Goal: Task Accomplishment & Management: Complete application form

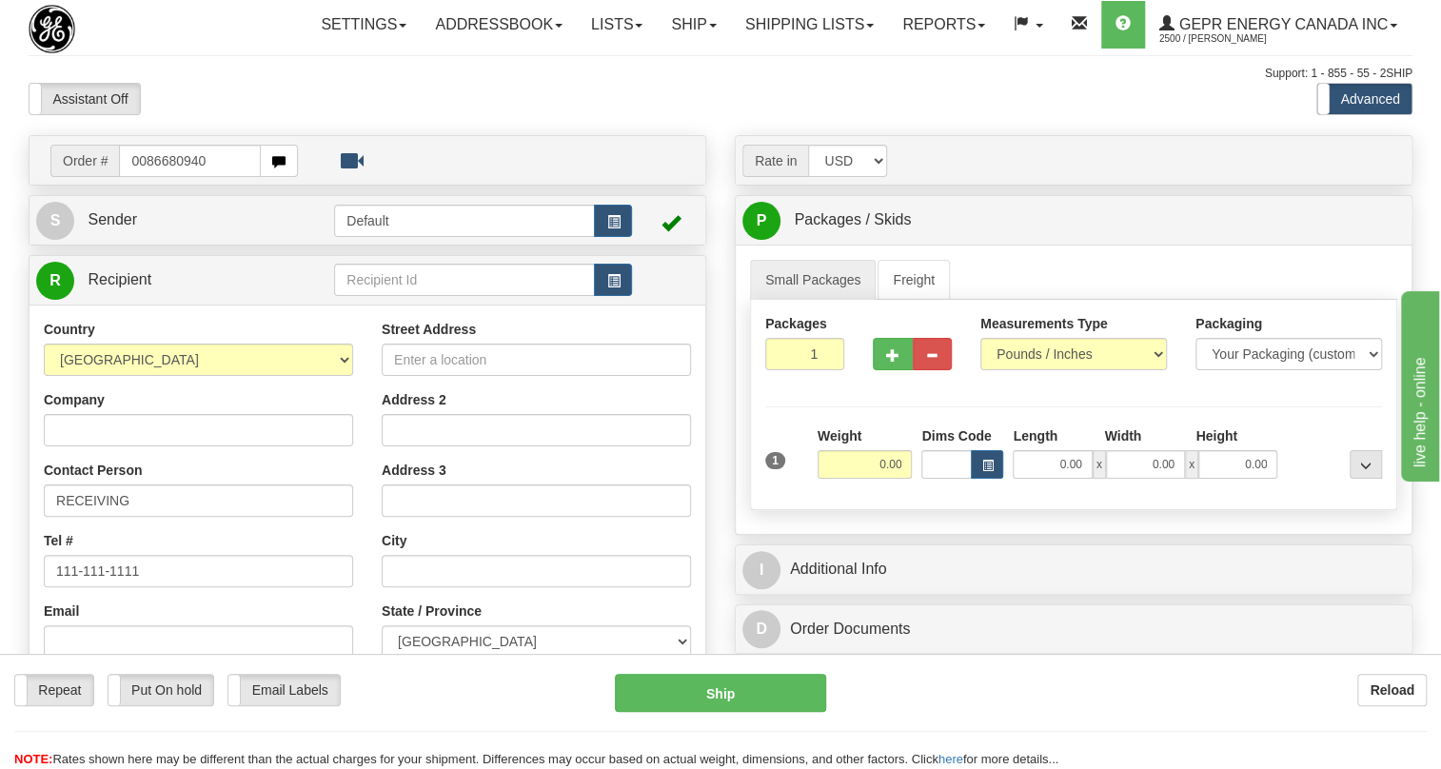
click at [144, 177] on input "0086680940" at bounding box center [190, 161] width 142 height 32
type input "86680940"
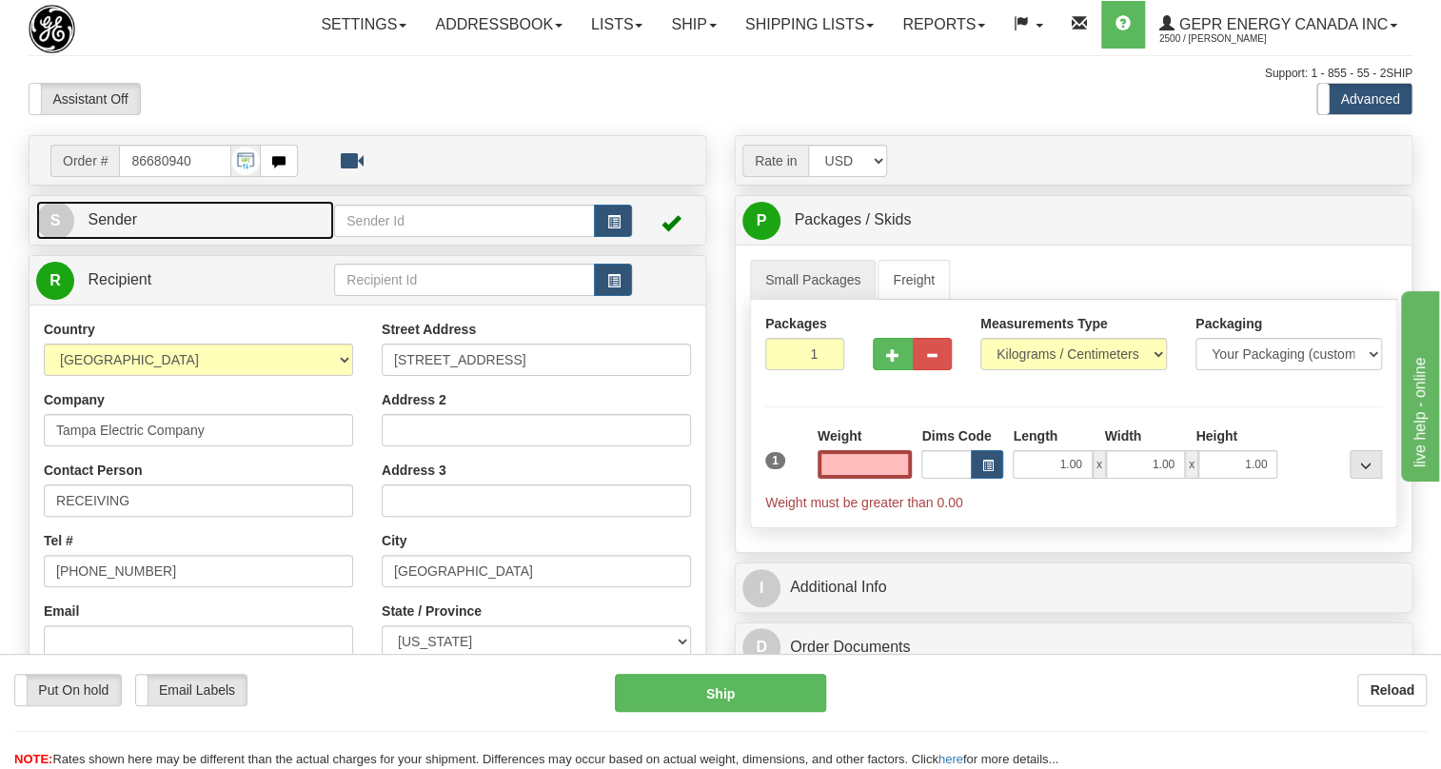
type input "0.00"
drag, startPoint x: 129, startPoint y: 262, endPoint x: 117, endPoint y: 266, distance: 12.0
click at [129, 228] on span "Sender" at bounding box center [113, 219] width 50 height 16
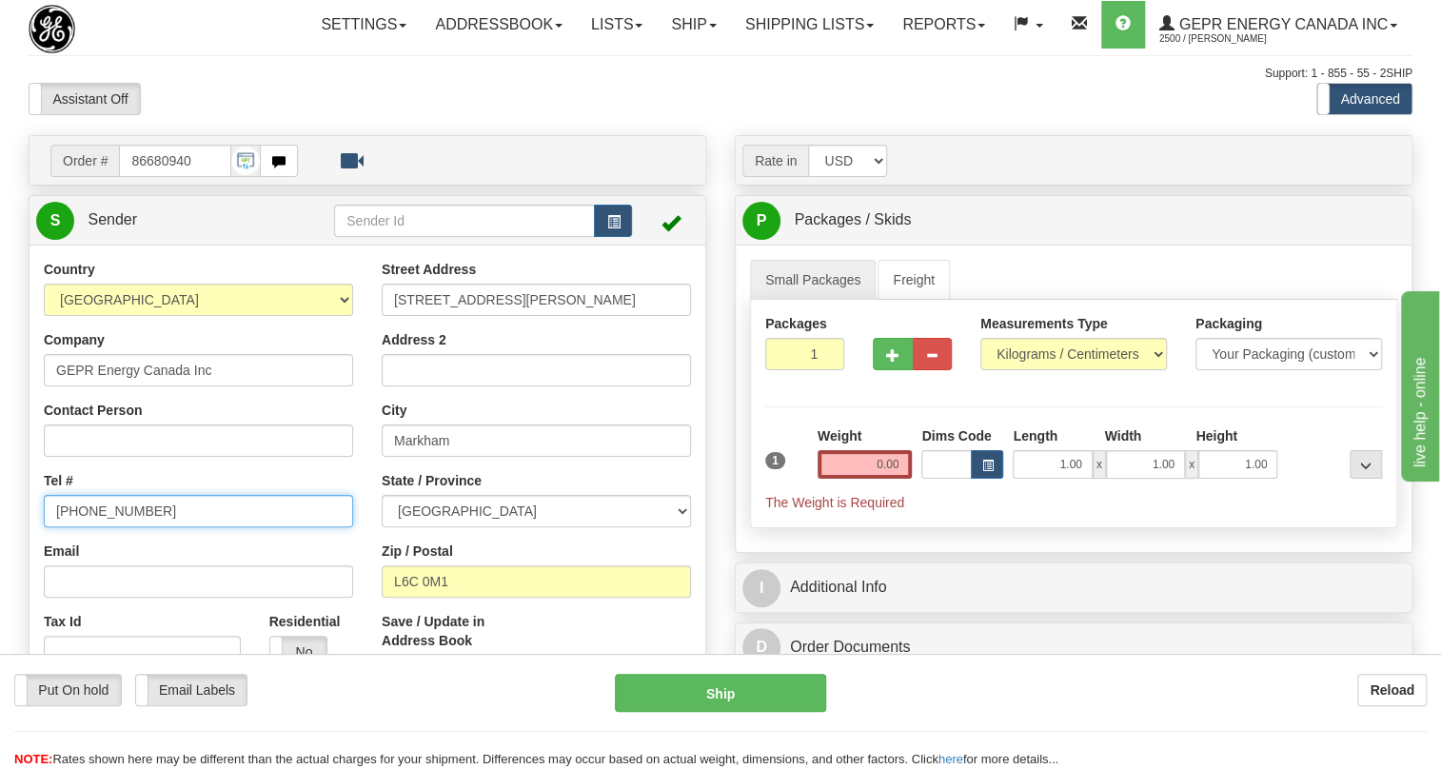
click at [117, 527] on input "[PHONE_NUMBER]" at bounding box center [198, 511] width 309 height 32
paste input "[PHONE_NUMBER]"
type input "[PHONE_NUMBER]"
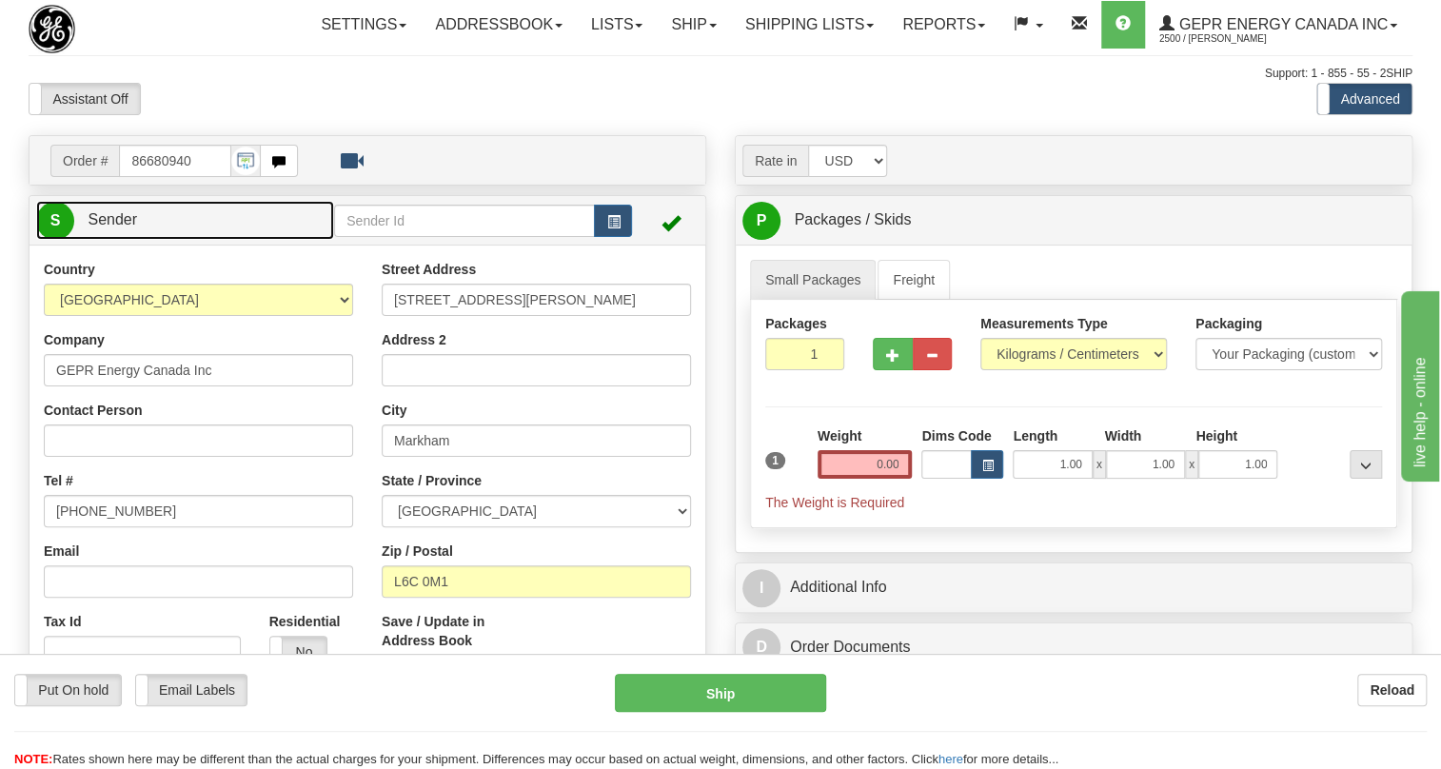
click at [129, 228] on span "Sender" at bounding box center [113, 219] width 50 height 16
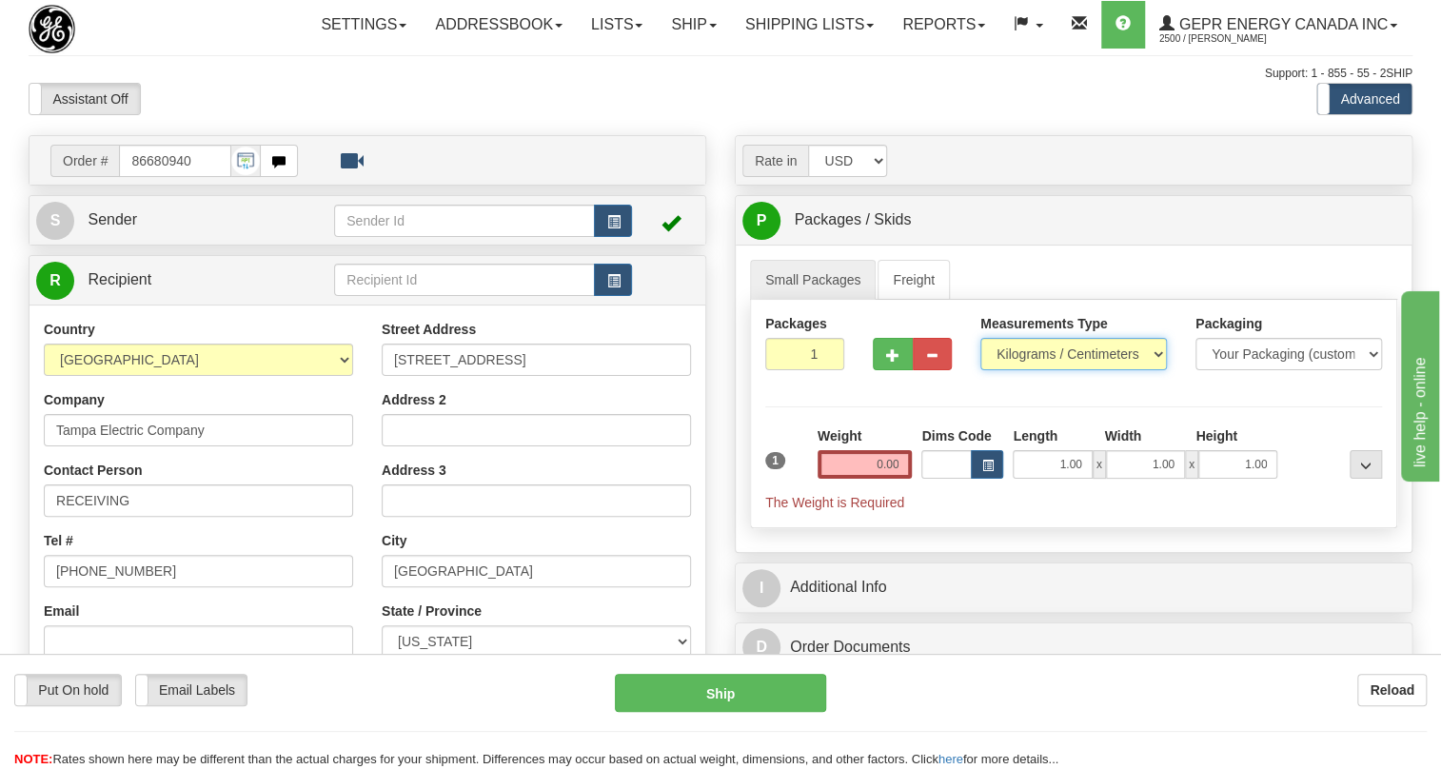
click at [1037, 370] on select "Pounds / Inches Kilograms / Centimeters" at bounding box center [1074, 354] width 187 height 32
select select "0"
click at [981, 370] on select "Pounds / Inches Kilograms / Centimeters" at bounding box center [1074, 354] width 187 height 32
click at [1050, 479] on input "1.00" at bounding box center [1052, 464] width 79 height 29
type input "0.00"
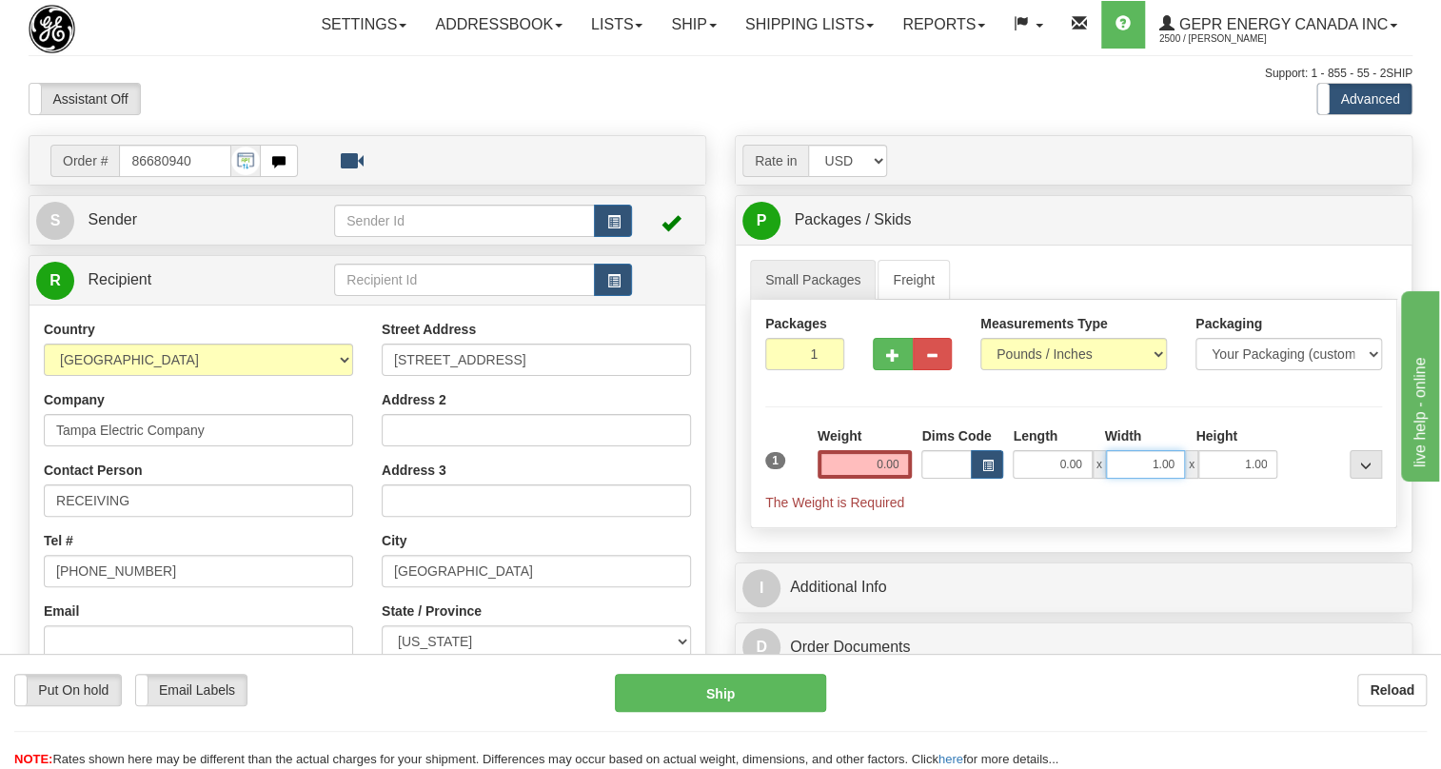
click at [1129, 479] on input "1.00" at bounding box center [1145, 464] width 79 height 29
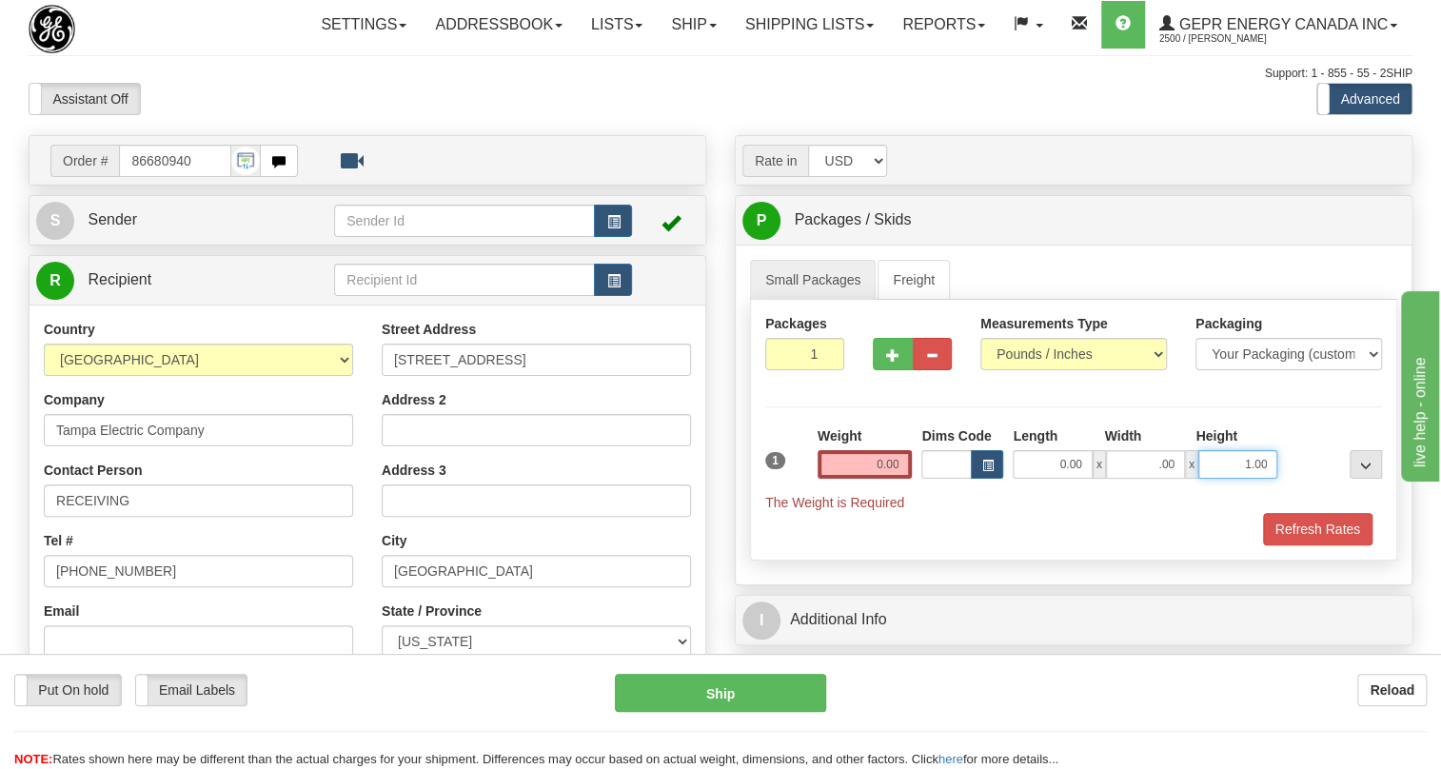
type input "0.00"
click at [1226, 479] on input "1.00" at bounding box center [1238, 464] width 79 height 29
type input "0.00"
click at [874, 479] on input "0.00" at bounding box center [865, 464] width 95 height 29
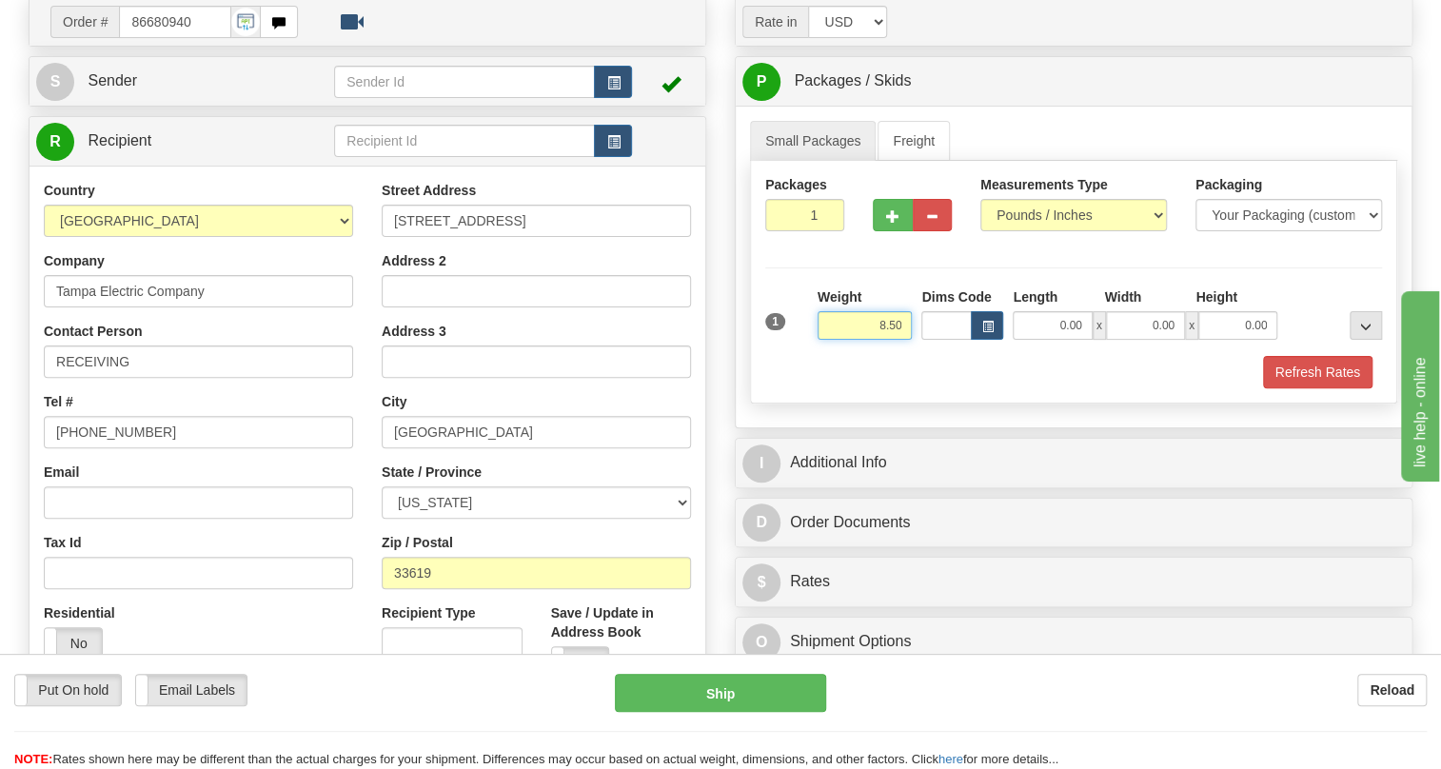
scroll to position [172, 0]
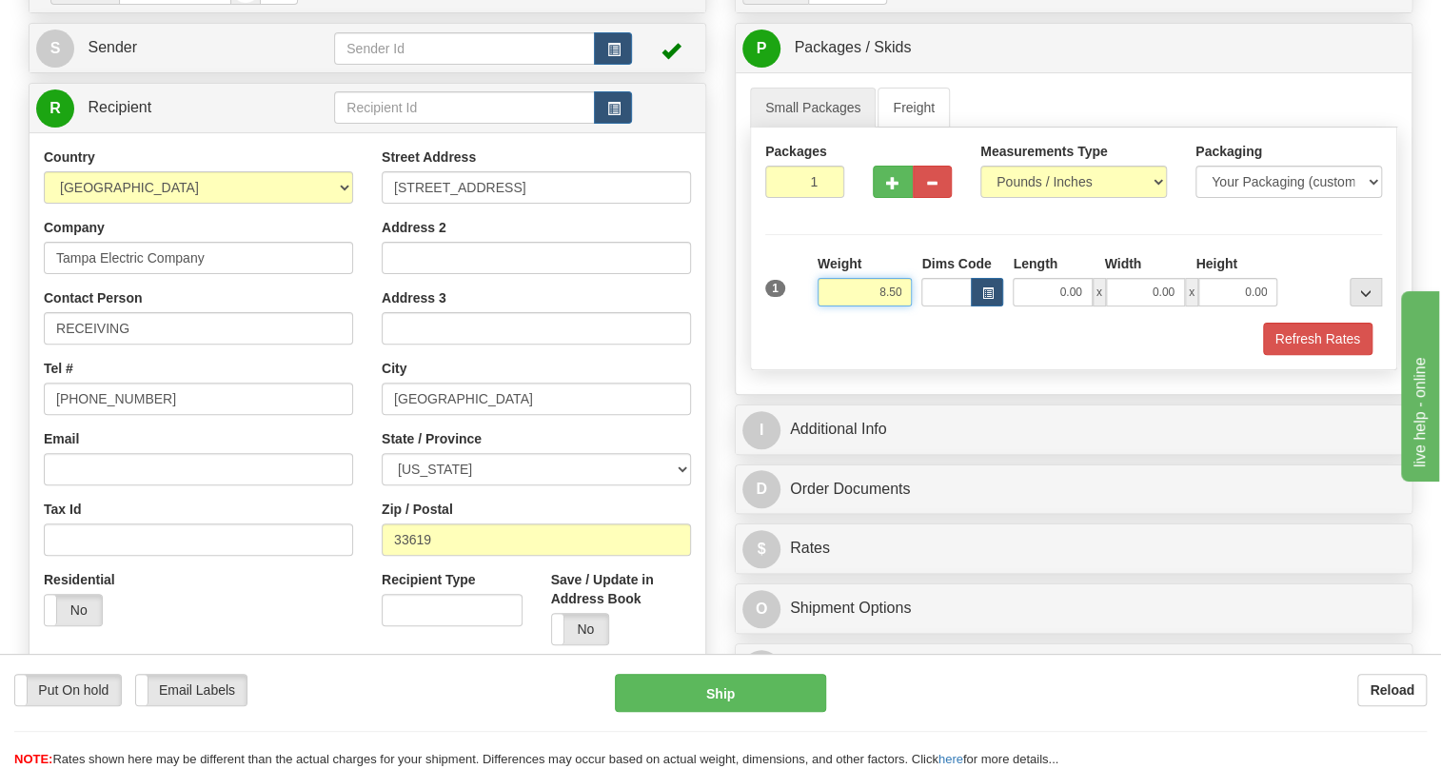
type input "8.50"
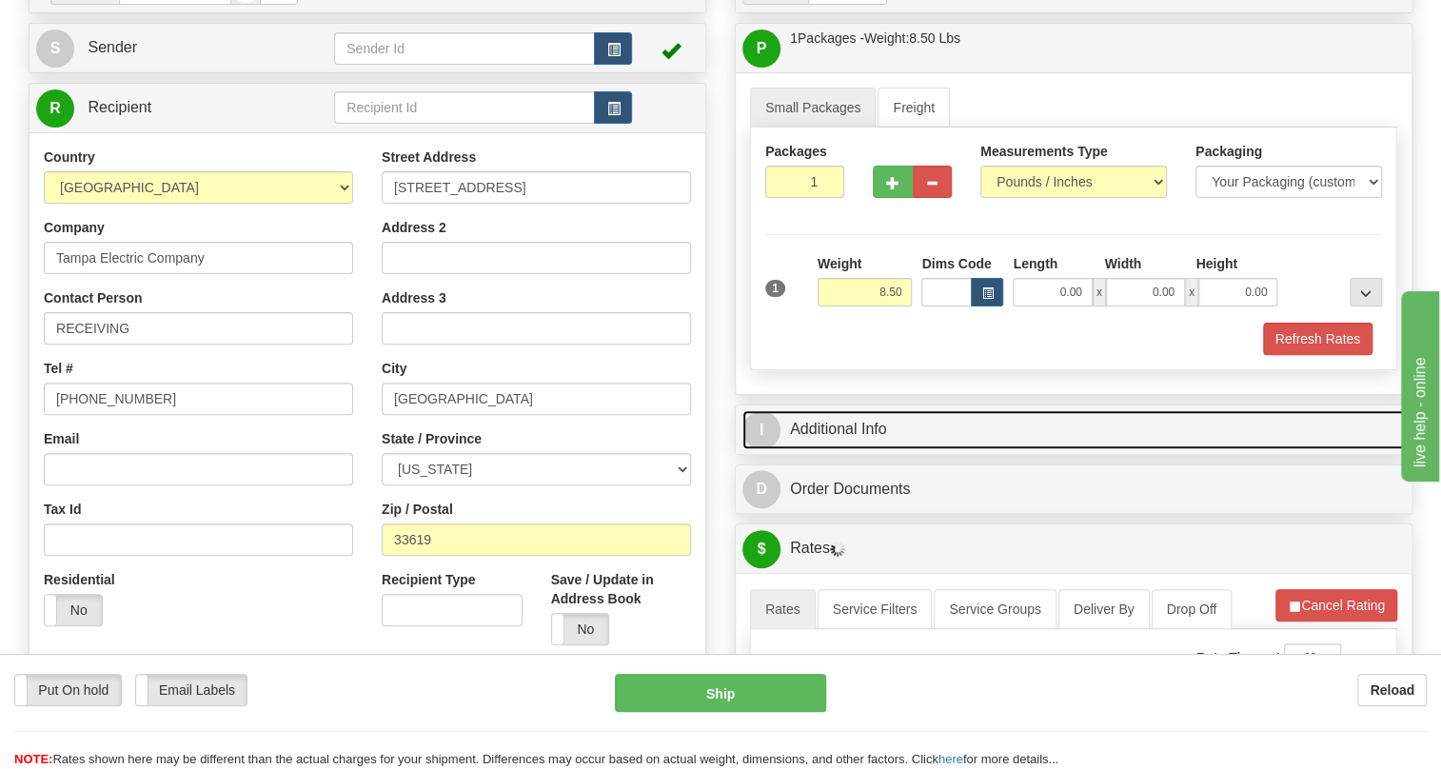
click at [836, 449] on link "I Additional Info" at bounding box center [1074, 429] width 663 height 39
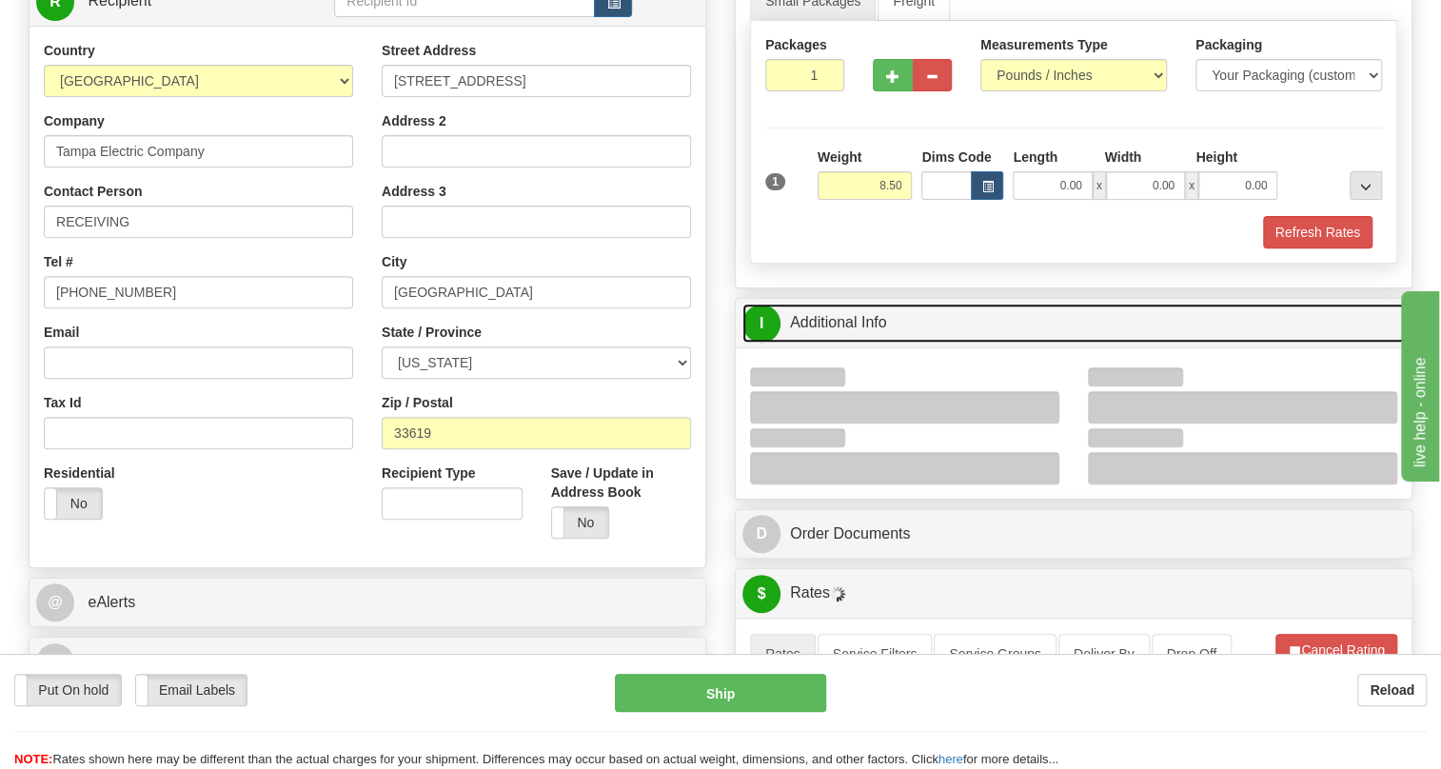
scroll to position [346, 0]
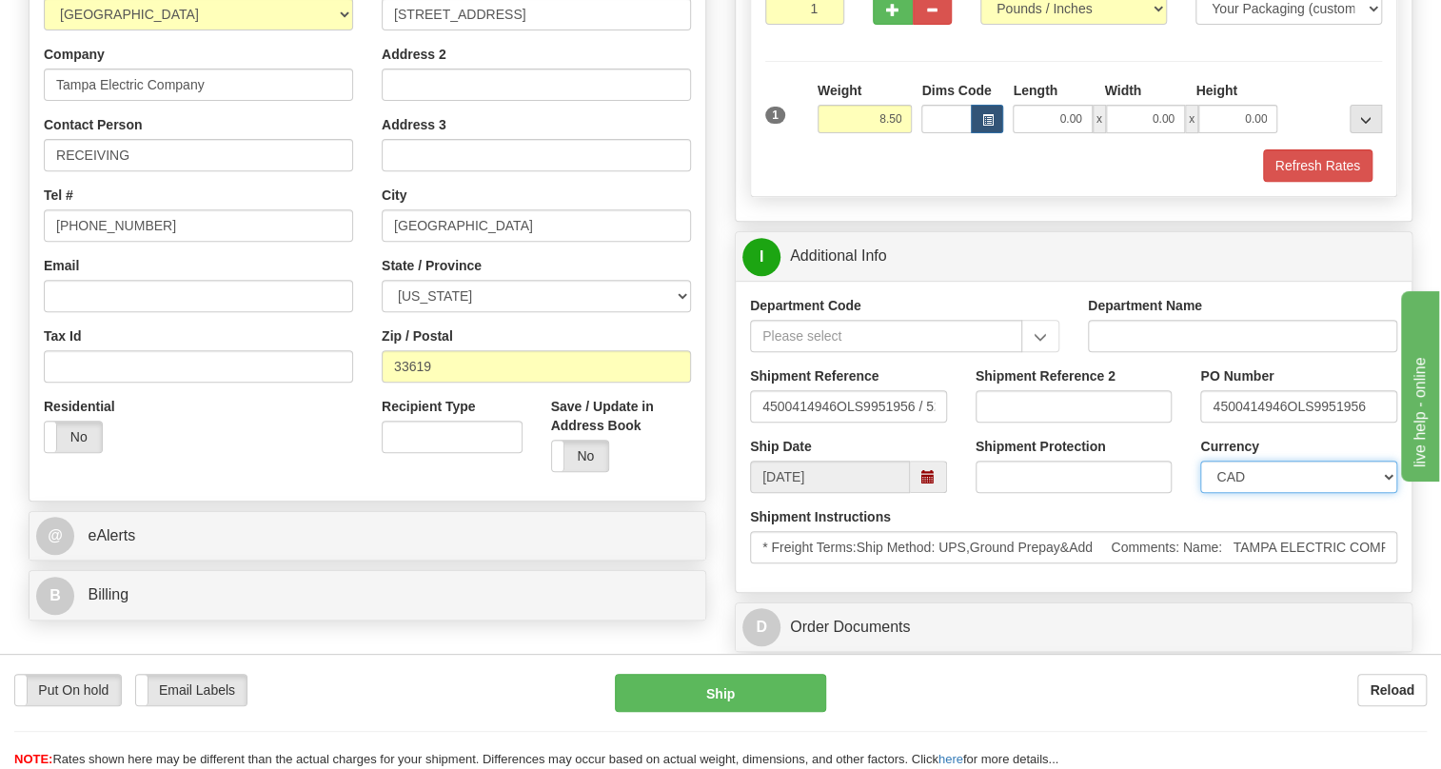
click at [1265, 493] on select "CAD USD EUR ZAR RON ANG ARN AUD AUS AWG BBD BFR BGN BHD BMD BND BRC BRL CHP CKZ…" at bounding box center [1299, 477] width 197 height 32
select select "1"
click at [1201, 493] on select "CAD USD EUR ZAR RON ANG ARN AUD AUS AWG BBD BFR BGN BHD BMD BND BRC BRL CHP CKZ…" at bounding box center [1299, 477] width 197 height 32
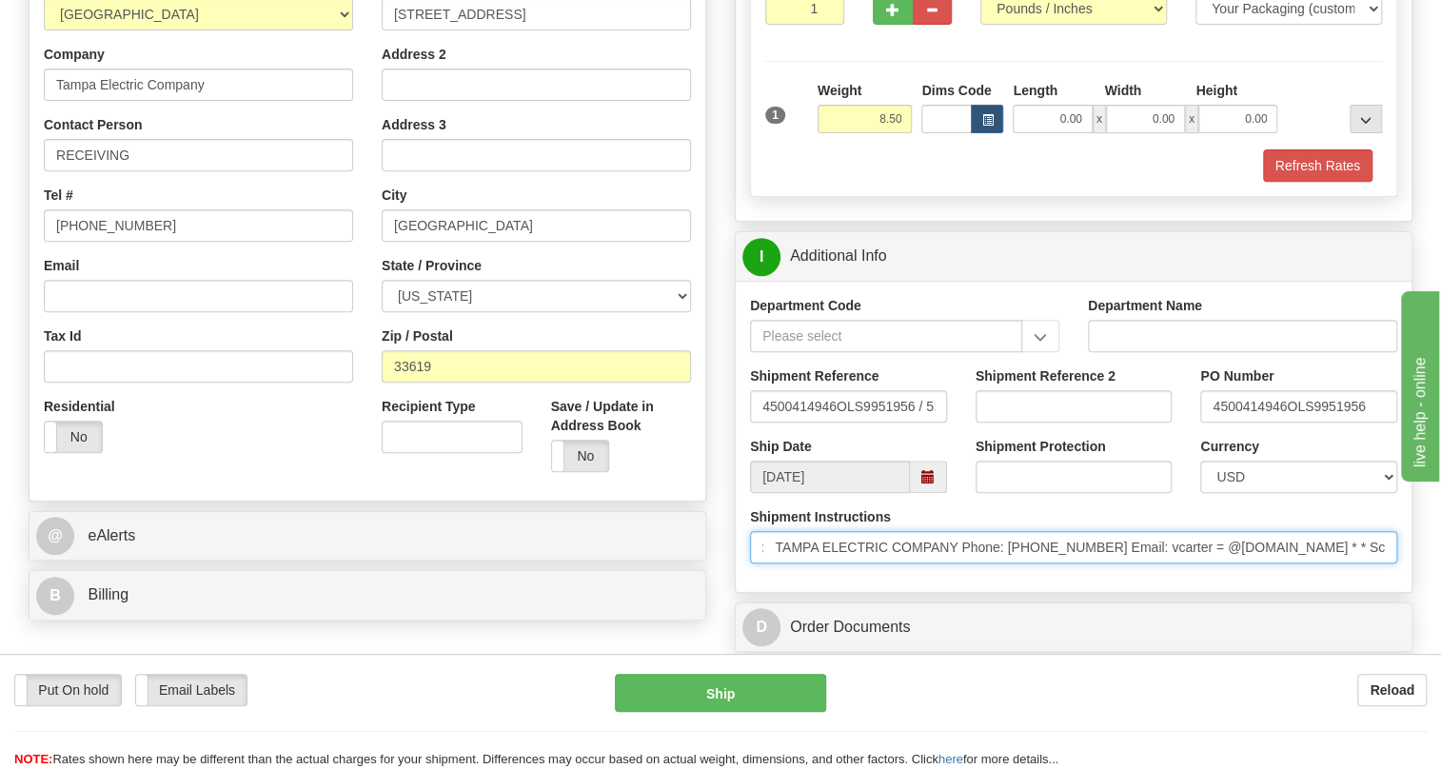
scroll to position [0, 646]
drag, startPoint x: 1244, startPoint y: 586, endPoint x: 1320, endPoint y: 594, distance: 76.6
click at [1320, 564] on input "* Freight Terms:Ship Method: UPS,Ground Prepay&Add Comments: Name: TAMPA ELECTR…" at bounding box center [1073, 547] width 647 height 32
click at [904, 564] on input "* Freight Terms:Ship Method: UPS,Ground Prepay&Add Comments: Name: TAMPA ELECTR…" at bounding box center [1073, 547] width 647 height 32
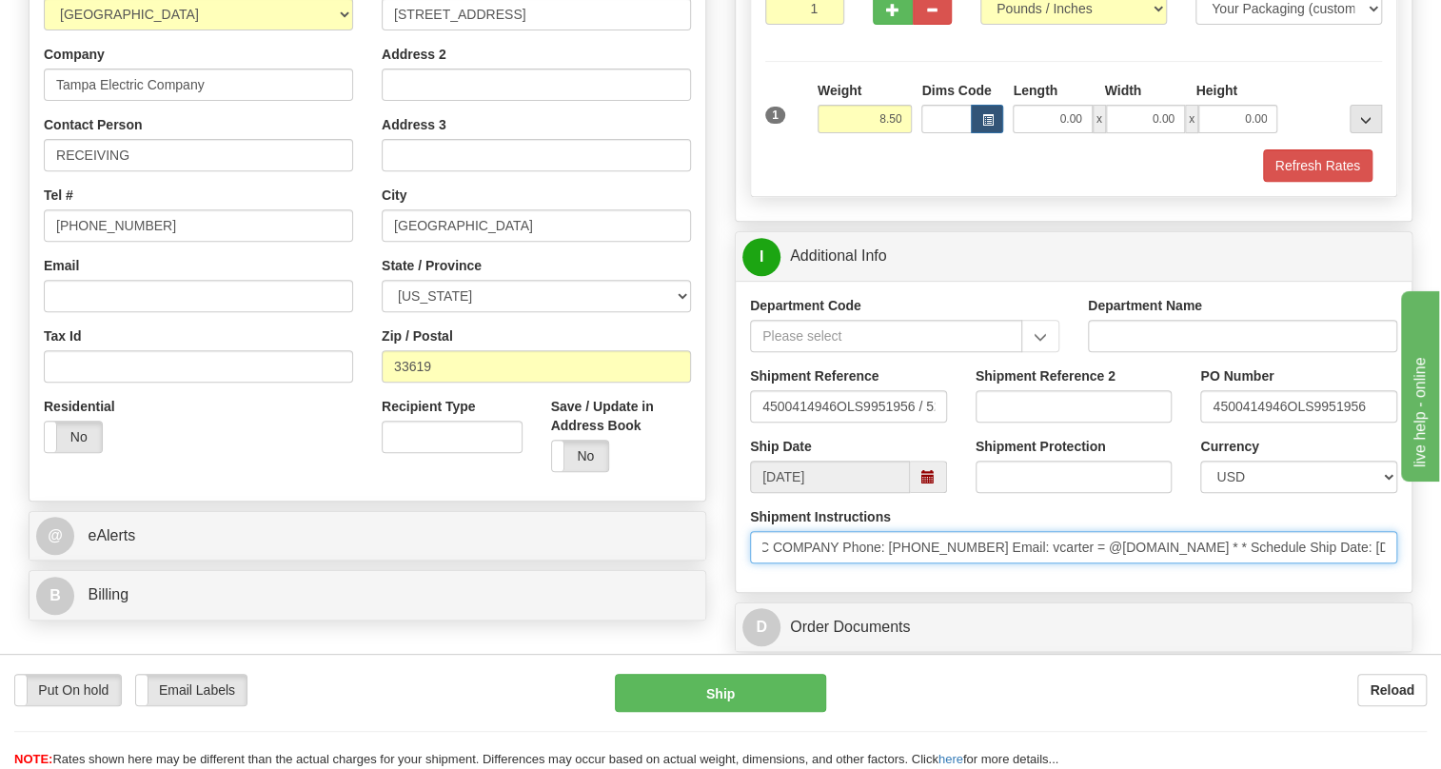
drag, startPoint x: 904, startPoint y: 587, endPoint x: 893, endPoint y: 592, distance: 12.4
click at [893, 564] on input "* Freight Terms:Ship Method: UPS,Ground Prepay&Add Comments: Name: TAMPA ELECTR…" at bounding box center [1073, 547] width 647 height 32
drag, startPoint x: 855, startPoint y: 586, endPoint x: 996, endPoint y: 584, distance: 140.9
click at [996, 564] on input "* Freight Terms:Ship Method: UPS,Ground Prepay&Add Comments: Name: TAMPA ELECTR…" at bounding box center [1073, 547] width 647 height 32
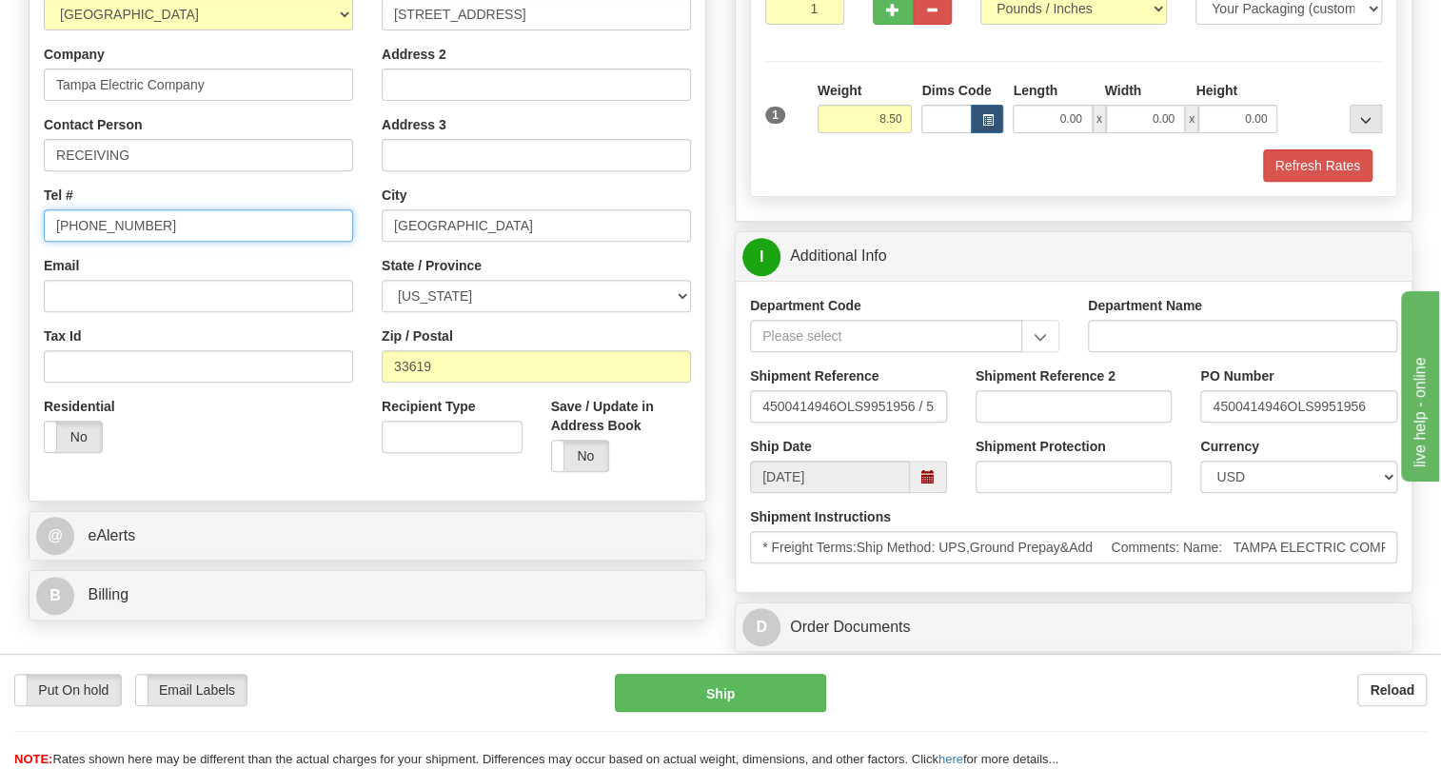
click at [120, 242] on input "[PHONE_NUMBER]" at bounding box center [198, 225] width 309 height 32
paste input "813-228-149"
type input "813-228-1495"
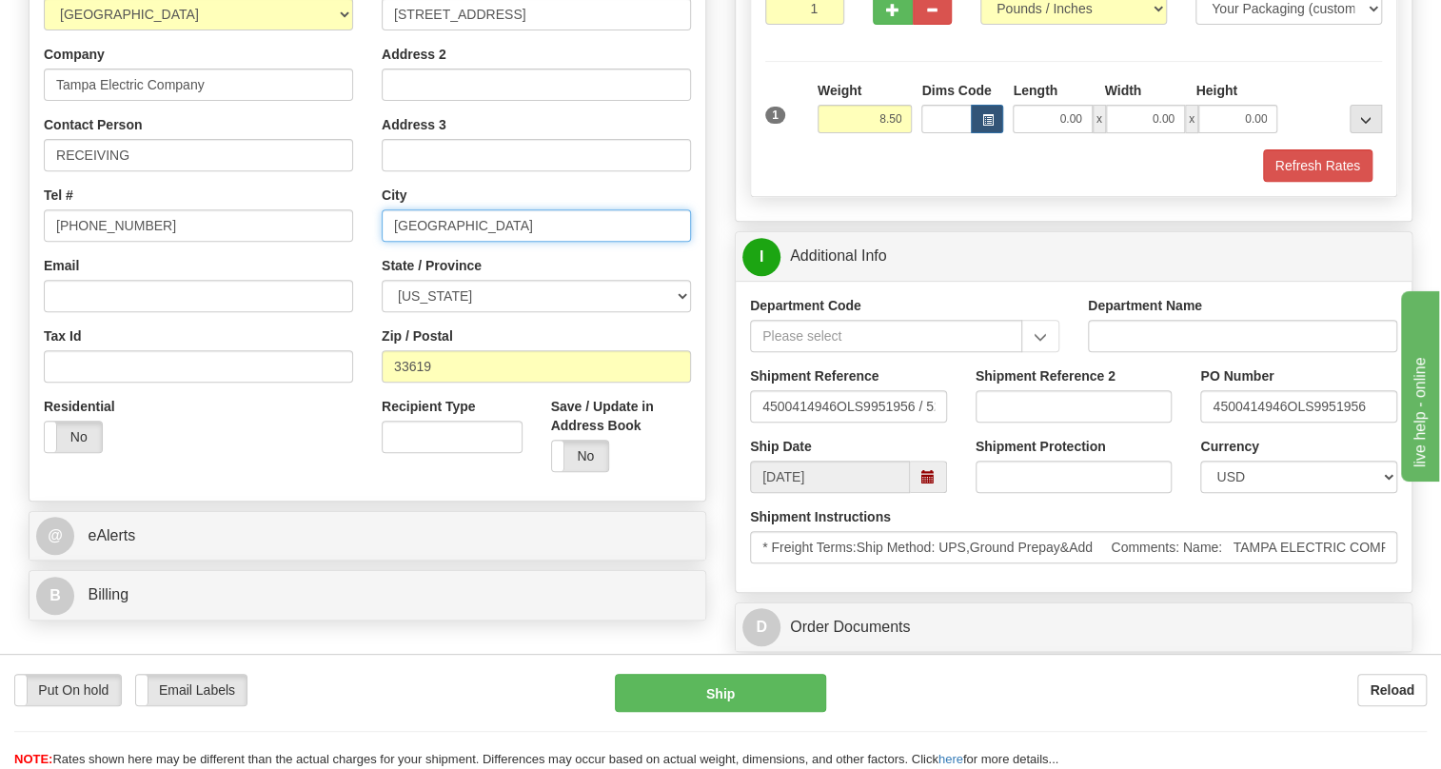
click at [418, 242] on input "Tampa" at bounding box center [536, 225] width 309 height 32
type input "TAMPA"
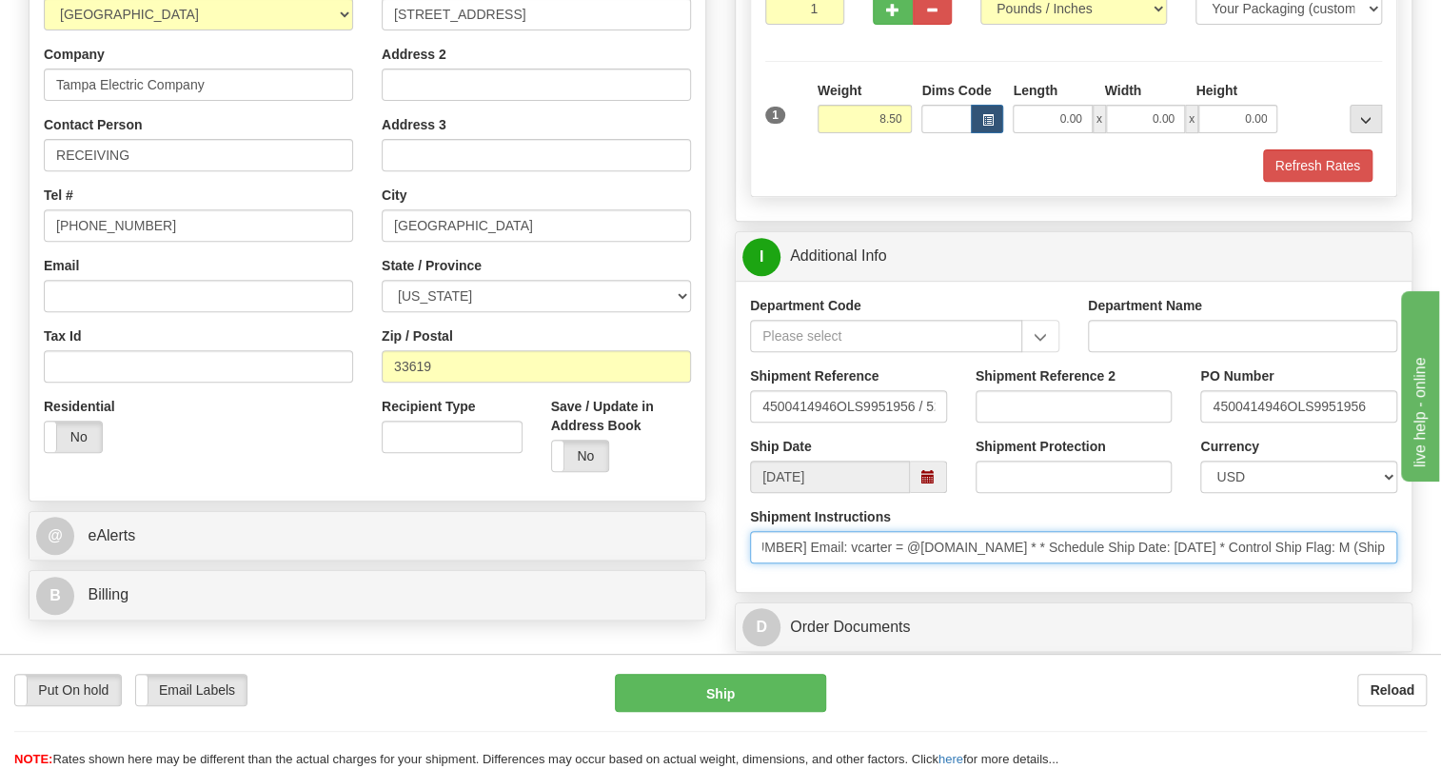
scroll to position [0, 999]
drag, startPoint x: 1233, startPoint y: 594, endPoint x: 1418, endPoint y: 591, distance: 184.7
click at [1418, 591] on div "Rate in Account Currency ARN AWG AUD AUS BHD BBD BFR BMD BRC BRL GBP UKL BND BG…" at bounding box center [1074, 565] width 706 height 1551
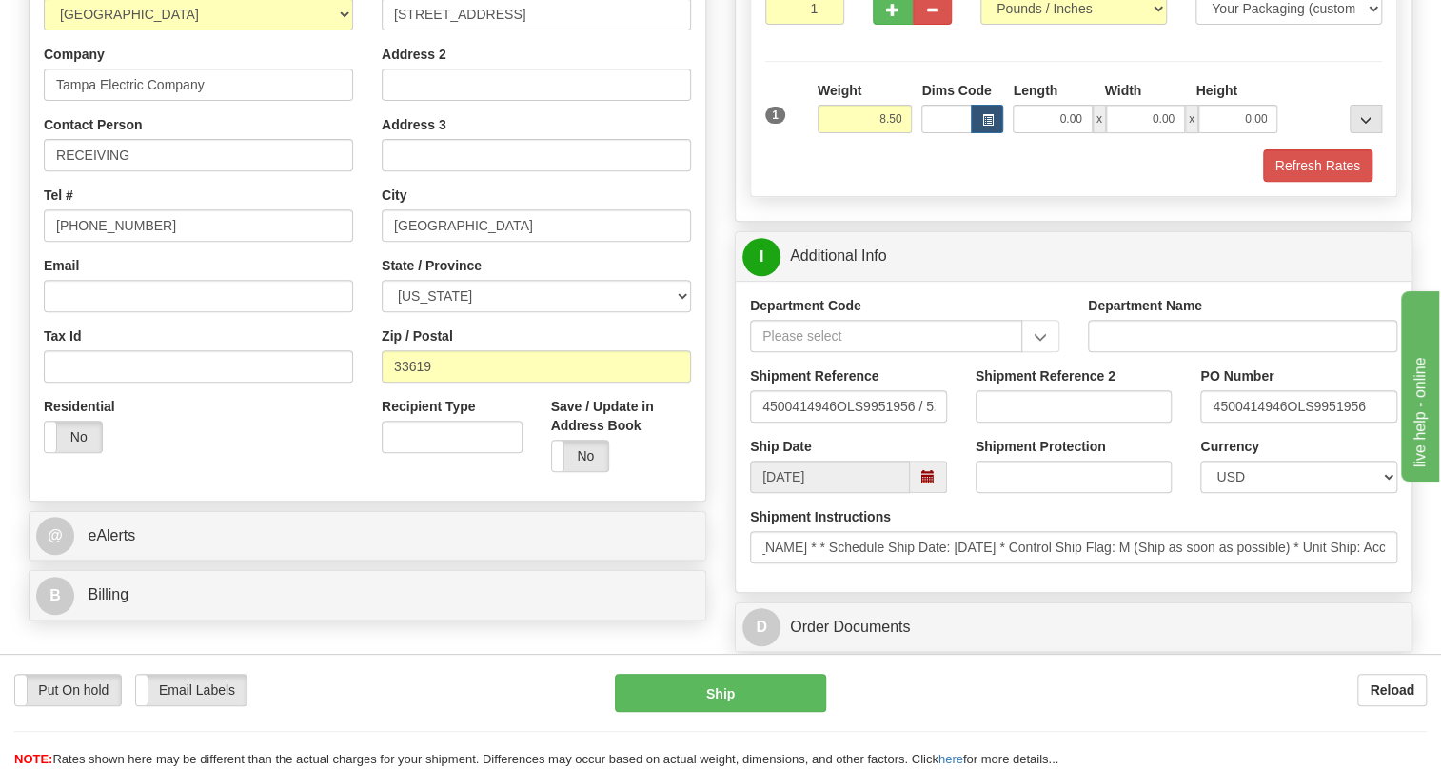
scroll to position [0, 0]
click at [1267, 592] on div "Department Code Department Name Shipment Reference 4500414946OLS9951956 / 52243…" at bounding box center [1074, 436] width 676 height 311
drag, startPoint x: 1286, startPoint y: 448, endPoint x: 1190, endPoint y: 451, distance: 96.2
click at [1190, 437] on div "PO Number 4500414946OLS9951956" at bounding box center [1299, 402] width 226 height 70
click at [172, 171] on input "RECEIVING" at bounding box center [198, 155] width 309 height 32
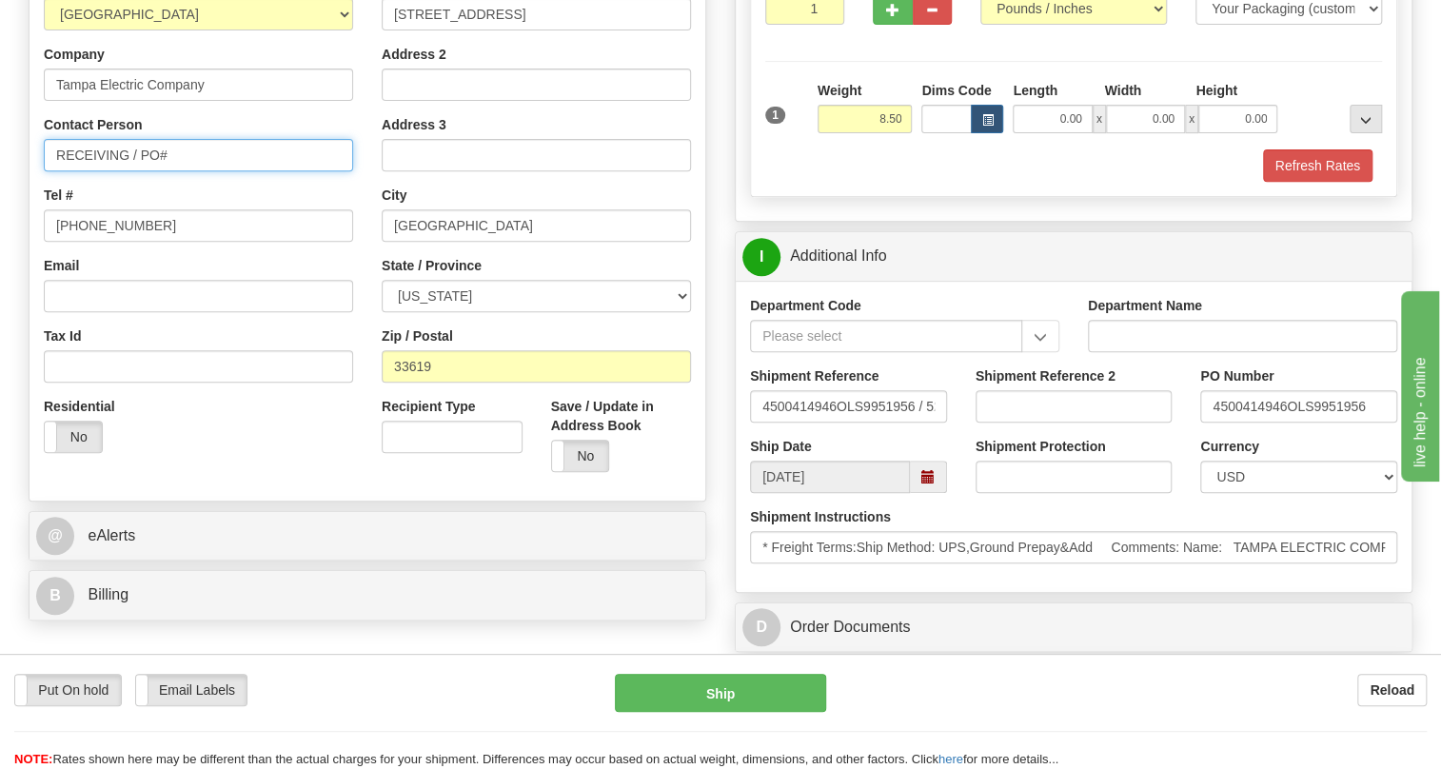
paste input "4500414946"
type input "RECEIVING / PO# 4500414946"
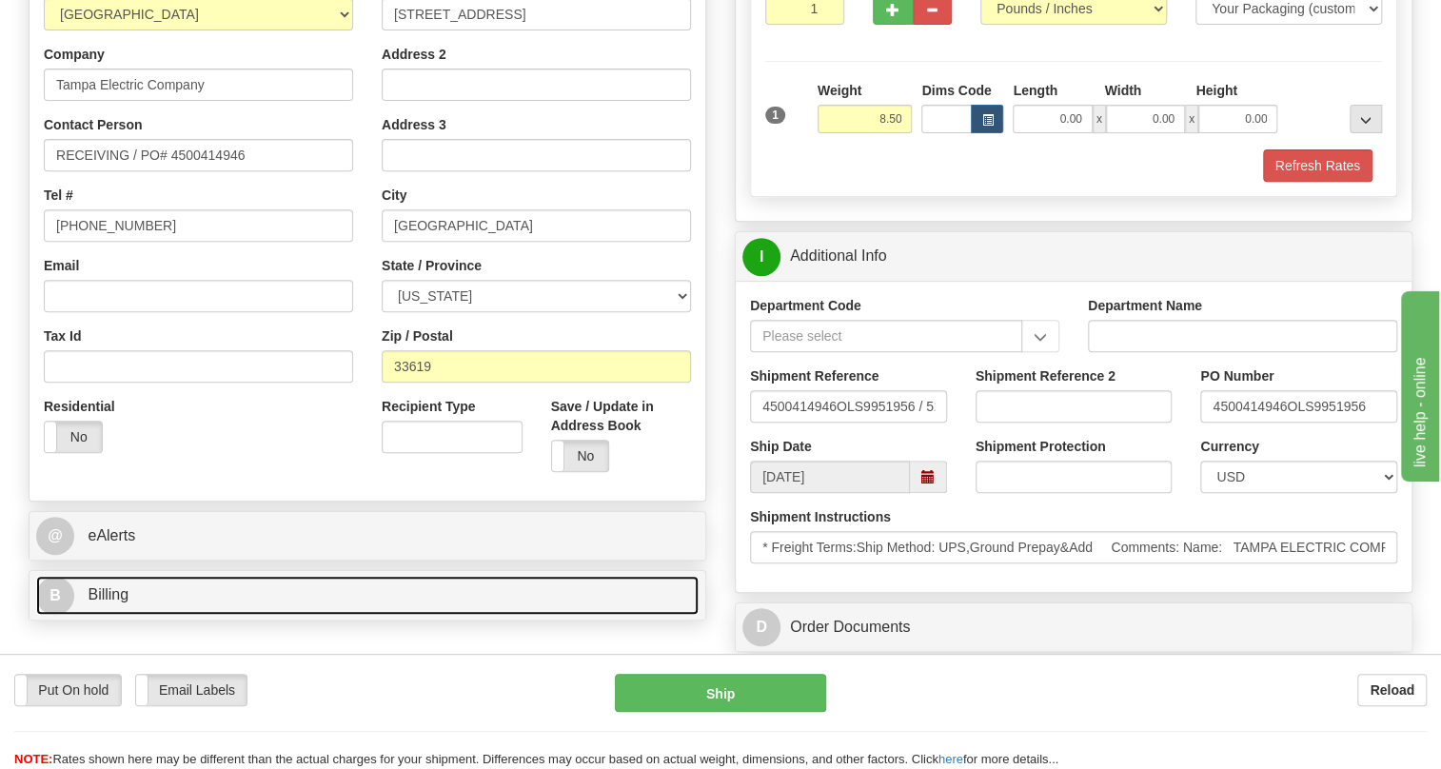
click at [111, 603] on span "Billing" at bounding box center [108, 594] width 41 height 16
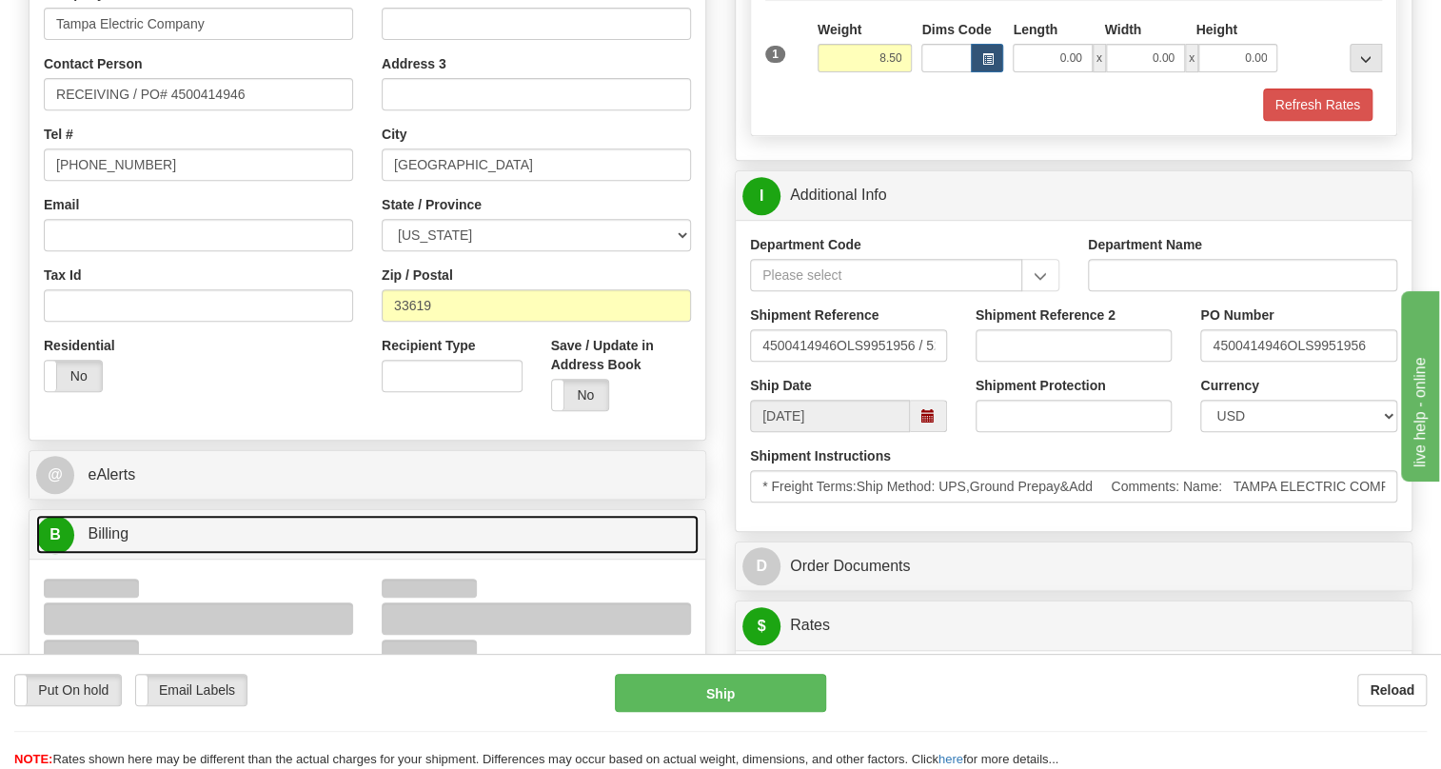
scroll to position [606, 0]
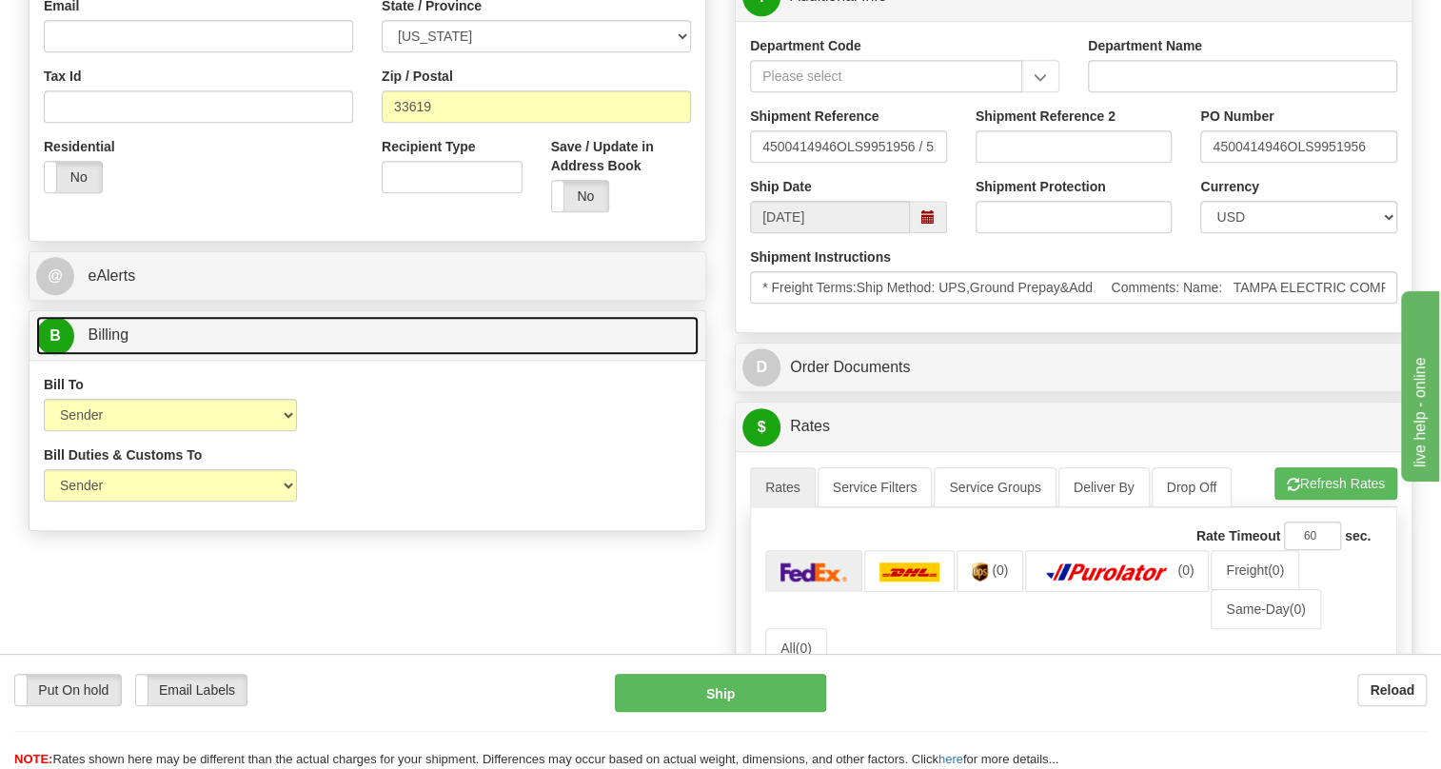
click at [112, 343] on span "Billing" at bounding box center [108, 335] width 41 height 16
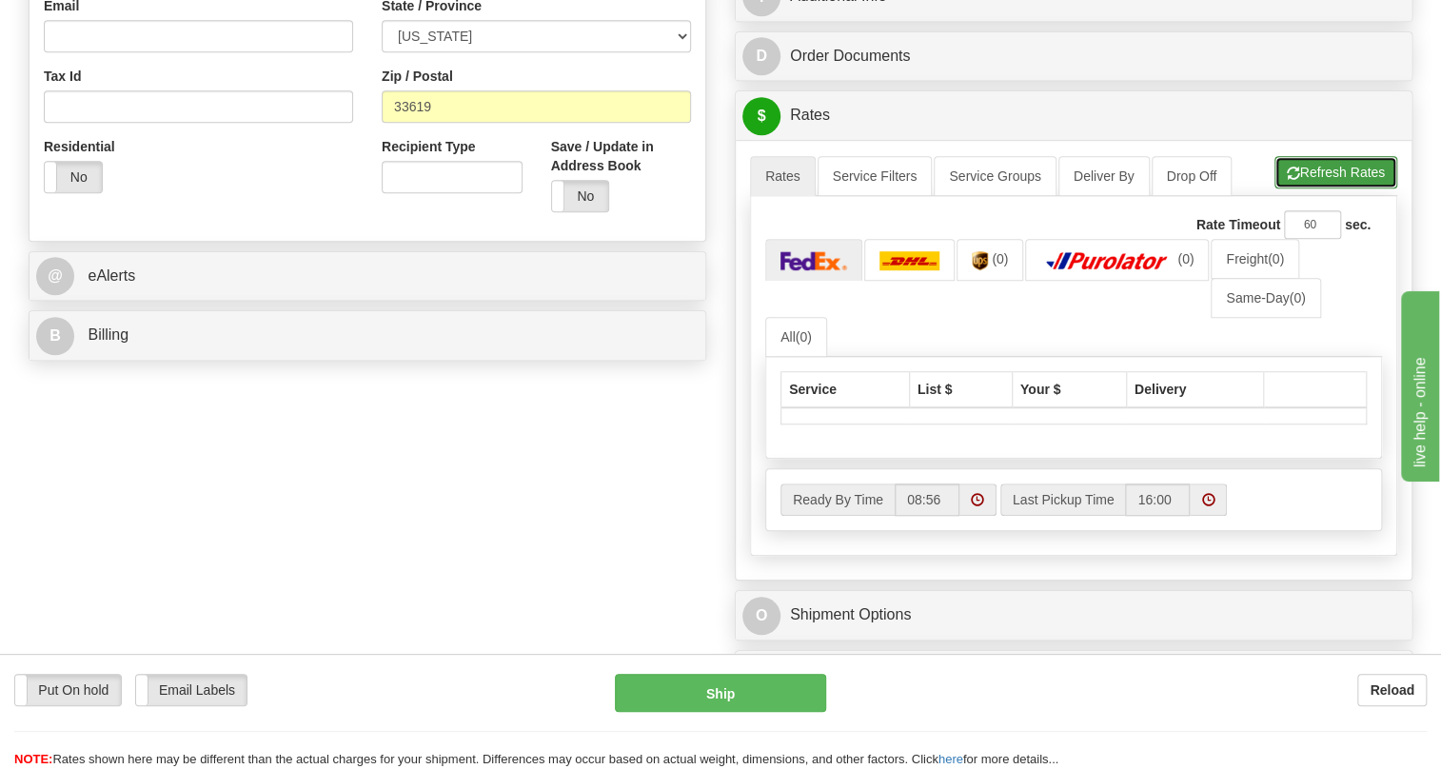
click at [1319, 189] on button "Refresh Rates" at bounding box center [1336, 172] width 123 height 32
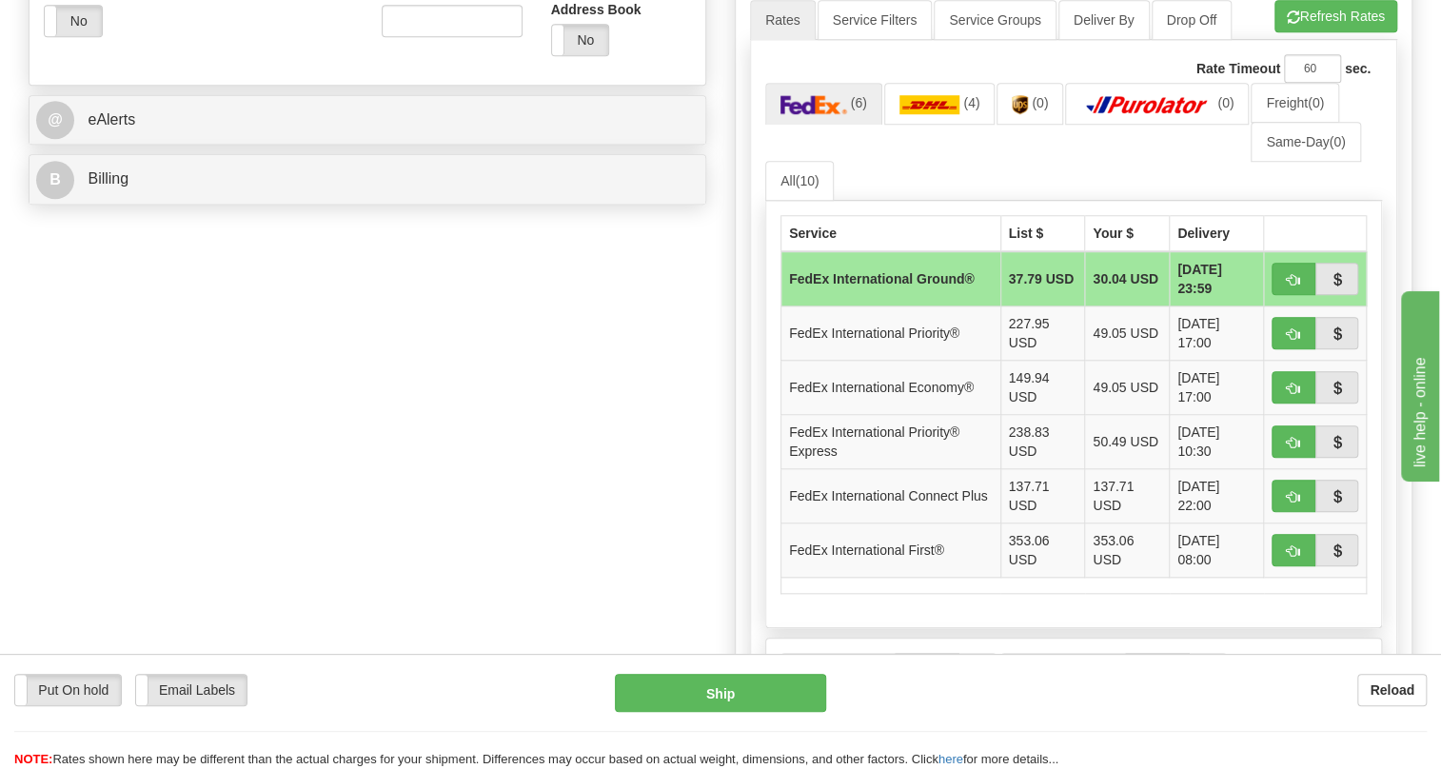
scroll to position [779, 0]
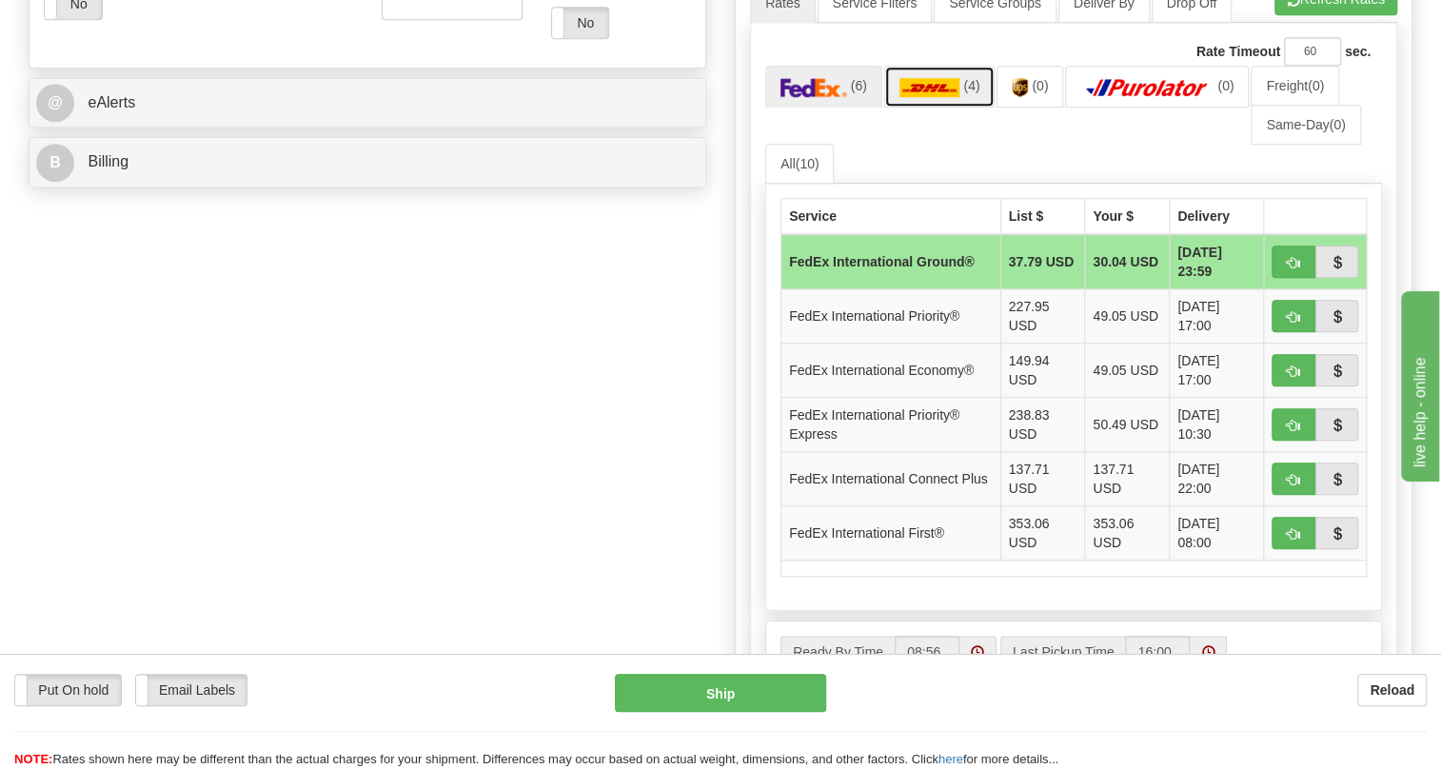
click at [923, 97] on img at bounding box center [930, 87] width 61 height 19
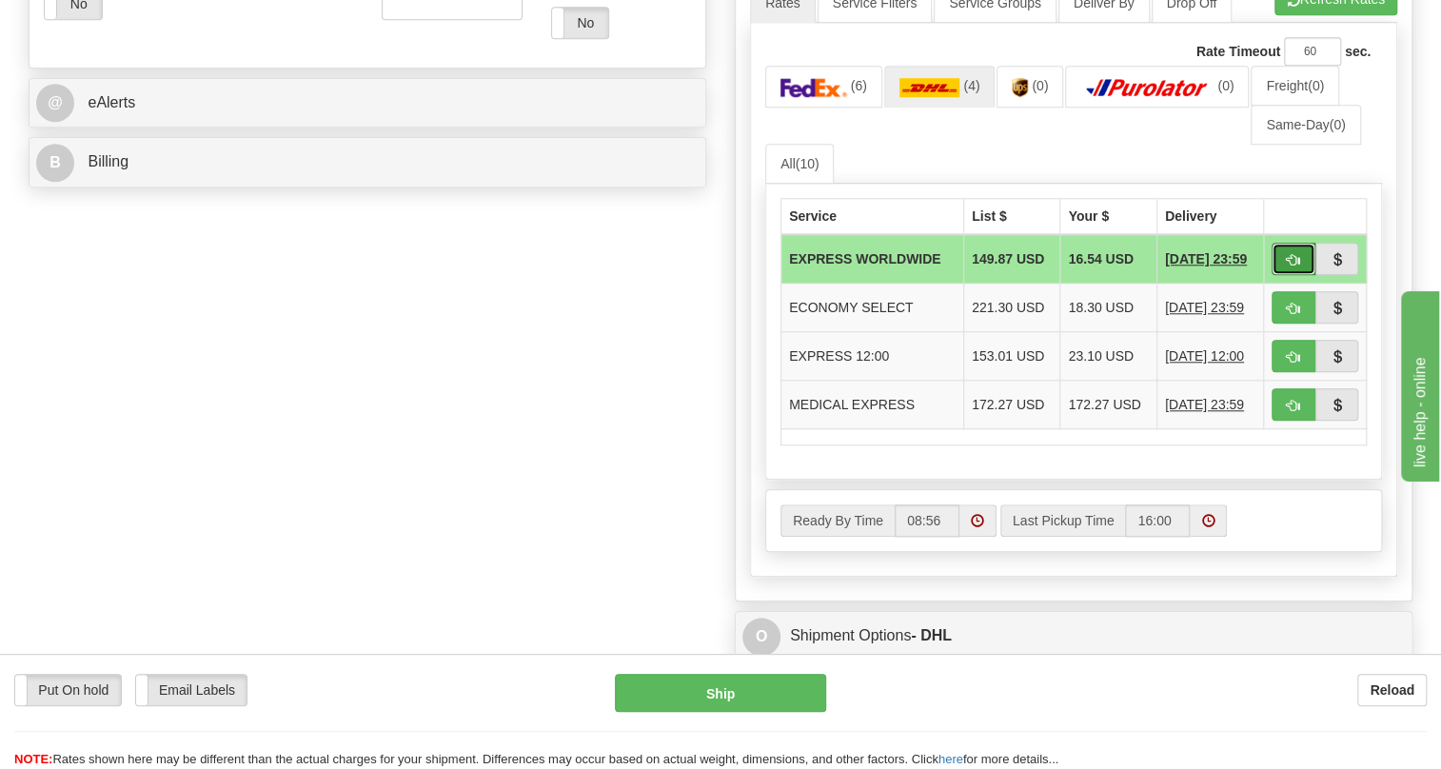
click at [1290, 267] on span "button" at bounding box center [1293, 260] width 13 height 12
type input "P"
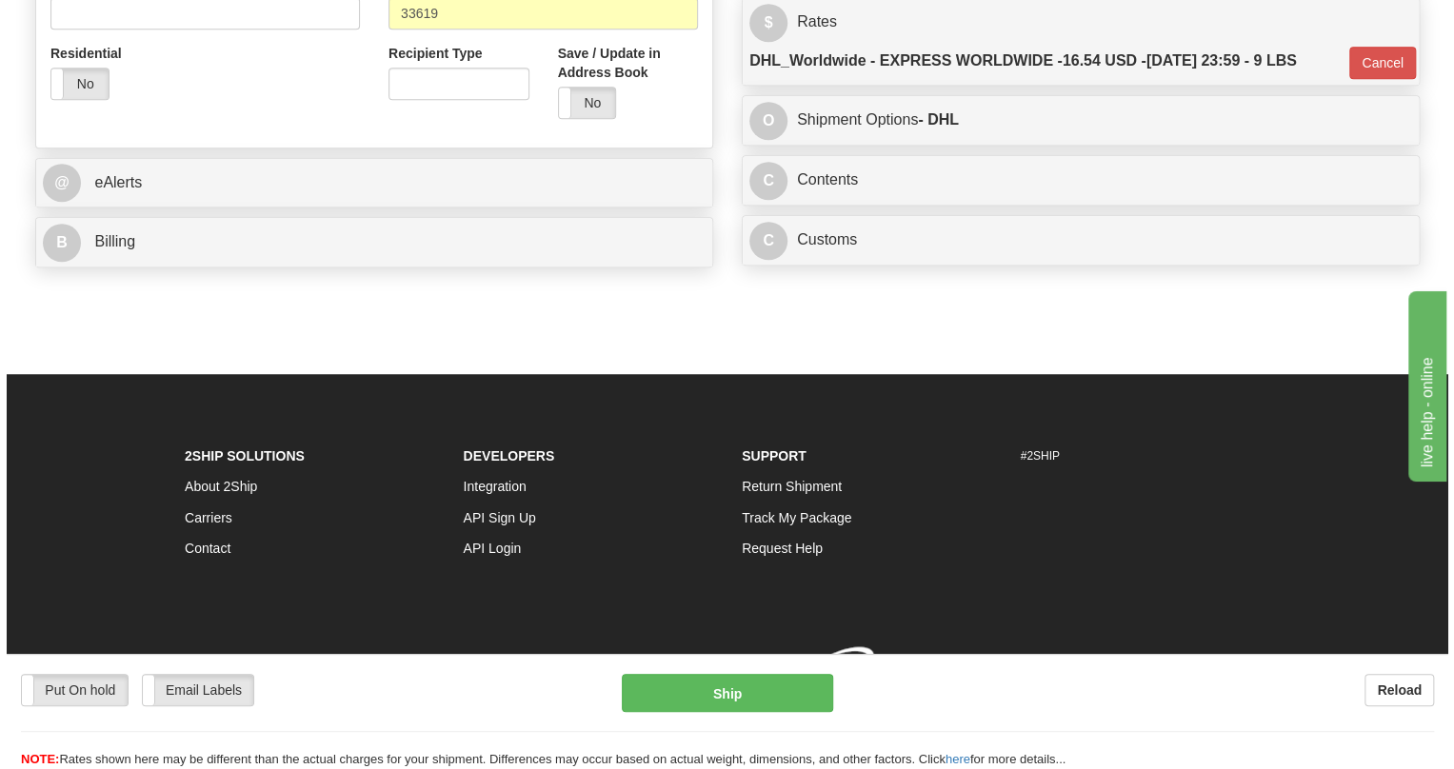
scroll to position [769, 0]
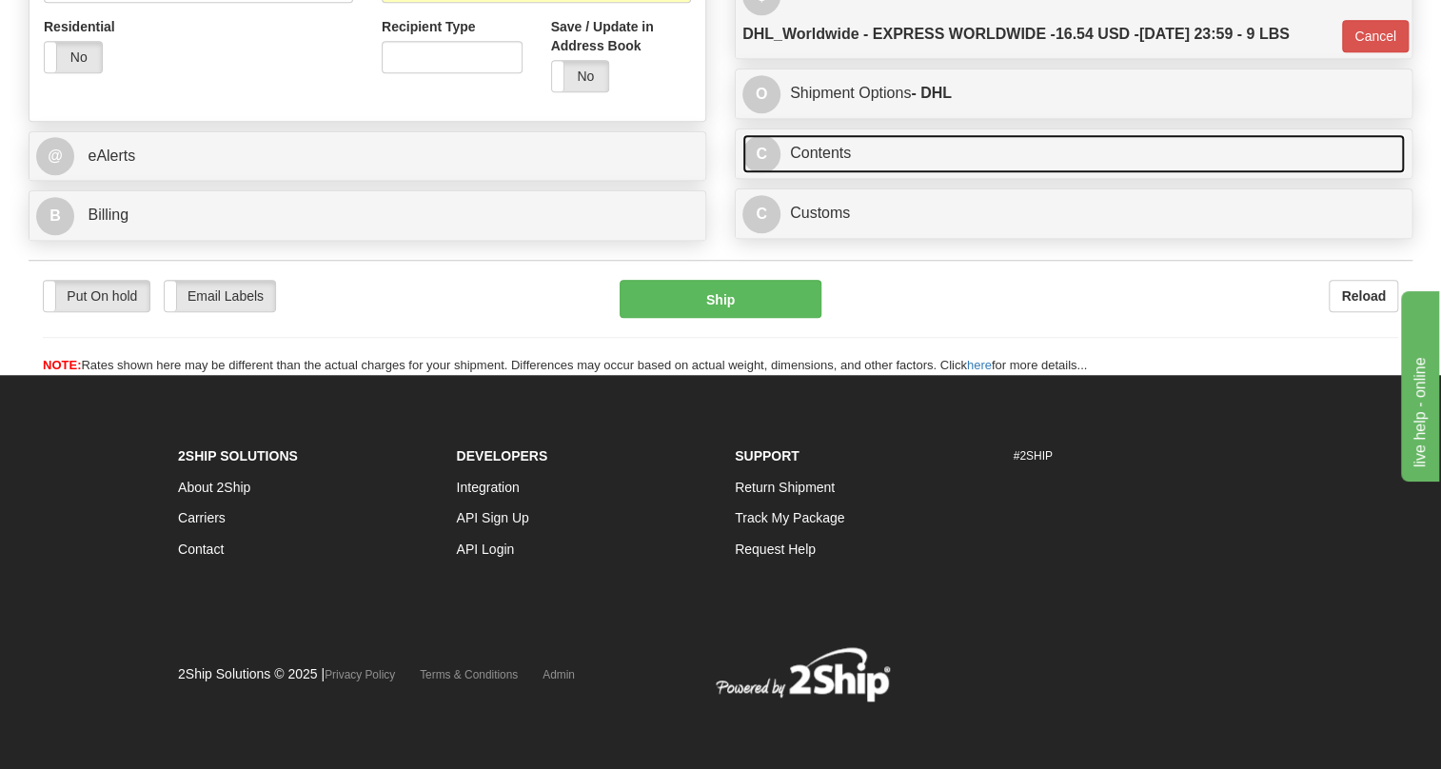
click at [829, 154] on link "C Contents" at bounding box center [1074, 153] width 663 height 39
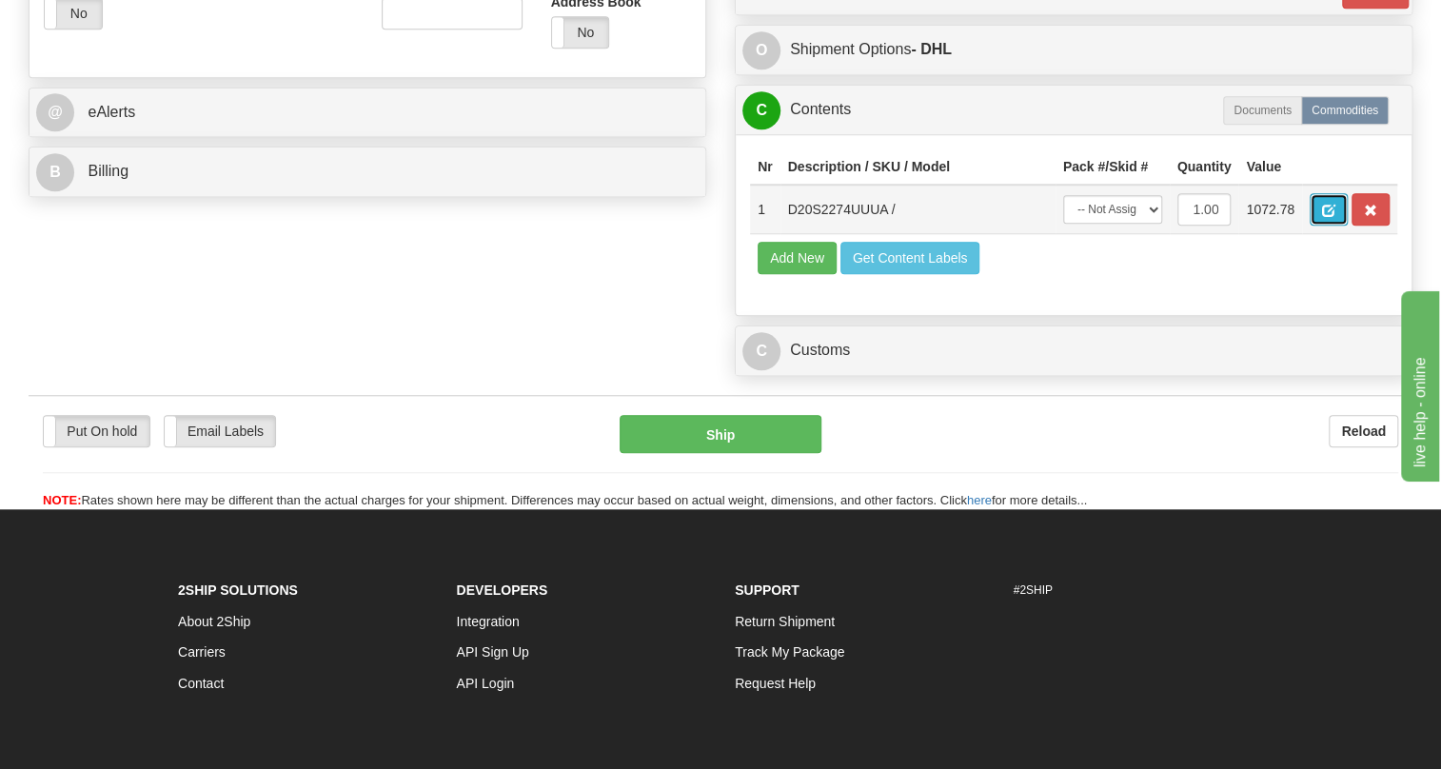
click at [1323, 217] on span "button" at bounding box center [1328, 211] width 13 height 12
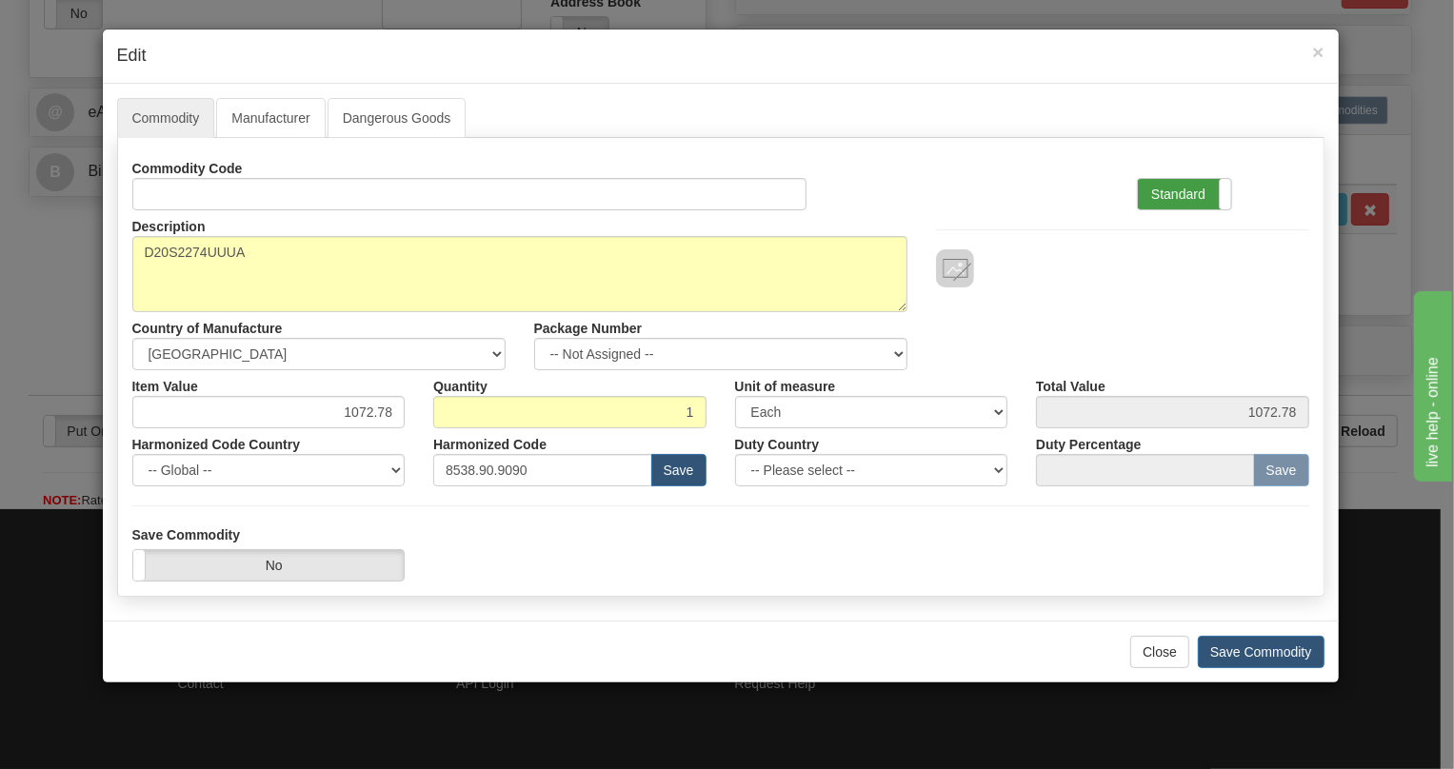
click at [1171, 184] on label "Standard" at bounding box center [1184, 194] width 93 height 30
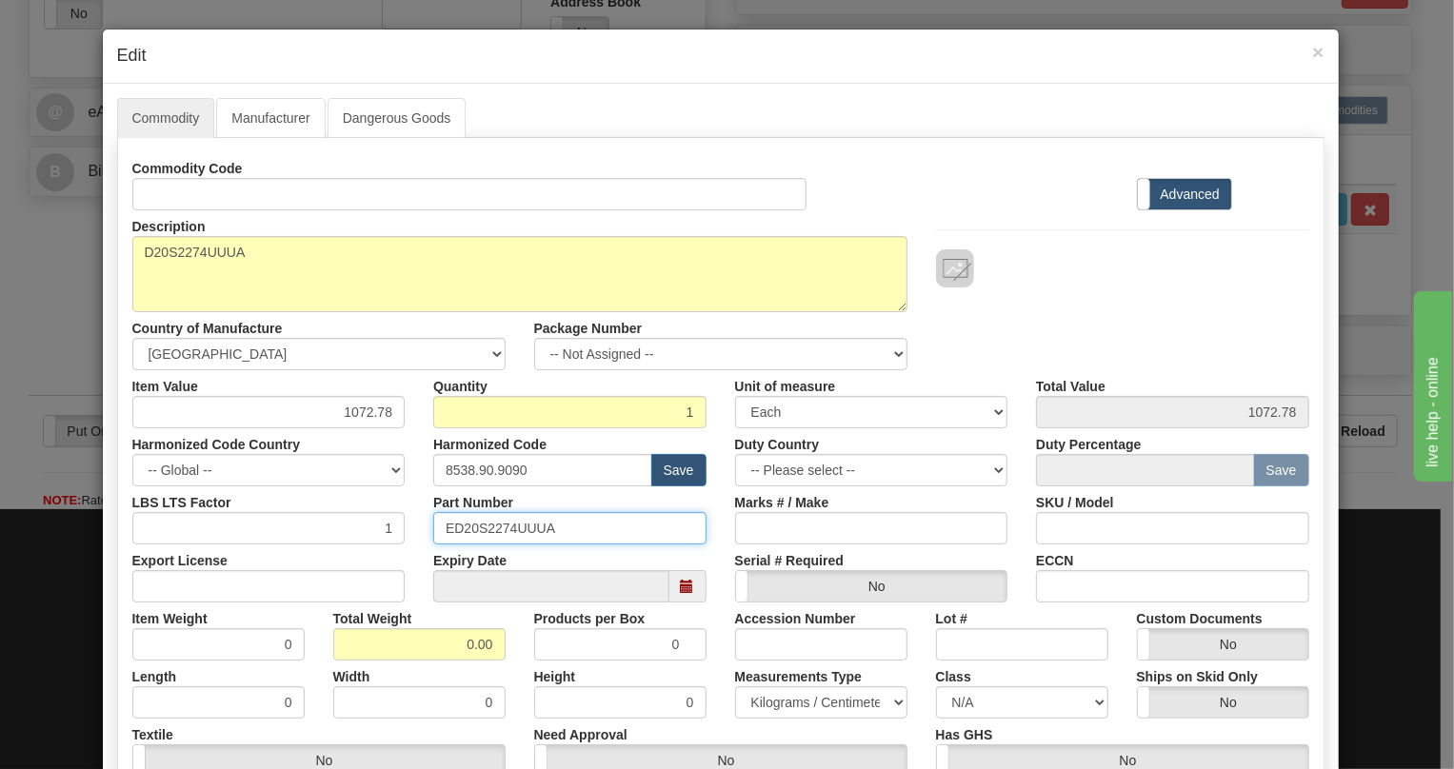
drag, startPoint x: 548, startPoint y: 525, endPoint x: 412, endPoint y: 530, distance: 136.3
click at [419, 530] on div "Part Number ED20S2274UUUA" at bounding box center [570, 515] width 302 height 58
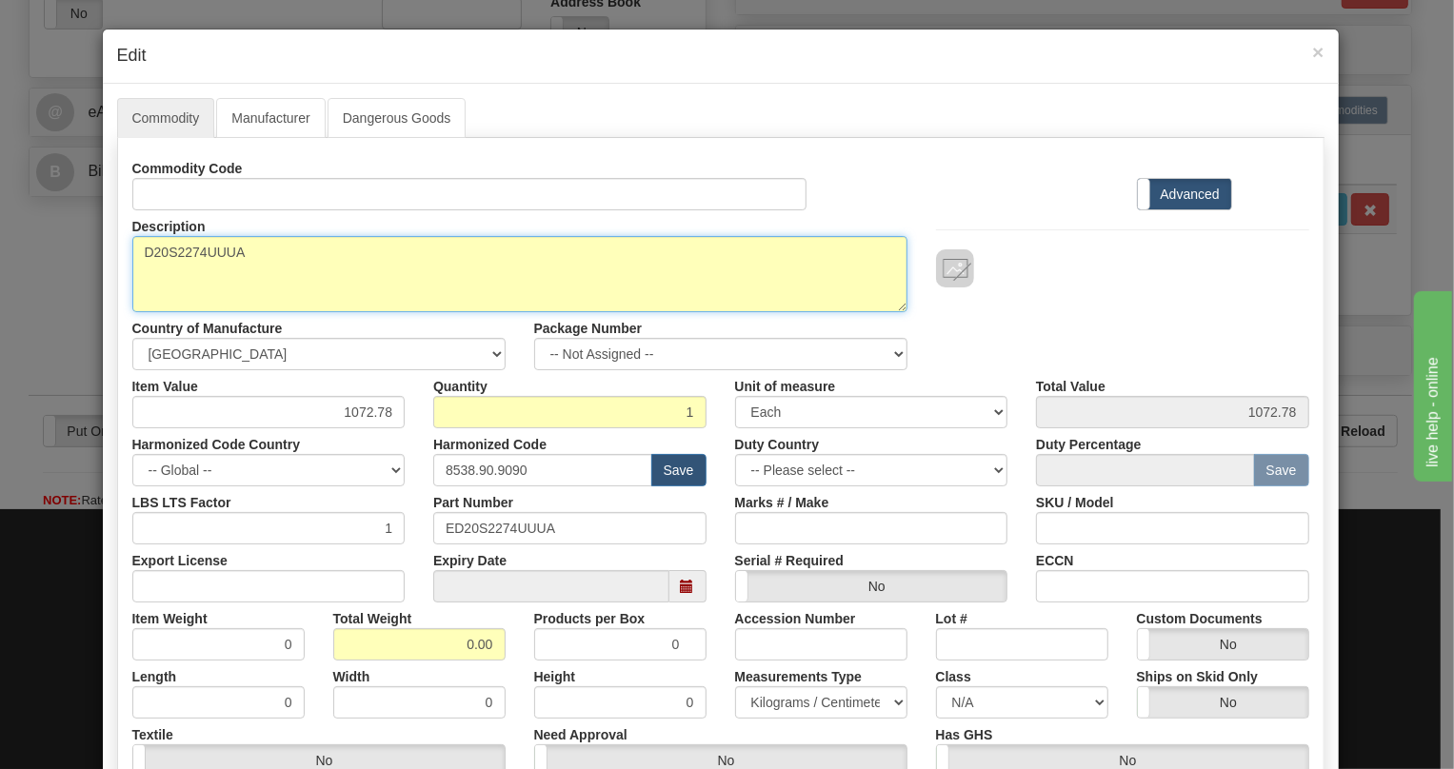
click at [209, 255] on textarea "D20S2274UUUA" at bounding box center [519, 274] width 775 height 76
paste textarea "-2274-"
type textarea "D20S-2274-UUUA"
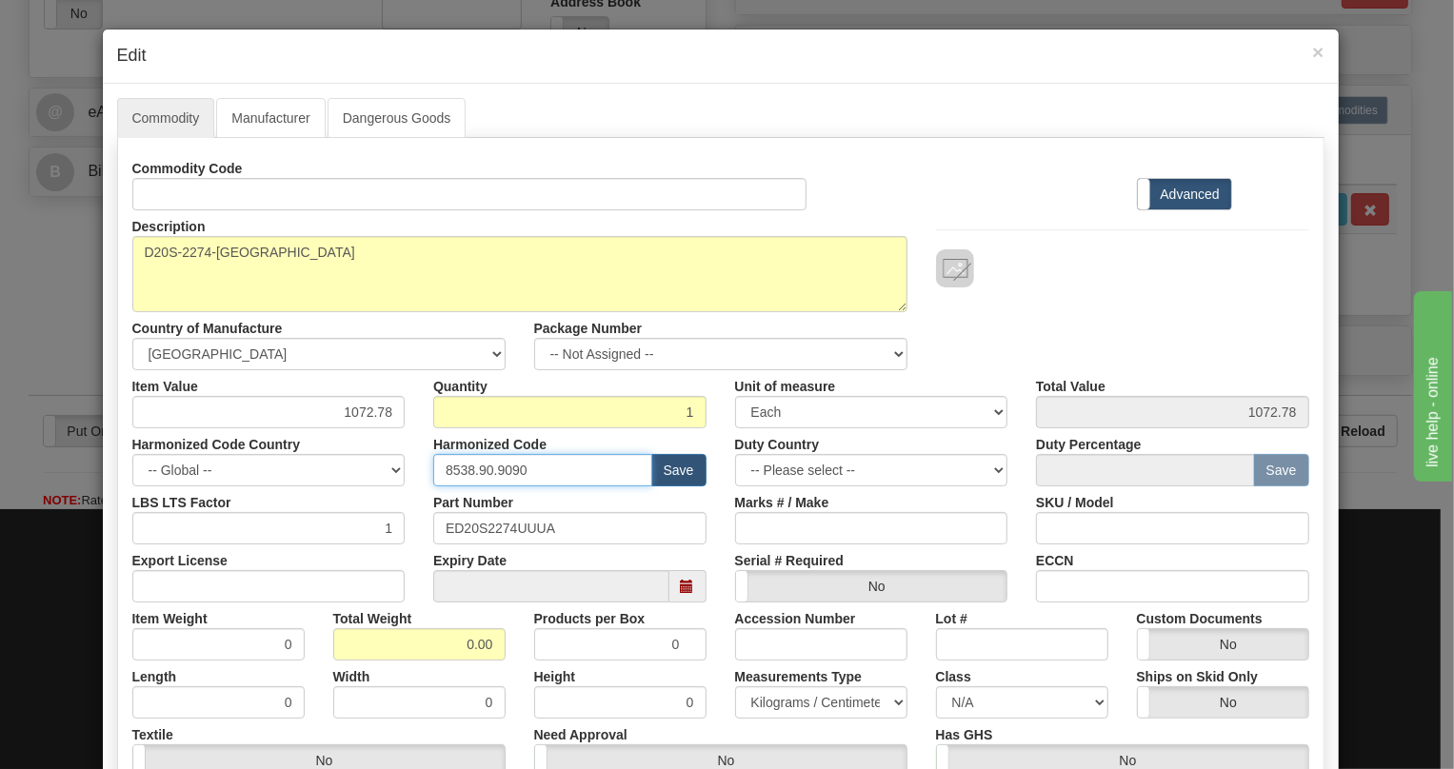
click at [505, 467] on input "8538.90.9090" at bounding box center [542, 470] width 219 height 32
paste input "818"
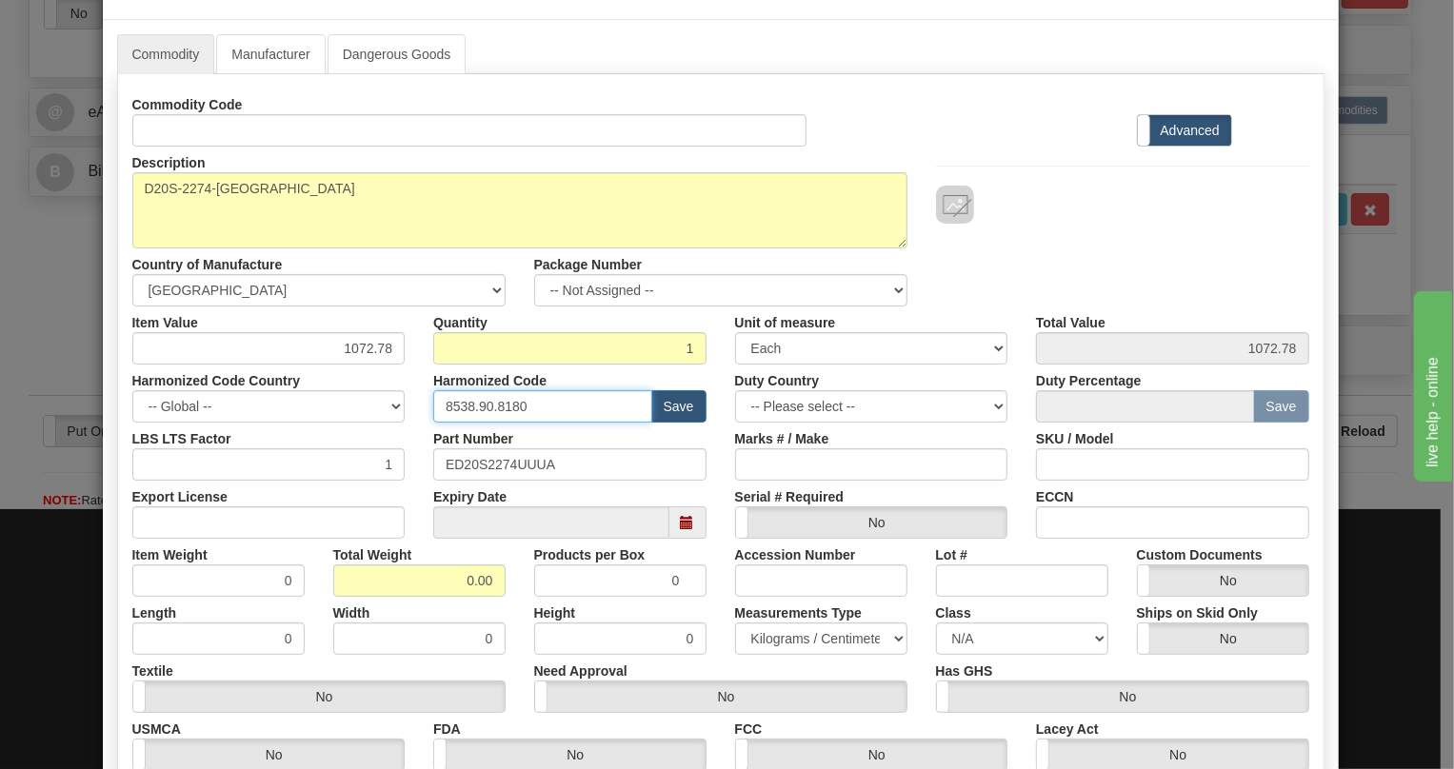
scroll to position [259, 0]
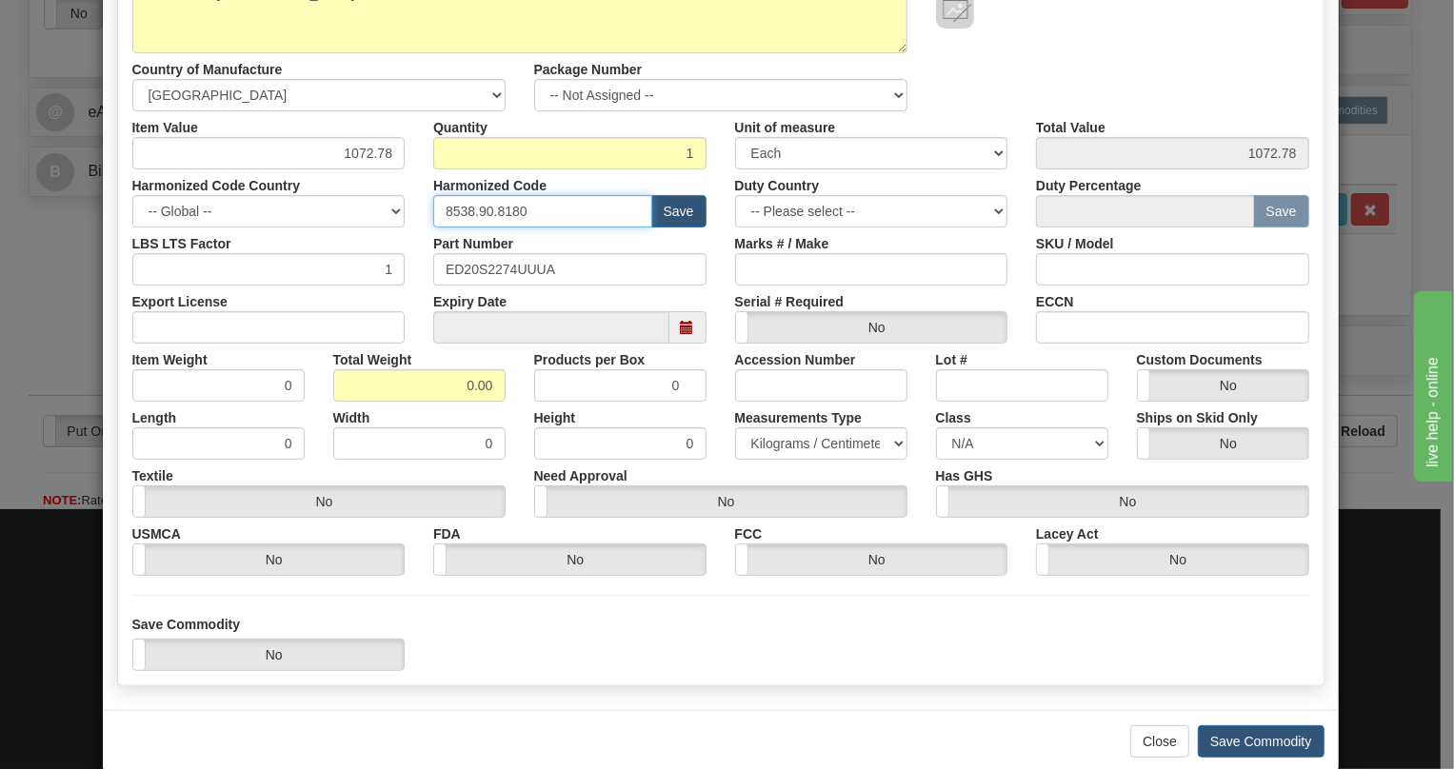
type input "8538.90.8180"
click at [447, 376] on input "0.00" at bounding box center [419, 385] width 172 height 32
type input "1.00"
type input "1.0000"
click at [803, 441] on select "Pounds / Inches Kilograms / Centimeters" at bounding box center [821, 443] width 172 height 32
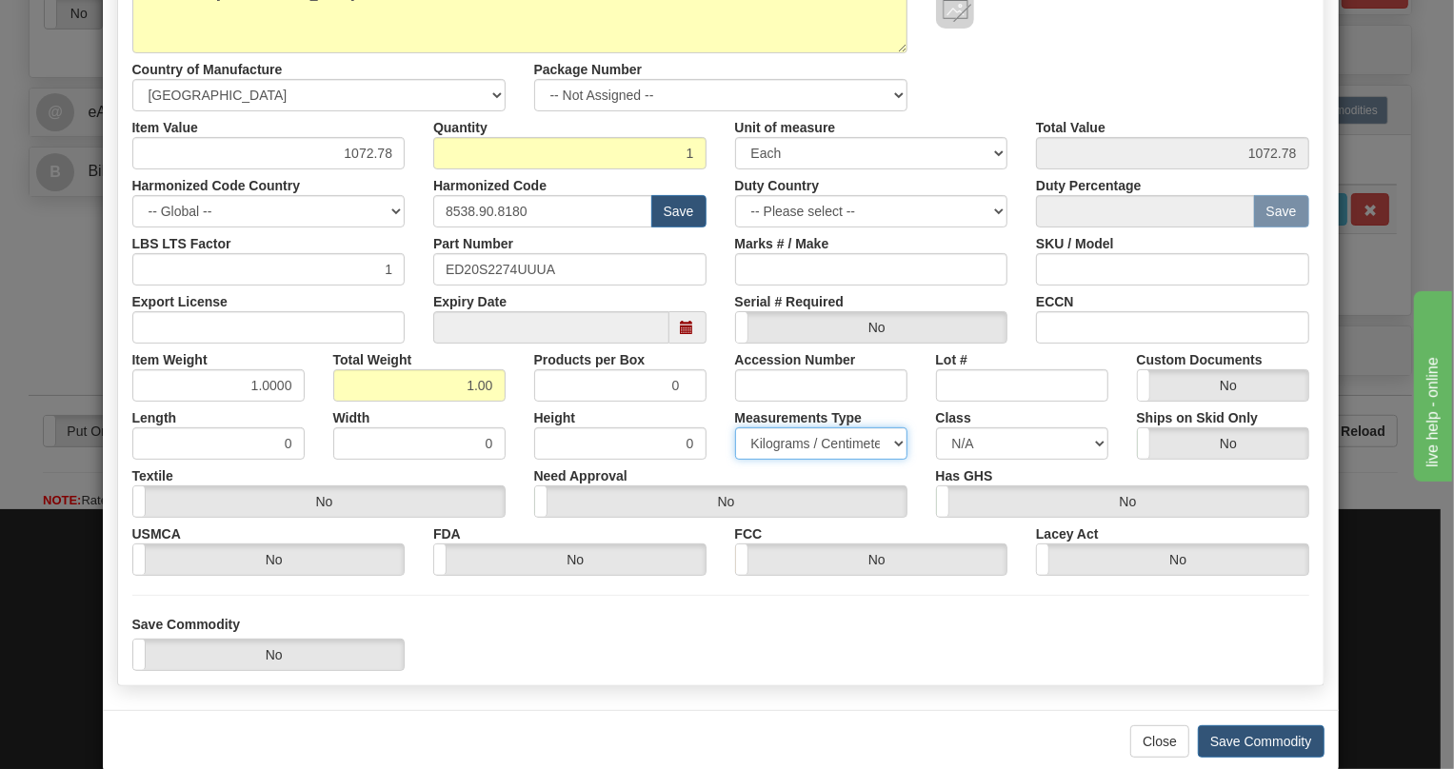
select select "0"
click at [735, 427] on select "Pounds / Inches Kilograms / Centimeters" at bounding box center [821, 443] width 172 height 32
click at [357, 149] on input "1072.78" at bounding box center [268, 153] width 273 height 32
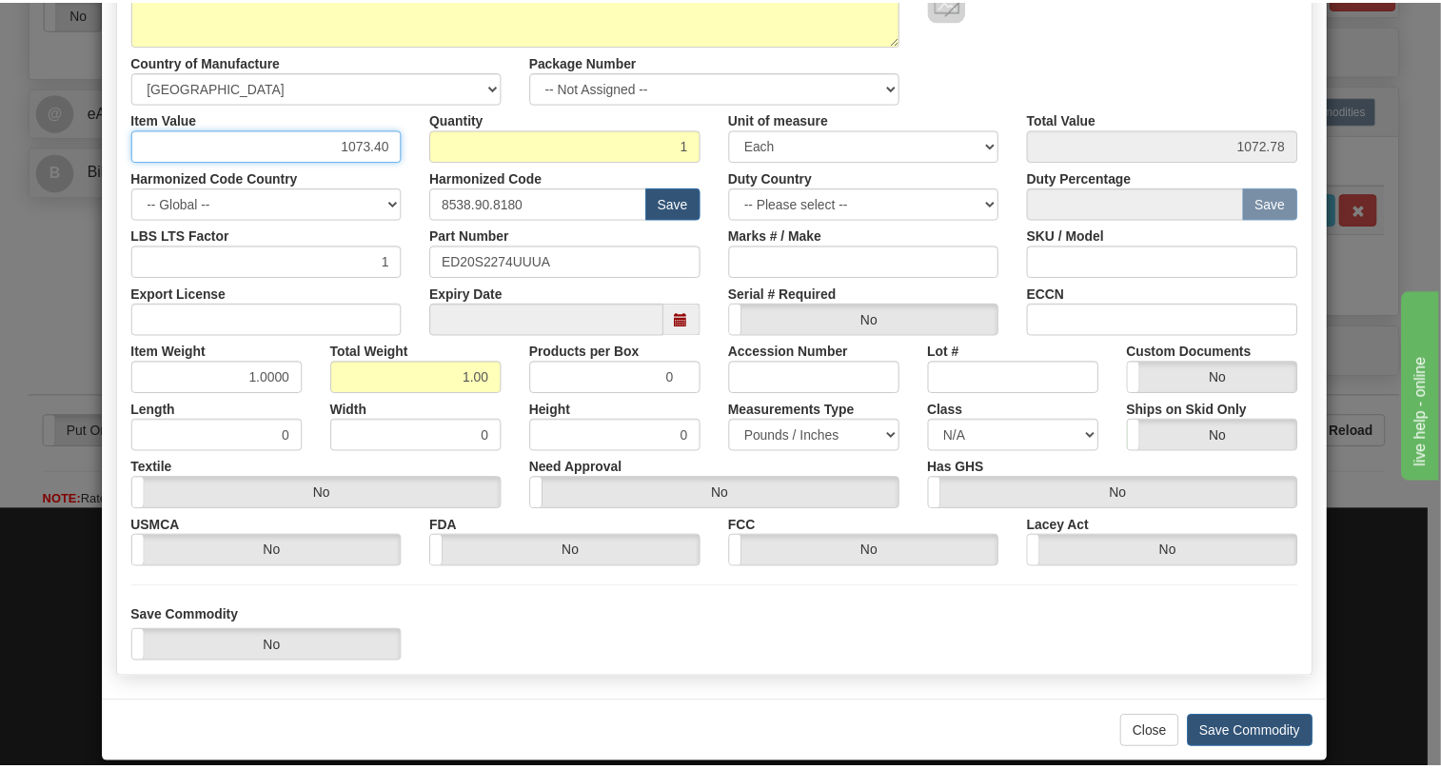
scroll to position [289, 0]
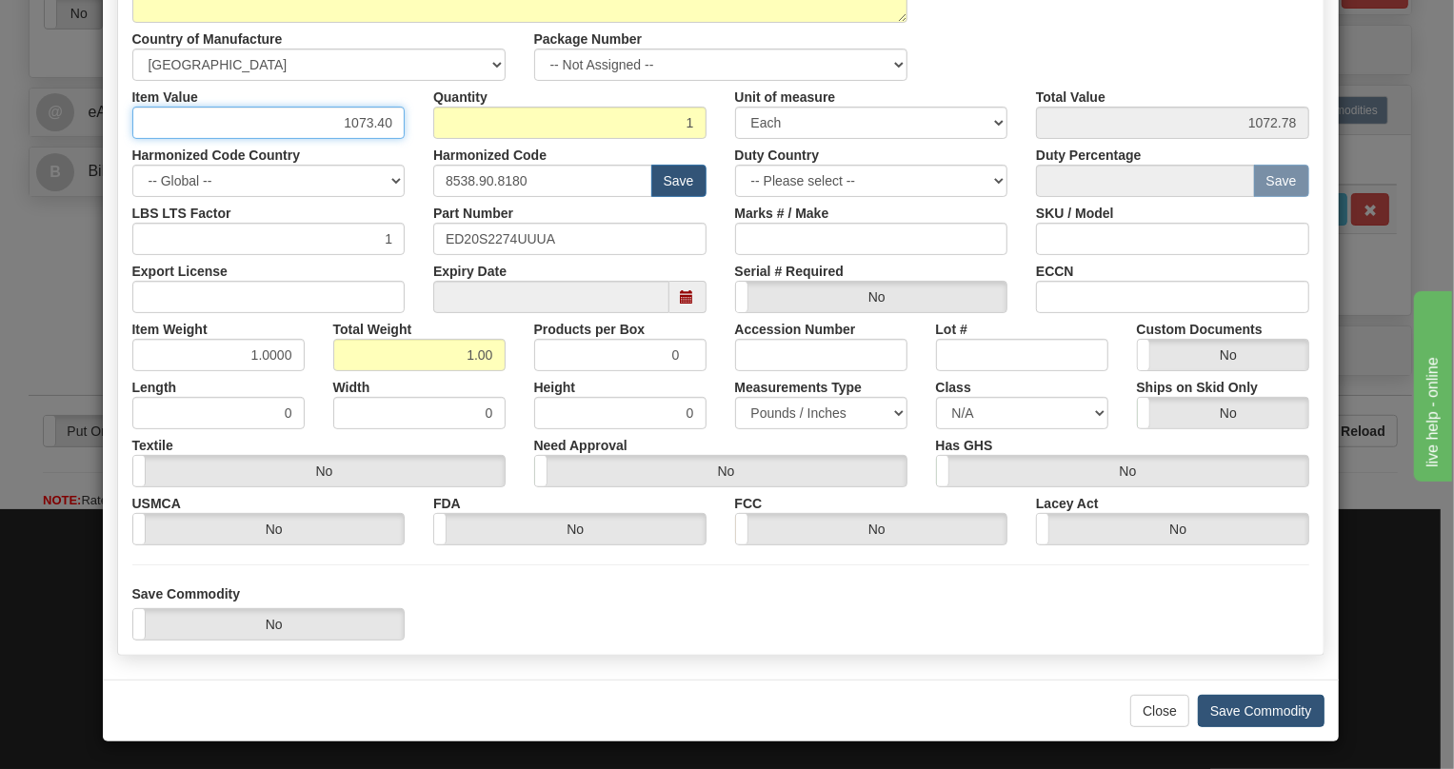
type input "1073.40"
click at [1246, 704] on button "Save Commodity" at bounding box center [1261, 711] width 127 height 32
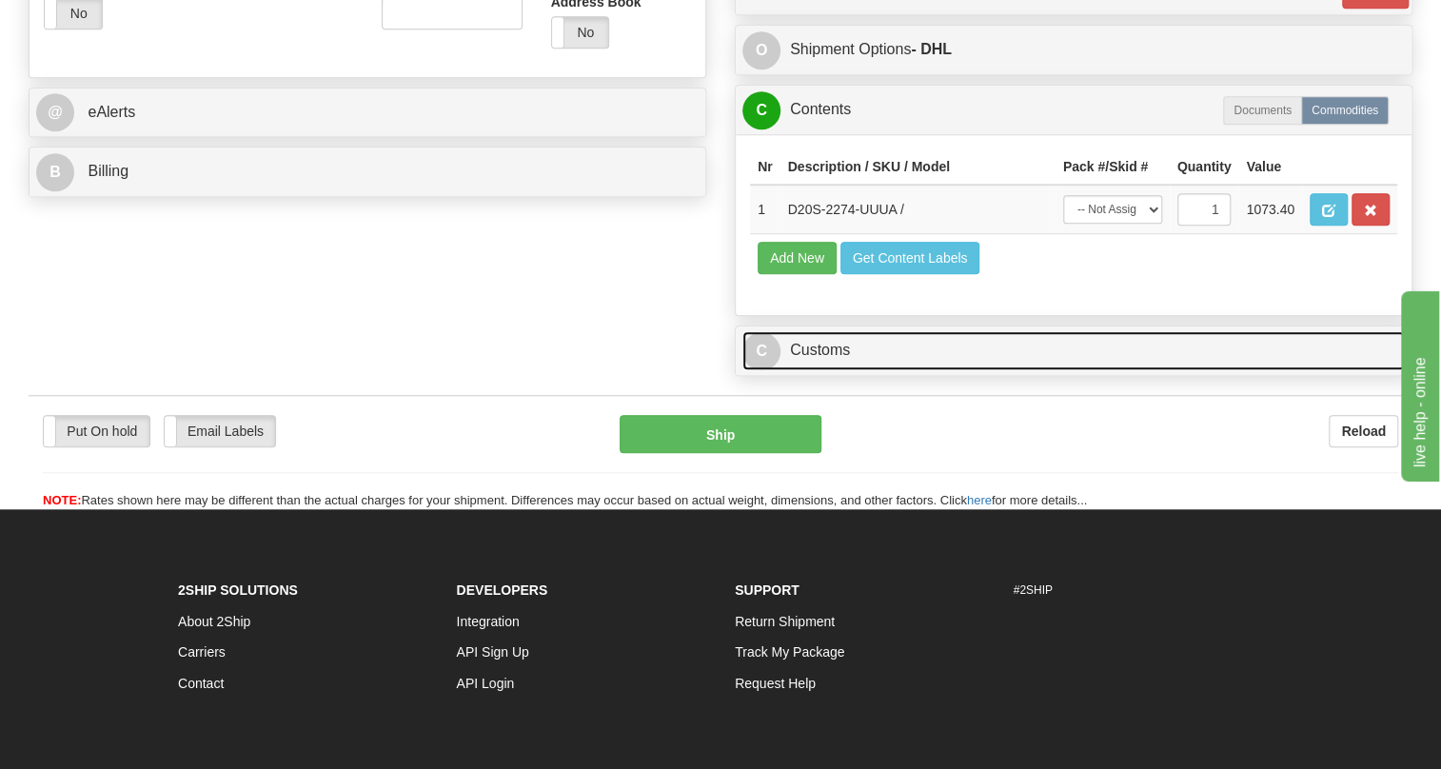
click at [817, 370] on link "C Customs" at bounding box center [1074, 350] width 663 height 39
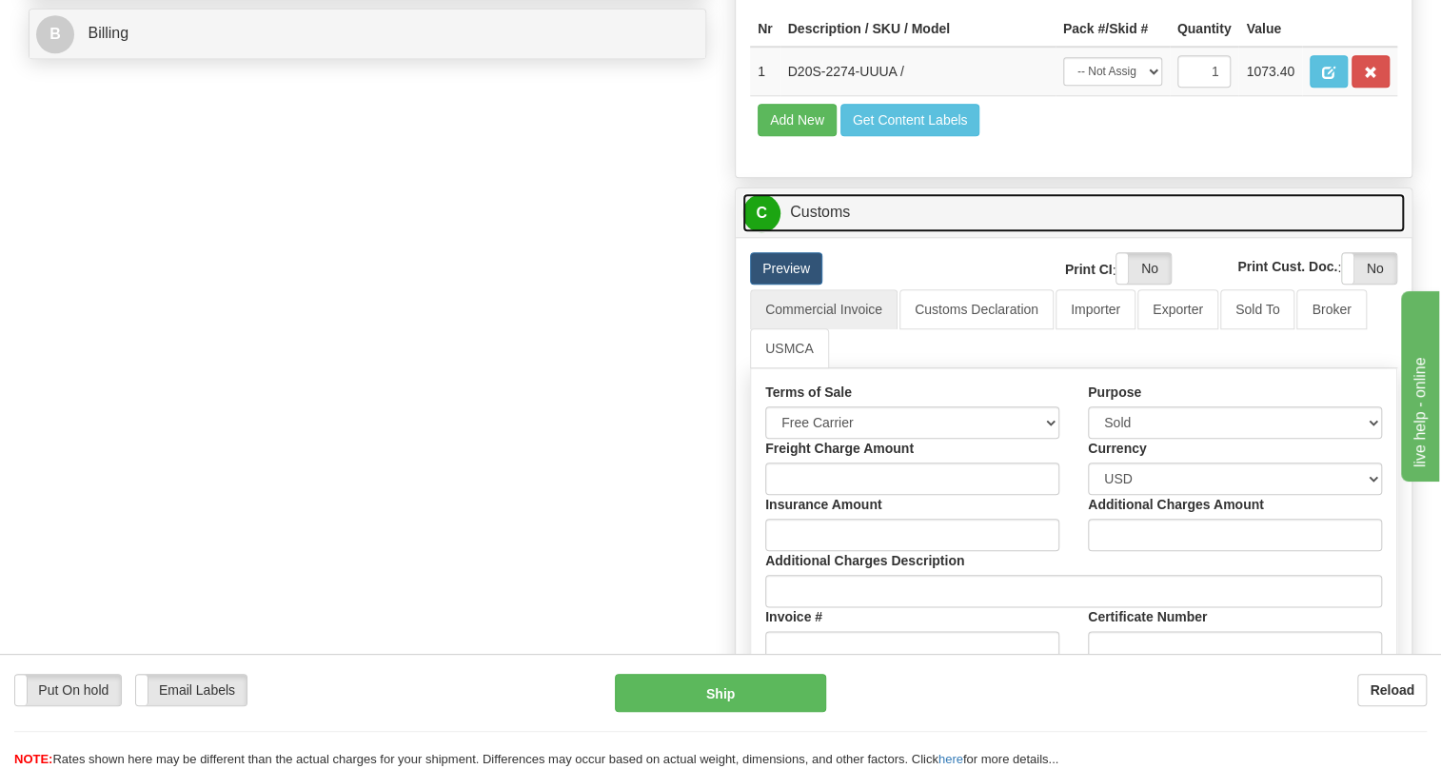
scroll to position [943, 0]
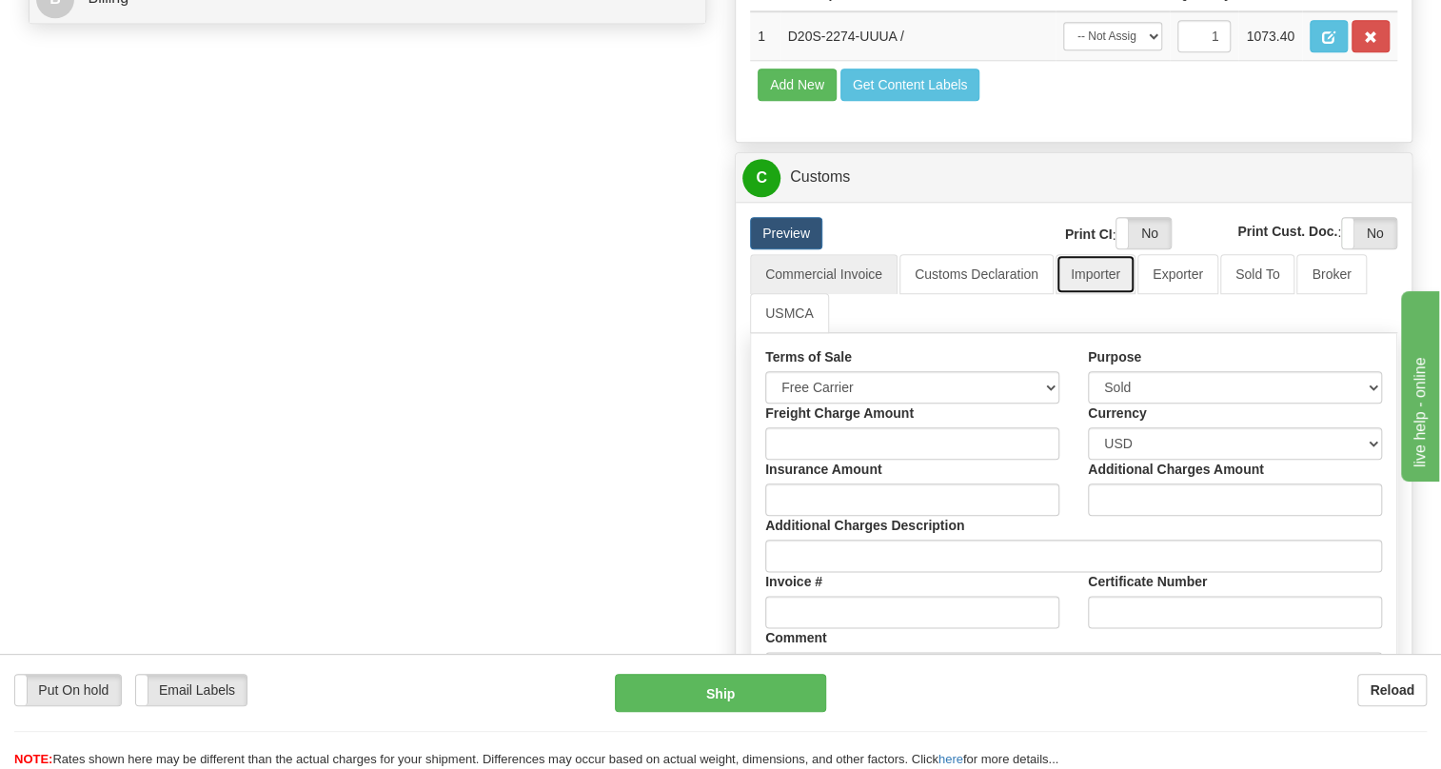
click at [1094, 294] on link "Importer" at bounding box center [1096, 274] width 80 height 40
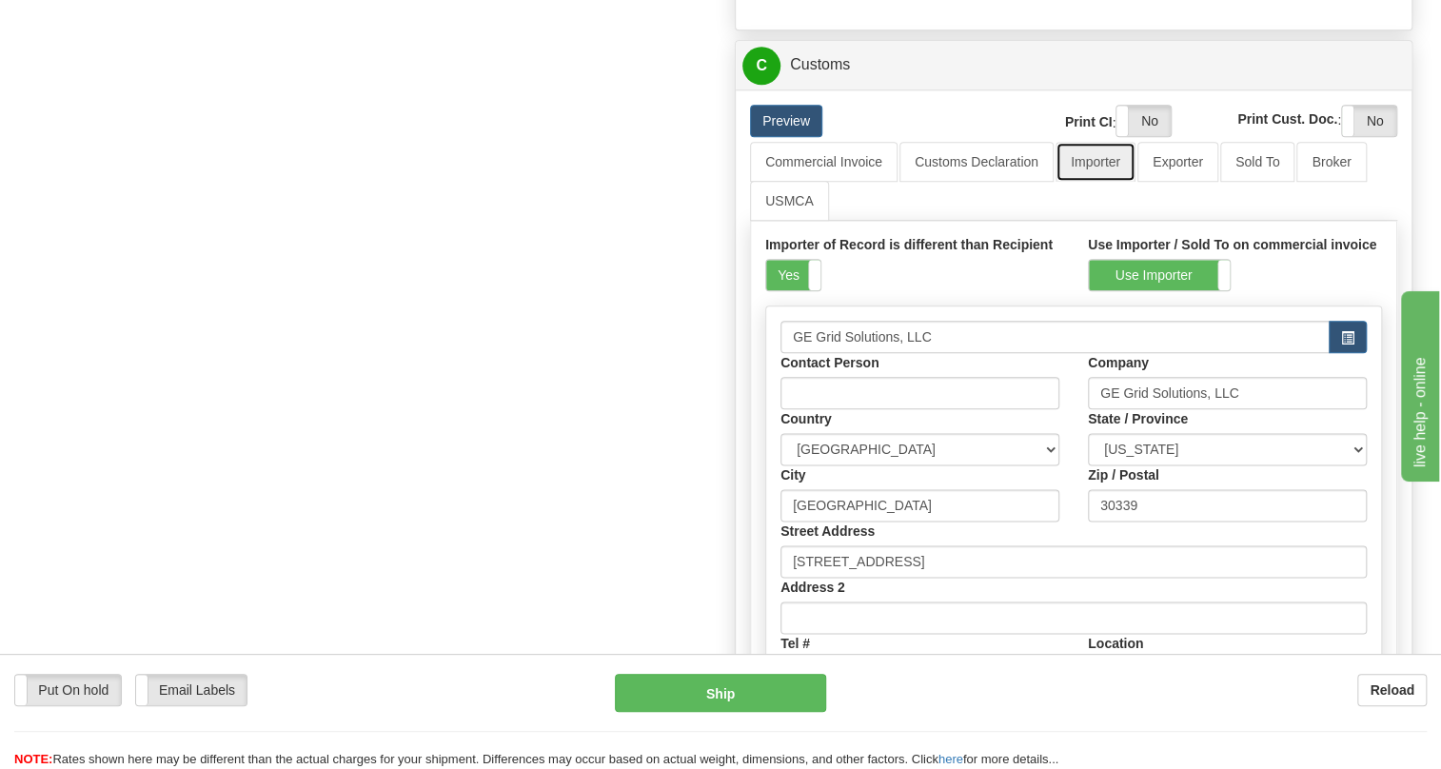
scroll to position [1028, 0]
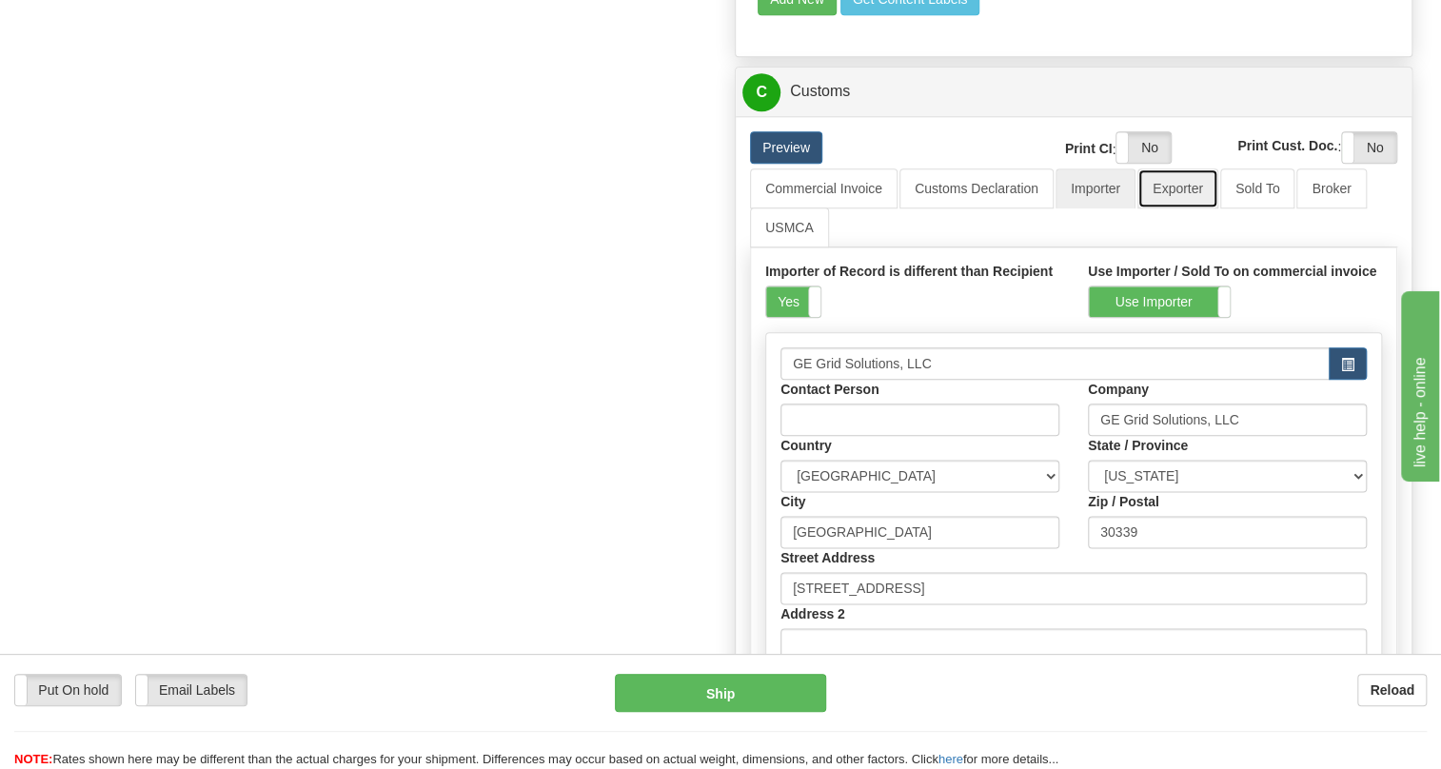
click at [1174, 208] on link "Exporter" at bounding box center [1178, 189] width 81 height 40
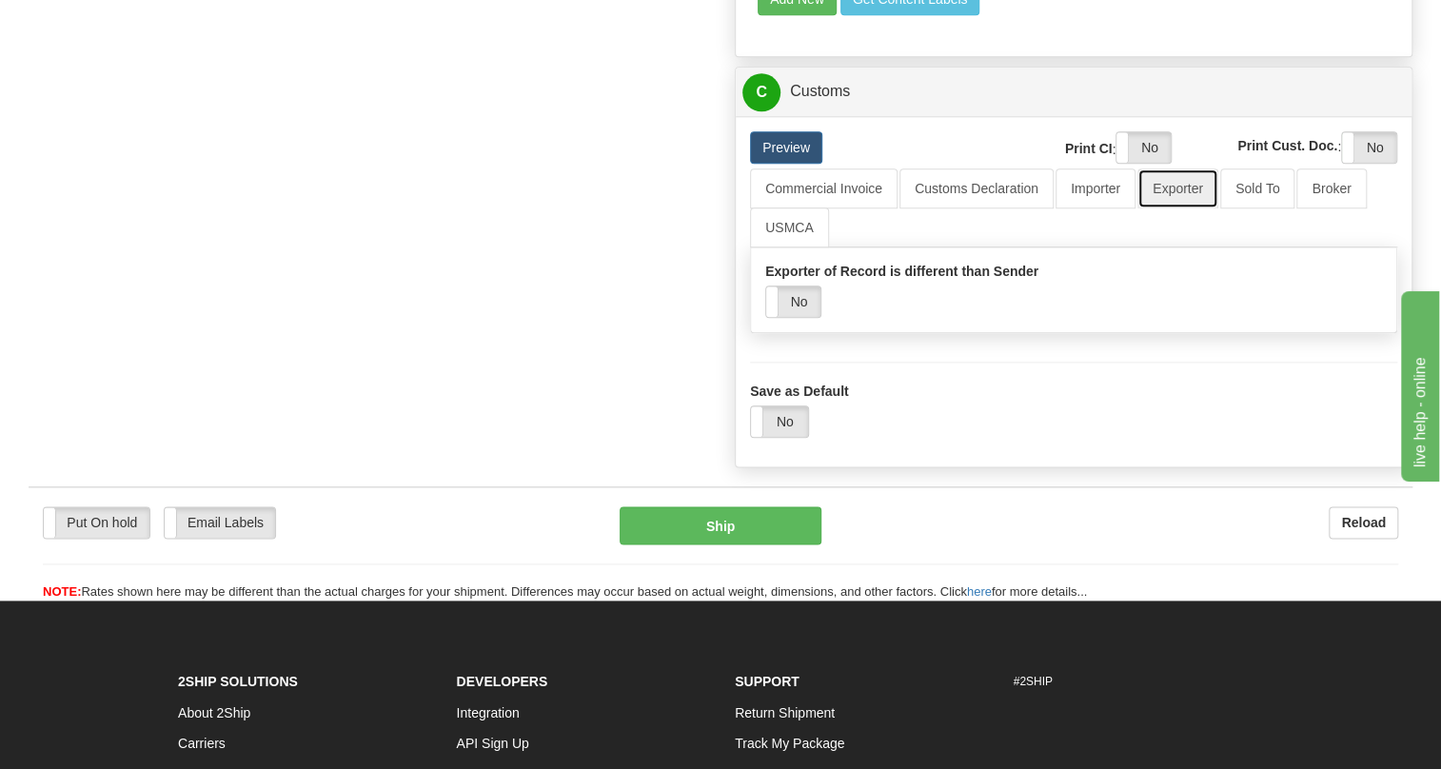
click at [1174, 208] on link "Exporter" at bounding box center [1178, 189] width 81 height 40
click at [846, 208] on link "Commercial Invoice" at bounding box center [824, 189] width 148 height 40
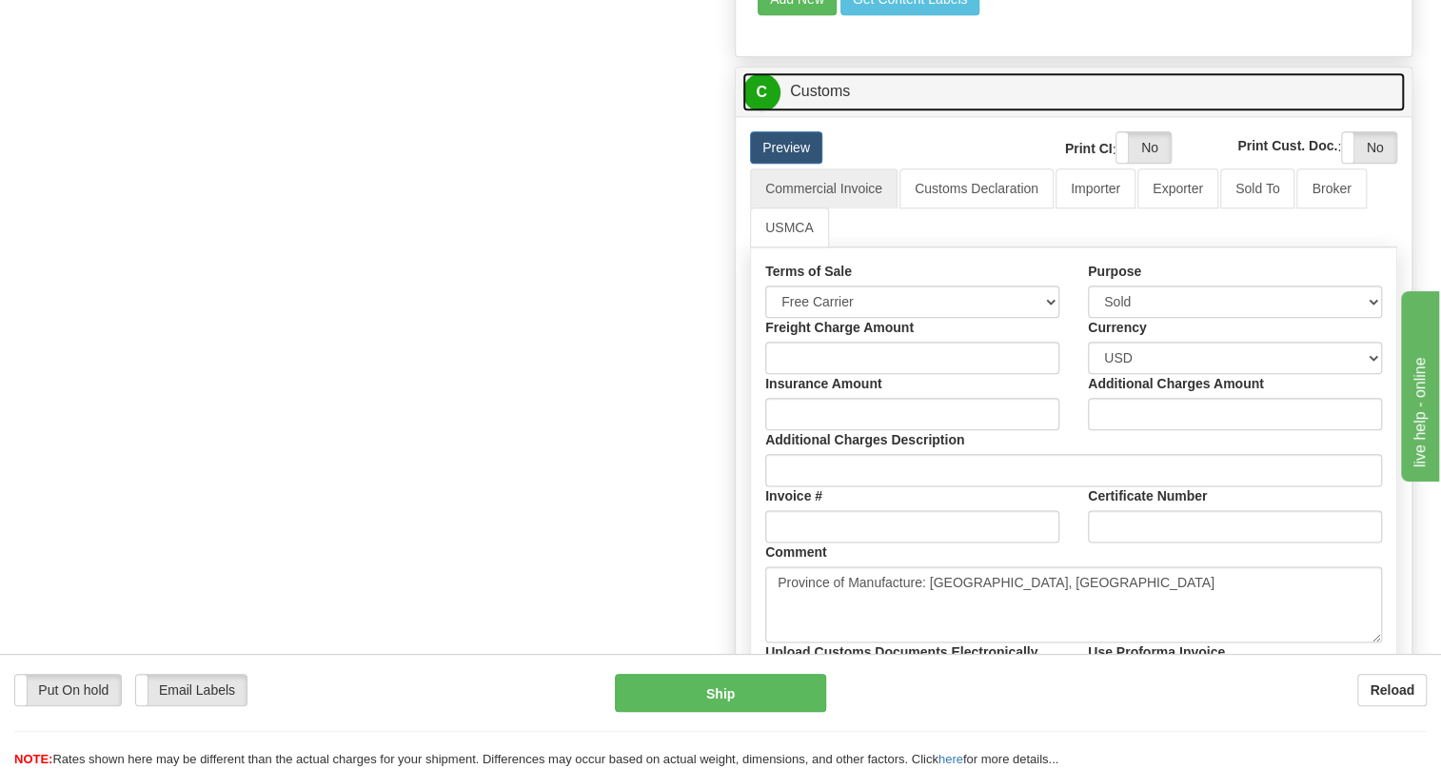
click at [823, 111] on link "C Customs" at bounding box center [1074, 91] width 663 height 39
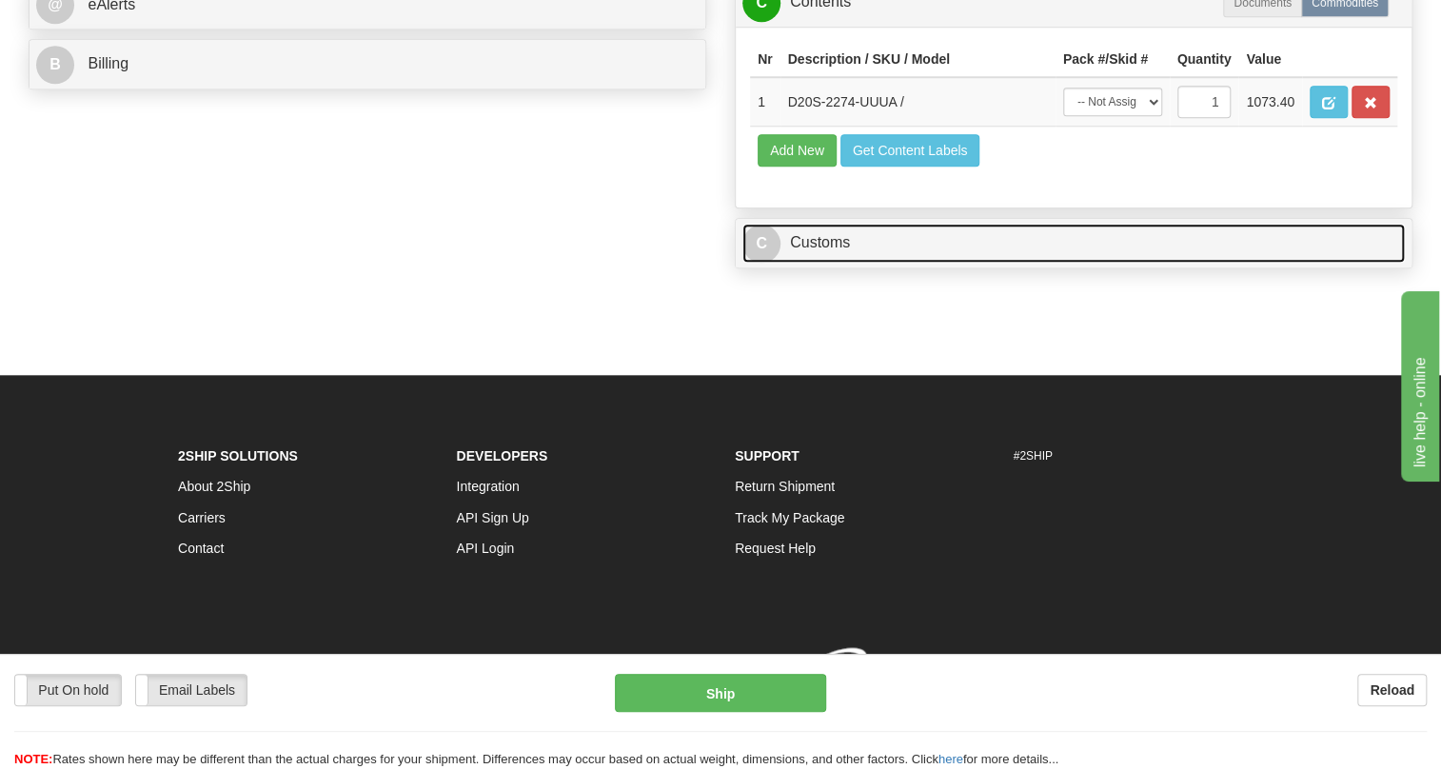
scroll to position [947, 0]
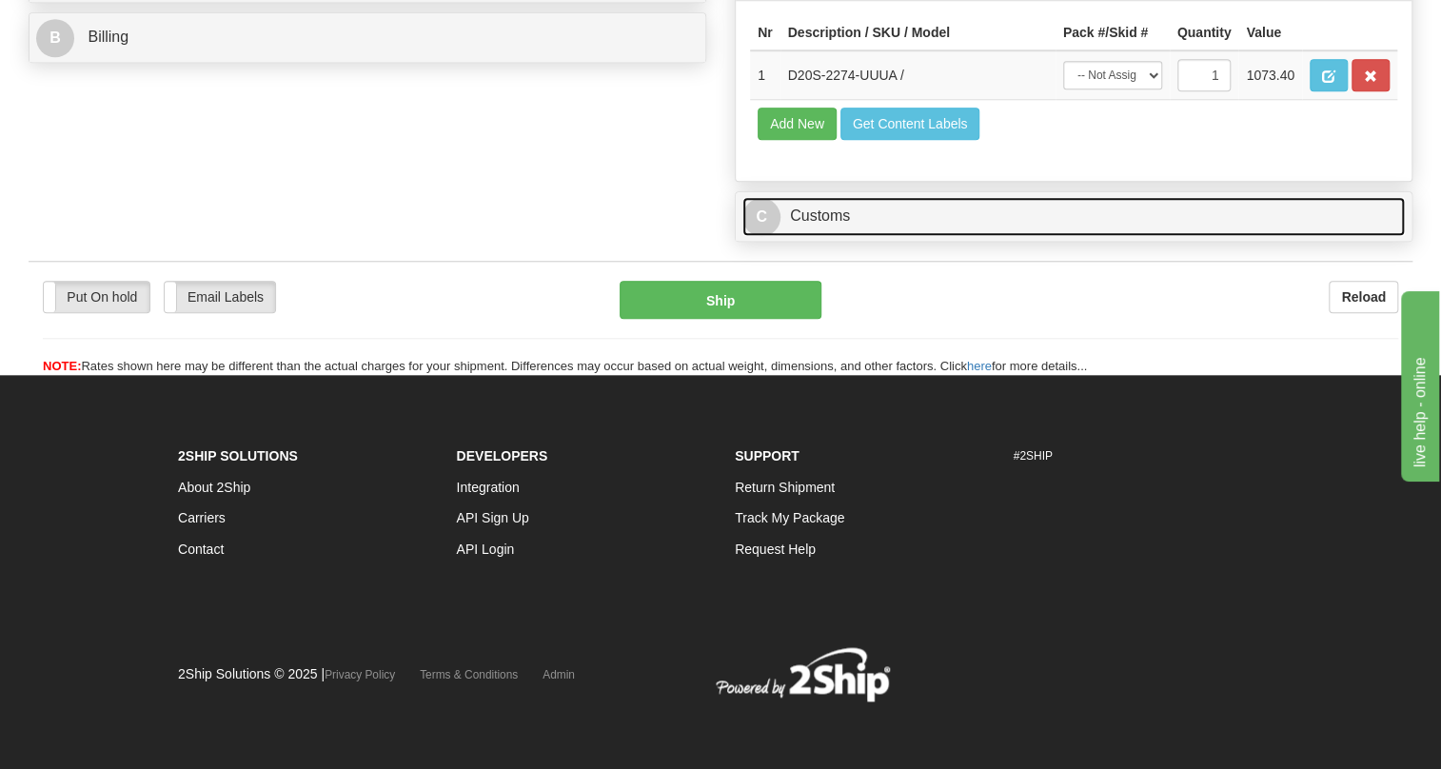
click at [827, 218] on link "C Customs" at bounding box center [1074, 216] width 663 height 39
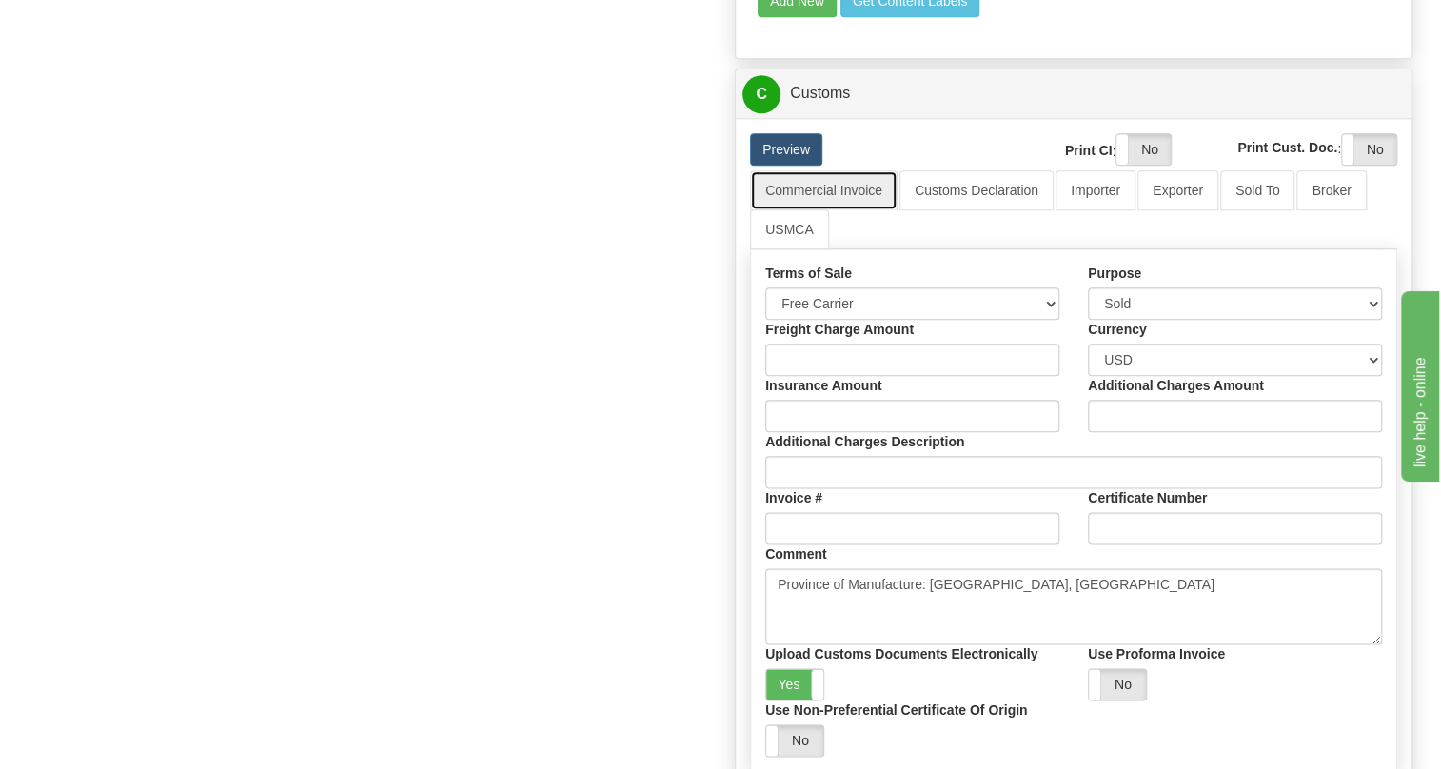
click at [827, 210] on link "Commercial Invoice" at bounding box center [824, 190] width 148 height 40
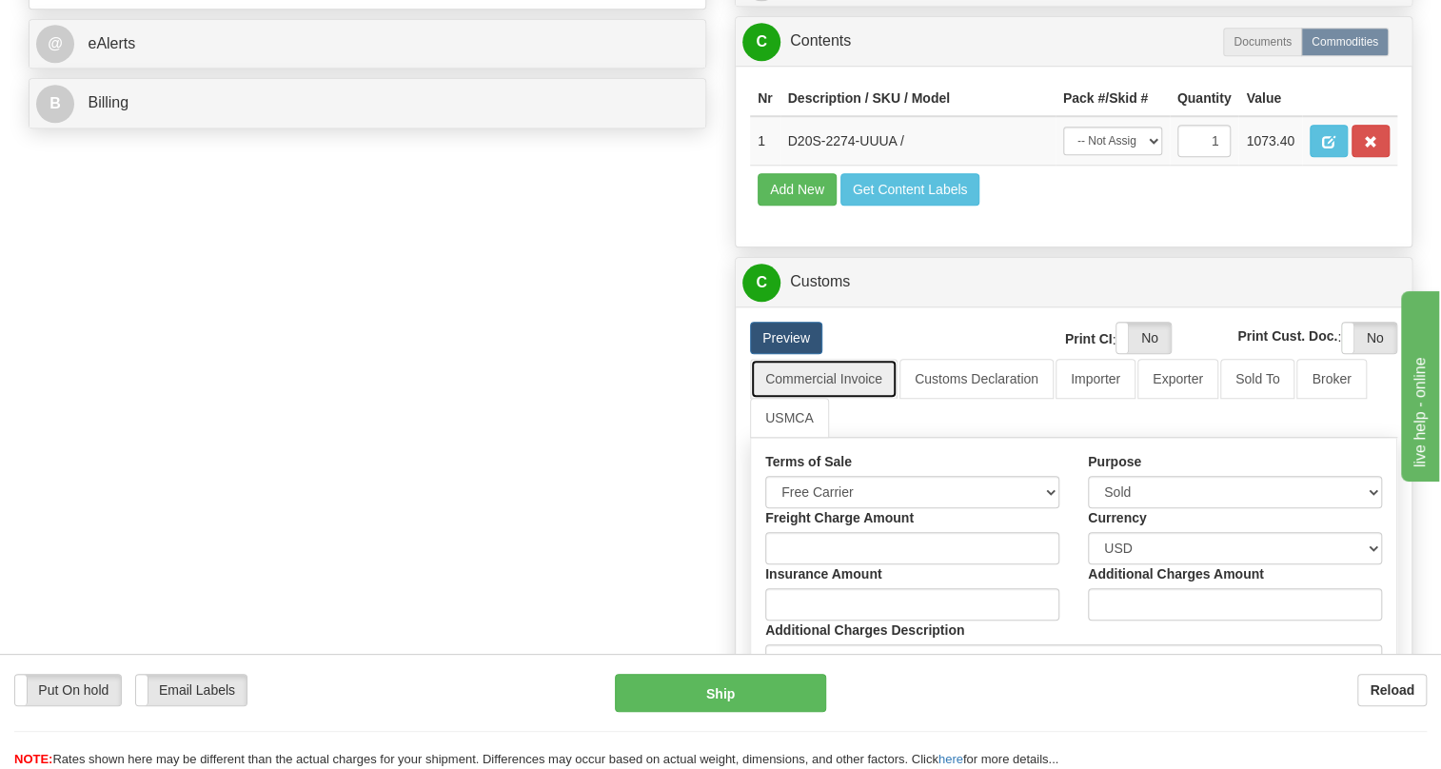
scroll to position [766, 0]
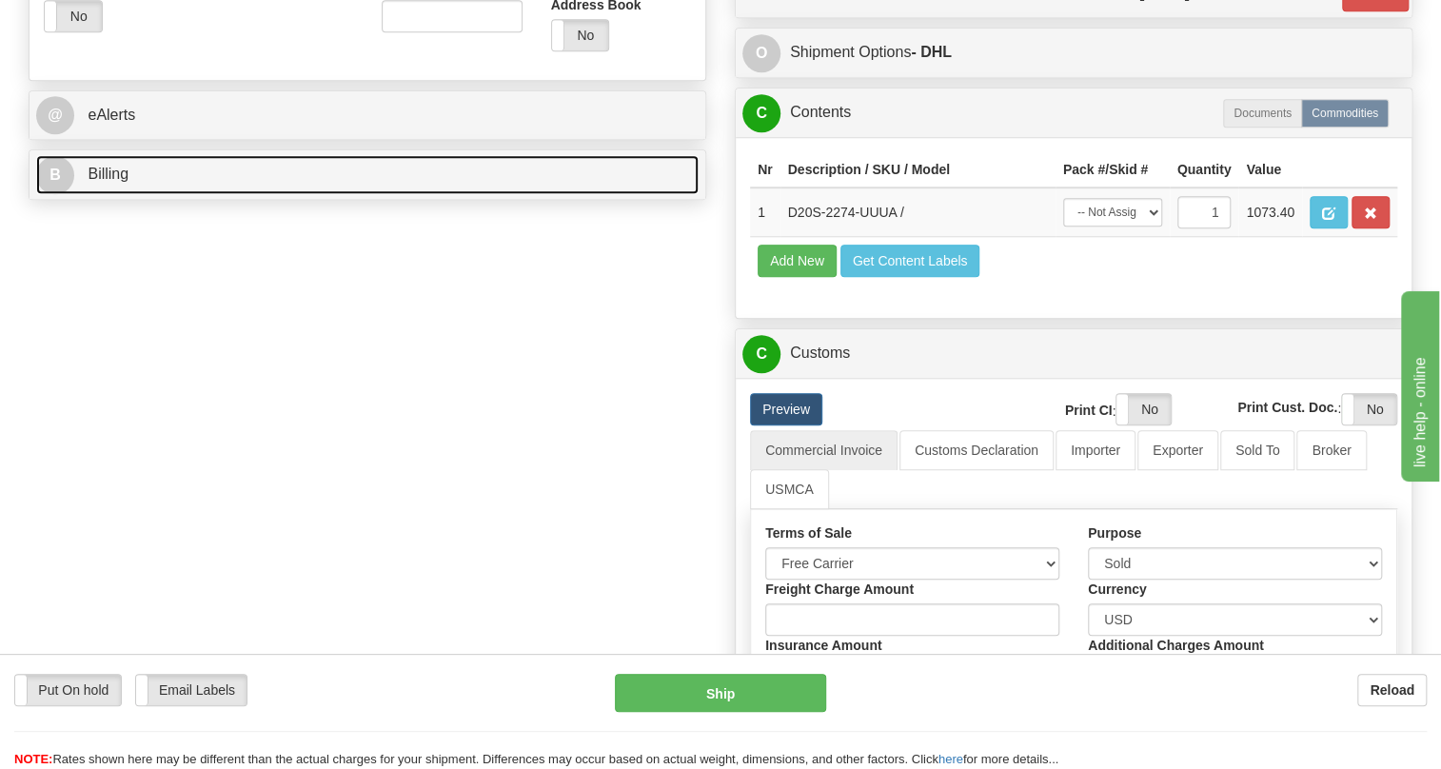
click at [104, 182] on span "Billing" at bounding box center [108, 174] width 41 height 16
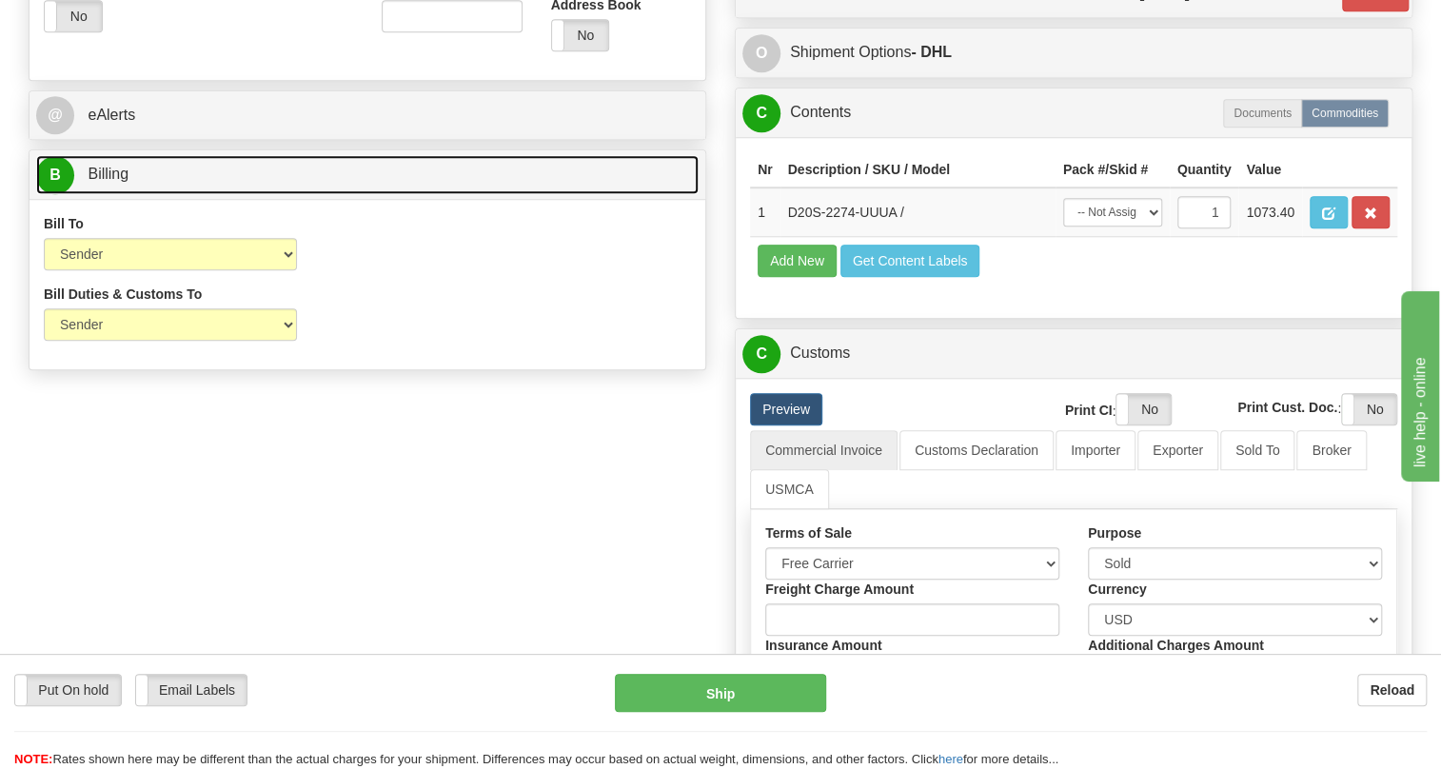
click at [104, 182] on span "Billing" at bounding box center [108, 174] width 41 height 16
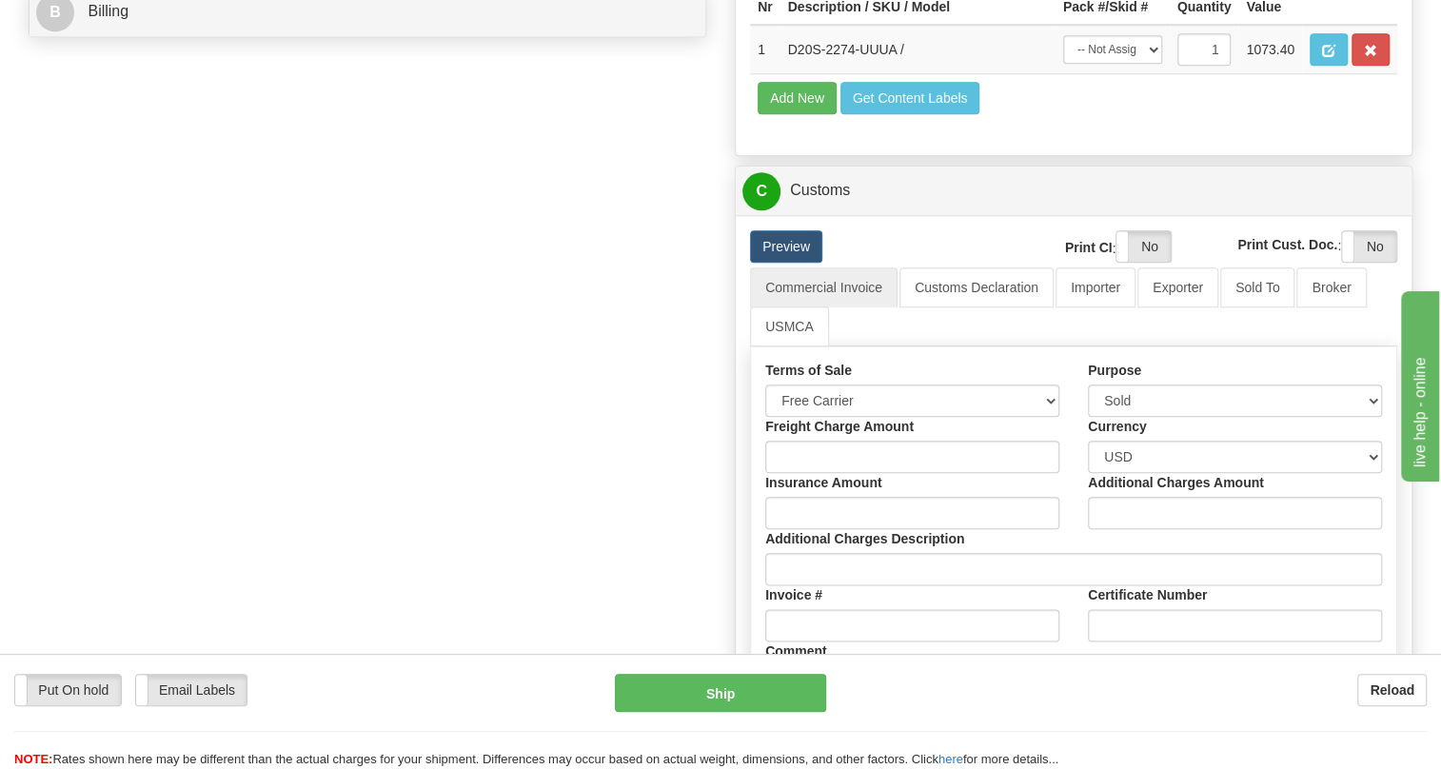
scroll to position [940, 0]
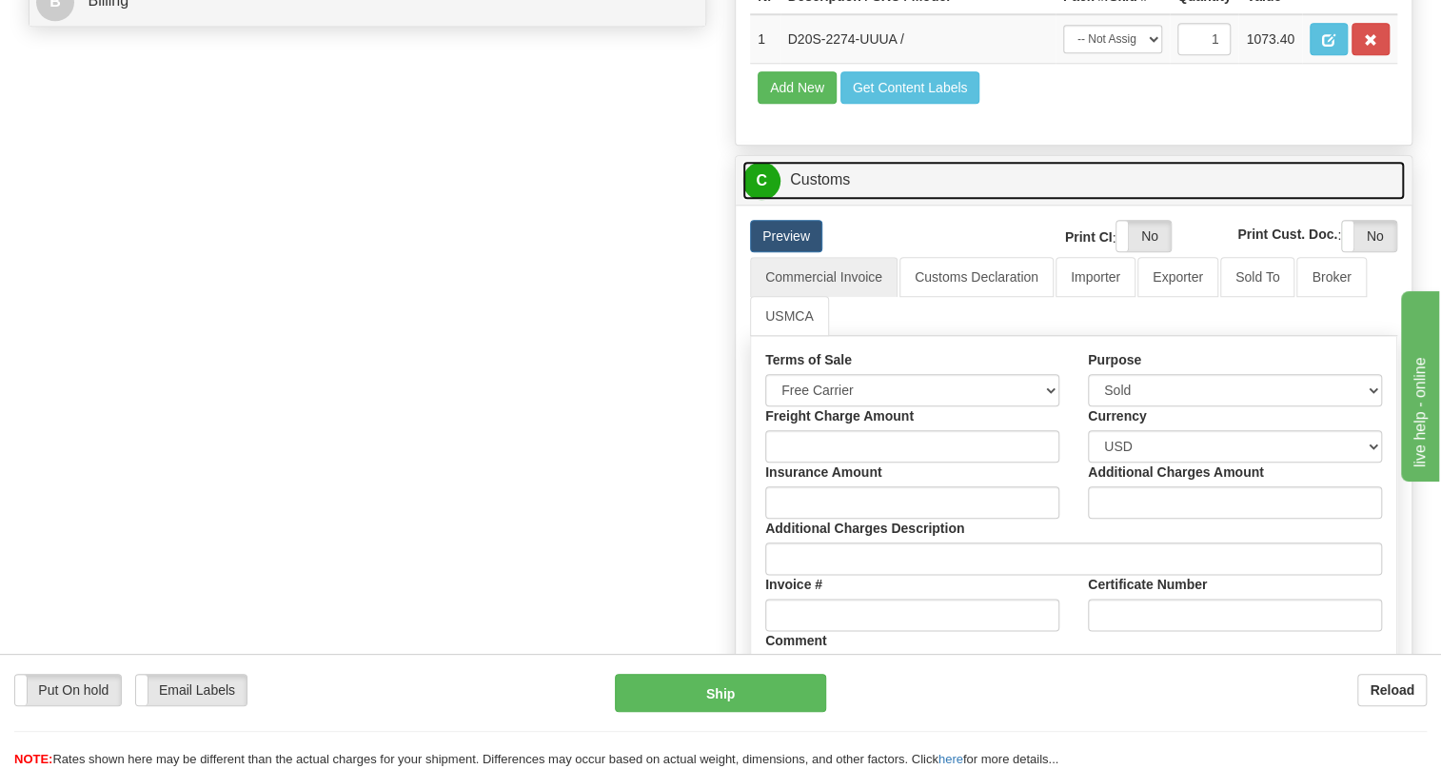
click at [837, 200] on link "C Customs" at bounding box center [1074, 180] width 663 height 39
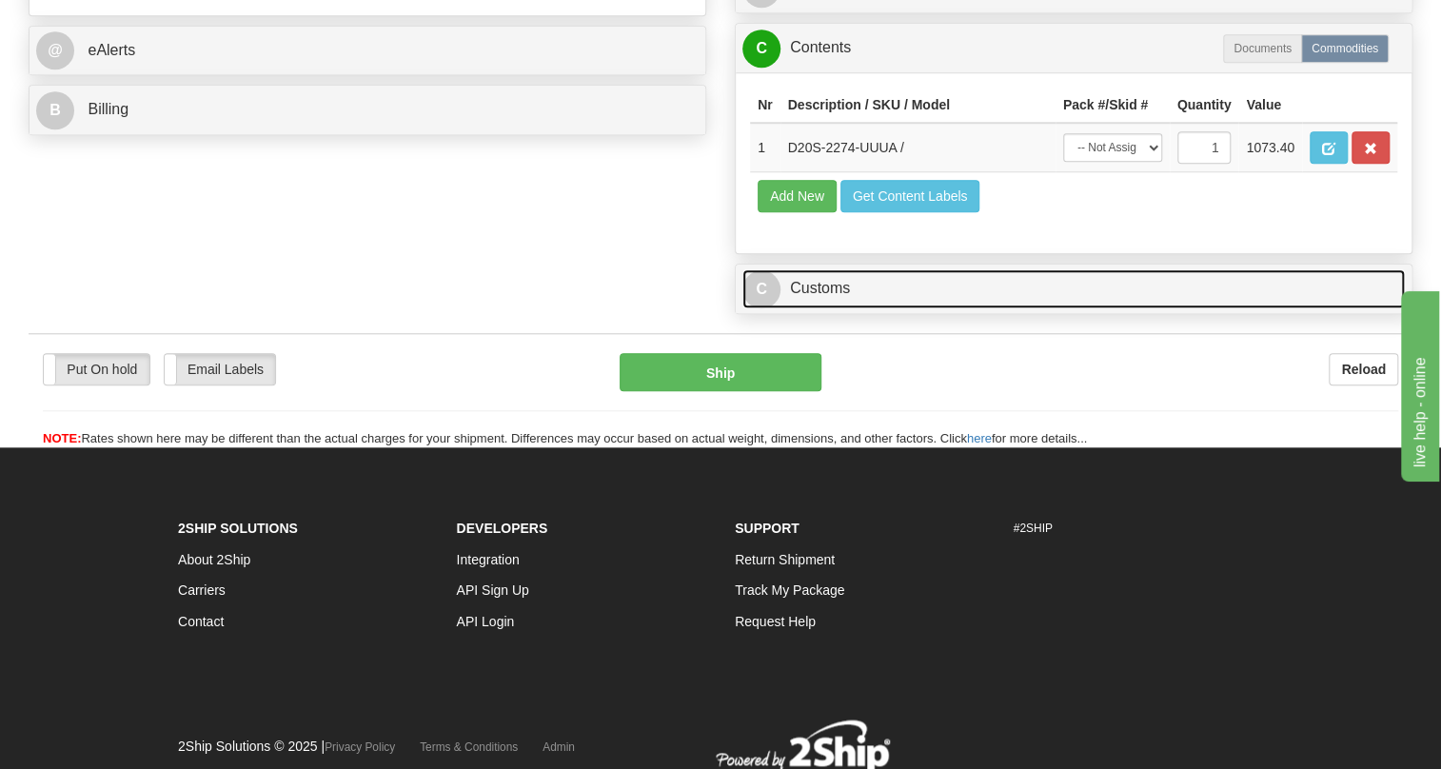
scroll to position [677, 0]
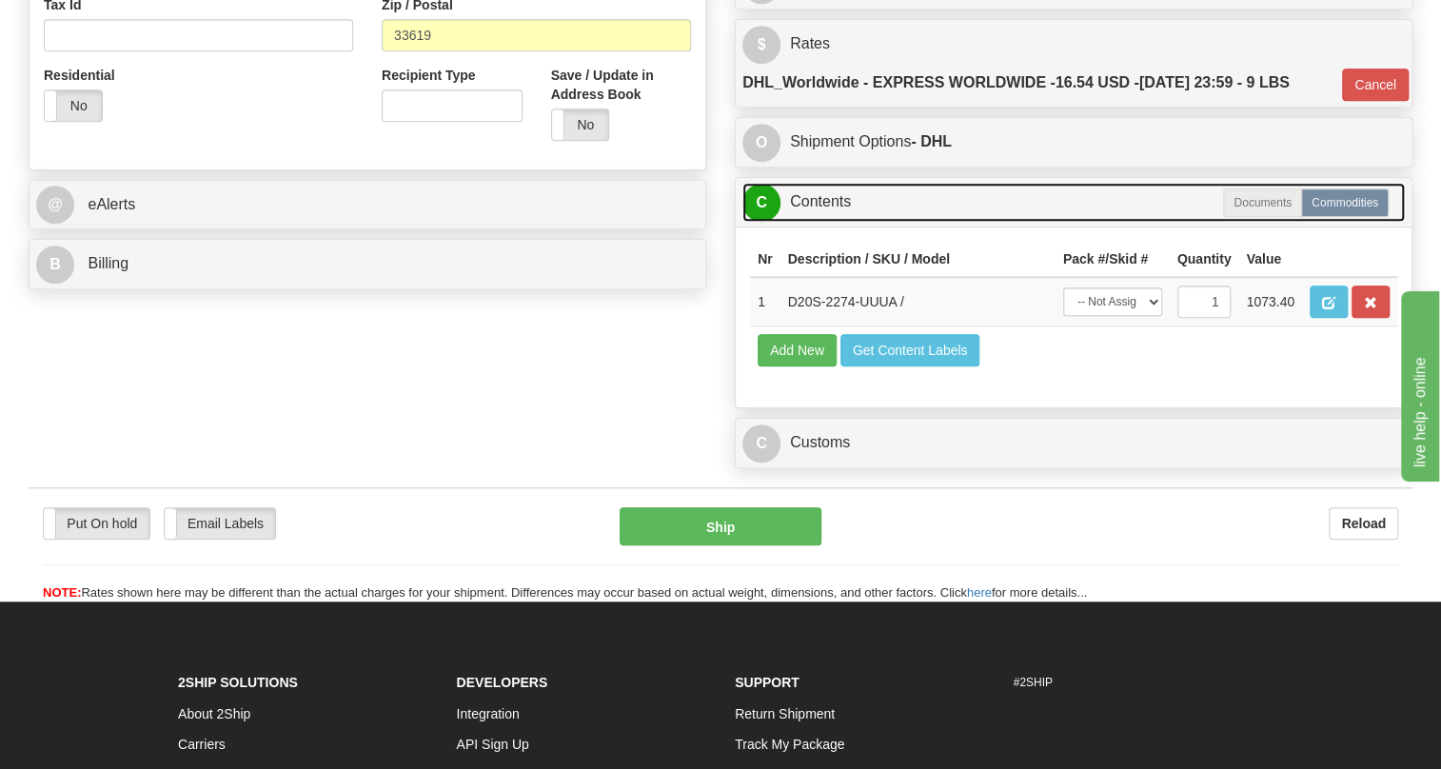
click at [821, 222] on link "C Contents" at bounding box center [1074, 202] width 663 height 39
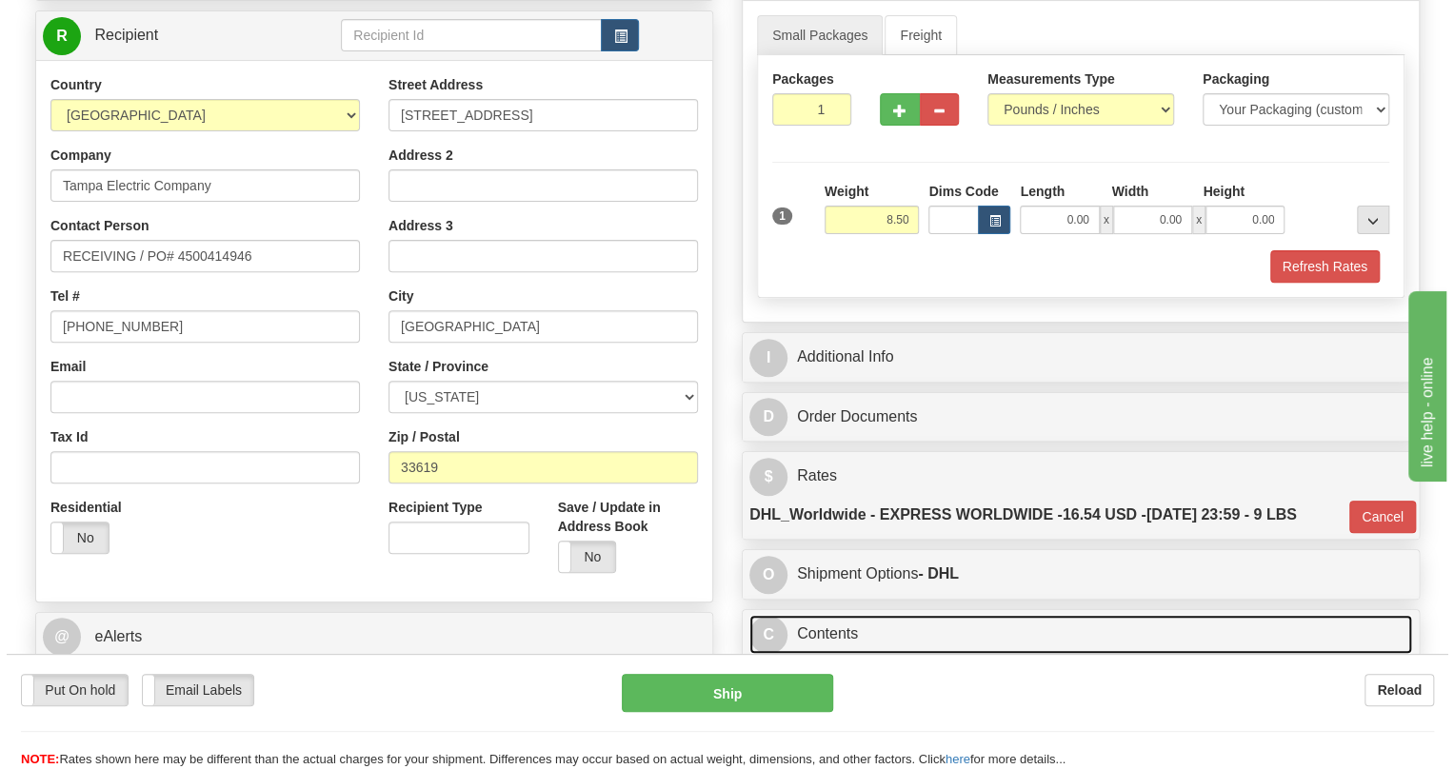
scroll to position [158, 0]
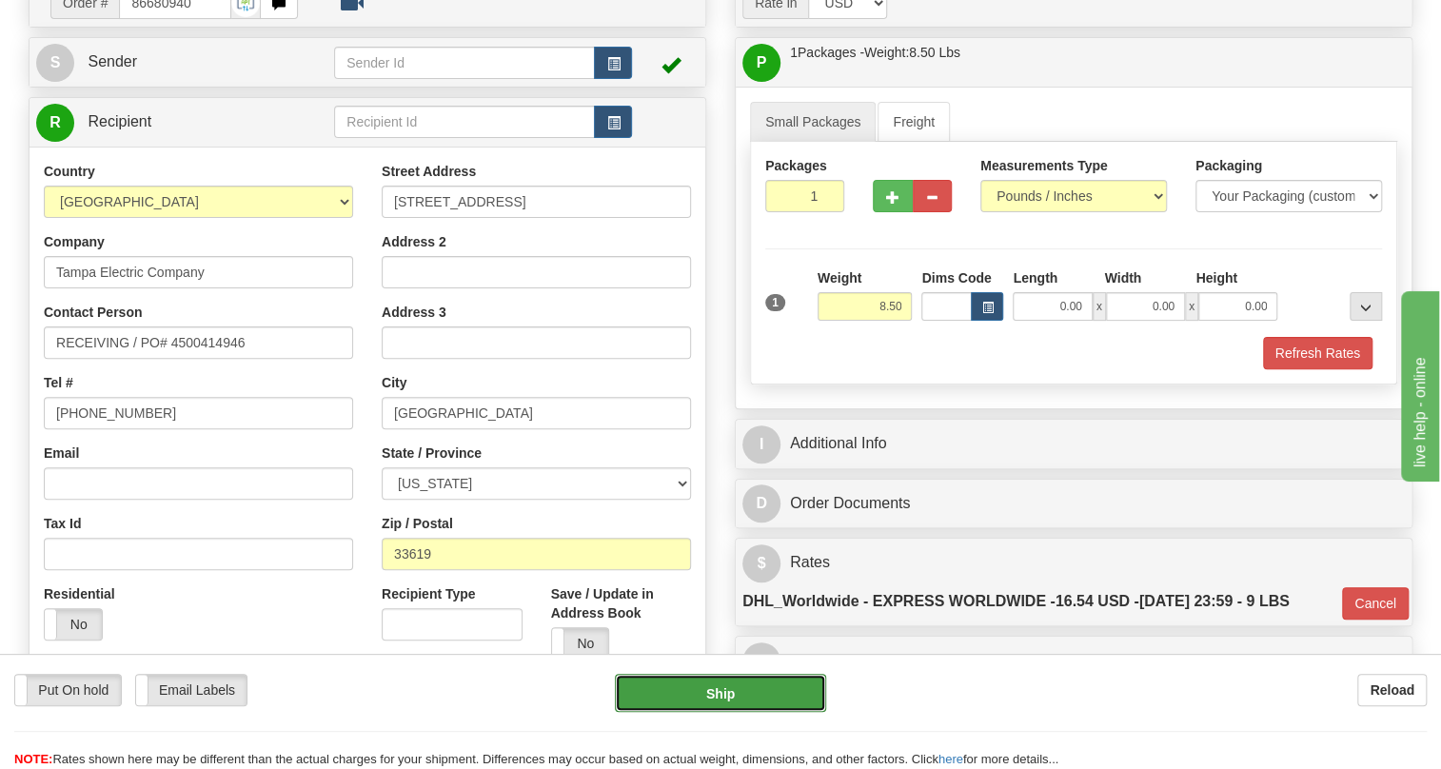
click at [716, 699] on button "Ship" at bounding box center [720, 693] width 211 height 38
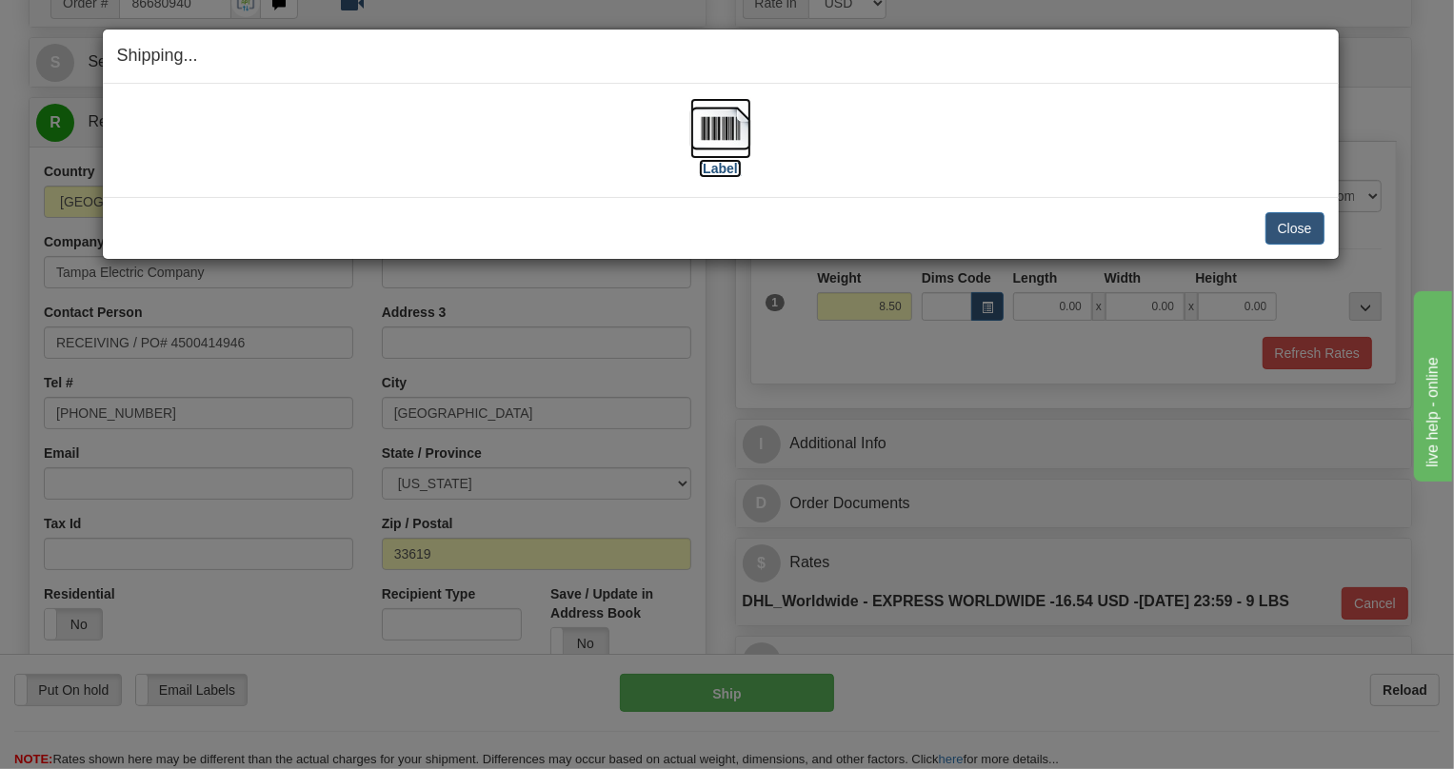
click at [725, 124] on img at bounding box center [720, 128] width 61 height 61
click at [1302, 221] on button "Close" at bounding box center [1294, 228] width 59 height 32
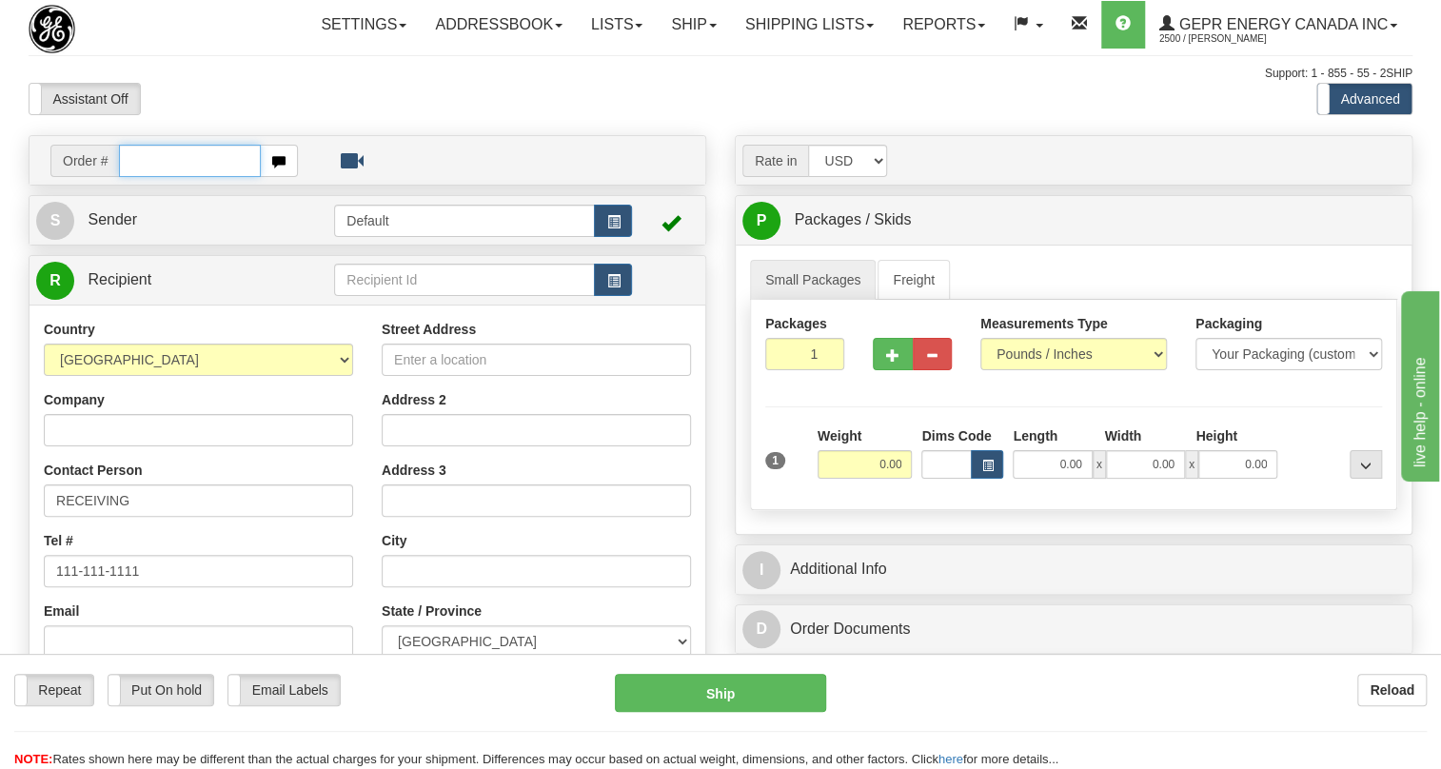
click at [146, 177] on input "text" at bounding box center [190, 161] width 142 height 32
paste input "0086680992"
drag, startPoint x: 144, startPoint y: 201, endPoint x: 126, endPoint y: 227, distance: 31.4
click at [126, 185] on div "Order # 0086680992" at bounding box center [368, 160] width 676 height 49
click at [164, 177] on input "86680992" at bounding box center [190, 161] width 142 height 32
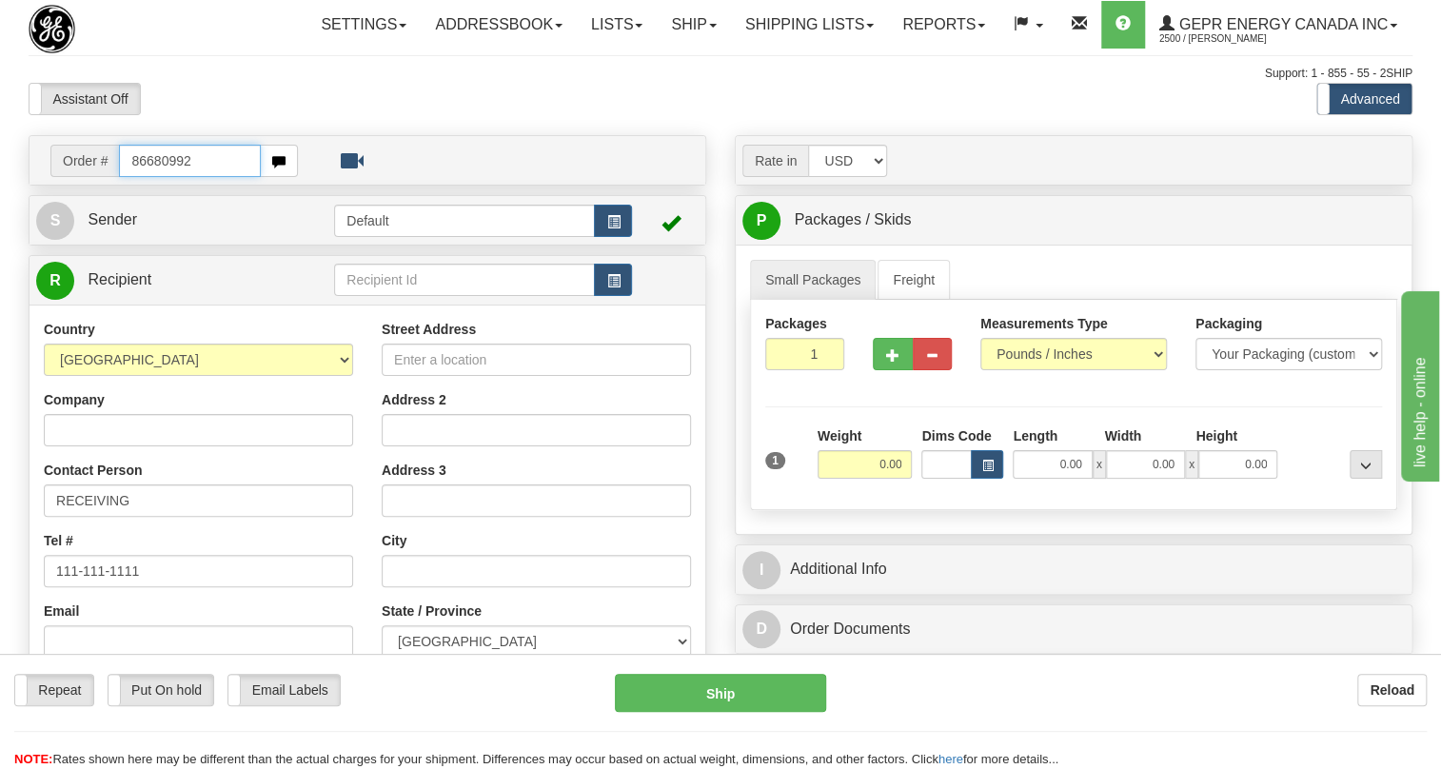
click at [164, 177] on input "86680992" at bounding box center [190, 161] width 142 height 32
type input "86680992"
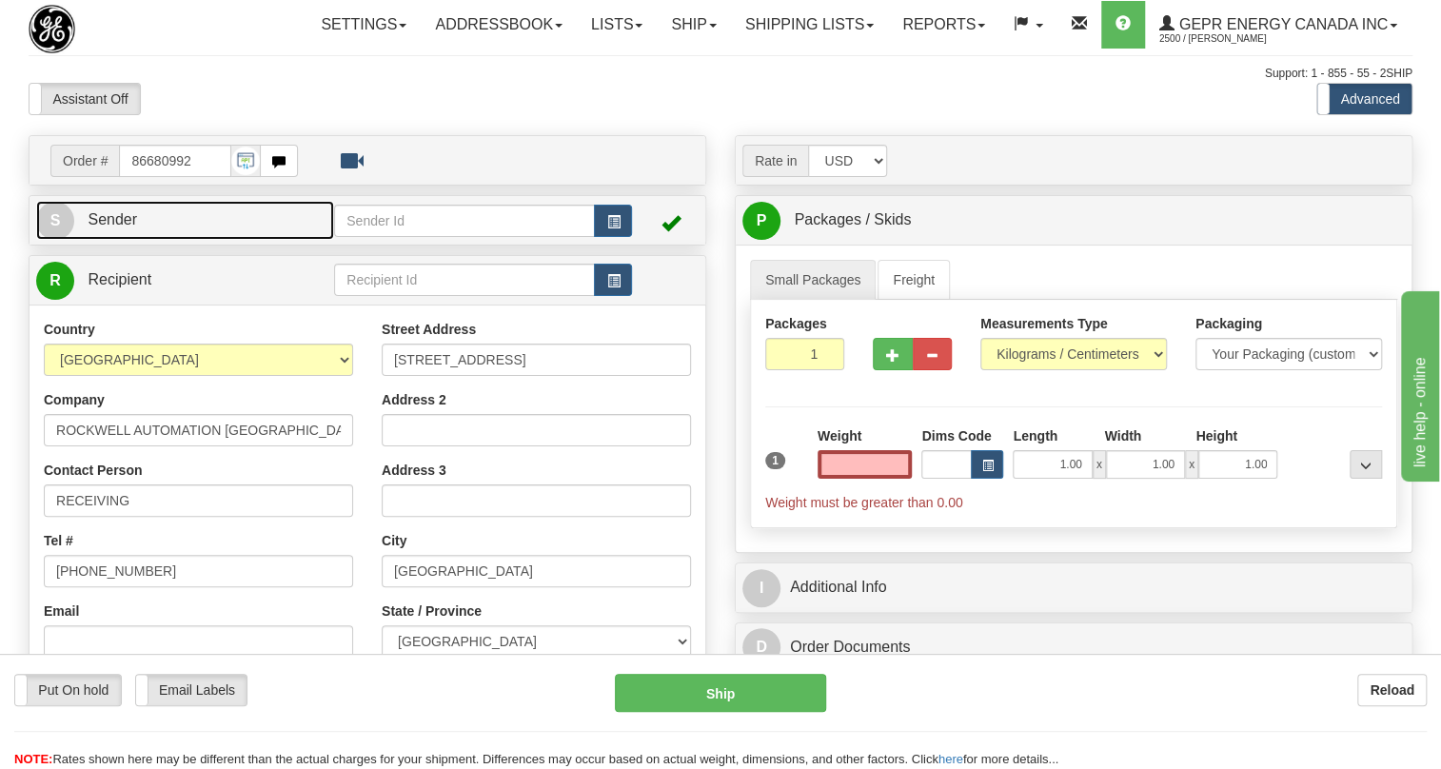
type input "0.00"
drag, startPoint x: 119, startPoint y: 264, endPoint x: 33, endPoint y: 277, distance: 86.7
click at [119, 228] on span "Sender" at bounding box center [113, 219] width 50 height 16
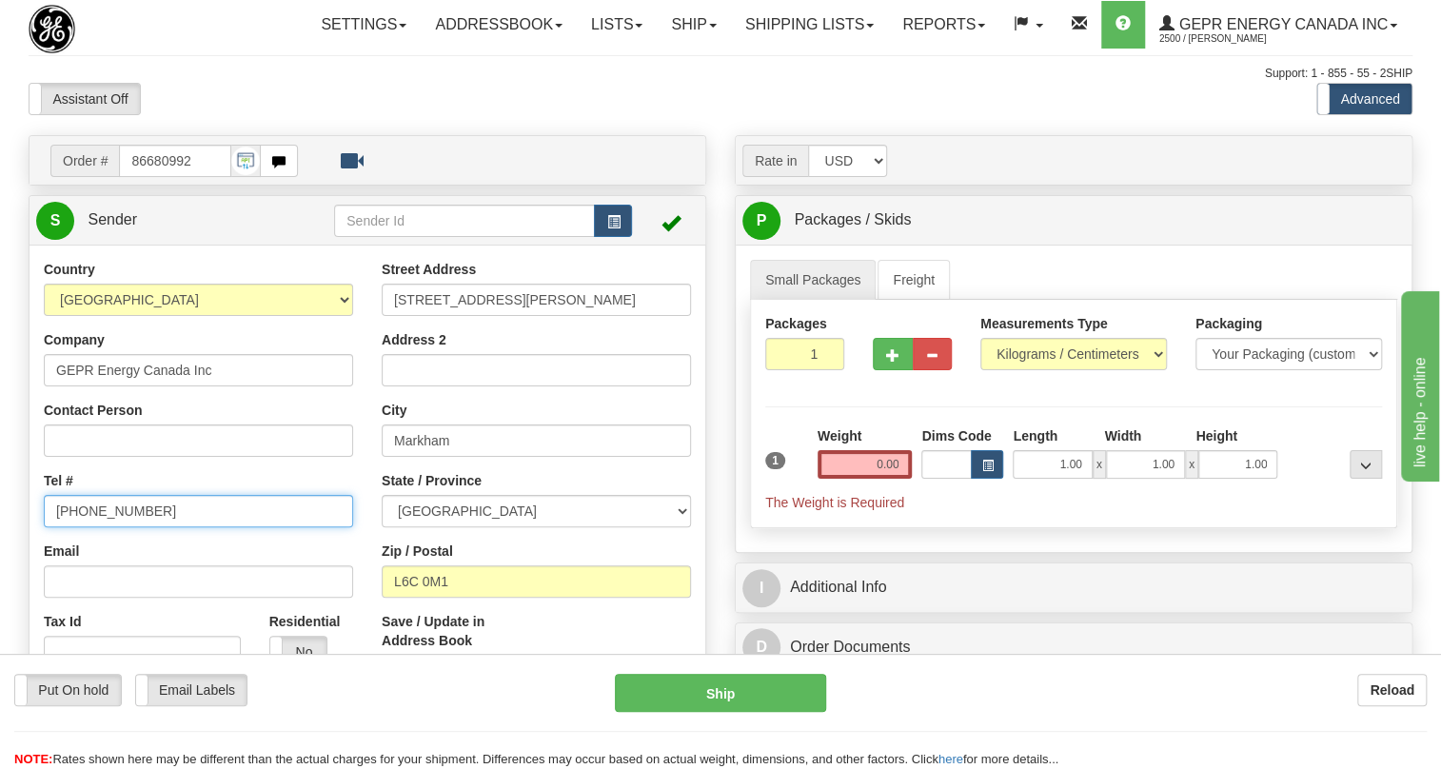
click at [109, 527] on input "[PHONE_NUMBER]" at bounding box center [198, 511] width 309 height 32
paste input "[PHONE_NUMBER]"
type input "[PHONE_NUMBER]"
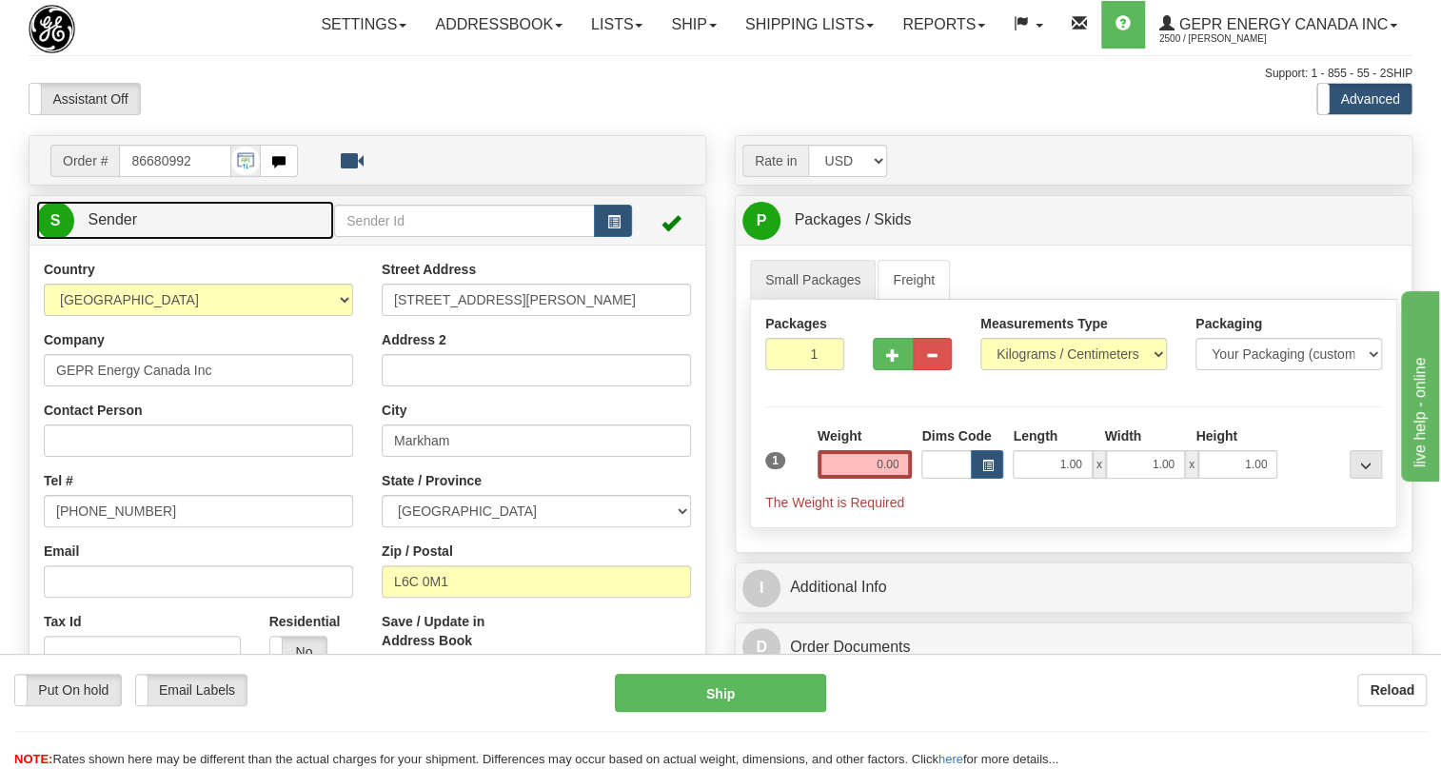
click at [115, 228] on span "Sender" at bounding box center [113, 219] width 50 height 16
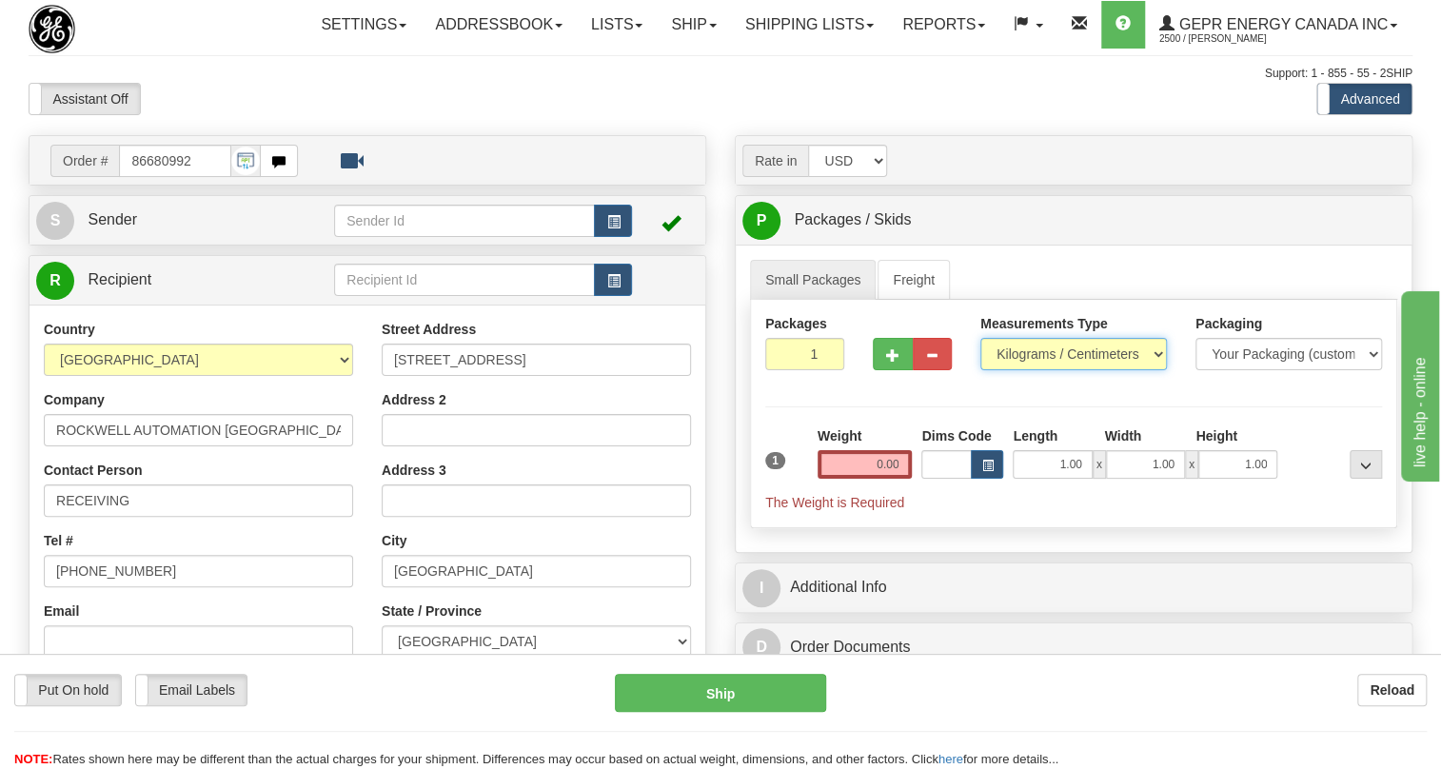
click at [1050, 370] on select "Pounds / Inches Kilograms / Centimeters" at bounding box center [1074, 354] width 187 height 32
select select "0"
click at [981, 370] on select "Pounds / Inches Kilograms / Centimeters" at bounding box center [1074, 354] width 187 height 32
click at [1046, 479] on input "1.00" at bounding box center [1052, 464] width 79 height 29
type input "0.00"
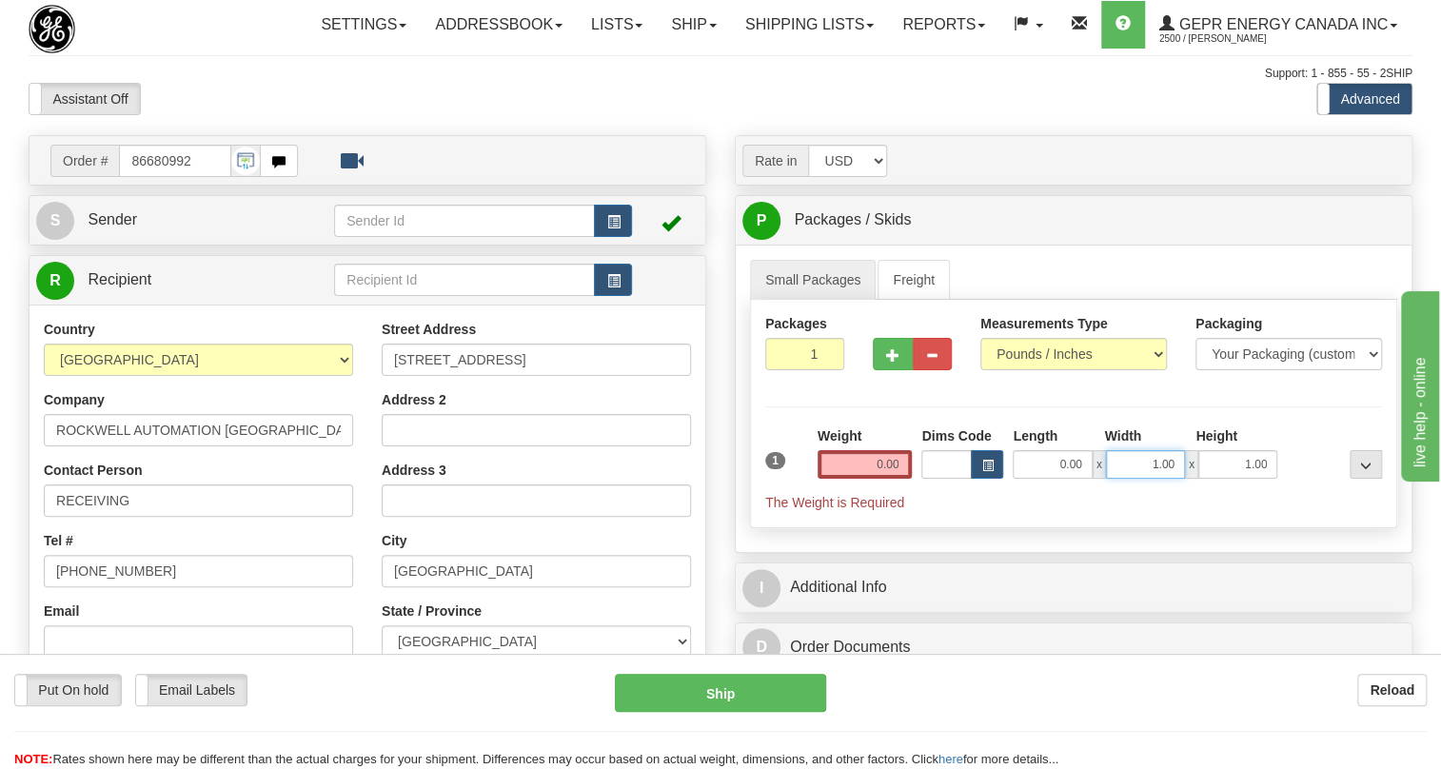
click at [1134, 479] on input "1.00" at bounding box center [1145, 464] width 79 height 29
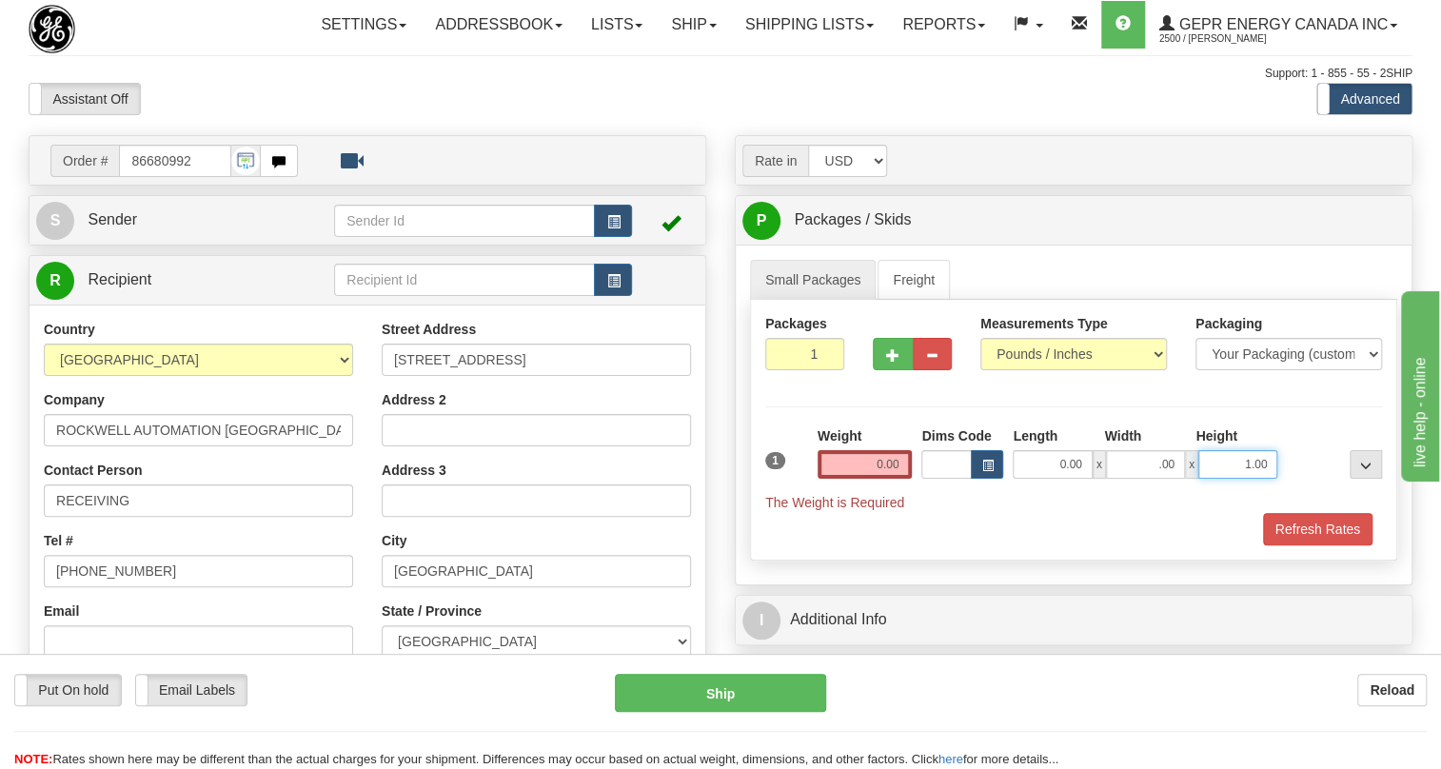
type input "0.00"
click at [1225, 479] on input "1.00" at bounding box center [1238, 464] width 79 height 29
type input "0.00"
click at [884, 479] on input "0.00" at bounding box center [865, 464] width 95 height 29
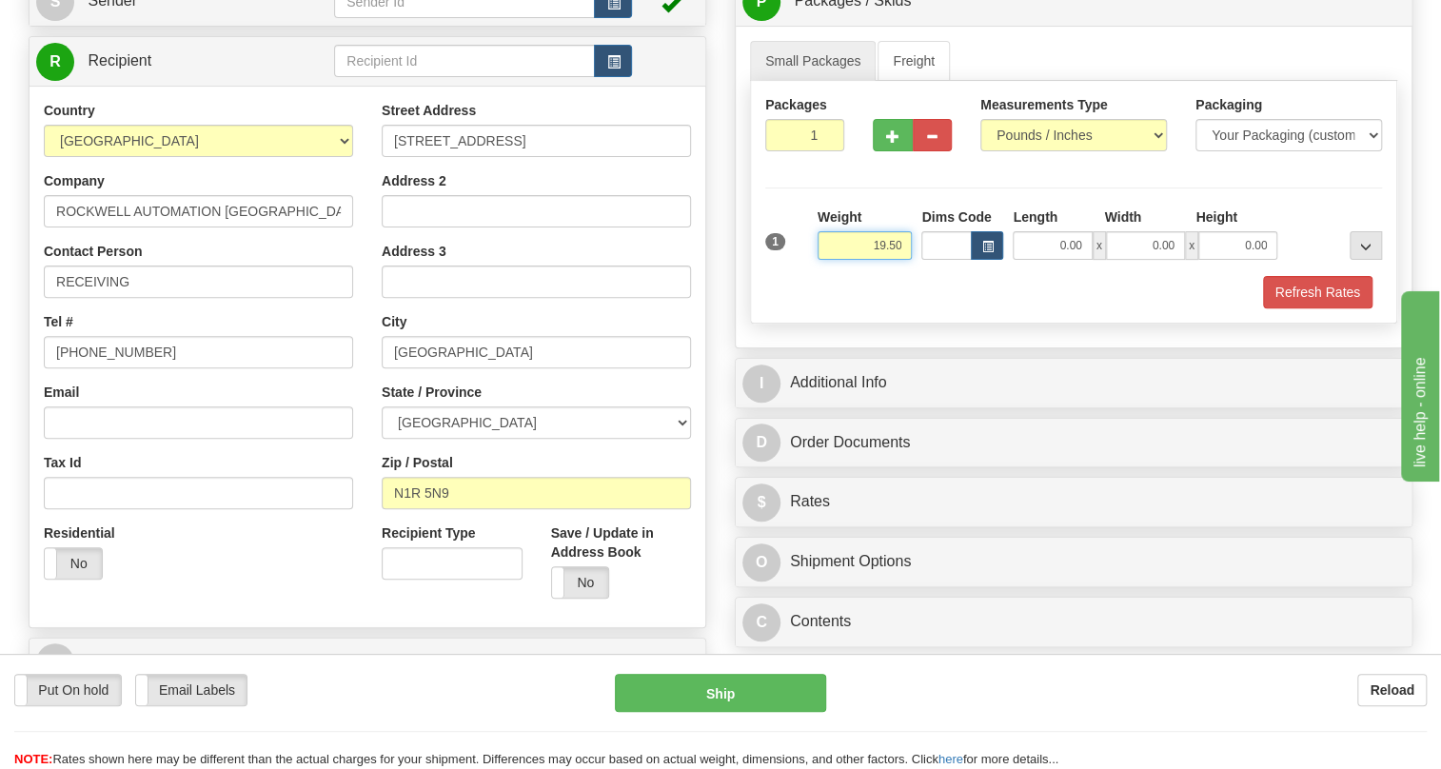
scroll to position [259, 0]
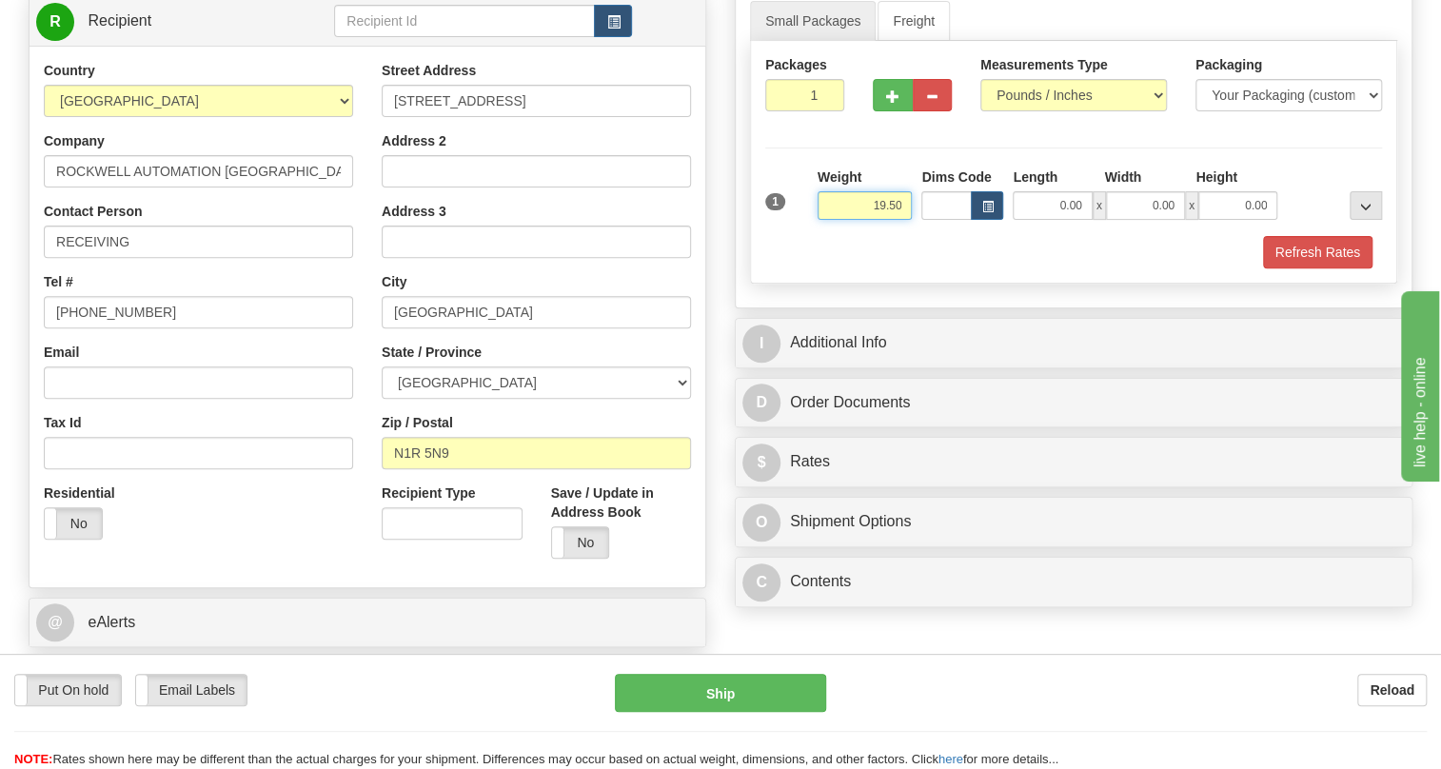
type input "19.50"
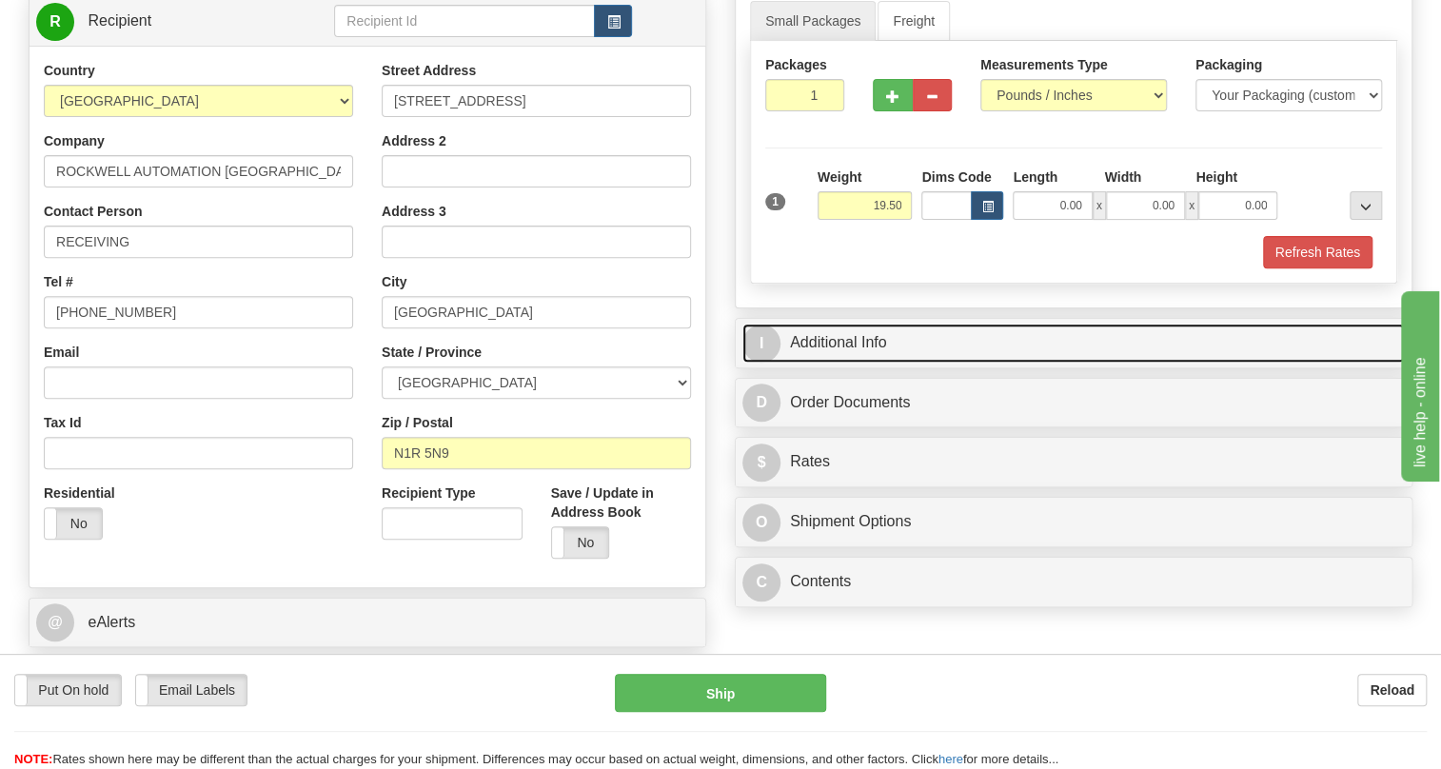
click at [849, 363] on link "I Additional Info" at bounding box center [1074, 343] width 663 height 39
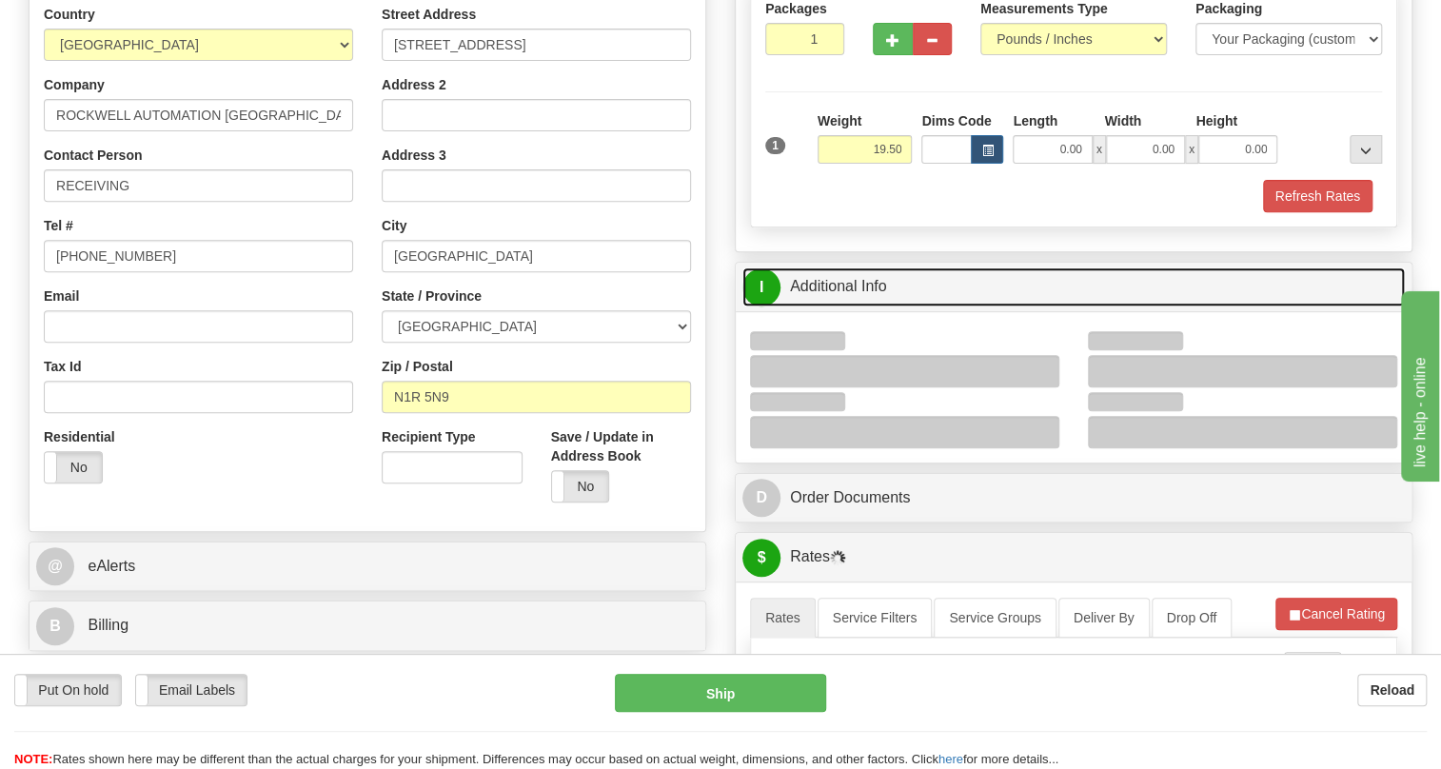
scroll to position [346, 0]
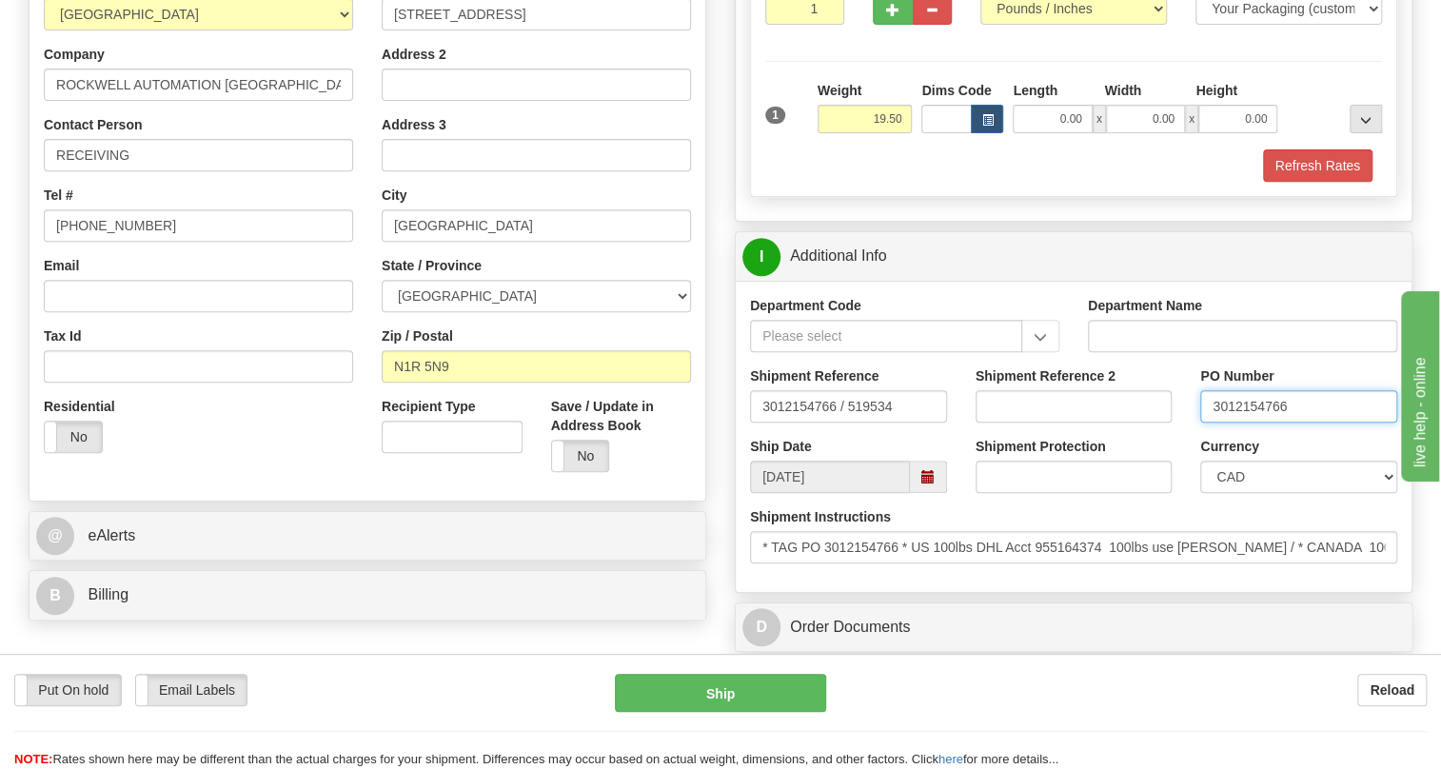
drag, startPoint x: 1273, startPoint y: 448, endPoint x: 1195, endPoint y: 458, distance: 78.6
click at [1195, 437] on div "PO Number 3012154766" at bounding box center [1299, 402] width 226 height 70
click at [133, 171] on input "RECEIVING" at bounding box center [198, 155] width 309 height 32
paste input "3012154766"
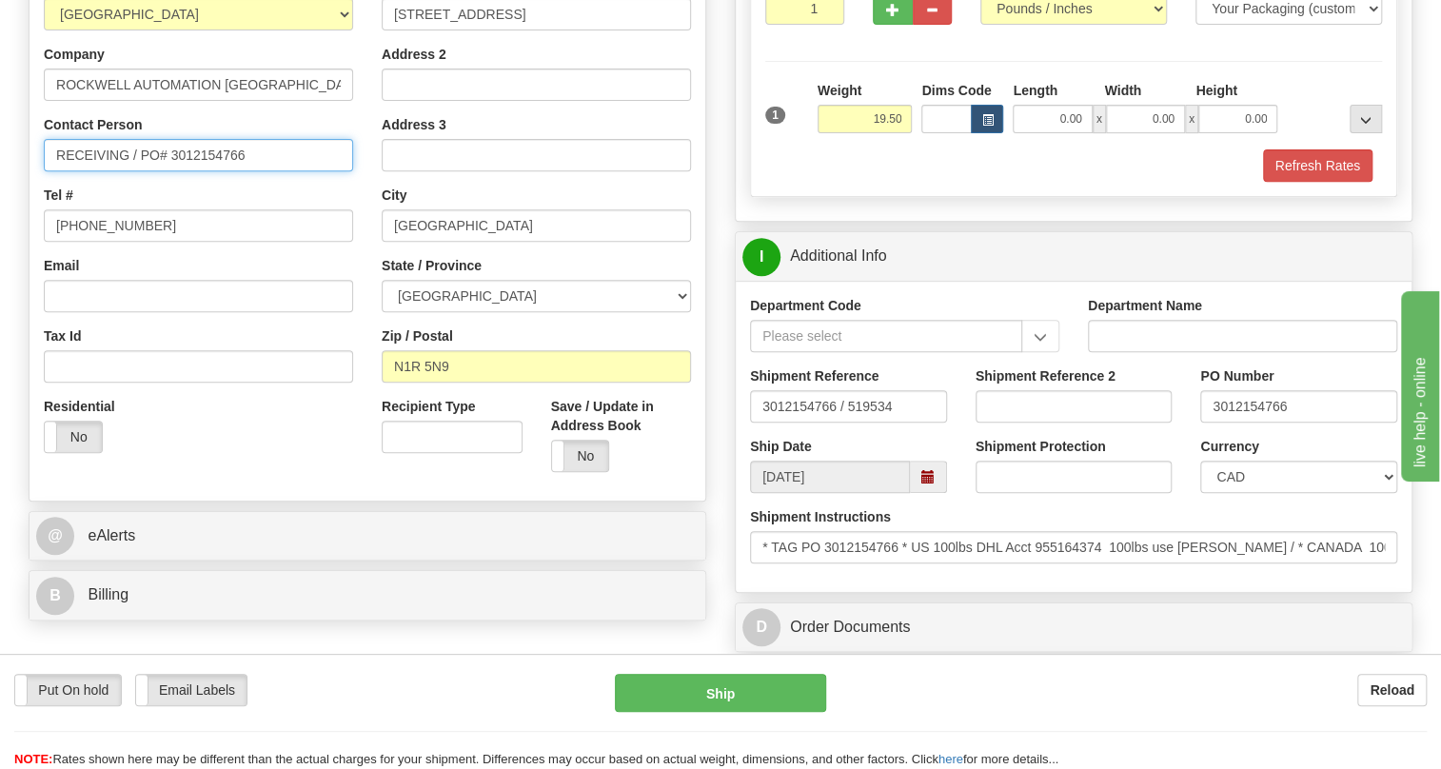
type input "RECEIVING / PO# 3012154766"
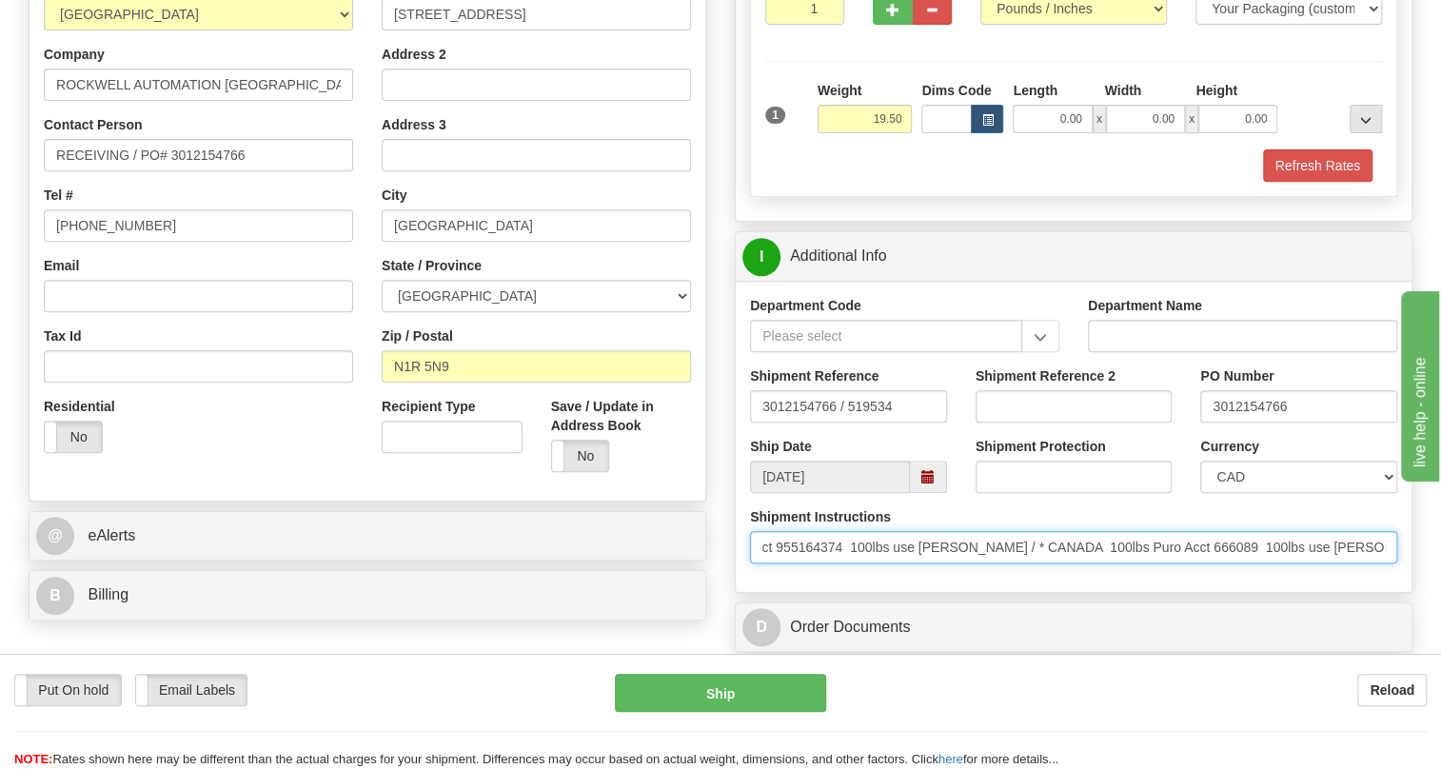
scroll to position [0, 335]
drag, startPoint x: 1332, startPoint y: 590, endPoint x: 1312, endPoint y: 588, distance: 20.1
click at [1312, 564] on input "* TAG PO 3012154766 * US 100lbs DHL Acct 955164374 100lbs use Conway / * CANADA…" at bounding box center [1073, 547] width 647 height 32
click at [1016, 564] on input "* TAG PO 3012154766 * US 100lbs DHL Acct 955164374 100lbs use Conway / * CANADA…" at bounding box center [1073, 547] width 647 height 32
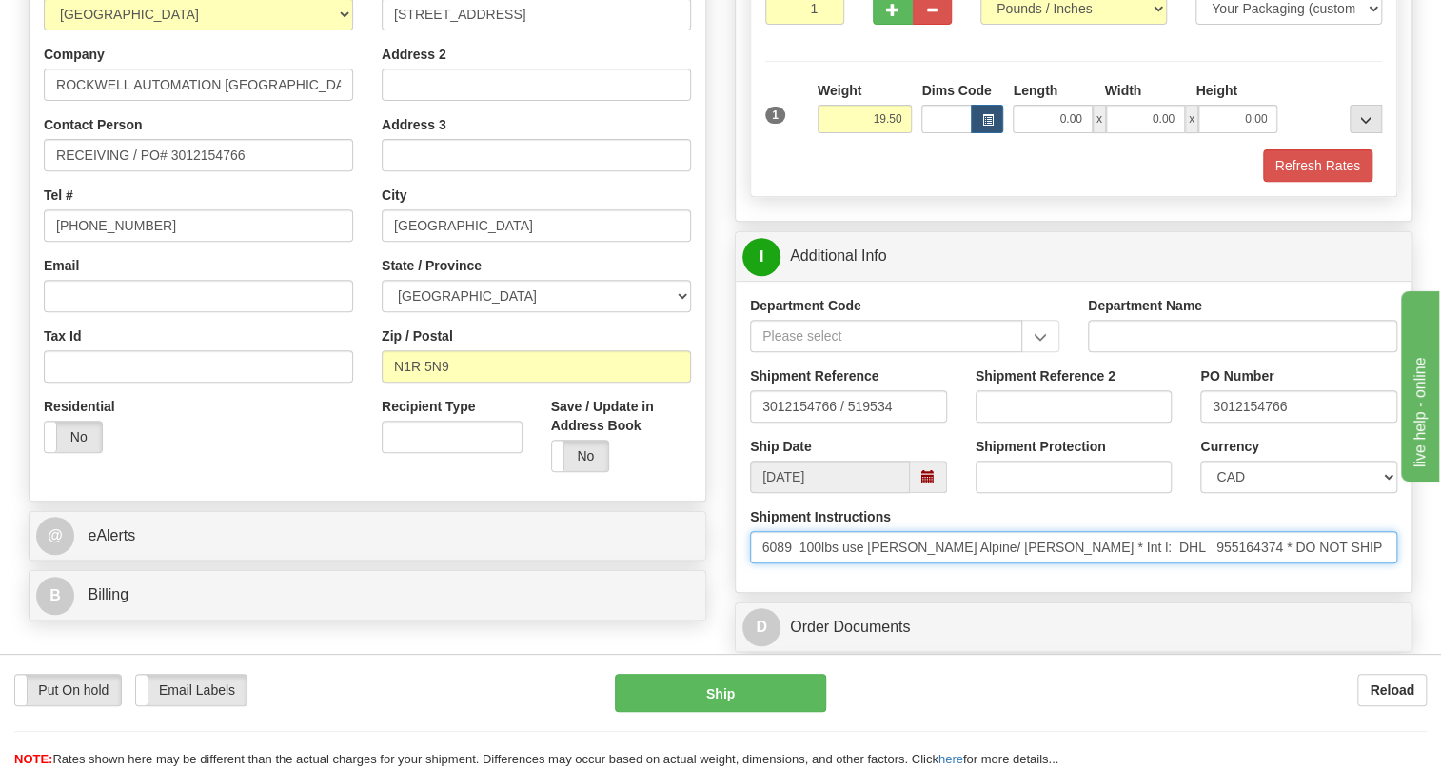
drag, startPoint x: 1016, startPoint y: 589, endPoint x: 1435, endPoint y: 593, distance: 418.9
click at [1435, 593] on div "Toggle navigation Settings Shipping Preferences Fields Preferences New" at bounding box center [720, 661] width 1441 height 2015
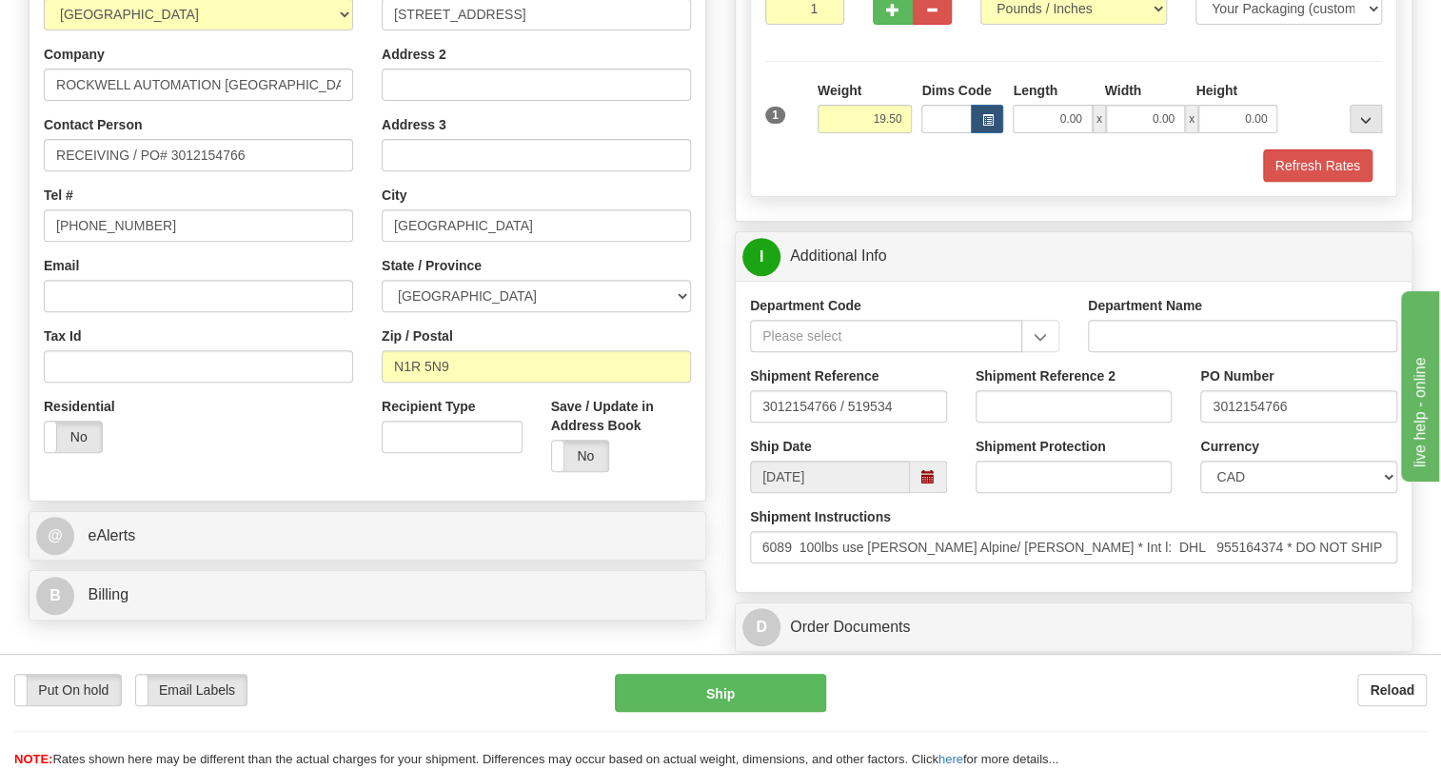
scroll to position [0, 0]
click at [1100, 578] on div "Shipment Instructions * TAG PO 3012154766 * US 100lbs DHL Acct 955164374 100lbs…" at bounding box center [1074, 542] width 676 height 70
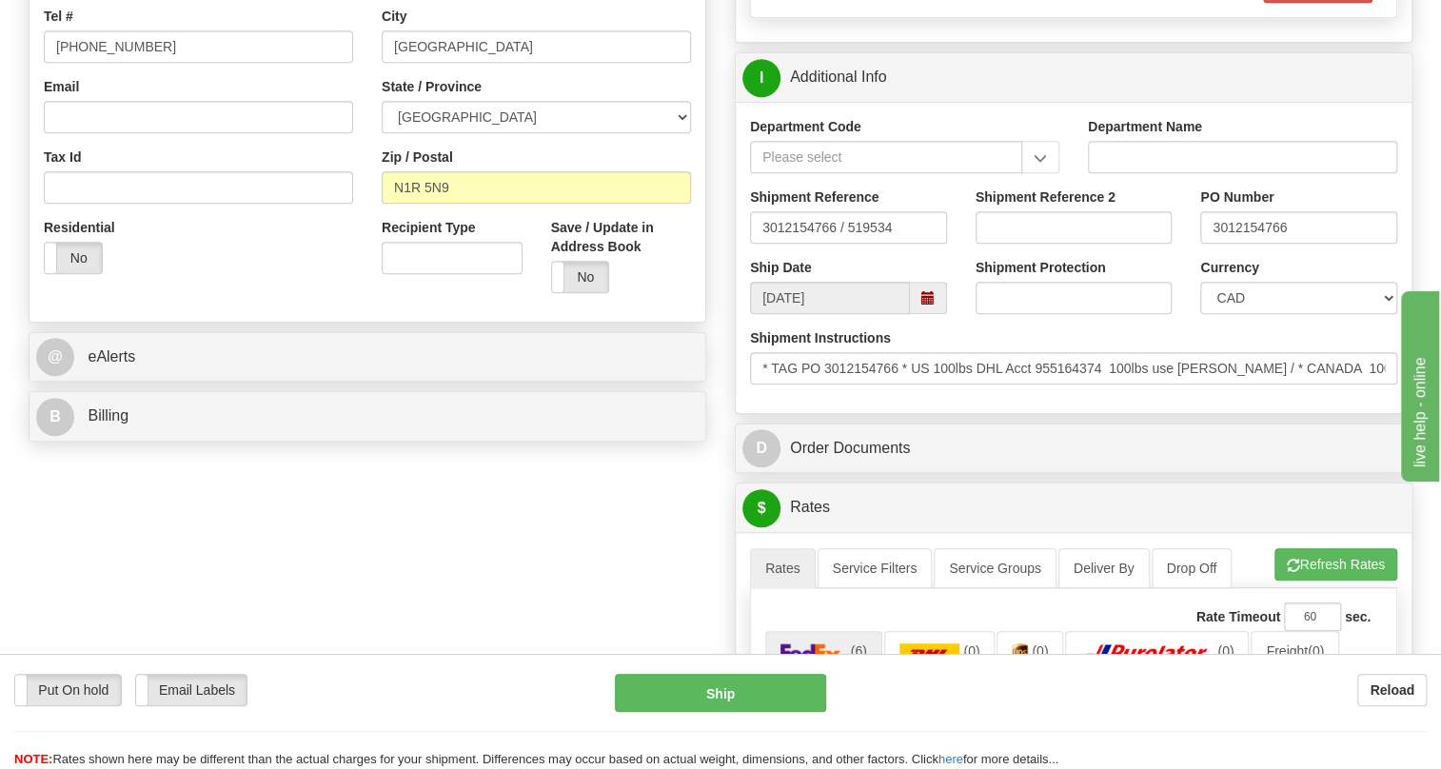
scroll to position [606, 0]
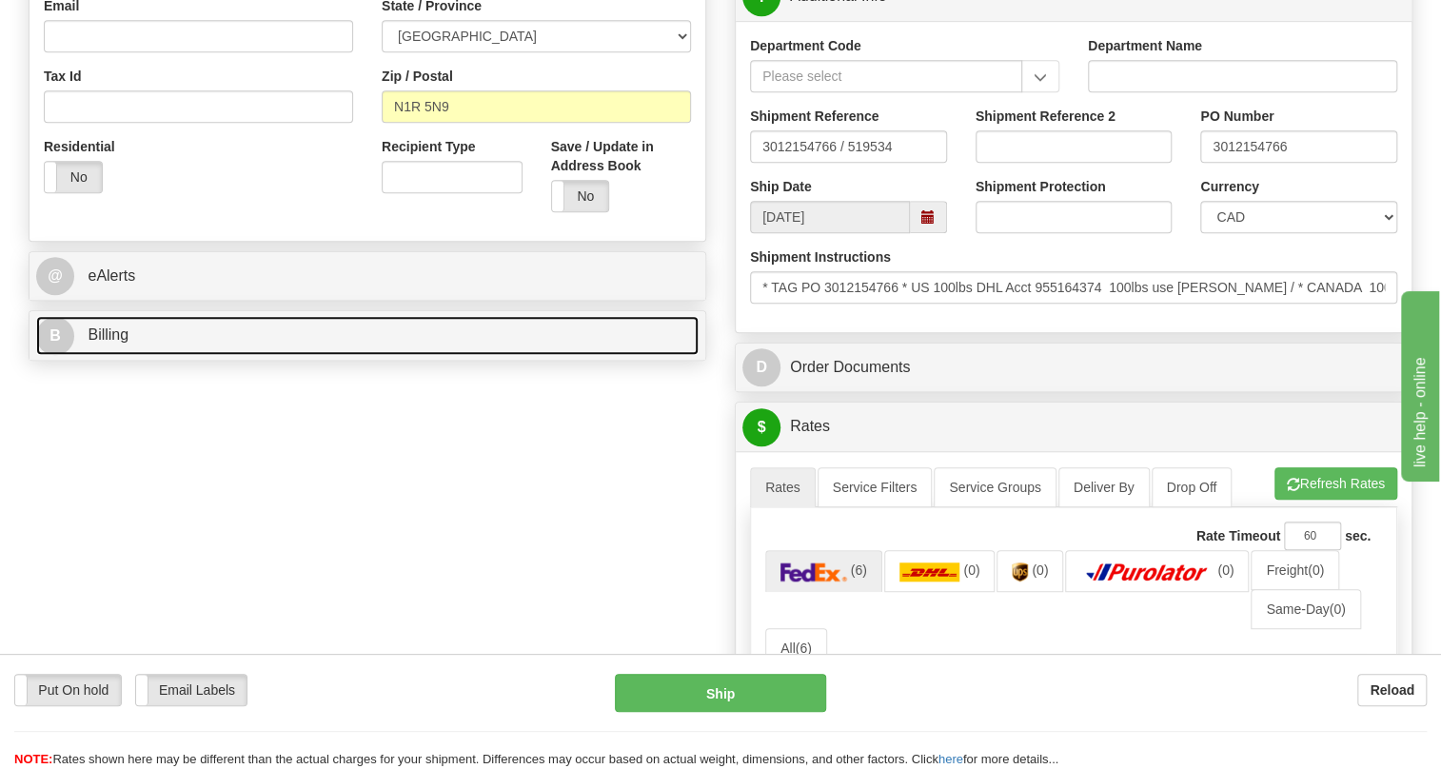
click at [120, 343] on span "Billing" at bounding box center [108, 335] width 41 height 16
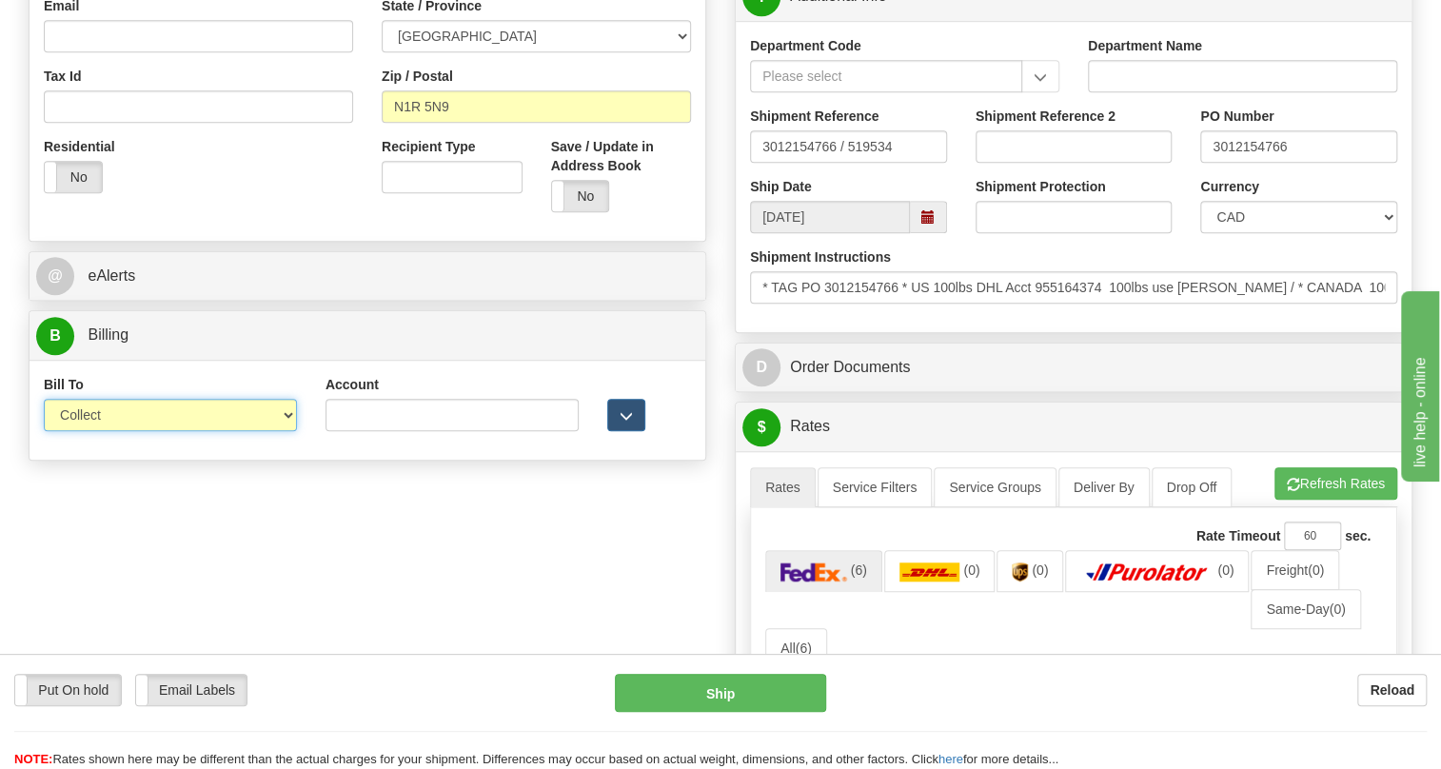
drag, startPoint x: 270, startPoint y: 467, endPoint x: 231, endPoint y: 467, distance: 39.0
click at [270, 431] on select "Sender Recipient Third Party Collect" at bounding box center [170, 415] width 253 height 32
select select "2"
click at [44, 431] on select "Sender Recipient Third Party Collect" at bounding box center [170, 415] width 253 height 32
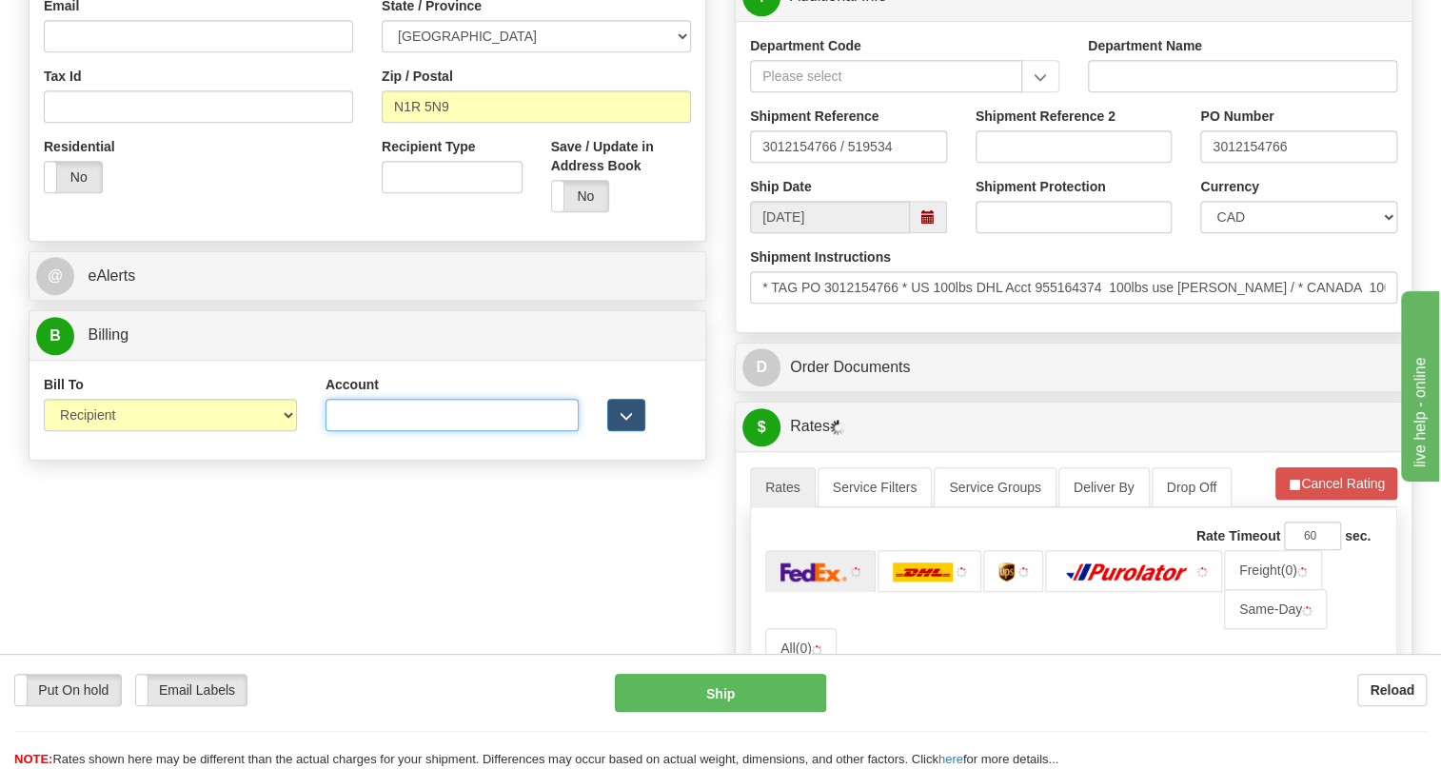
click at [344, 431] on input "Account" at bounding box center [452, 415] width 253 height 32
type input "0666089"
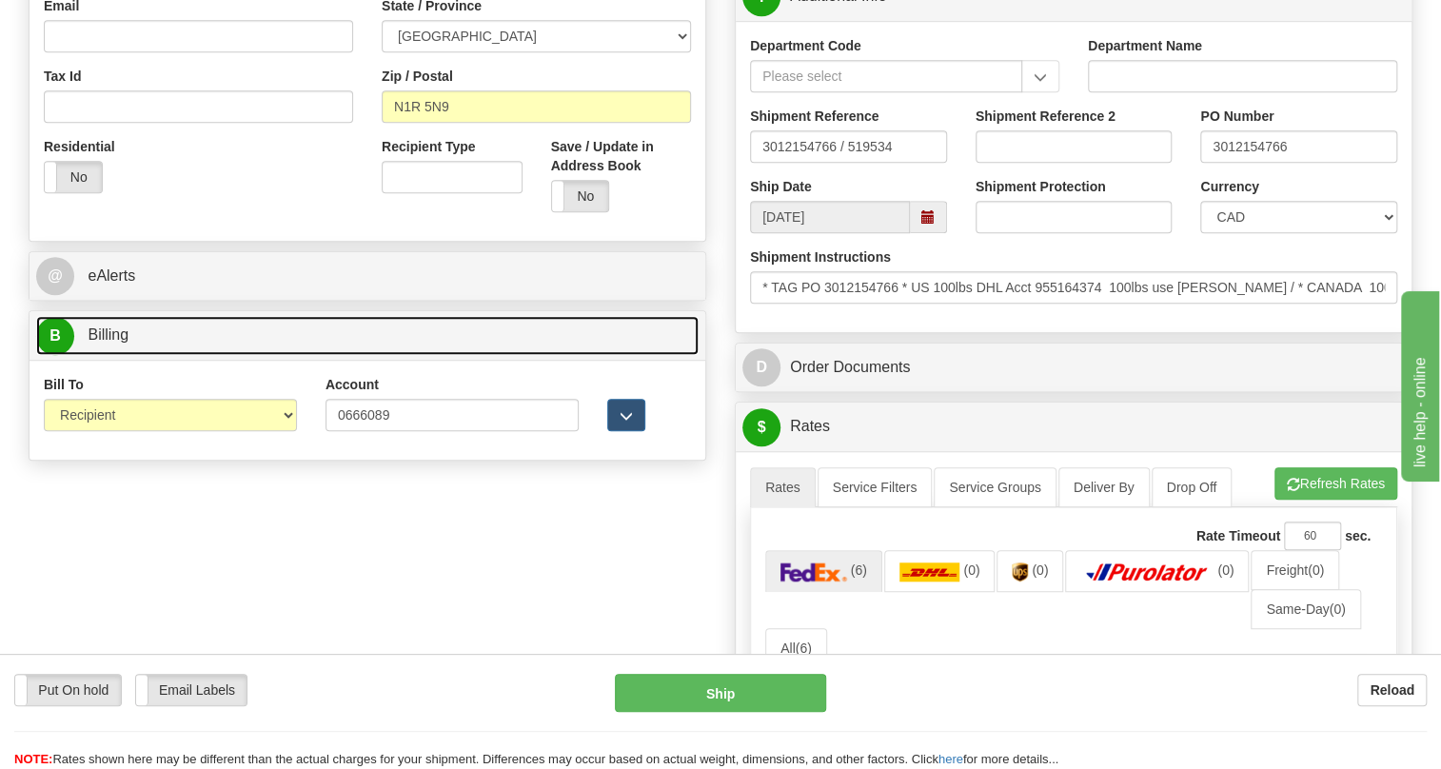
click at [113, 343] on span "Billing" at bounding box center [108, 335] width 41 height 16
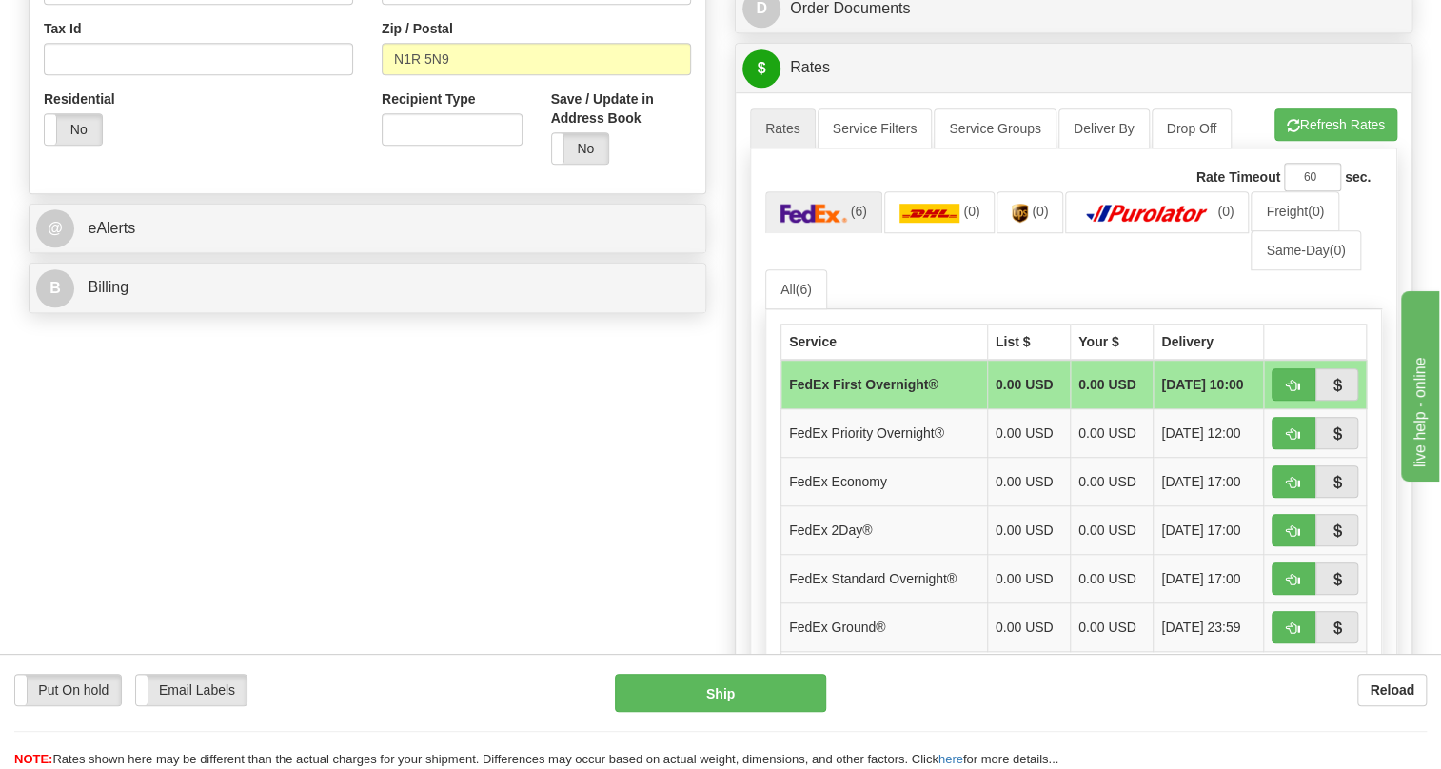
scroll to position [779, 0]
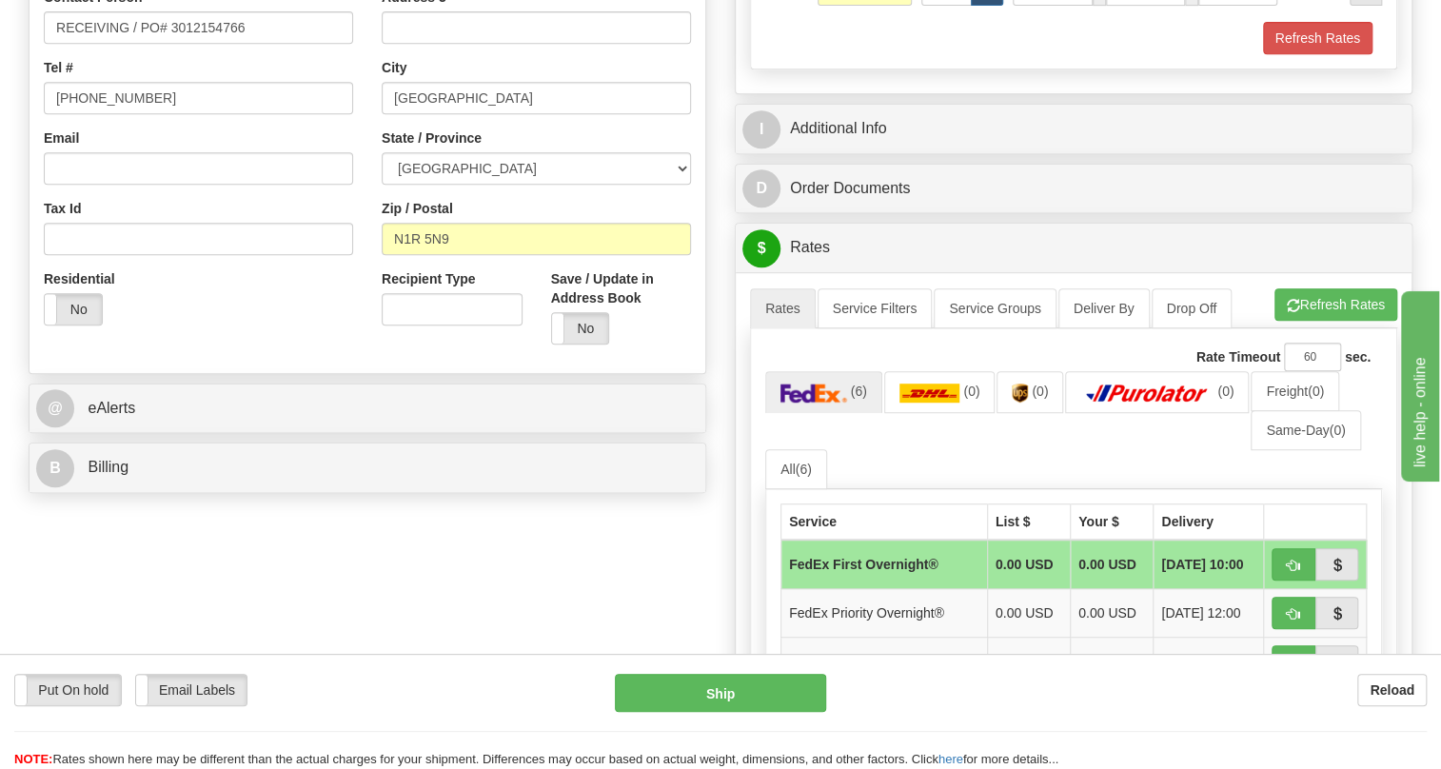
scroll to position [432, 0]
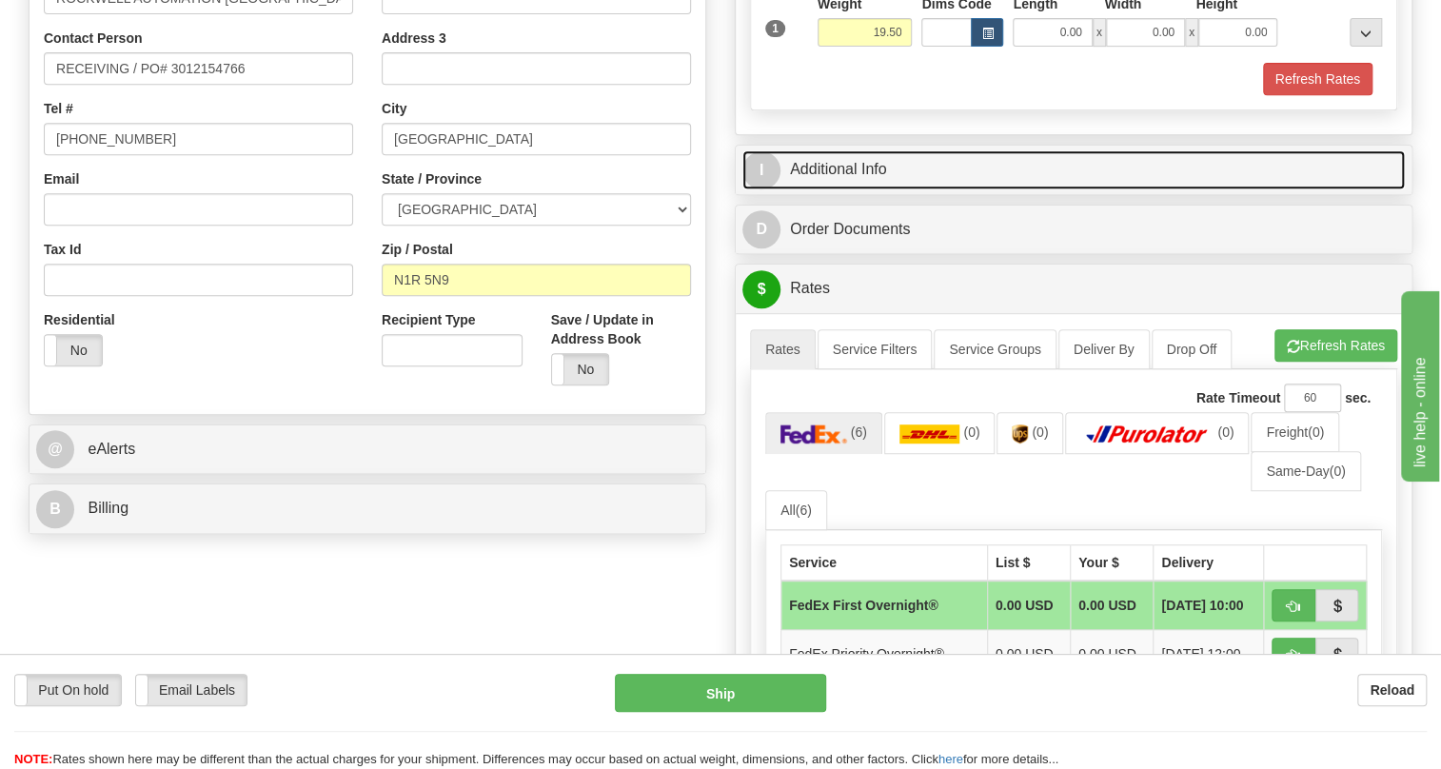
click at [859, 189] on link "I Additional Info" at bounding box center [1074, 169] width 663 height 39
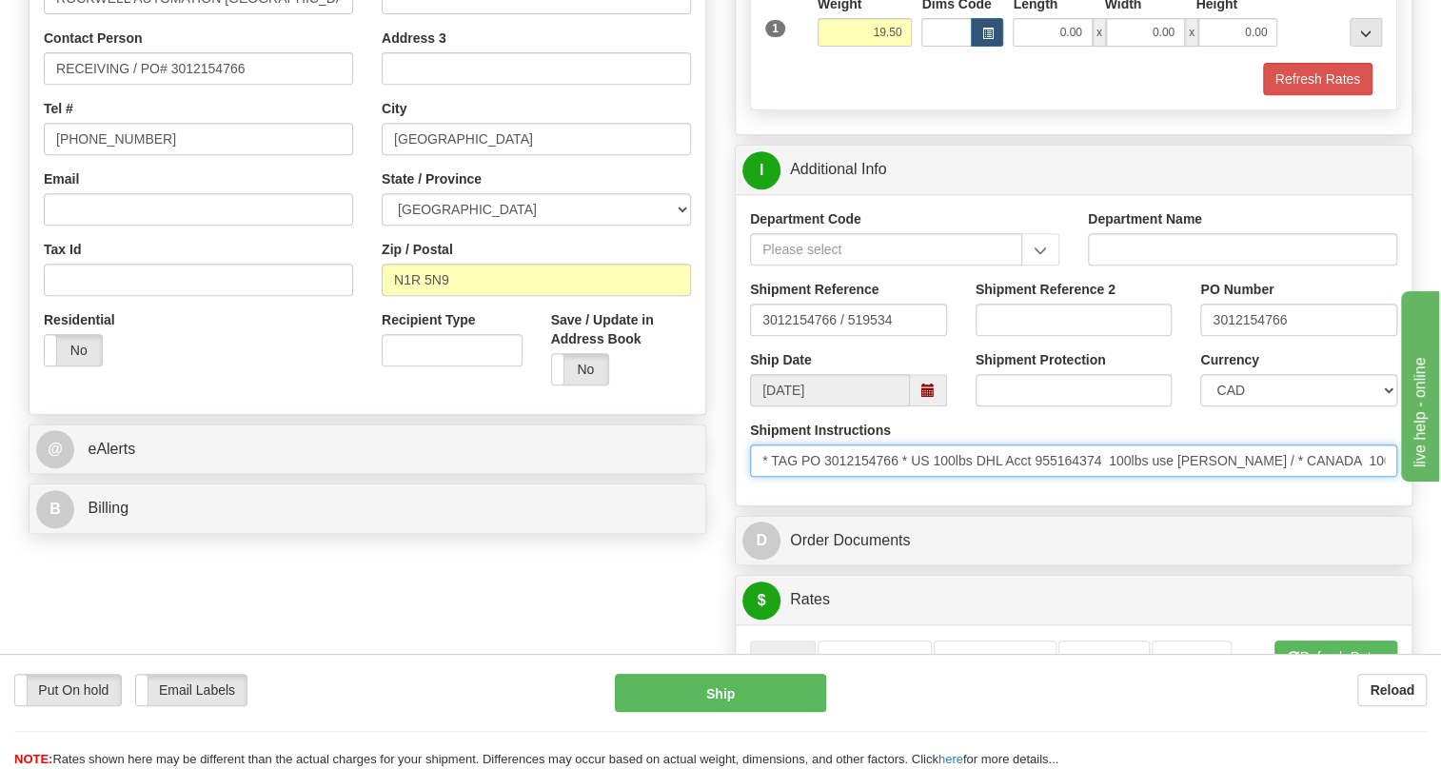
click at [764, 477] on input "* TAG PO 3012154766 * US 100lbs DHL Acct 955164374 100lbs use Conway / * CANADA…" at bounding box center [1073, 461] width 647 height 32
drag, startPoint x: 763, startPoint y: 498, endPoint x: 1453, endPoint y: 522, distance: 690.6
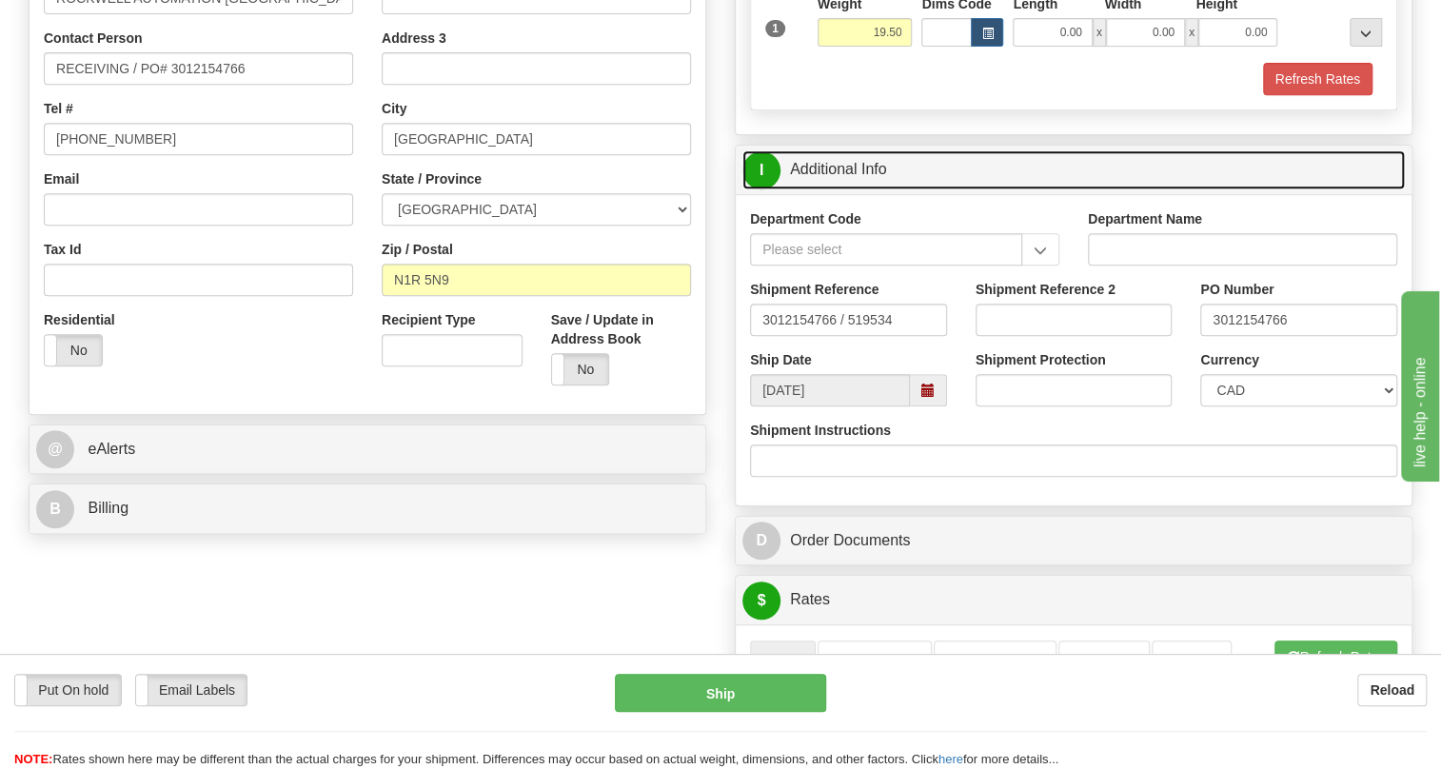
click at [806, 189] on link "I Additional Info" at bounding box center [1074, 169] width 663 height 39
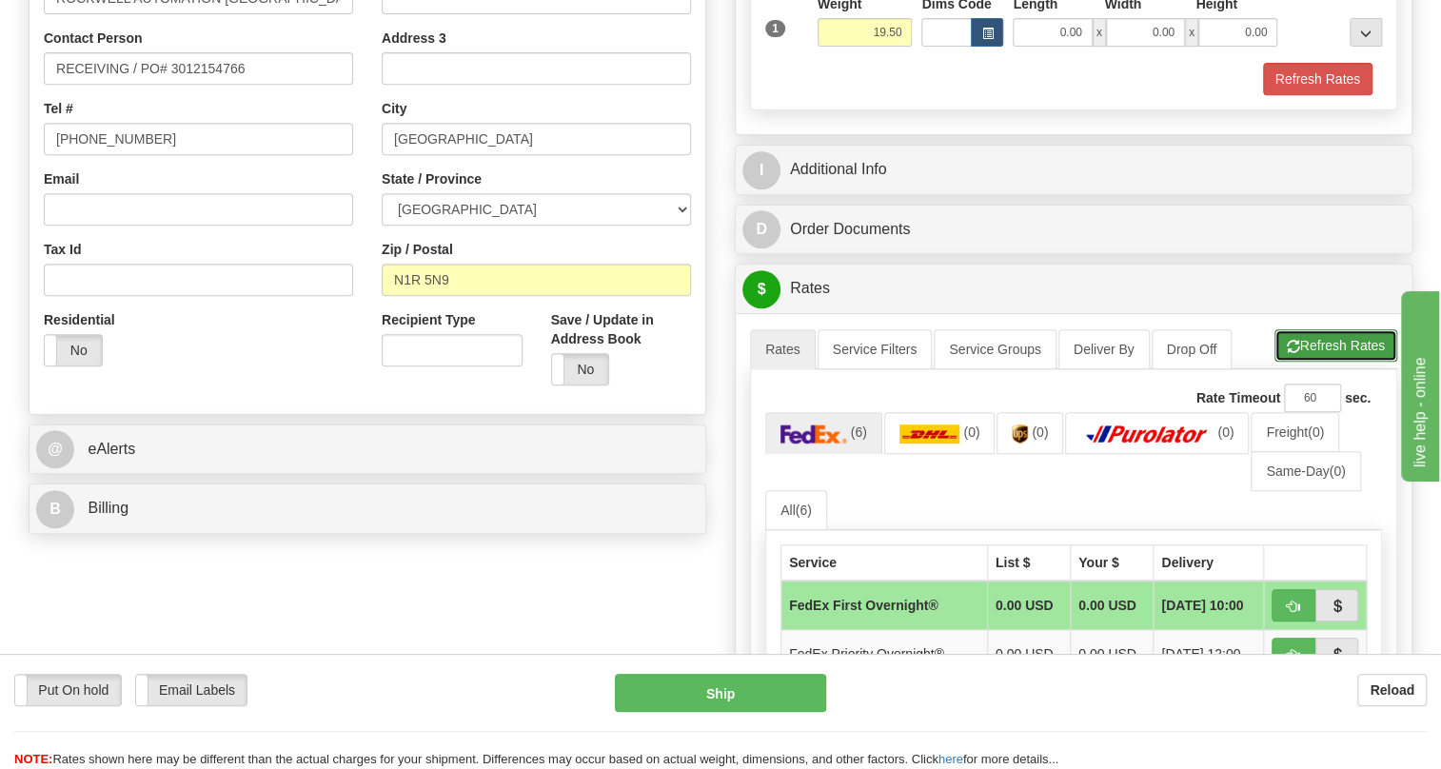
click at [1330, 362] on button "Refresh Rates" at bounding box center [1336, 345] width 123 height 32
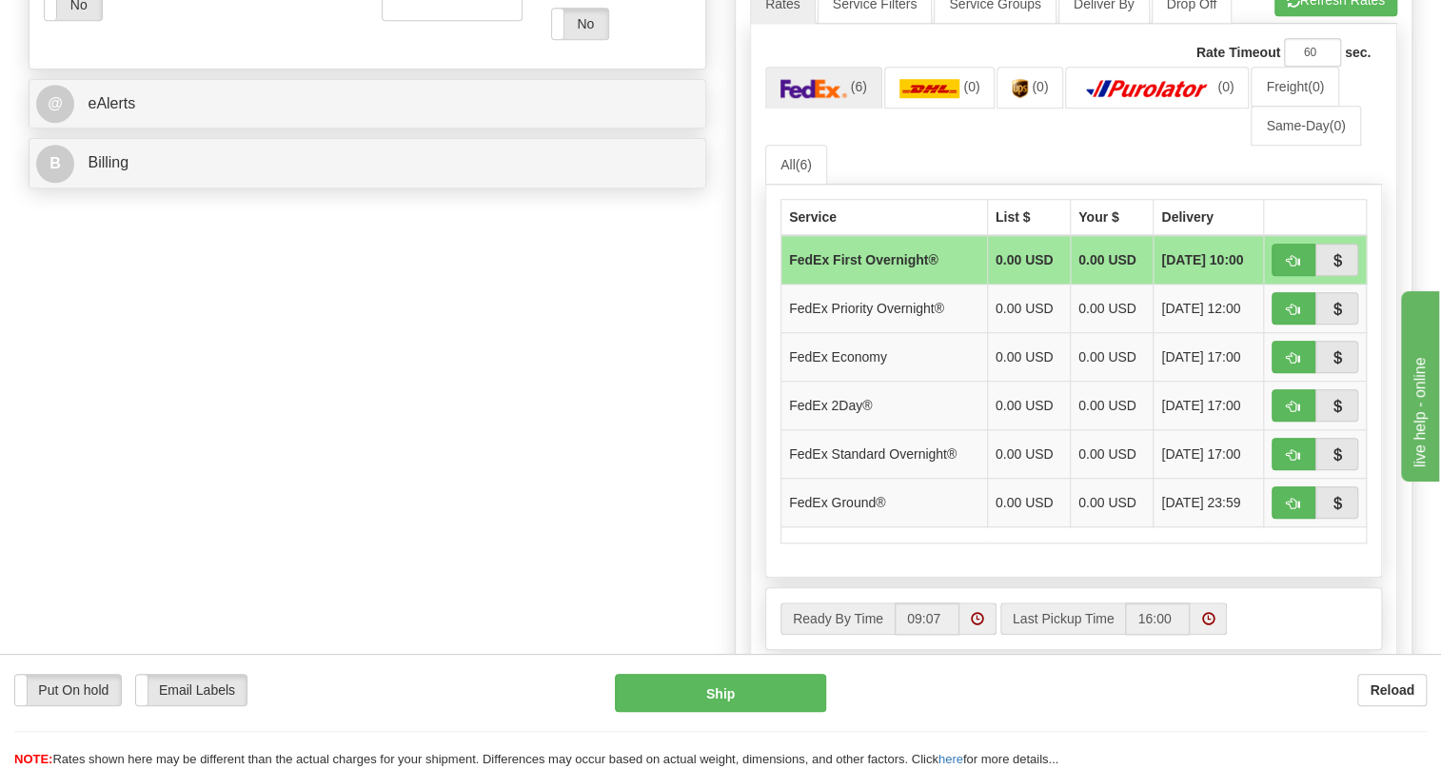
scroll to position [779, 0]
click at [904, 184] on ul "(6) (0) (0) (0) Freight (0) Same-Day (0) All (6)" at bounding box center [1073, 125] width 617 height 118
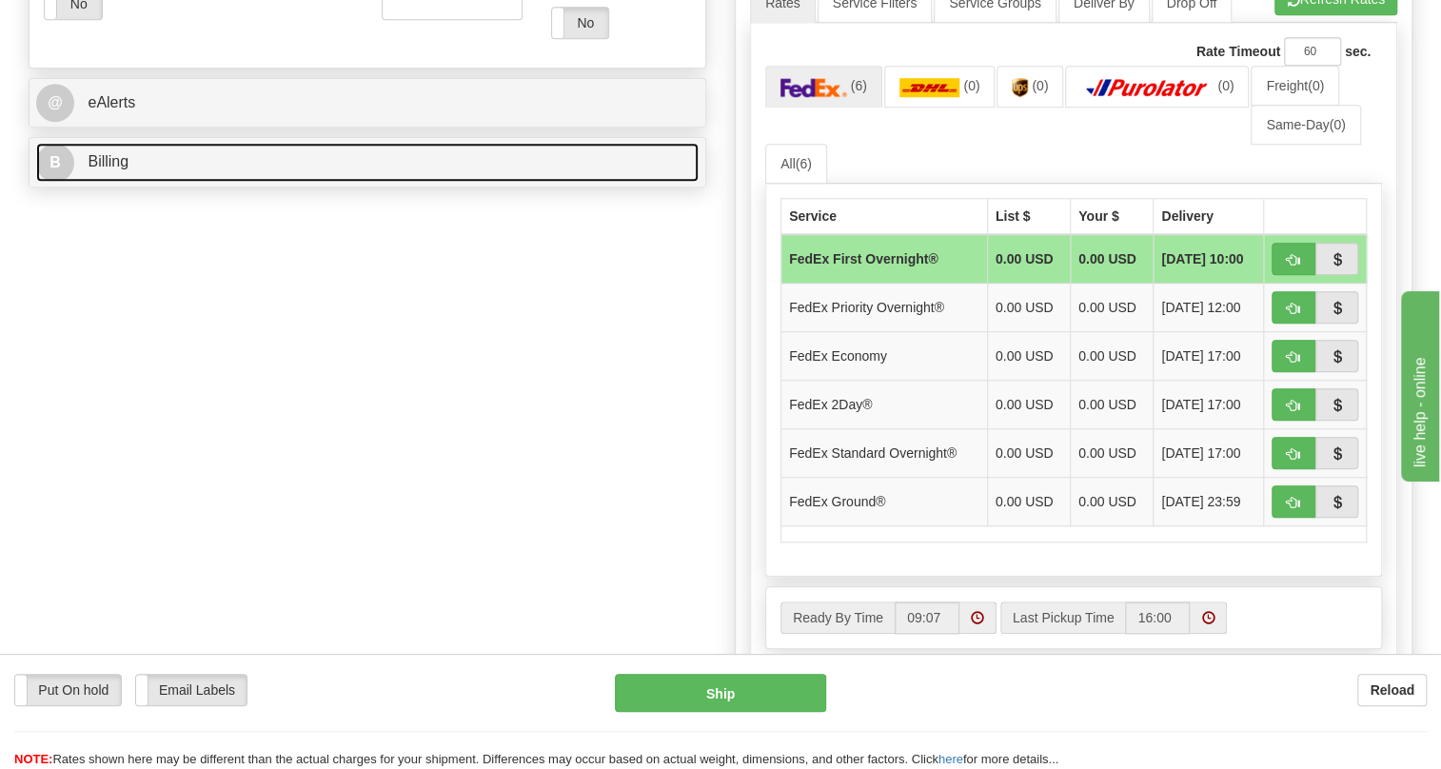
click at [106, 169] on span "Billing" at bounding box center [108, 161] width 41 height 16
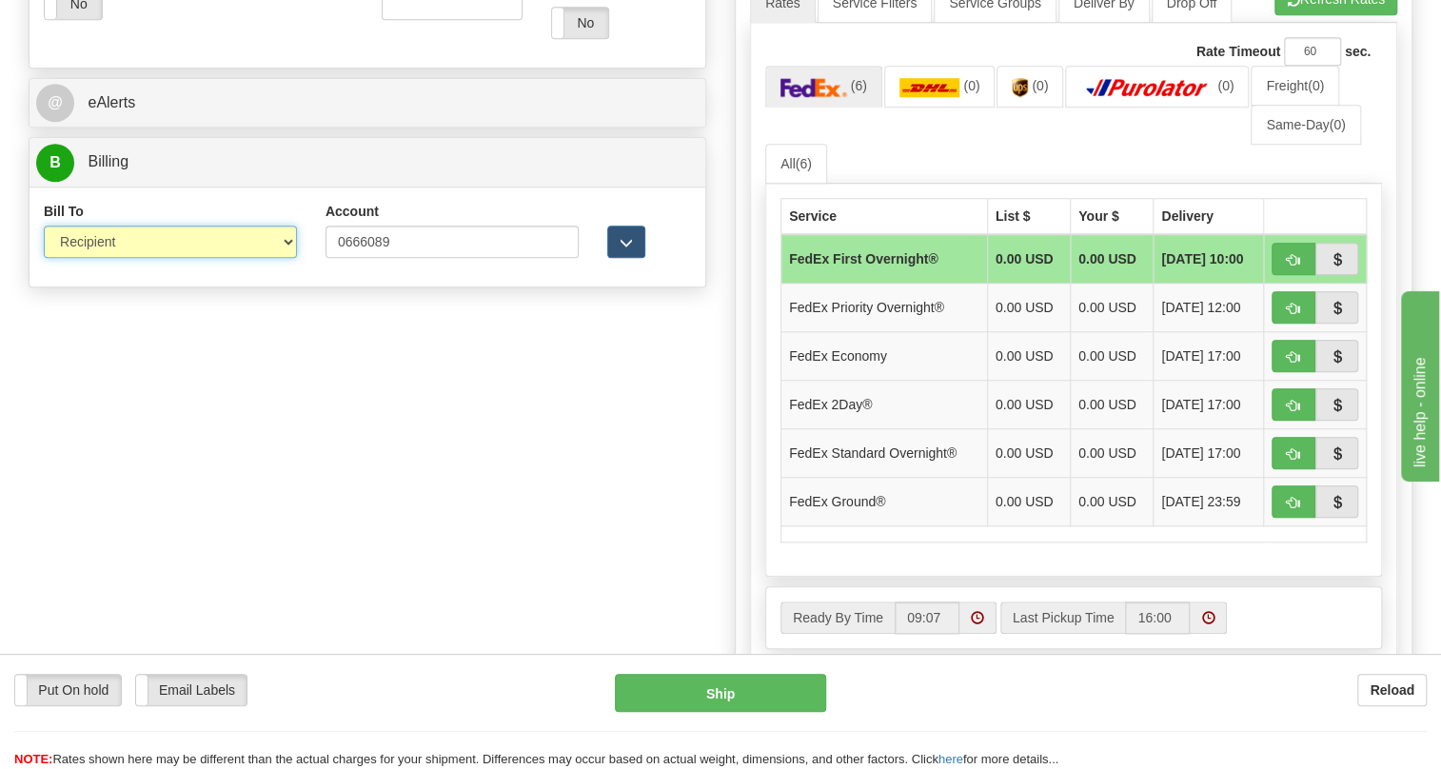
click at [140, 258] on select "Sender Recipient Third Party Collect" at bounding box center [170, 242] width 253 height 32
click at [44, 258] on select "Sender Recipient Third Party Collect" at bounding box center [170, 242] width 253 height 32
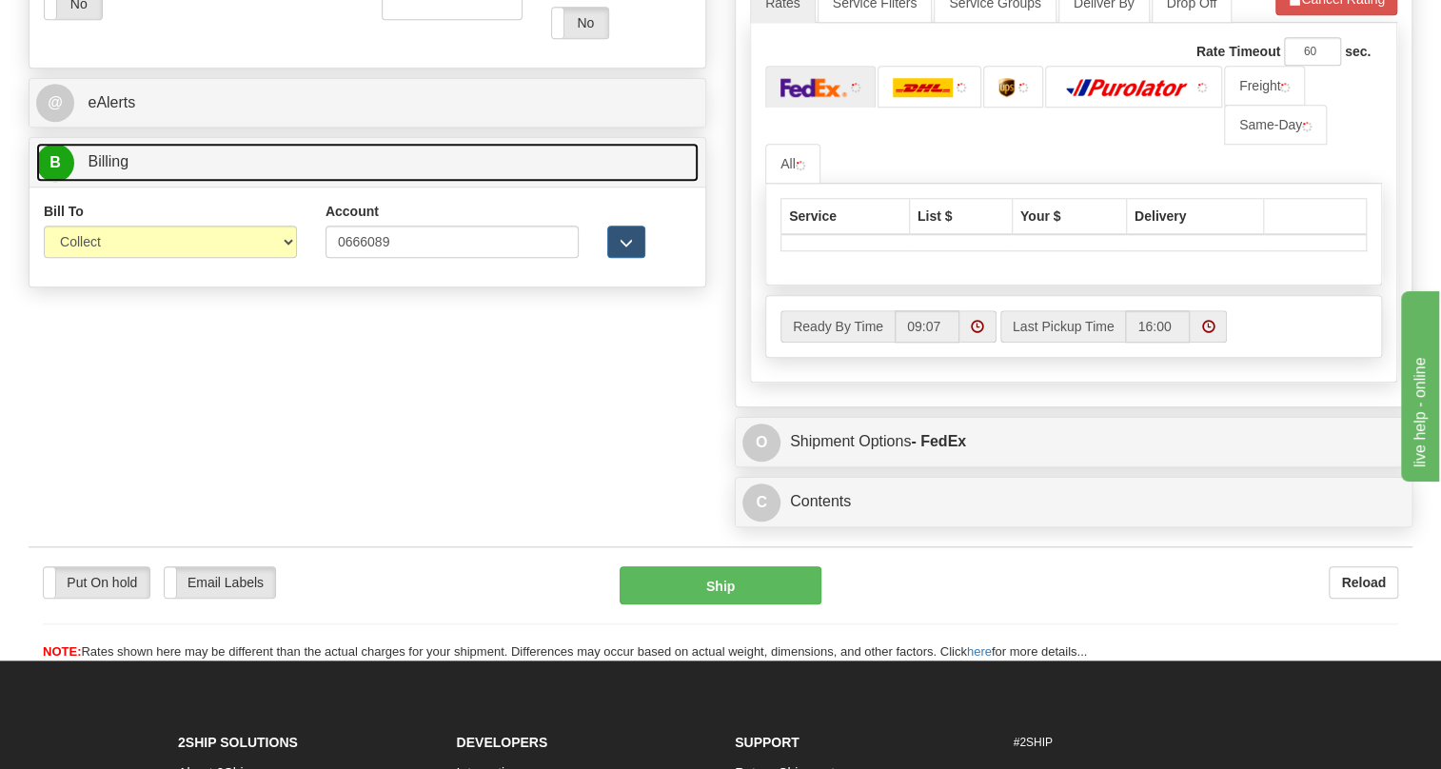
click at [114, 169] on span "Billing" at bounding box center [108, 161] width 41 height 16
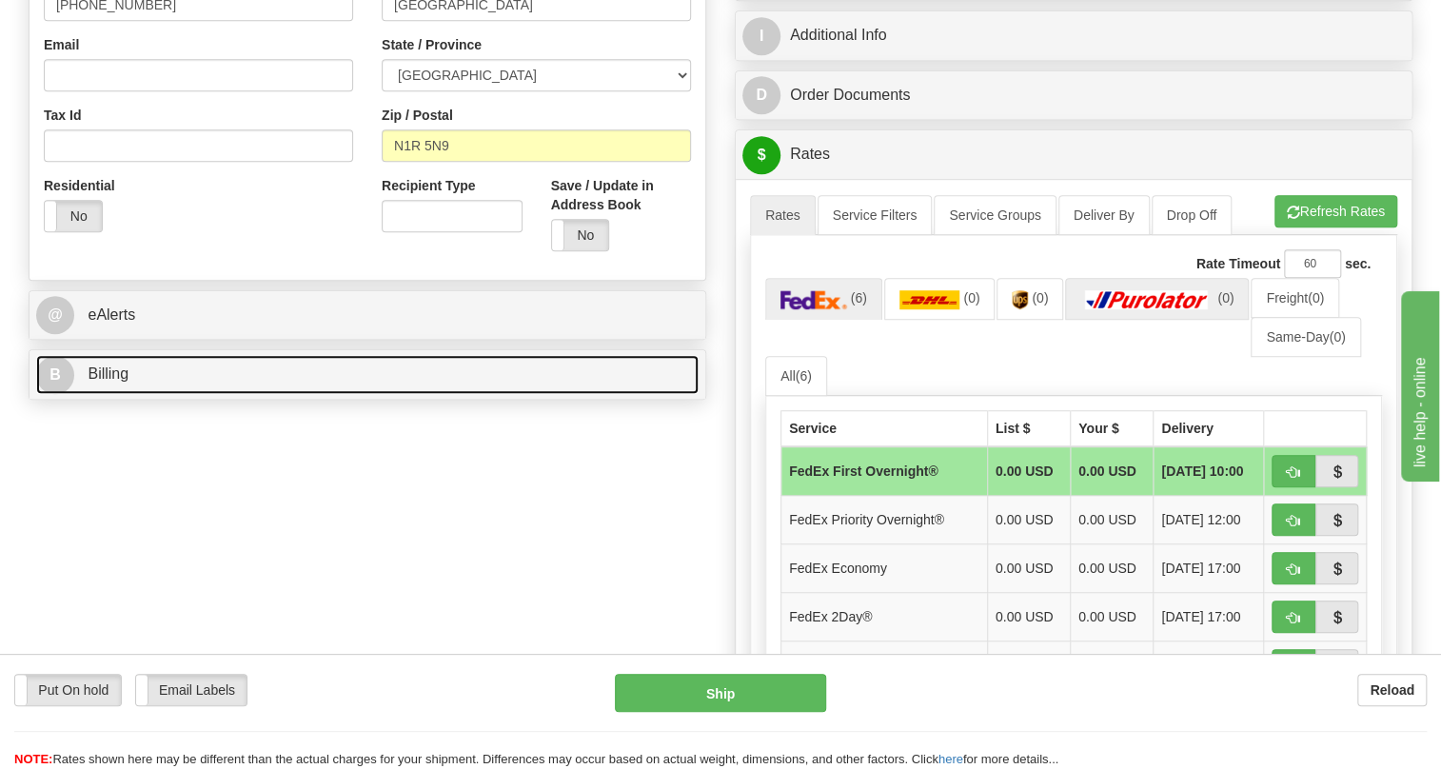
scroll to position [606, 0]
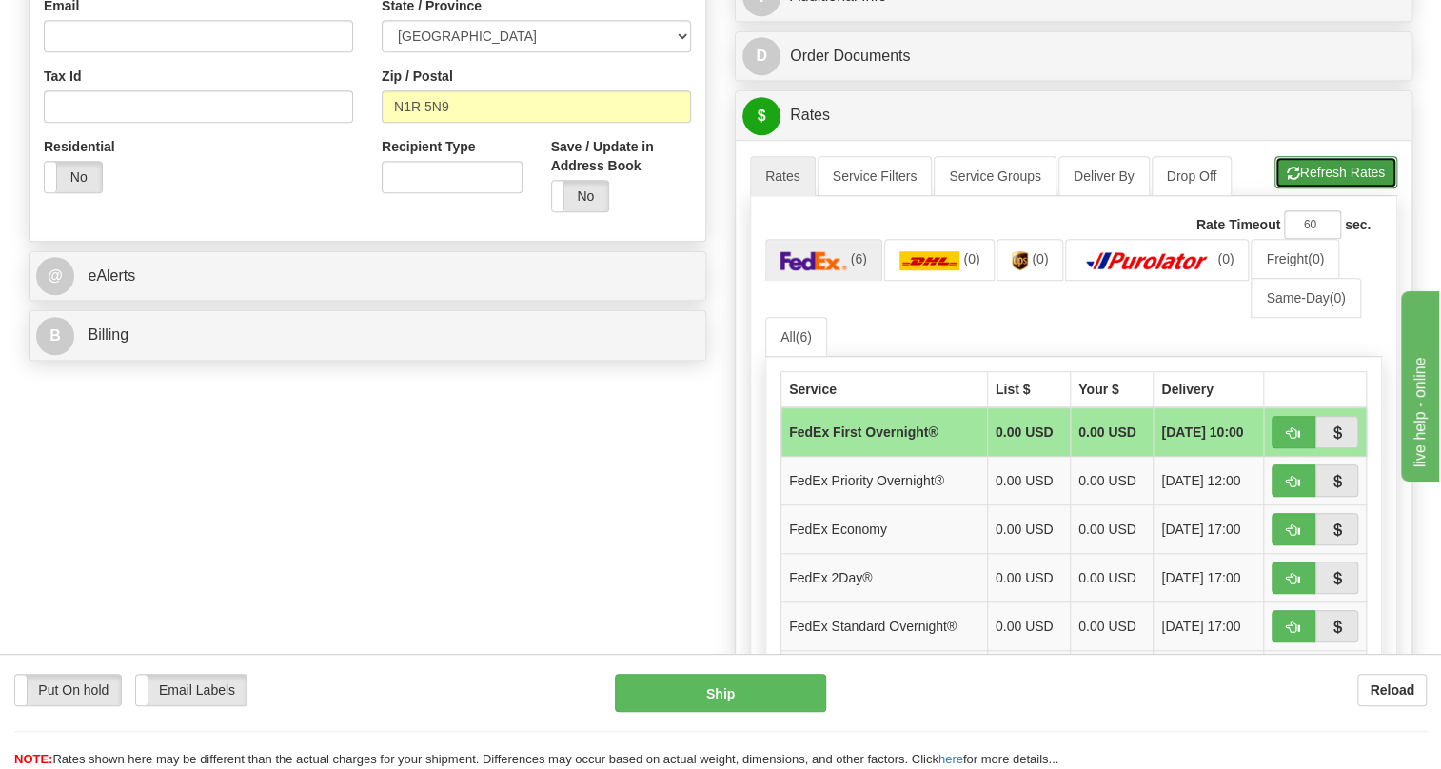
click at [1345, 189] on button "Refresh Rates" at bounding box center [1336, 172] width 123 height 32
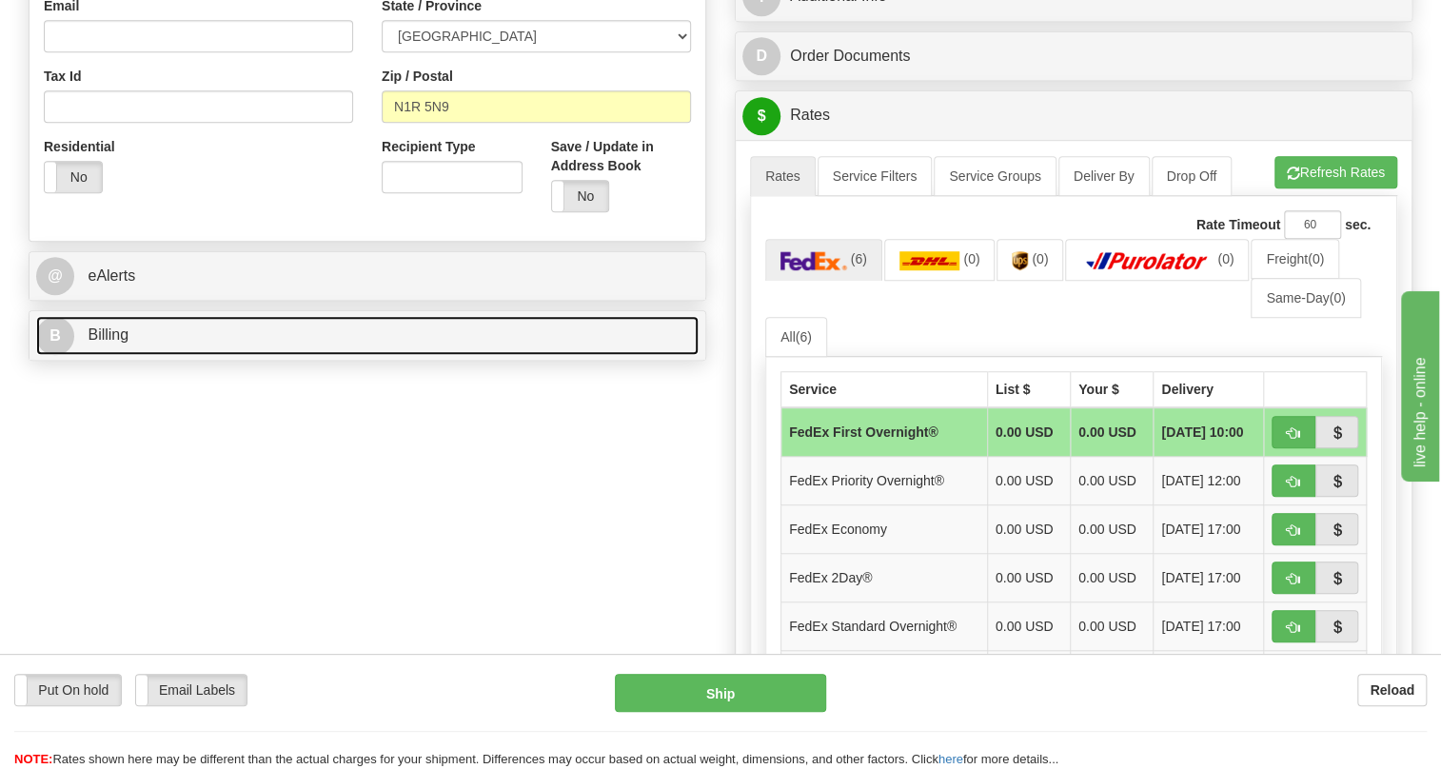
click at [122, 343] on span "Billing" at bounding box center [108, 335] width 41 height 16
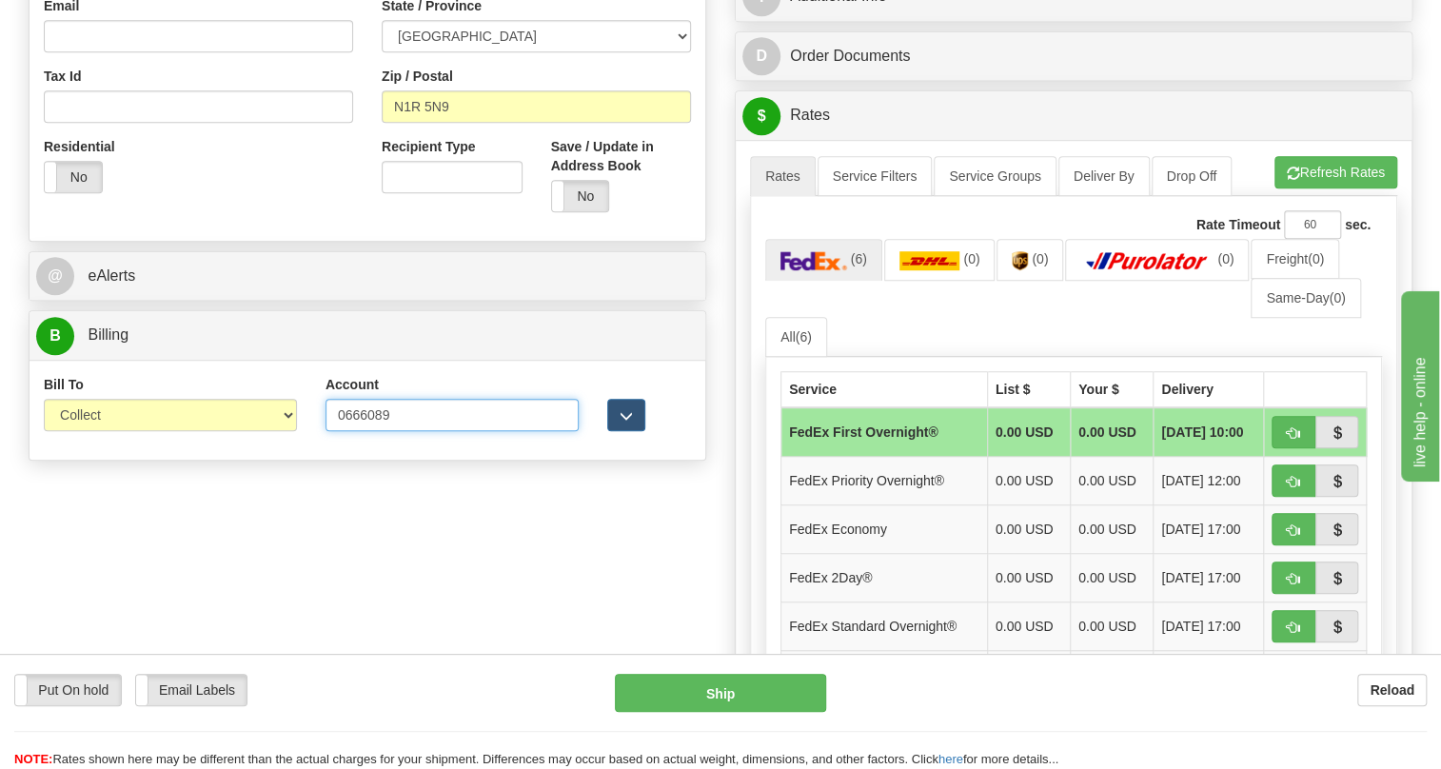
click at [341, 431] on input "0666089" at bounding box center [452, 415] width 253 height 32
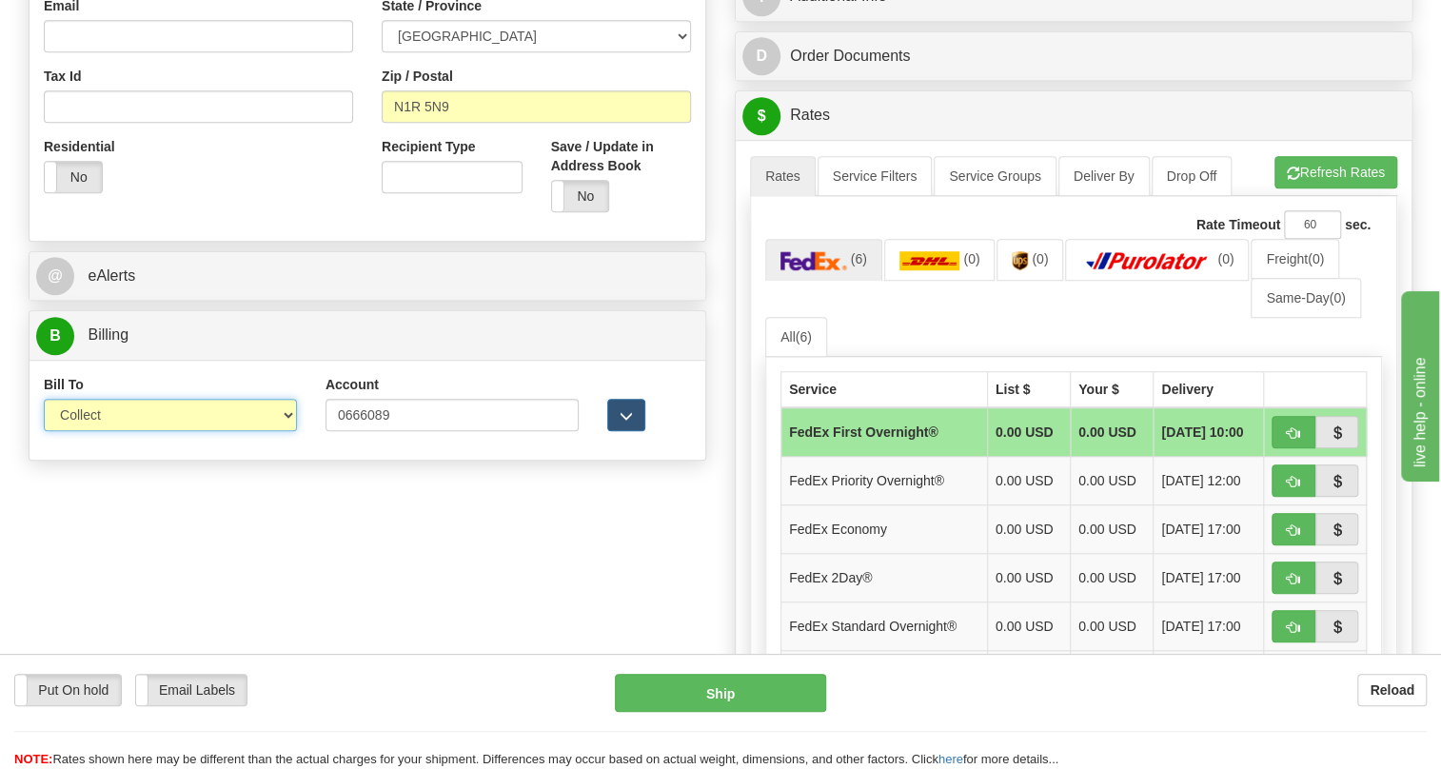
click at [274, 431] on select "Sender Recipient Third Party Collect" at bounding box center [170, 415] width 253 height 32
select select "2"
click at [44, 431] on select "Sender Recipient Third Party Collect" at bounding box center [170, 415] width 253 height 32
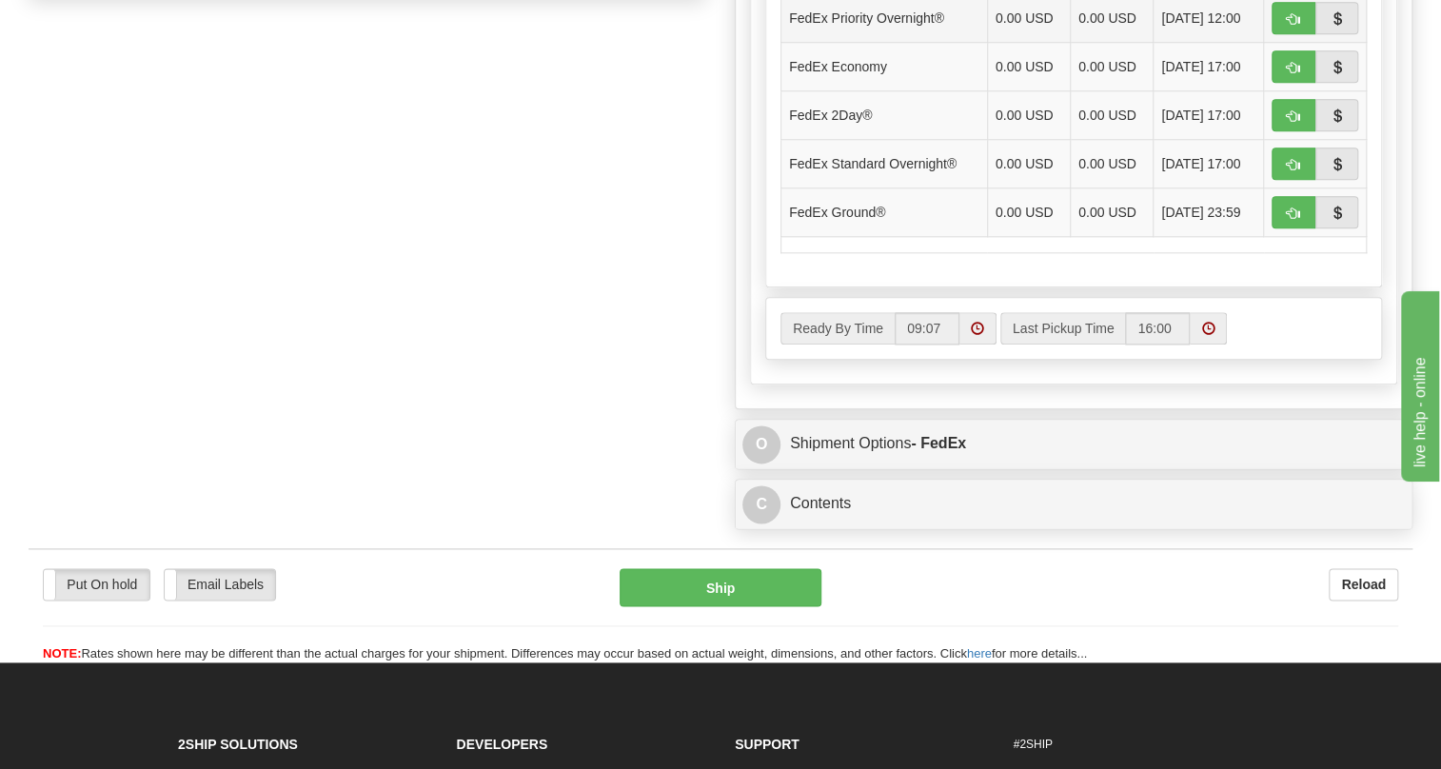
scroll to position [1124, 0]
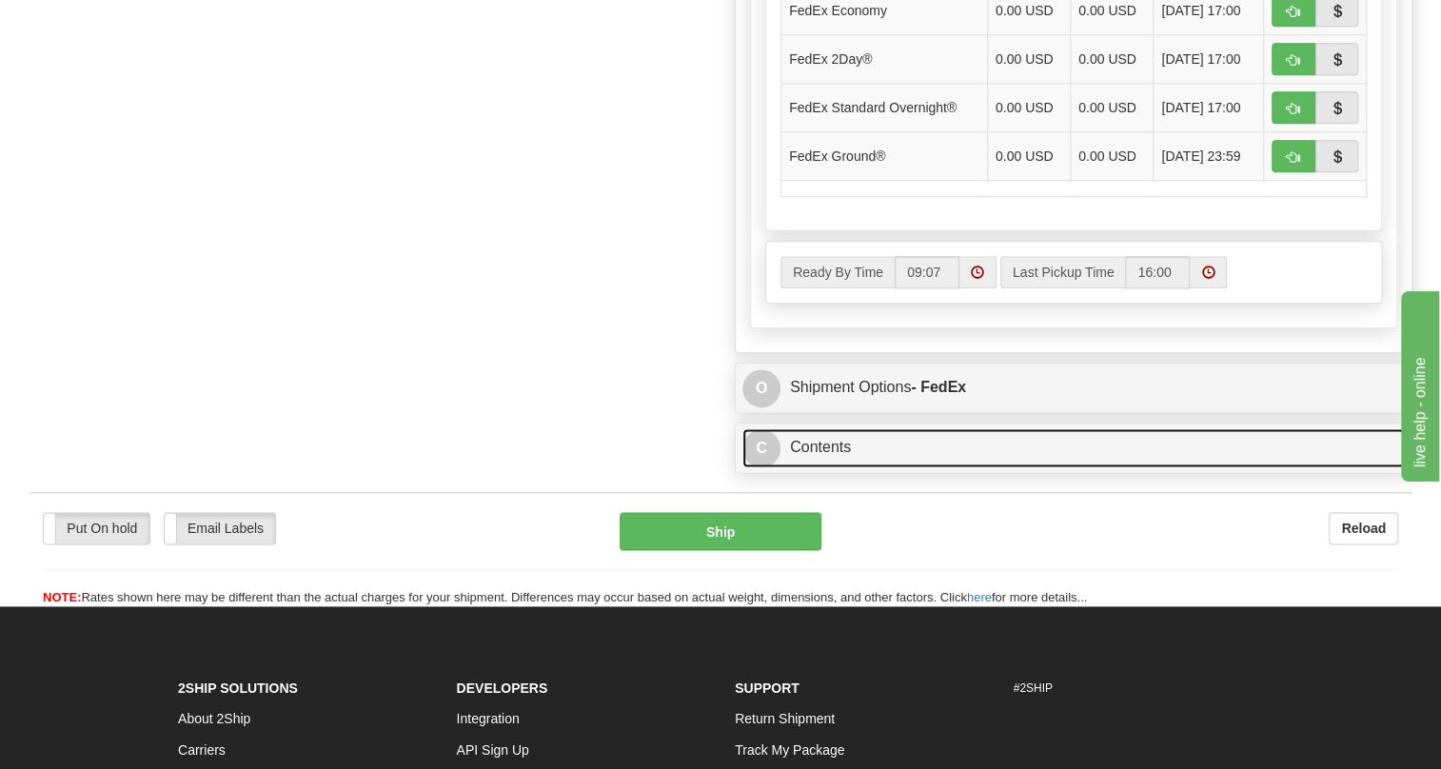
click at [804, 467] on link "C Contents" at bounding box center [1074, 447] width 663 height 39
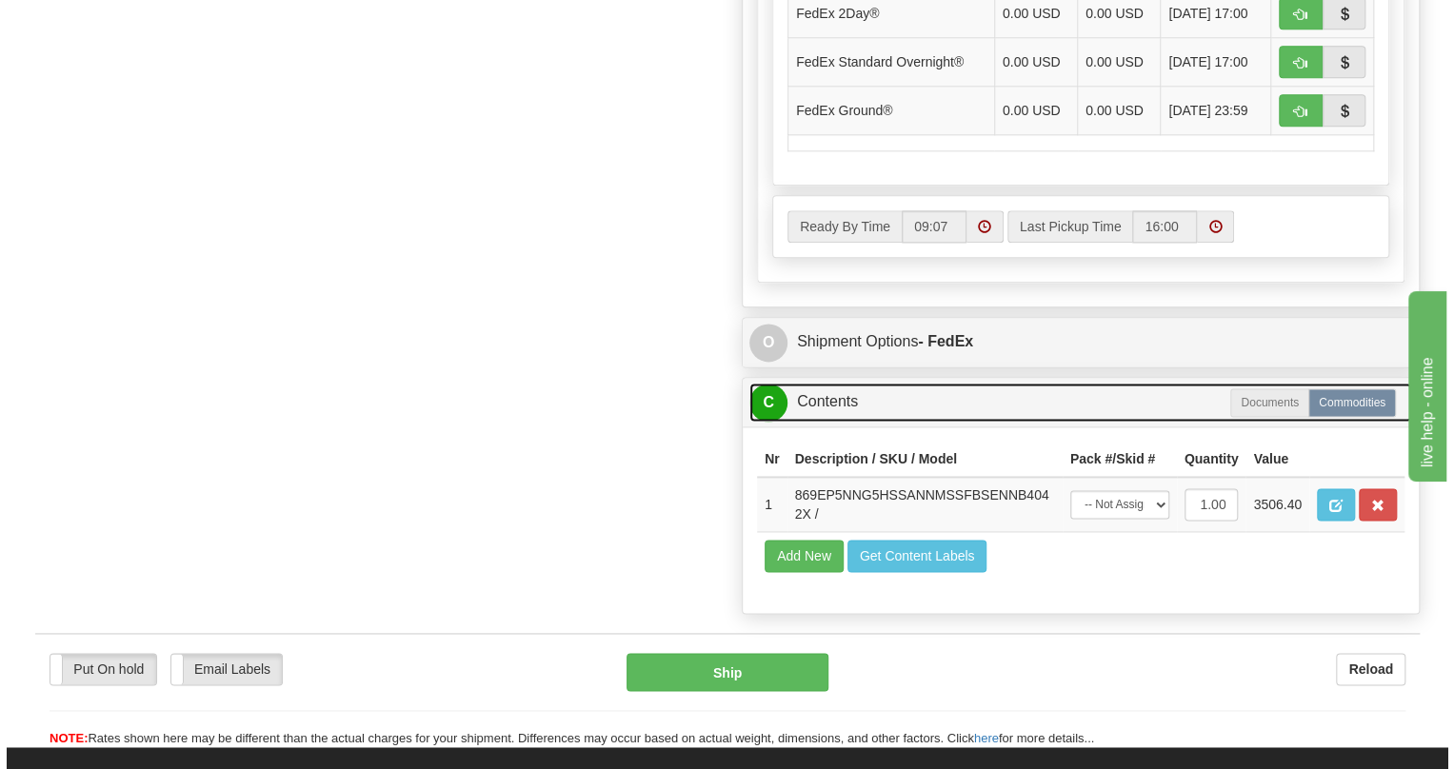
scroll to position [1211, 0]
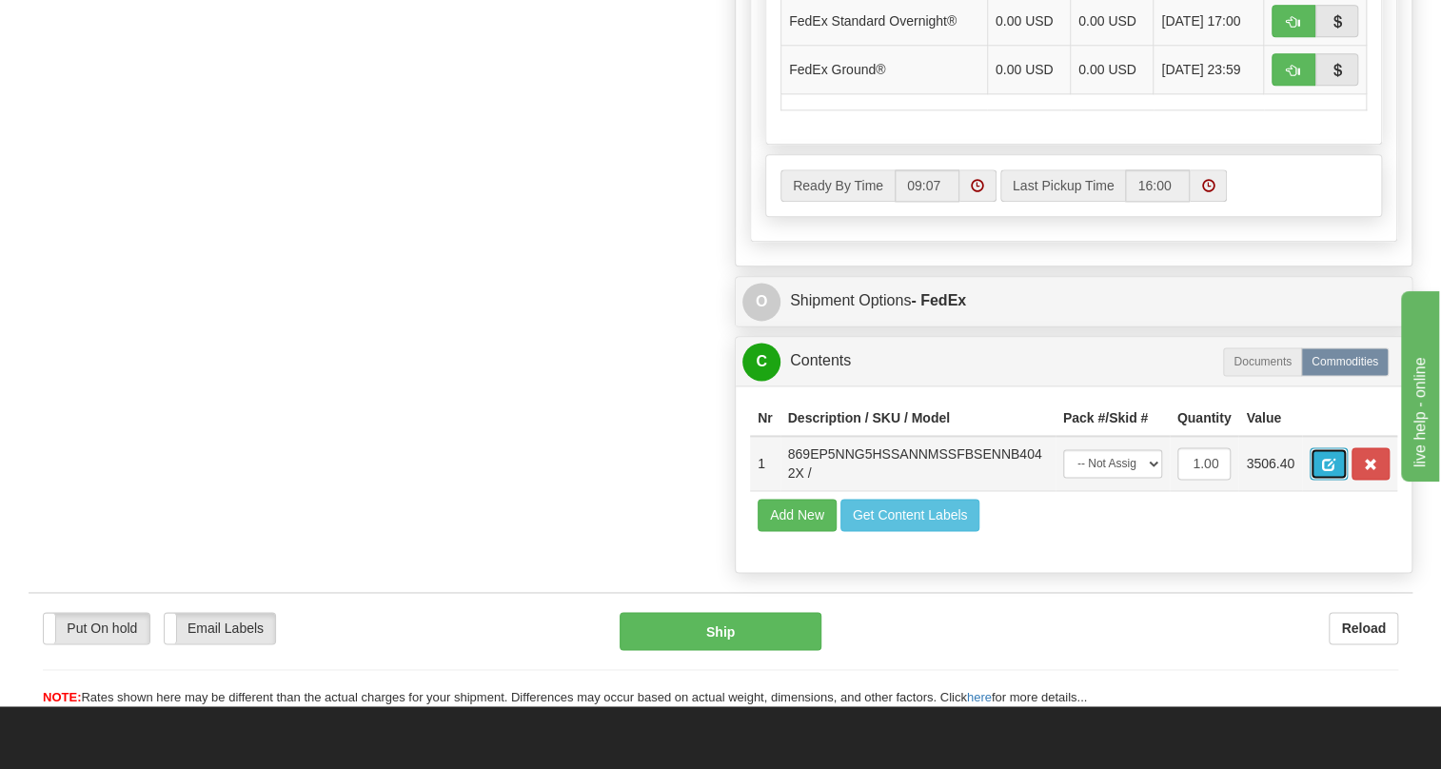
click at [1329, 471] on span "button" at bounding box center [1328, 465] width 13 height 12
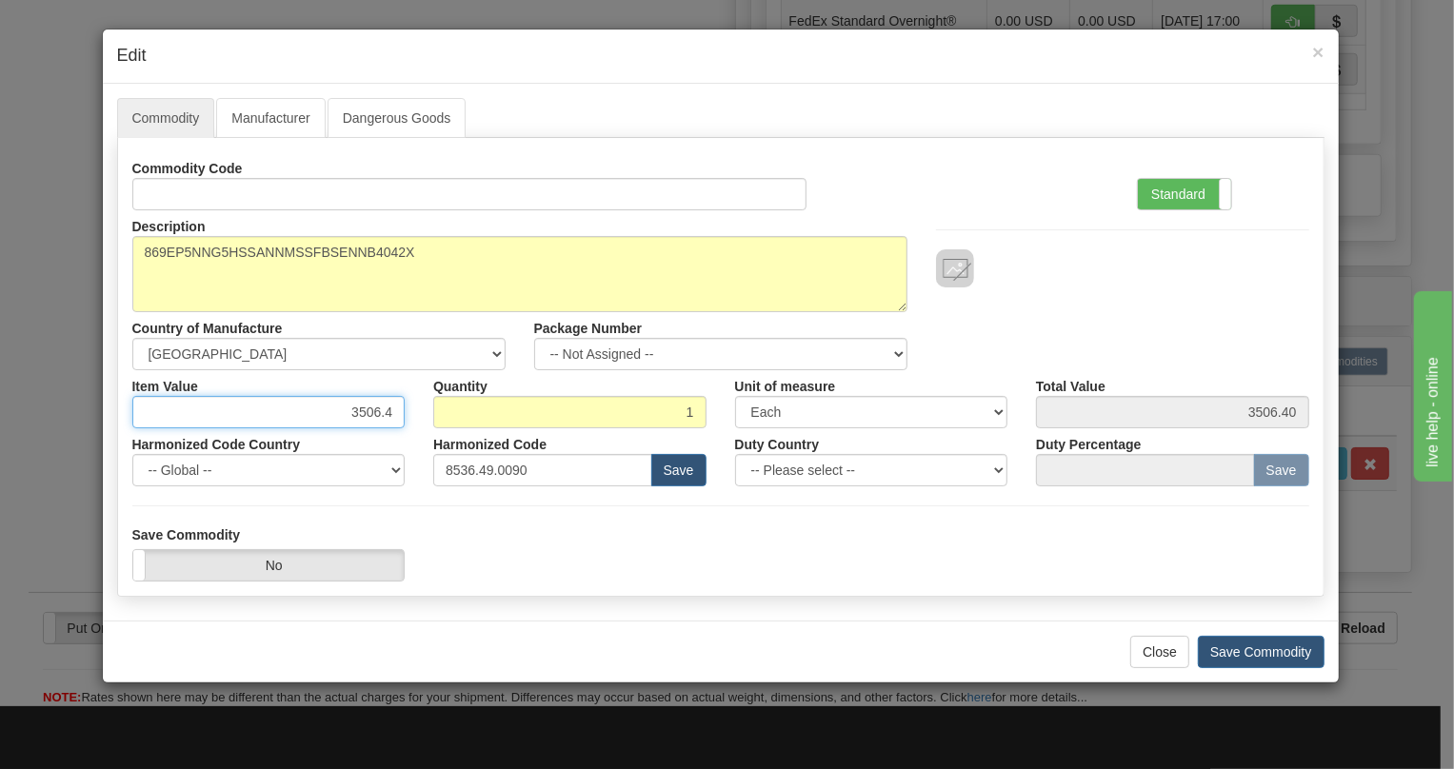
click at [363, 407] on input "3506.4" at bounding box center [268, 412] width 273 height 32
type input "5512.93"
click at [1177, 192] on label "Standard" at bounding box center [1184, 194] width 93 height 30
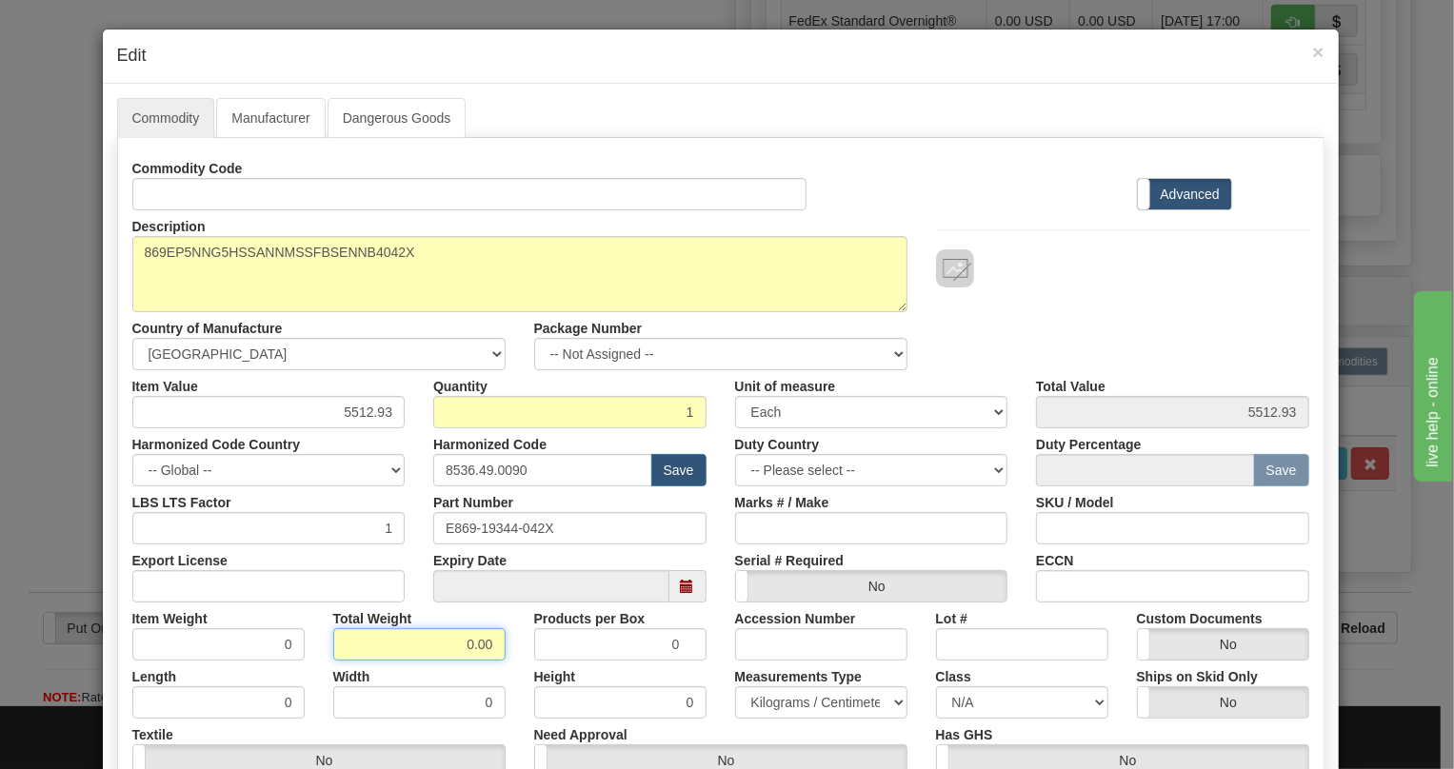
click at [427, 648] on input "0.00" at bounding box center [419, 644] width 172 height 32
type input "1.00"
type input "1.0000"
click at [792, 705] on select "Pounds / Inches Kilograms / Centimeters" at bounding box center [821, 702] width 172 height 32
select select "0"
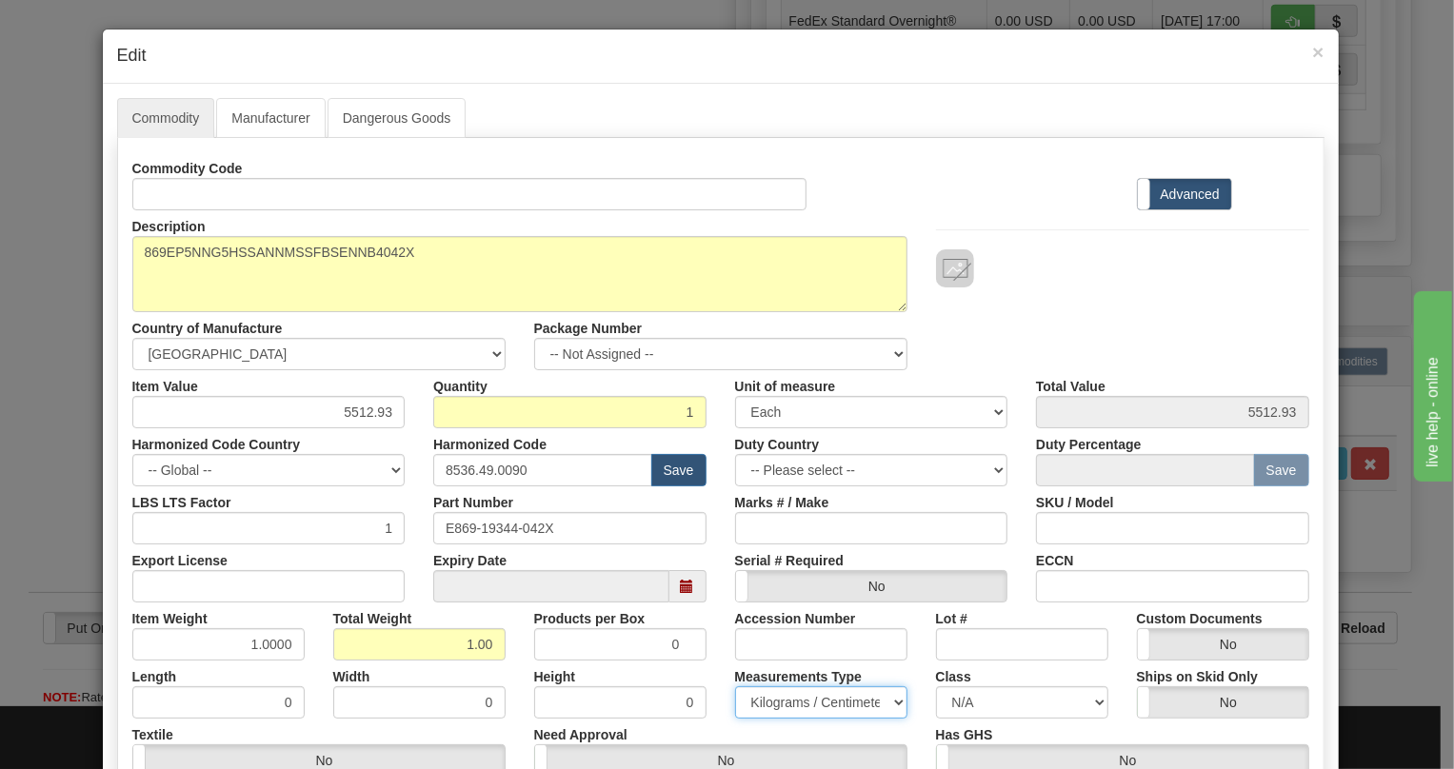
click at [735, 686] on select "Pounds / Inches Kilograms / Centimeters" at bounding box center [821, 702] width 172 height 32
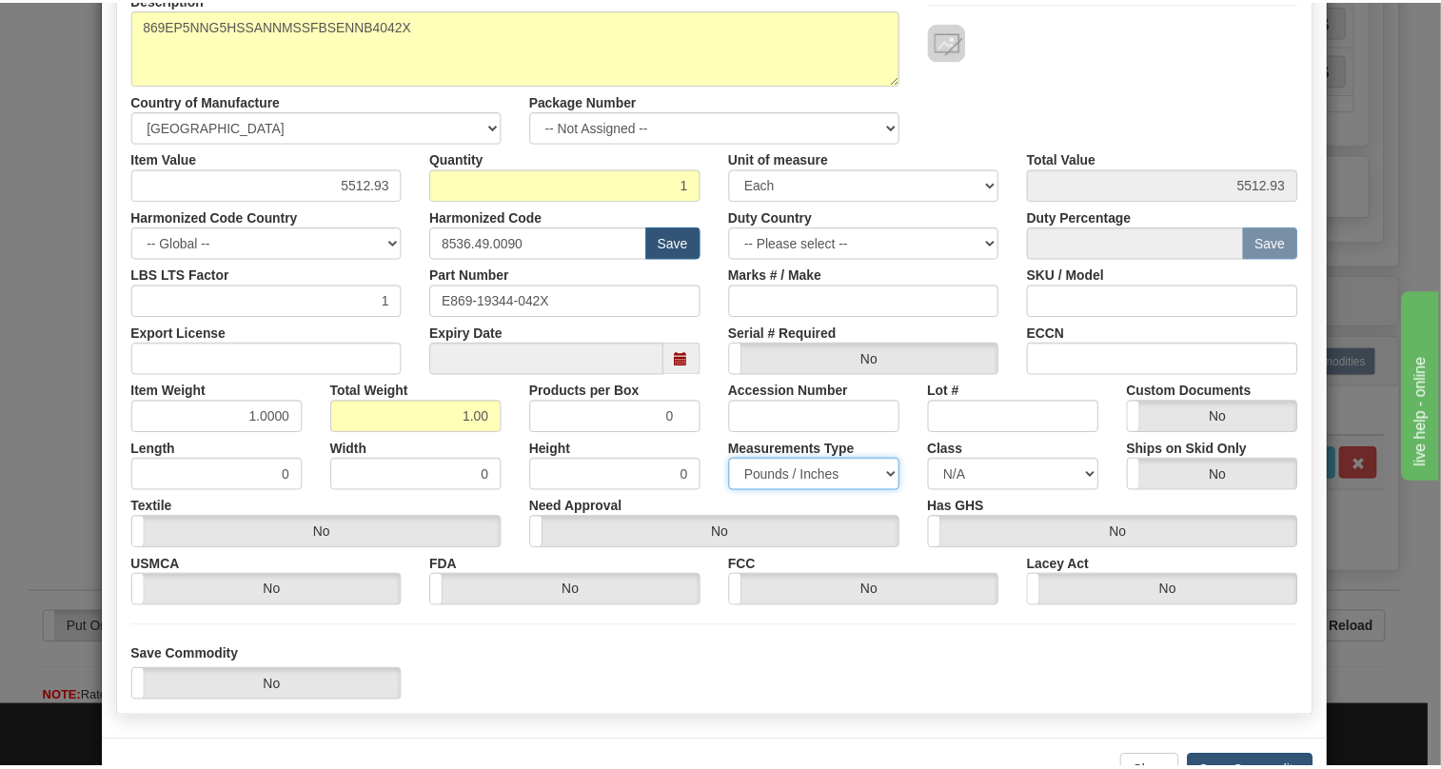
scroll to position [289, 0]
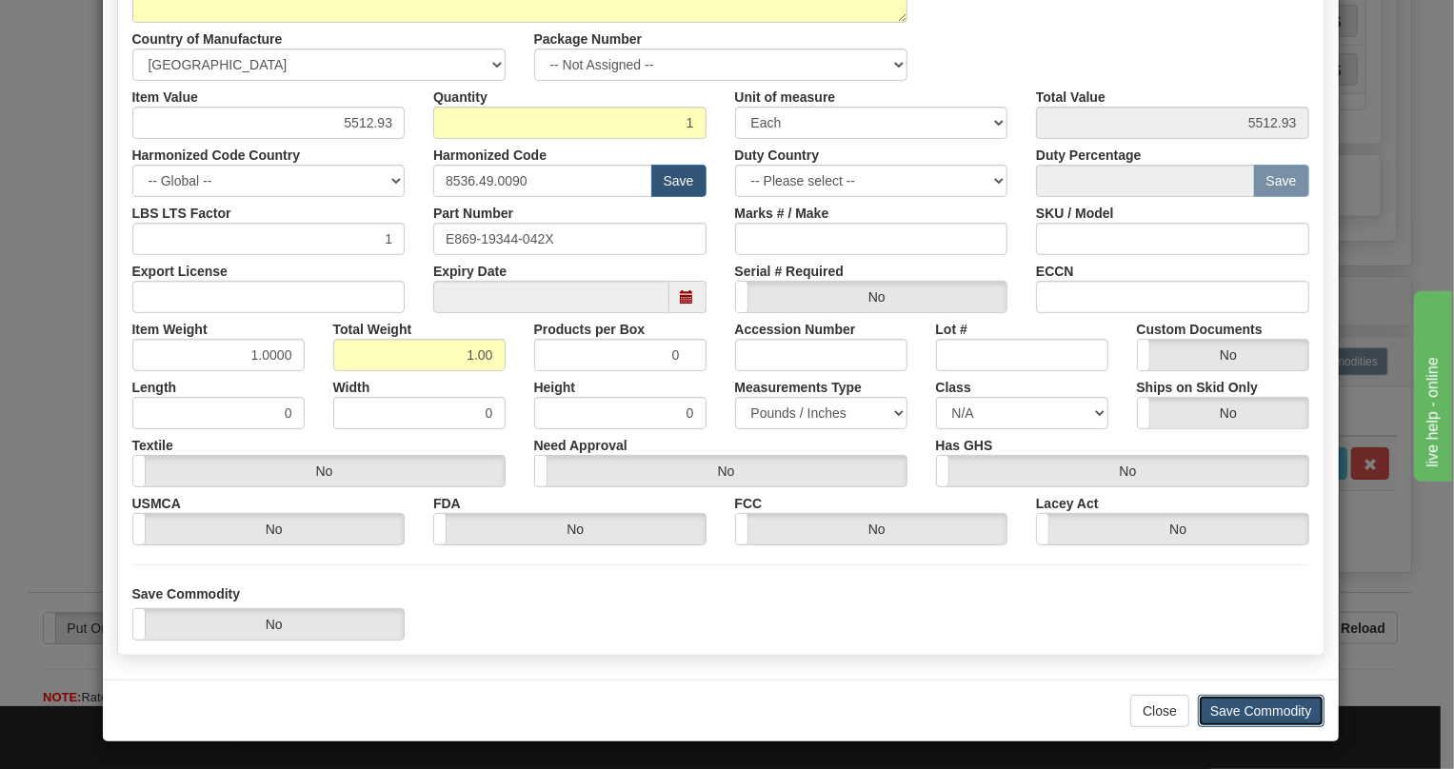
click at [1262, 705] on button "Save Commodity" at bounding box center [1261, 711] width 127 height 32
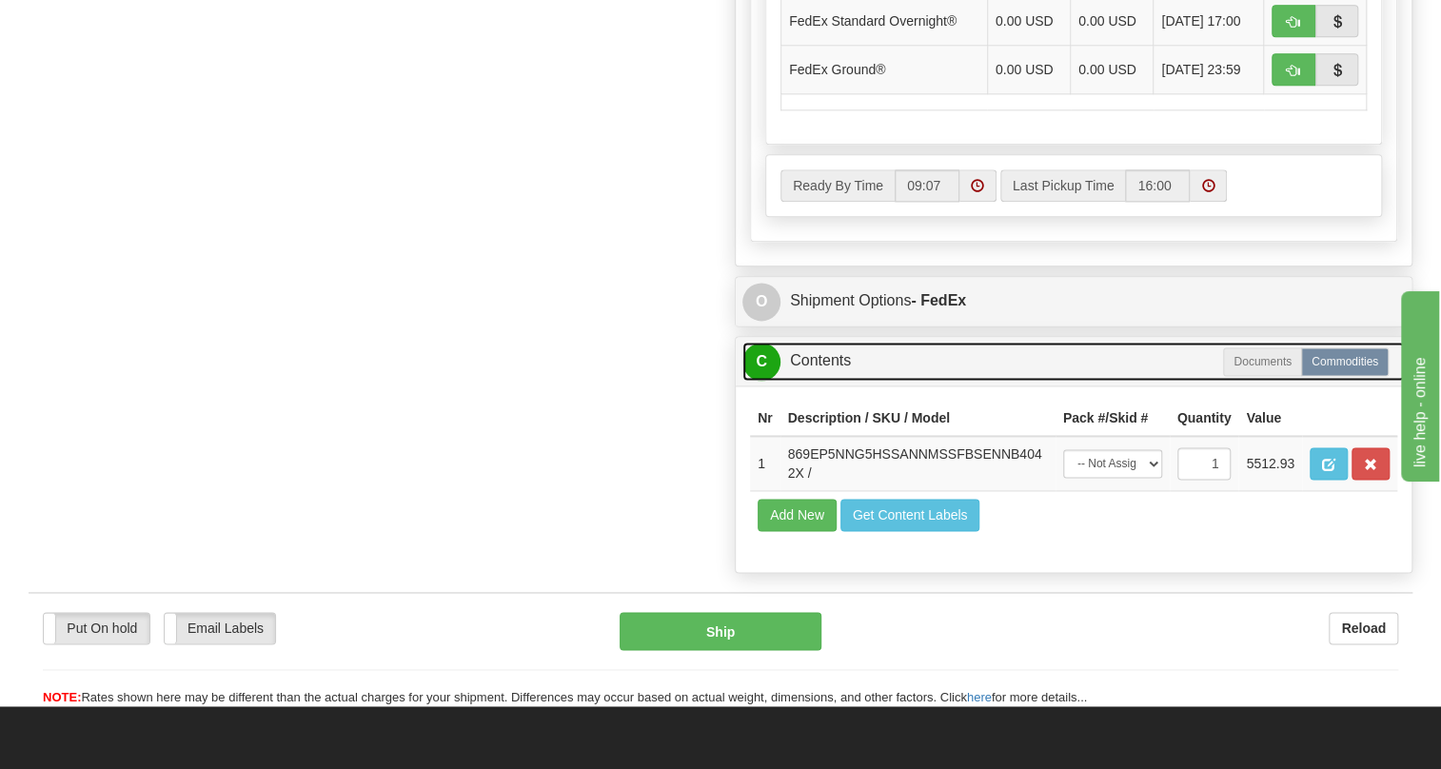
click at [839, 381] on link "C Contents" at bounding box center [1074, 361] width 663 height 39
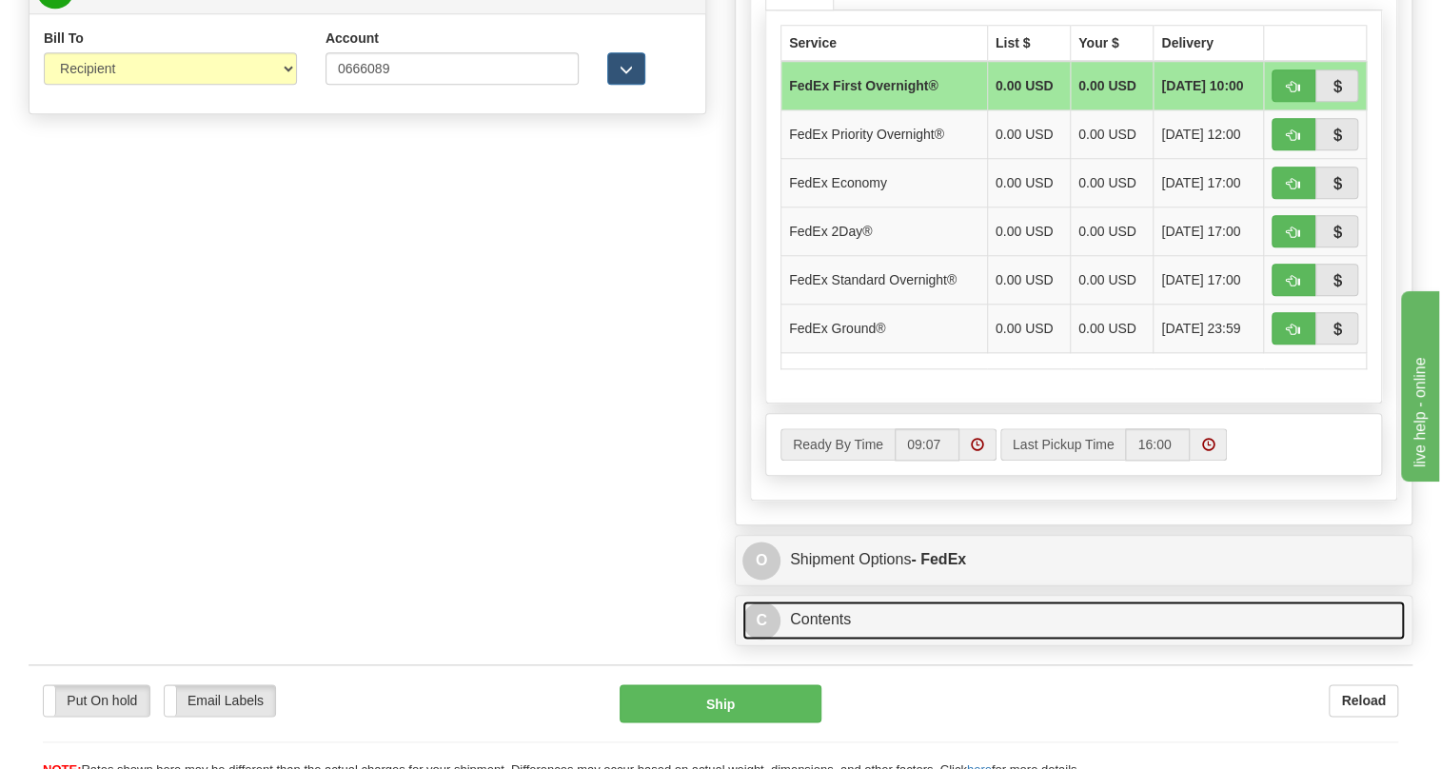
scroll to position [952, 0]
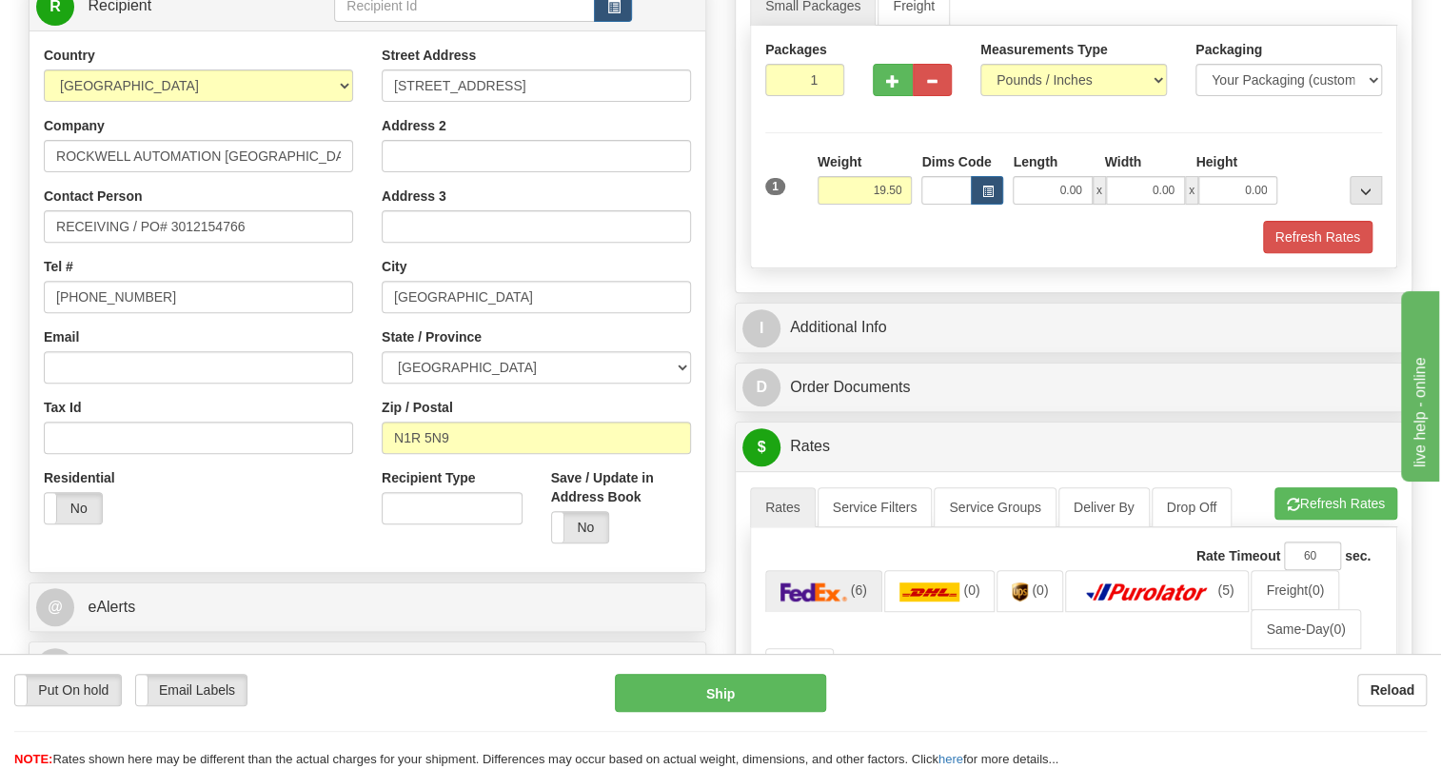
scroll to position [259, 0]
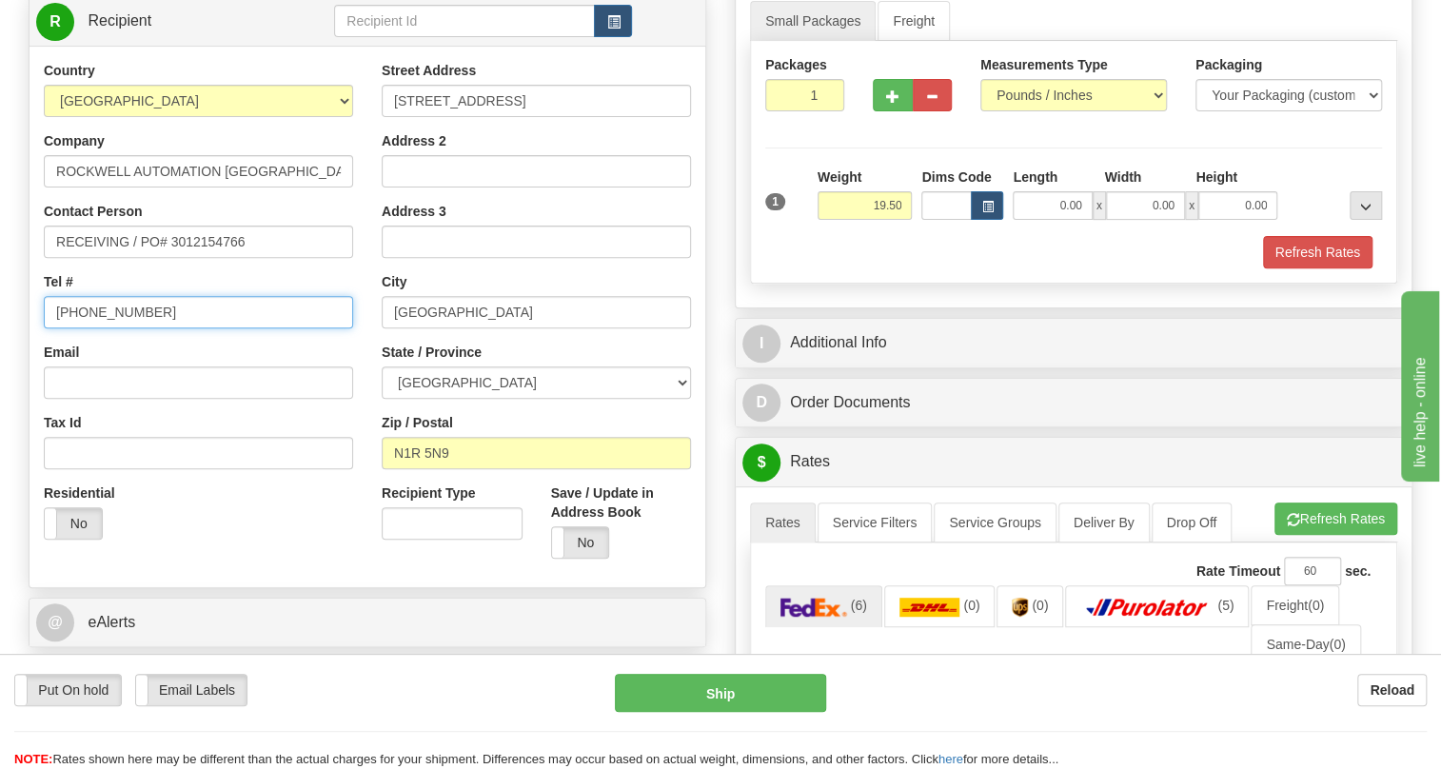
click at [116, 328] on input "[PHONE_NUMBER]" at bounding box center [198, 312] width 309 height 32
type input "111-111-1111"
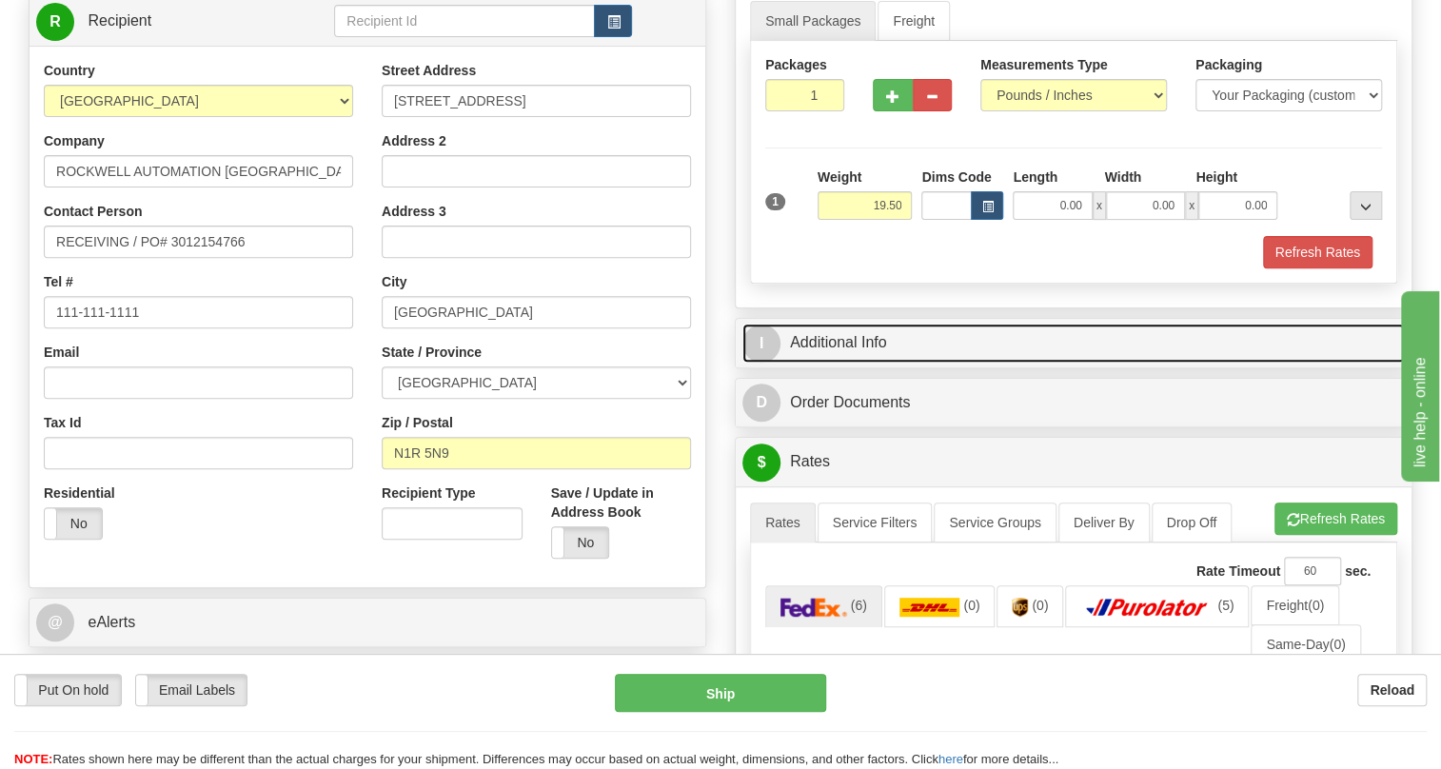
click at [870, 363] on link "I Additional Info" at bounding box center [1074, 343] width 663 height 39
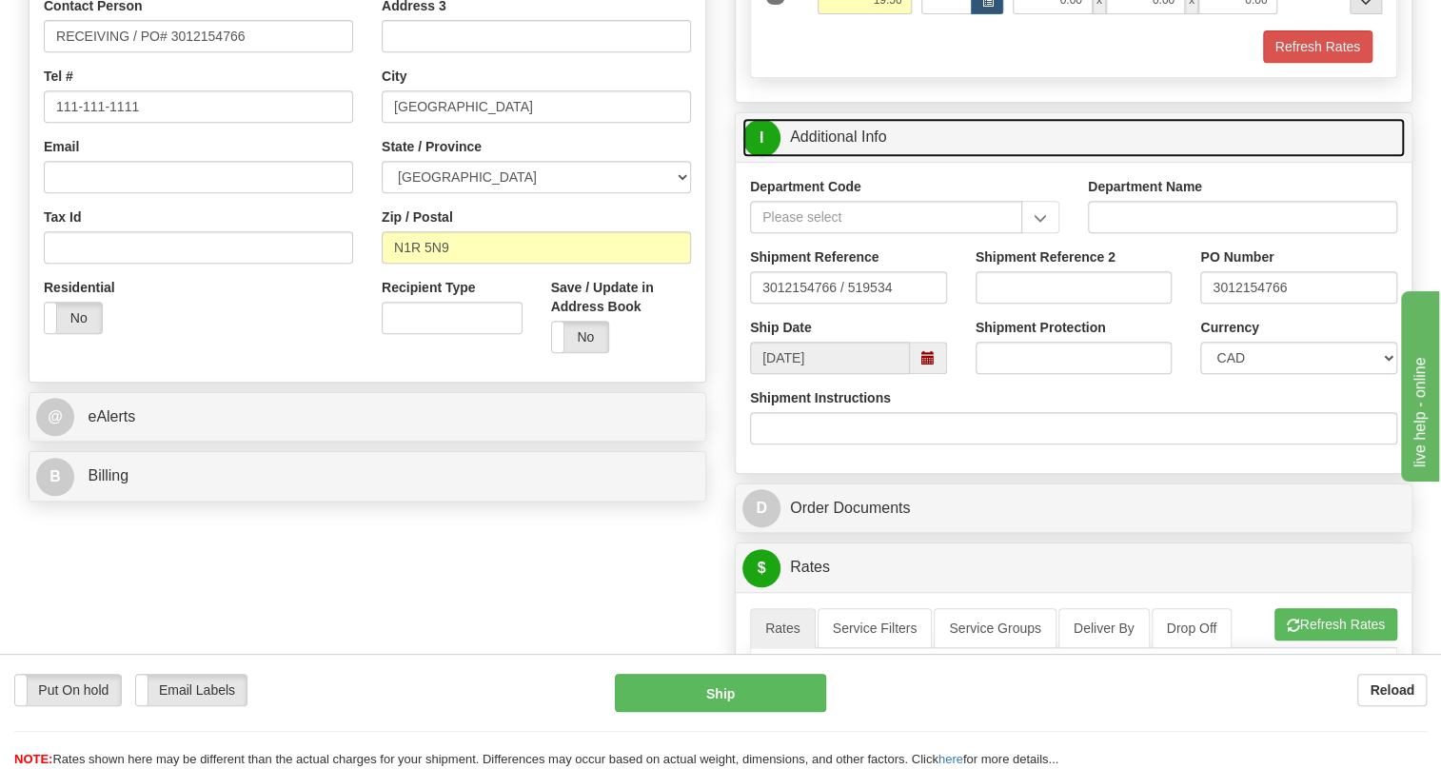
scroll to position [519, 0]
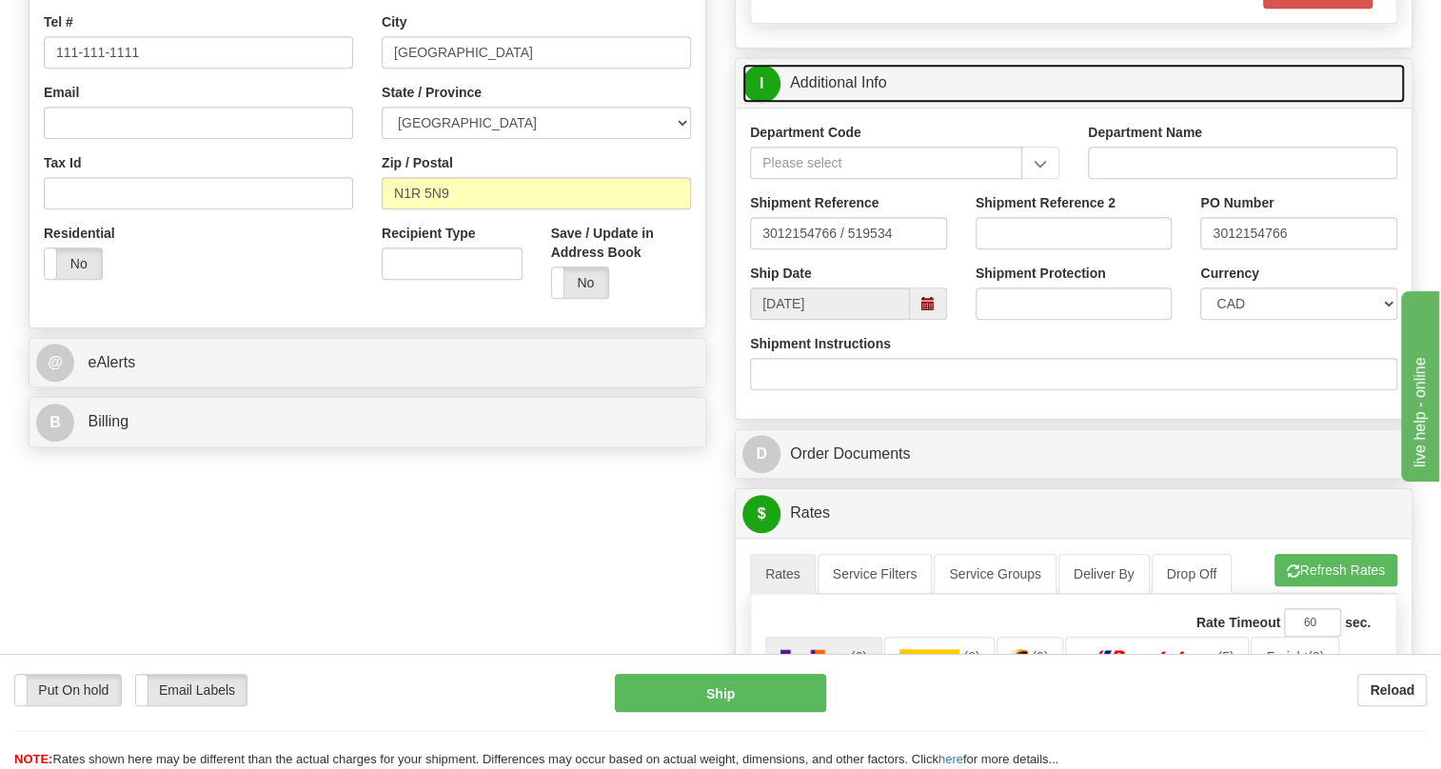
click at [846, 103] on link "I Additional Info" at bounding box center [1074, 83] width 663 height 39
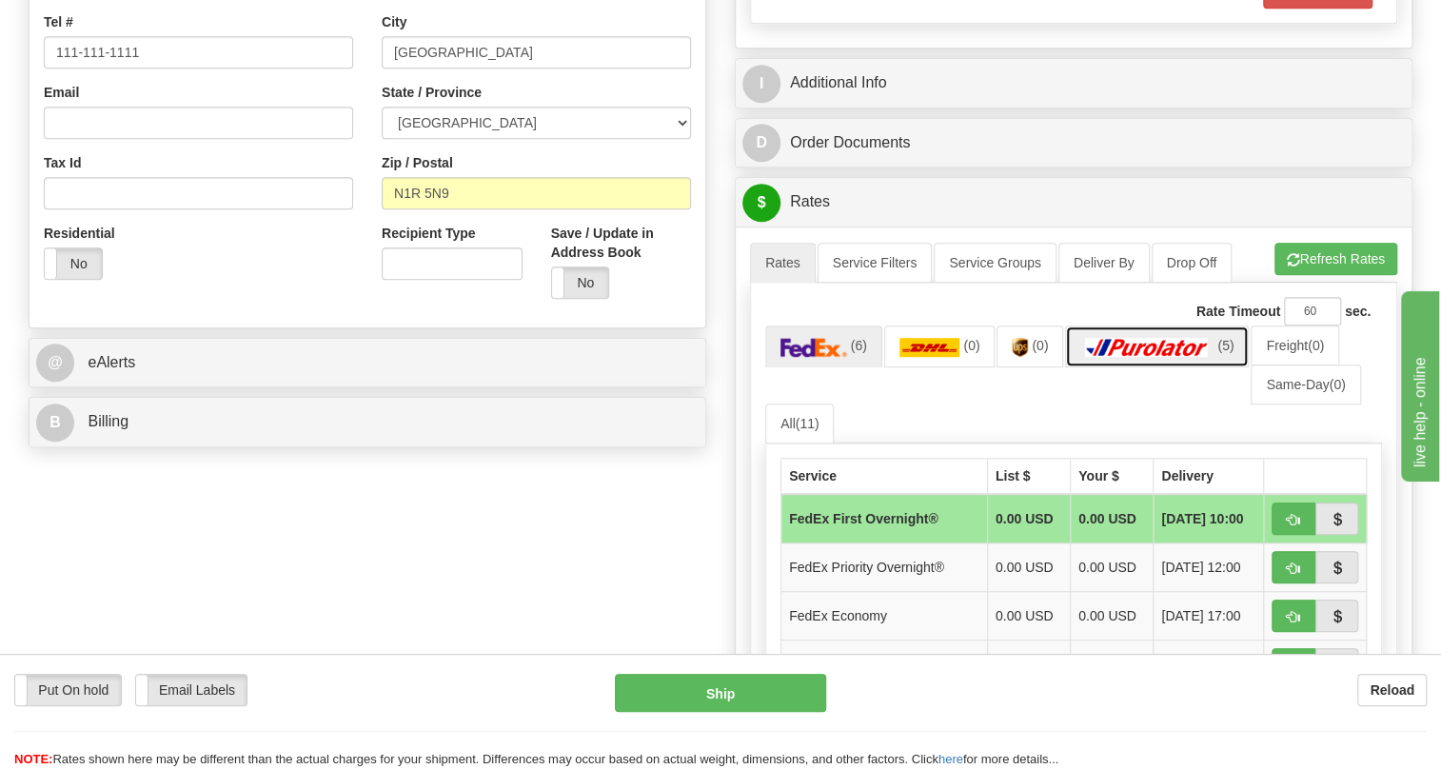
click at [1118, 357] on img at bounding box center [1147, 347] width 133 height 19
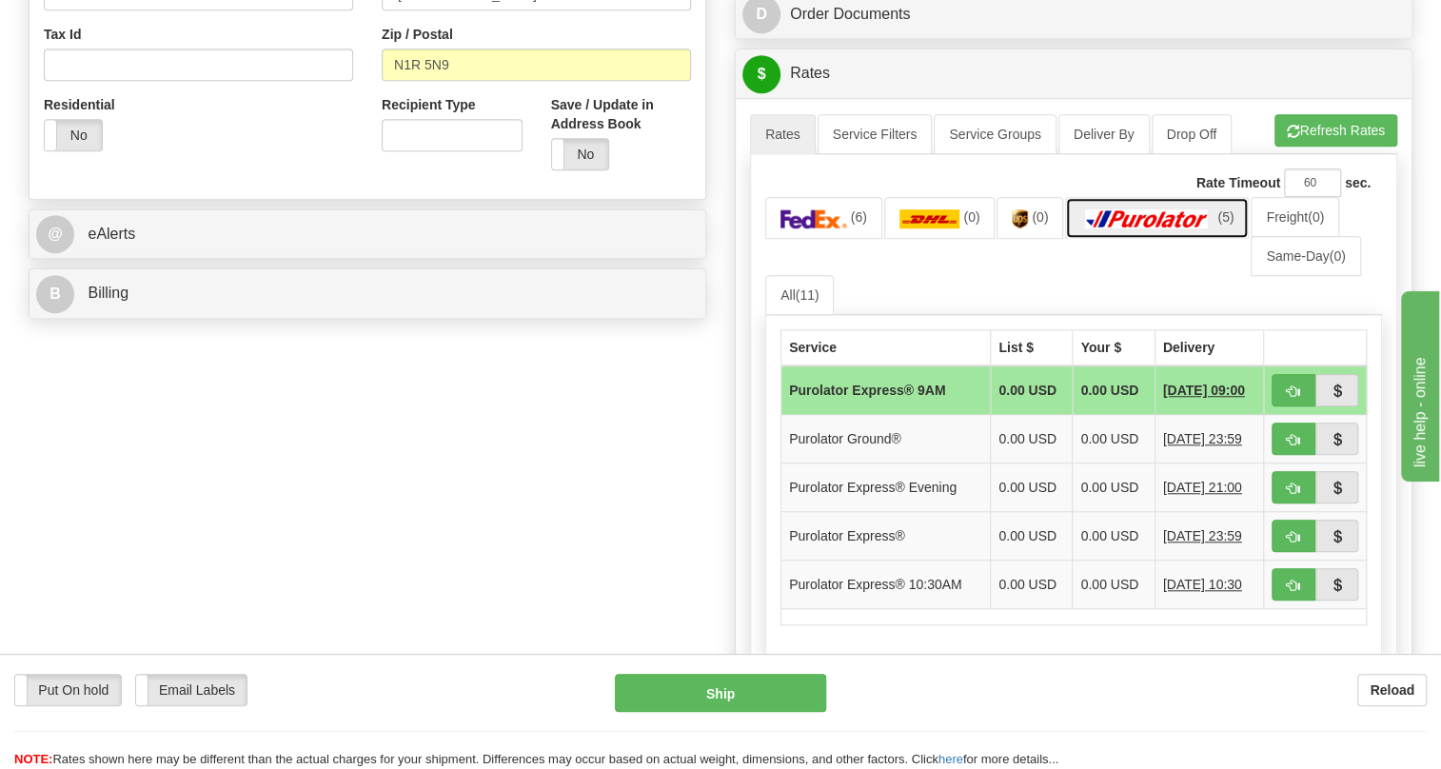
scroll to position [692, 0]
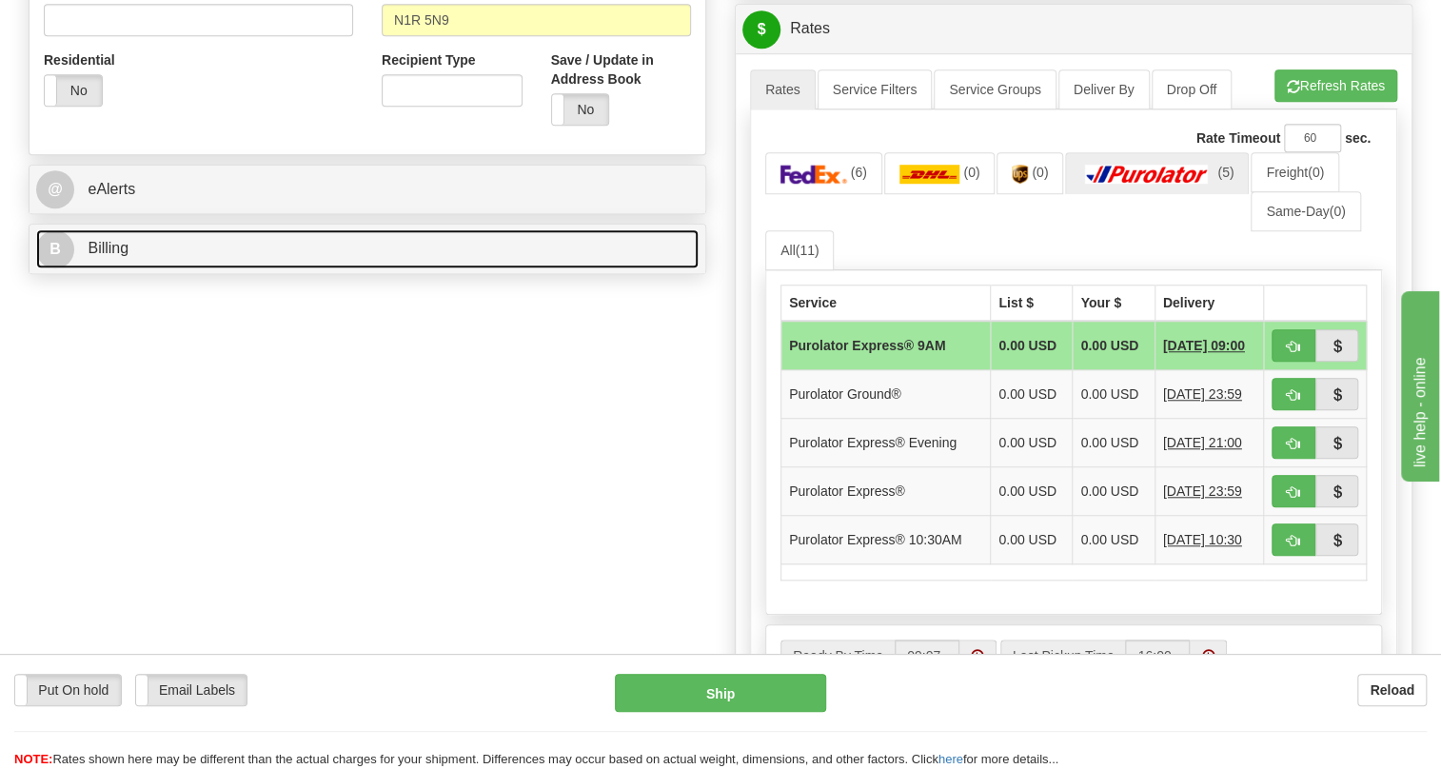
click at [117, 256] on span "Billing" at bounding box center [108, 248] width 41 height 16
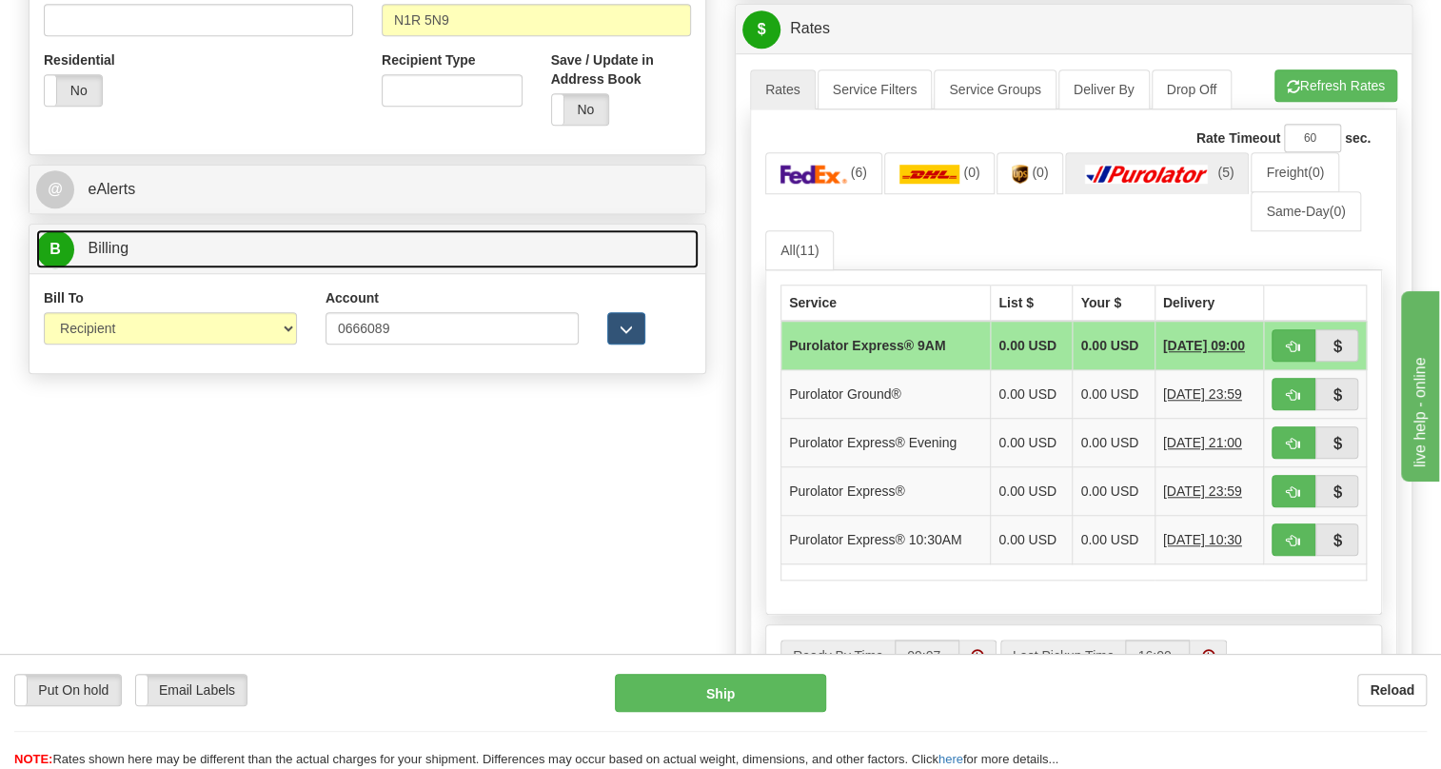
click at [117, 256] on span "Billing" at bounding box center [108, 248] width 41 height 16
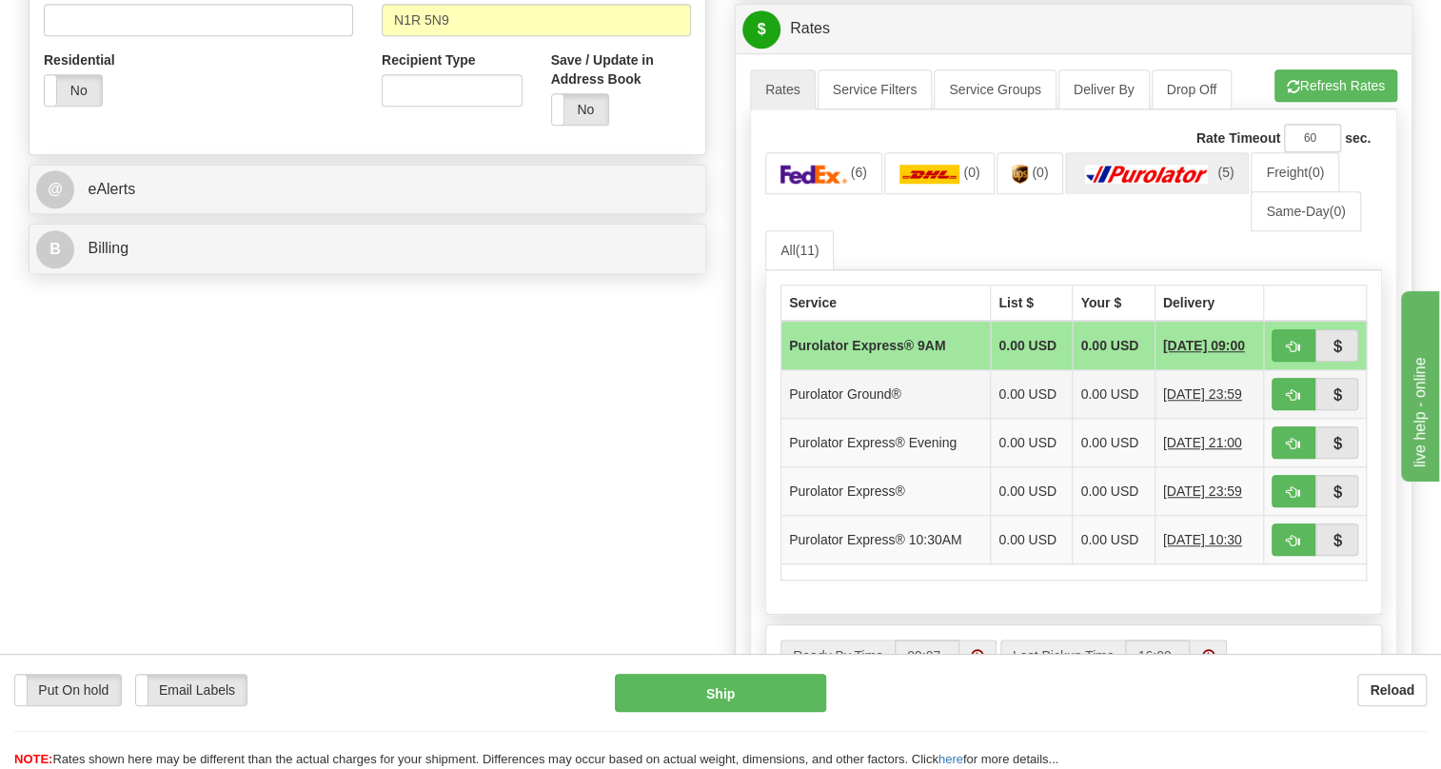
click at [887, 419] on td "Purolator Ground®" at bounding box center [886, 394] width 209 height 49
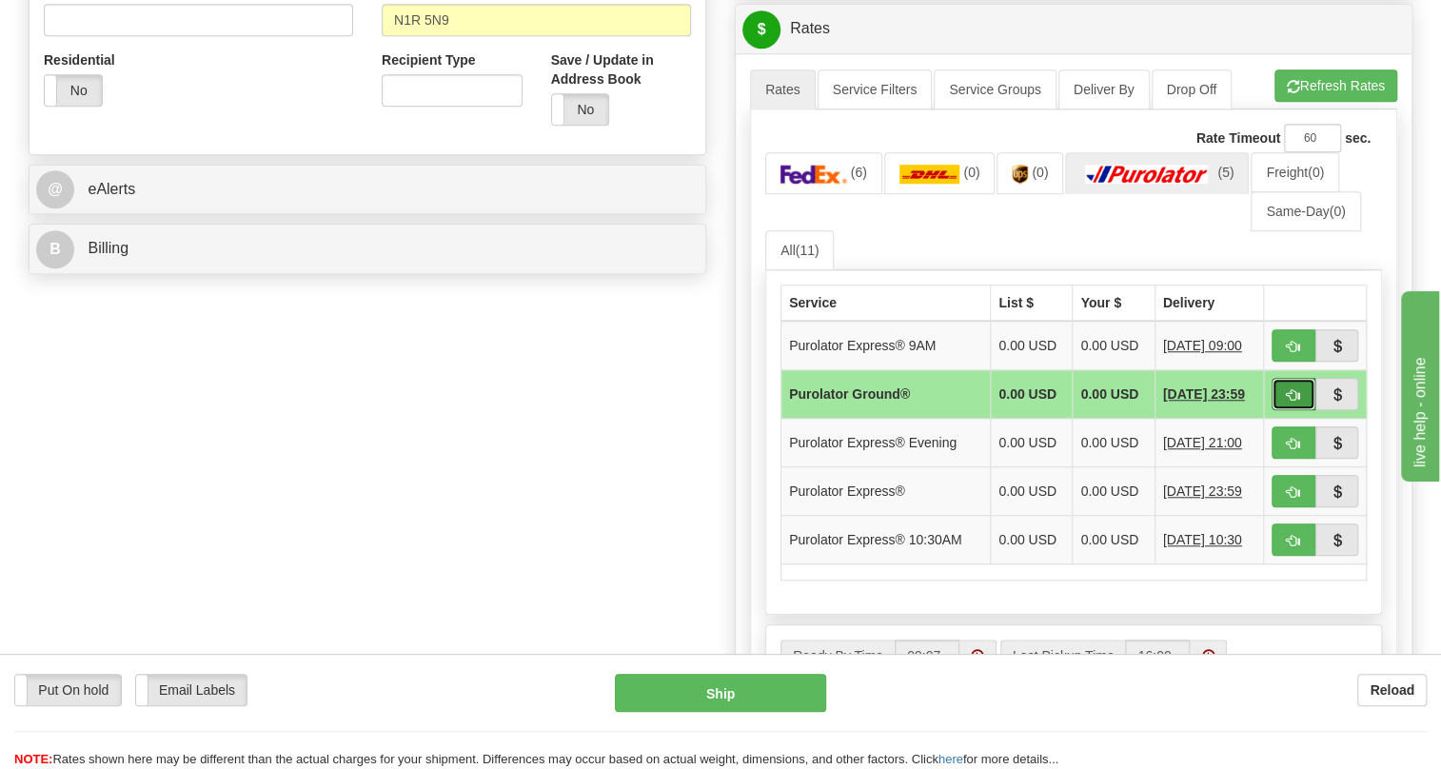
click at [1287, 402] on span "button" at bounding box center [1293, 395] width 13 height 12
type input "260"
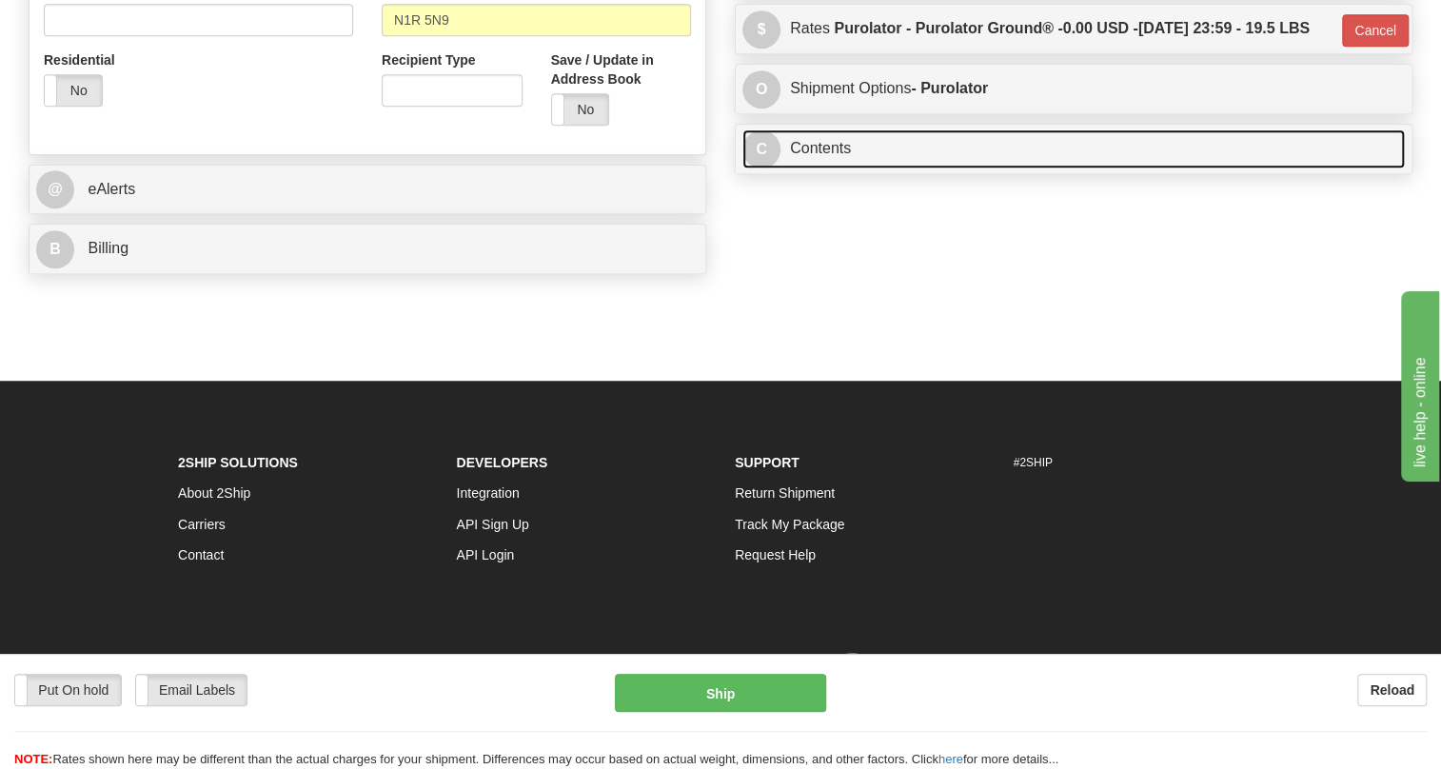
click at [827, 169] on link "C Contents" at bounding box center [1074, 148] width 663 height 39
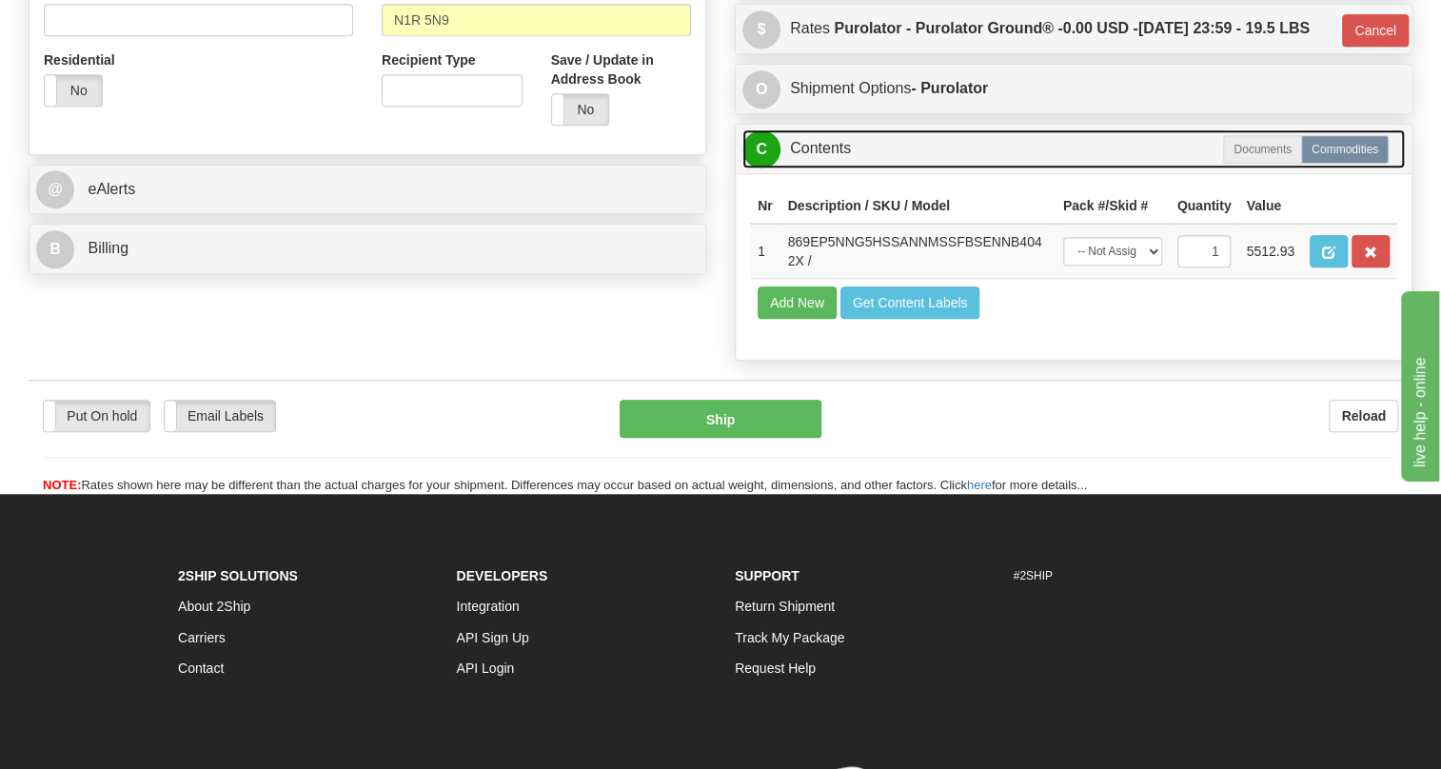
click at [827, 169] on link "C Contents" at bounding box center [1074, 148] width 663 height 39
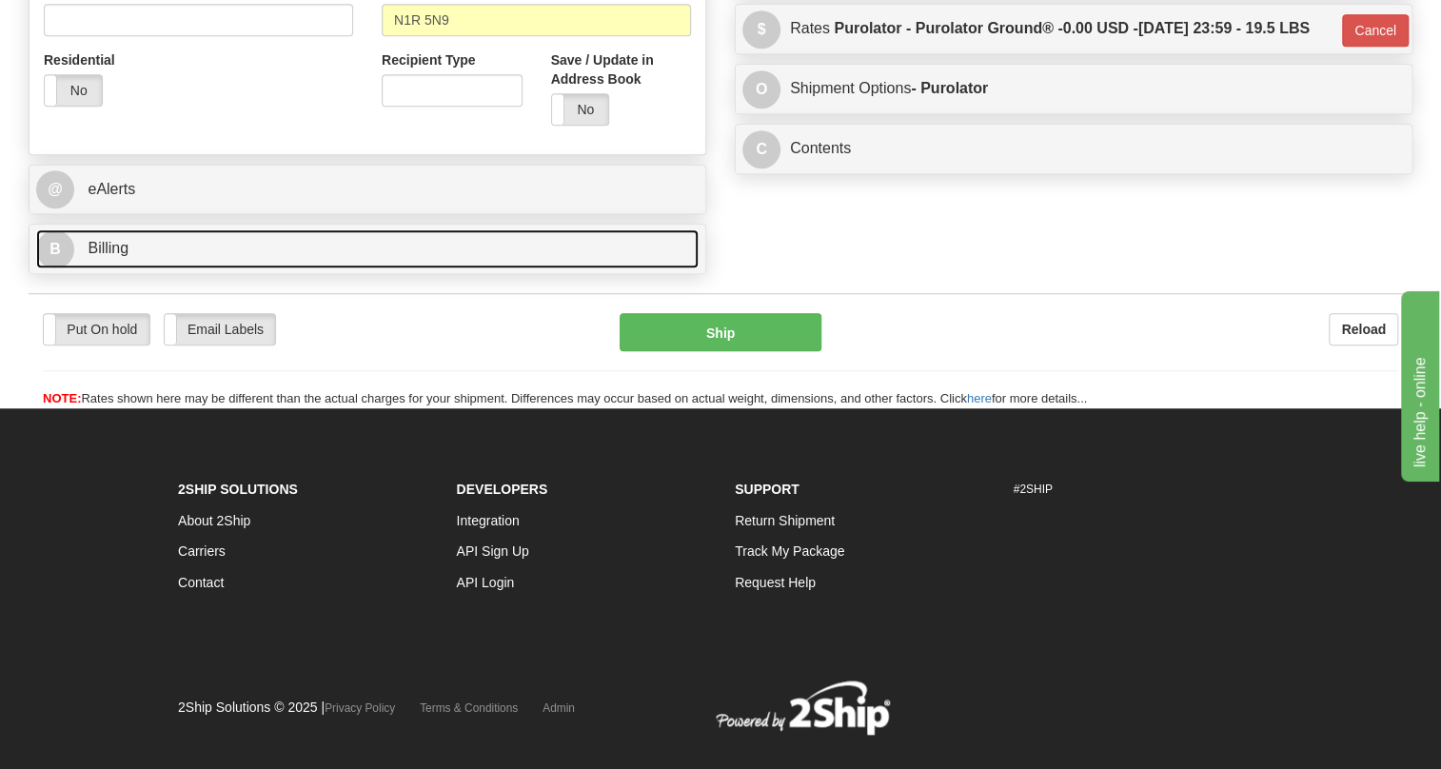
click at [85, 268] on link "B Billing" at bounding box center [367, 248] width 663 height 39
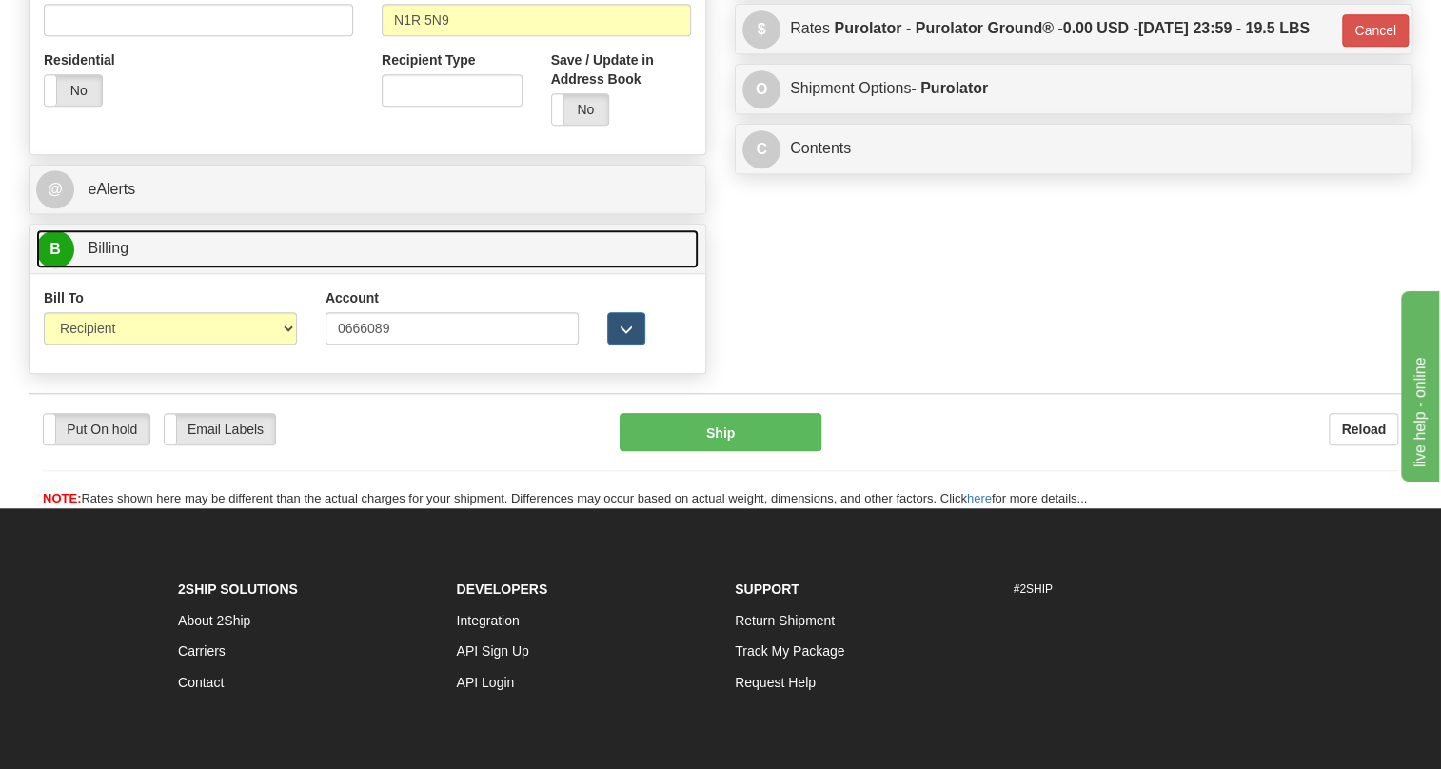
click at [85, 268] on link "B Billing" at bounding box center [367, 248] width 663 height 39
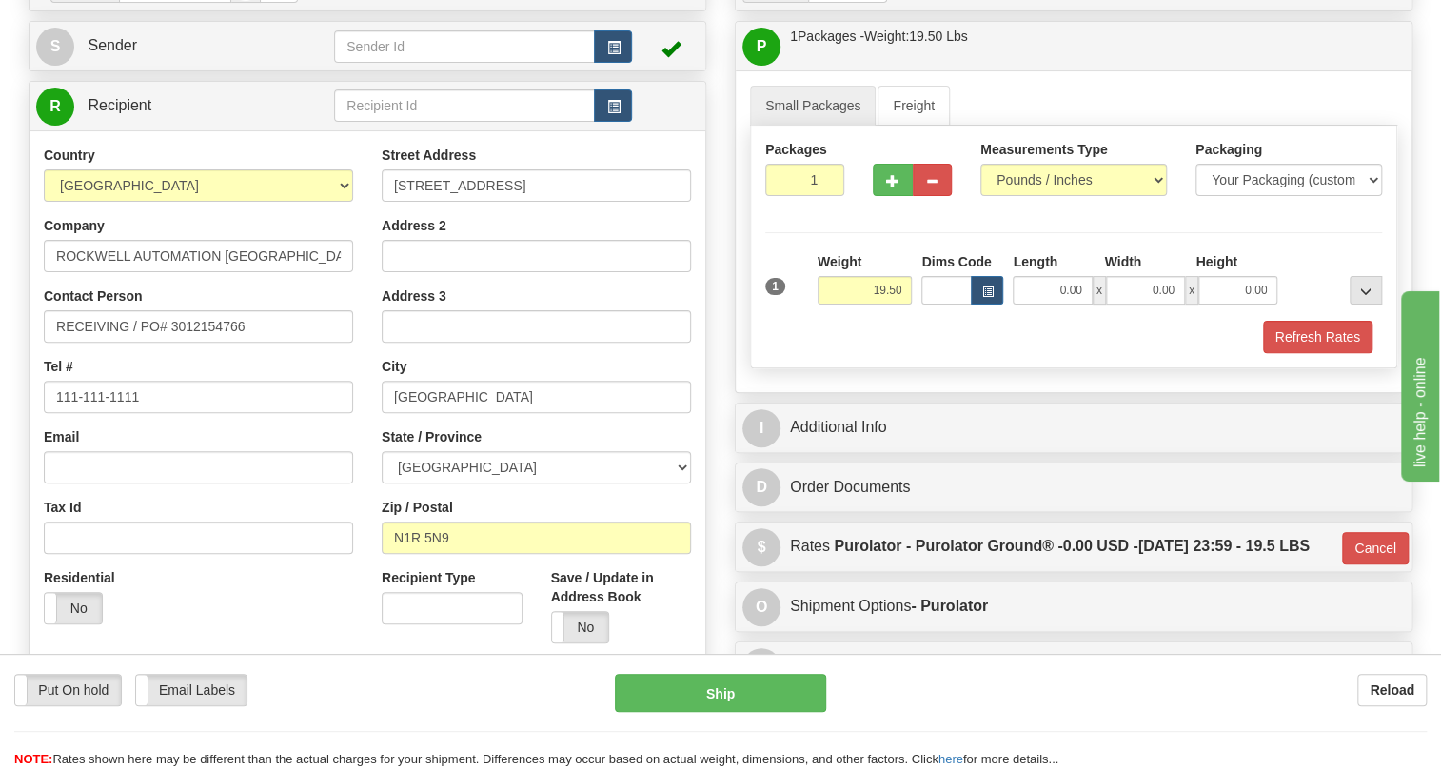
scroll to position [172, 0]
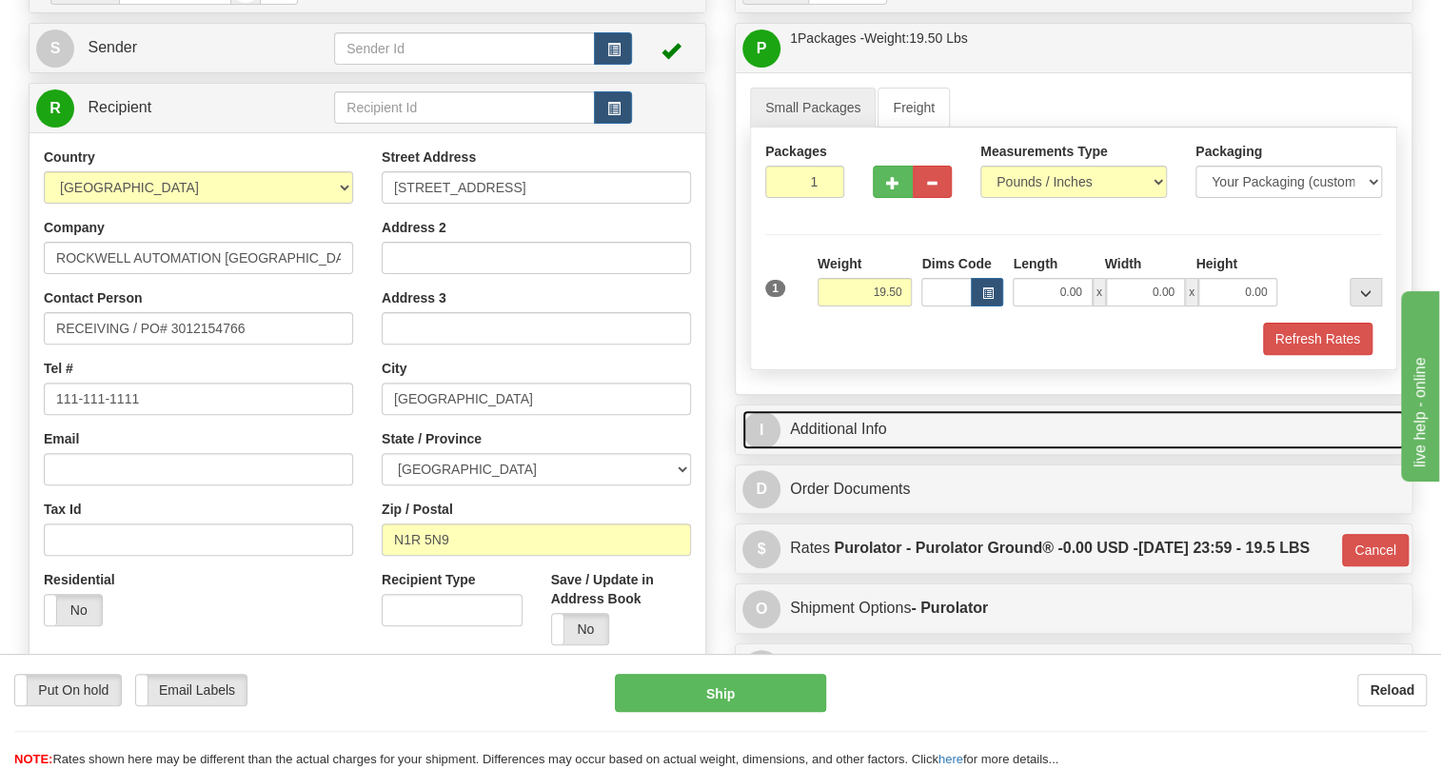
click at [844, 449] on link "I Additional Info" at bounding box center [1074, 429] width 663 height 39
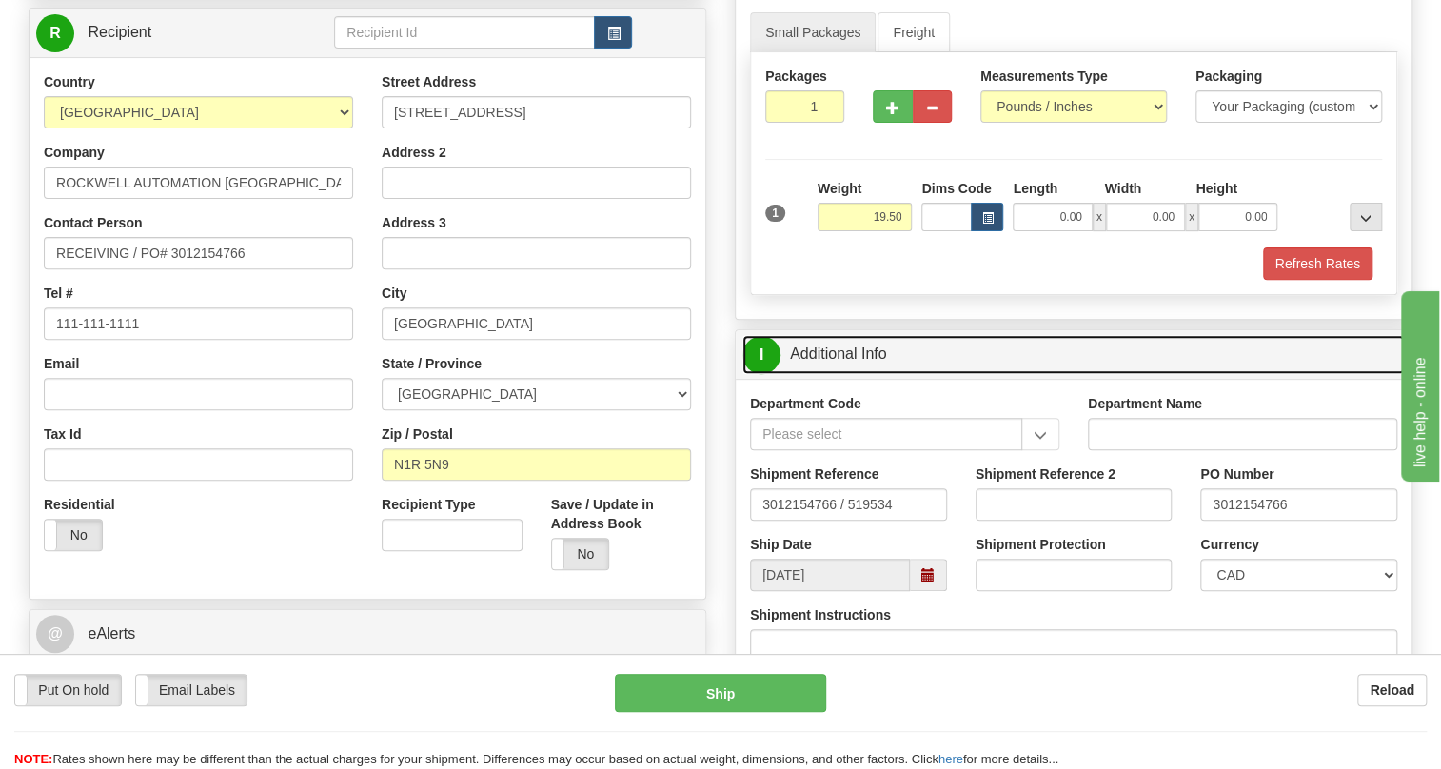
scroll to position [432, 0]
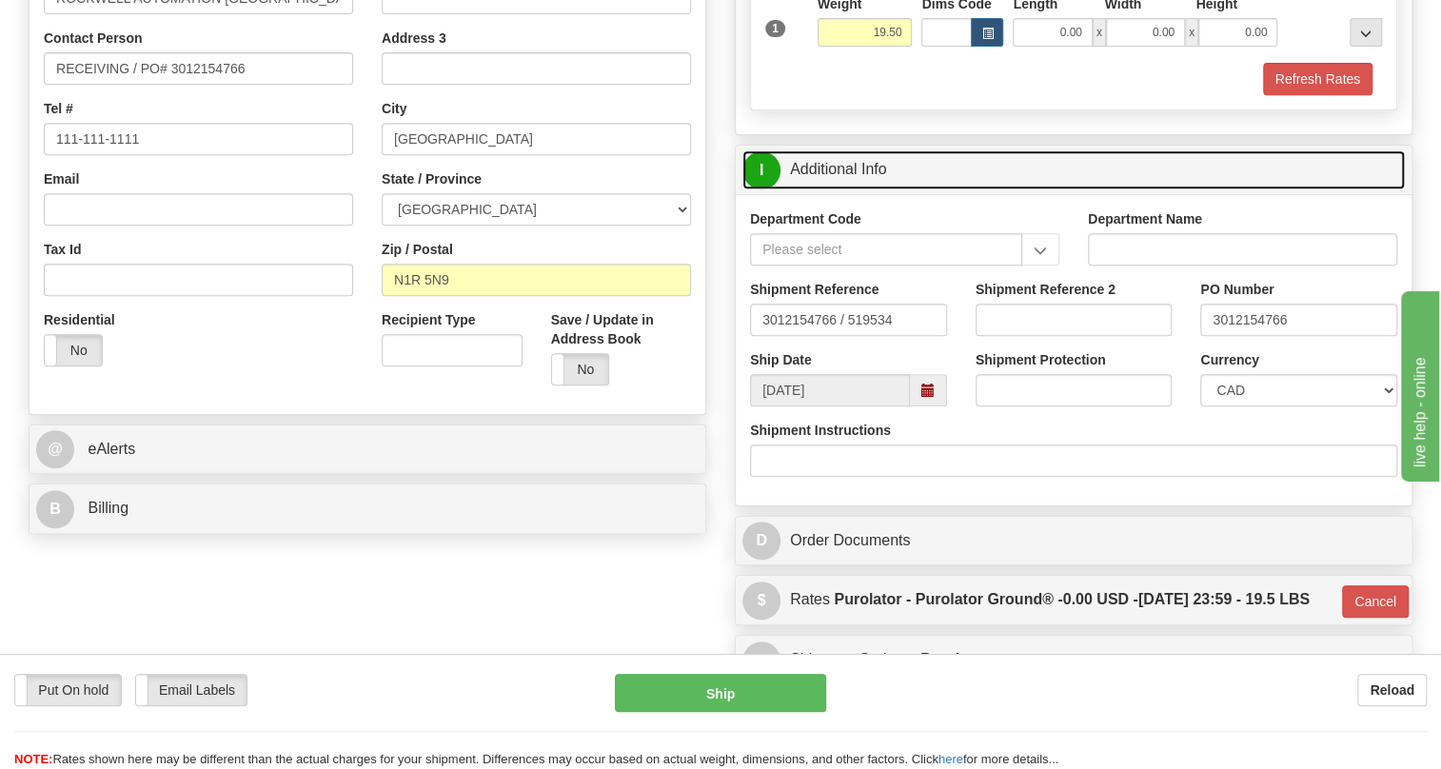
click at [821, 189] on link "I Additional Info" at bounding box center [1074, 169] width 663 height 39
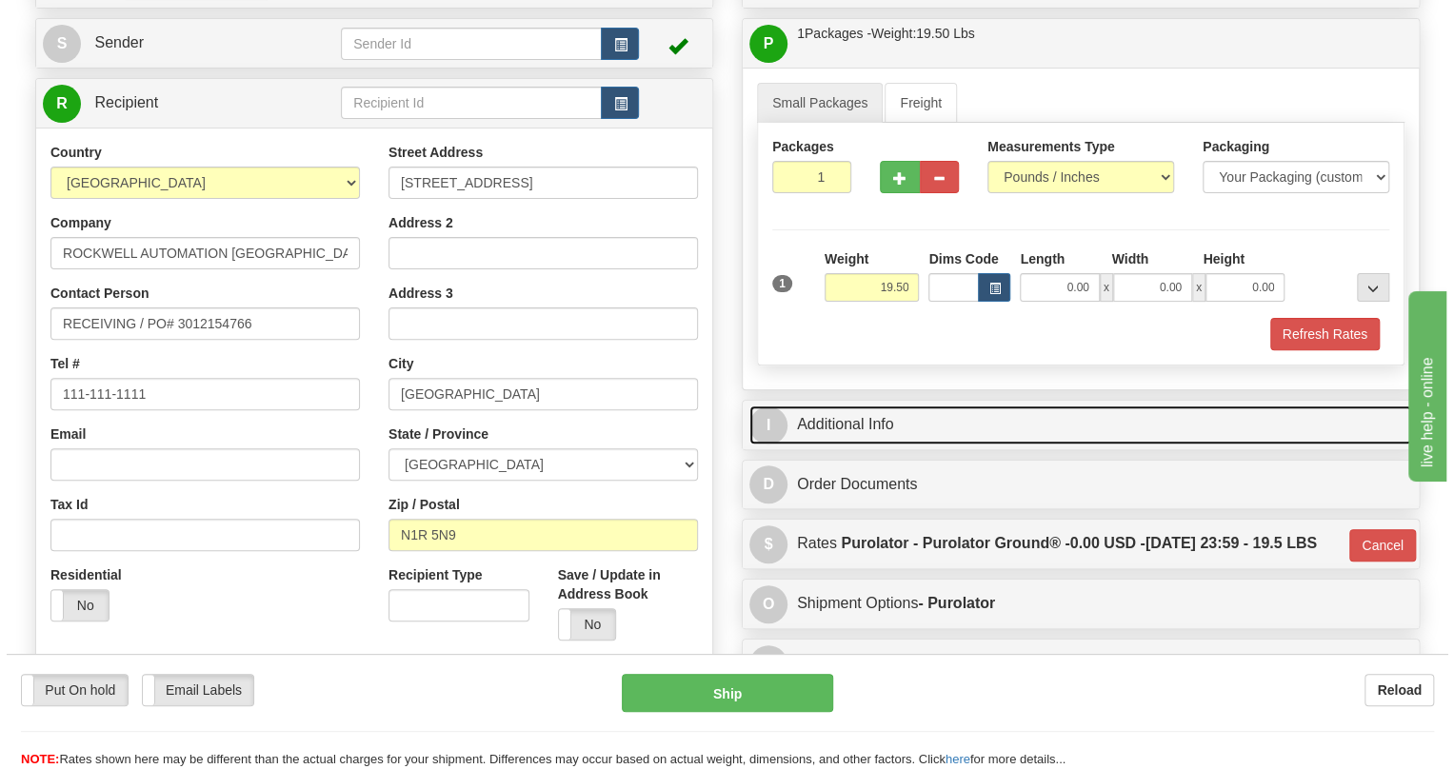
scroll to position [172, 0]
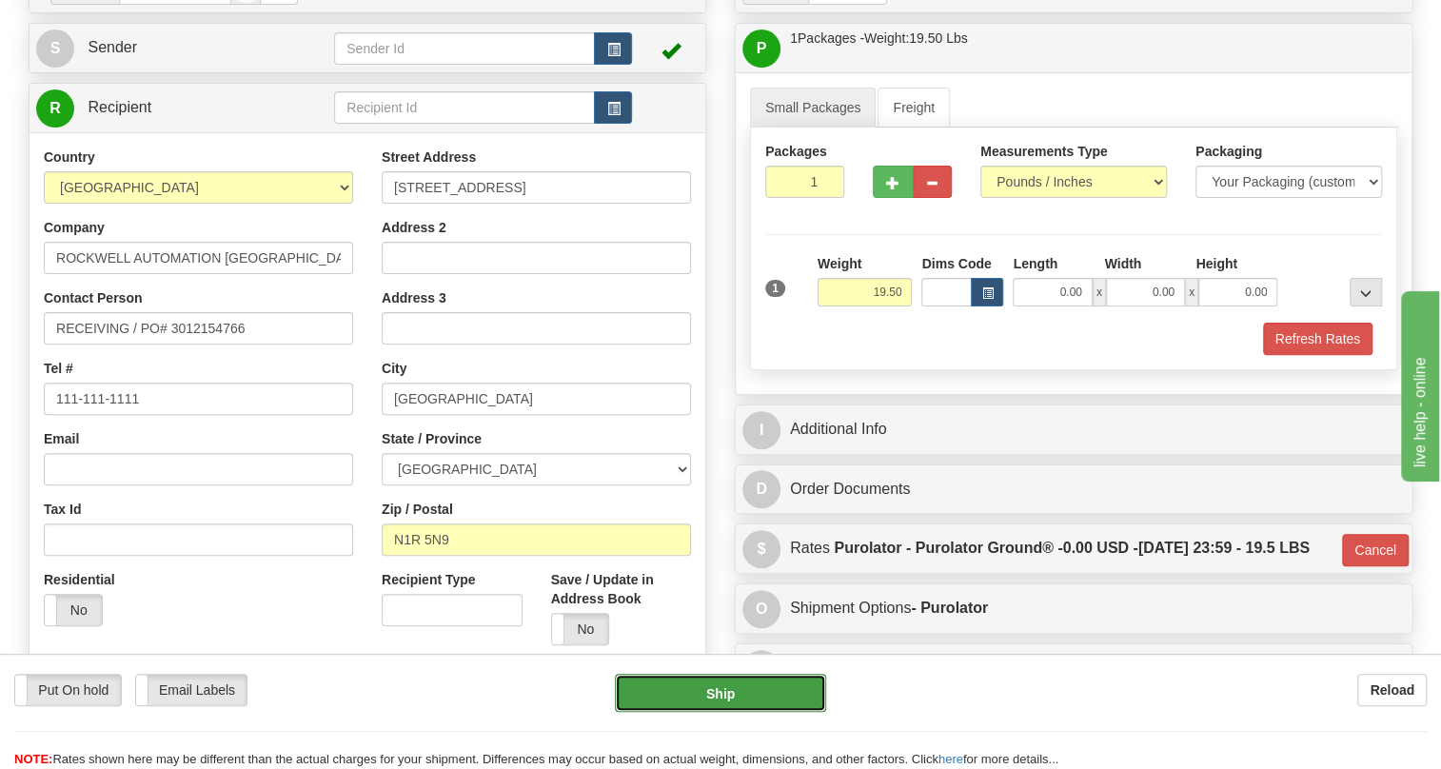
click at [721, 698] on button "Ship" at bounding box center [720, 693] width 211 height 38
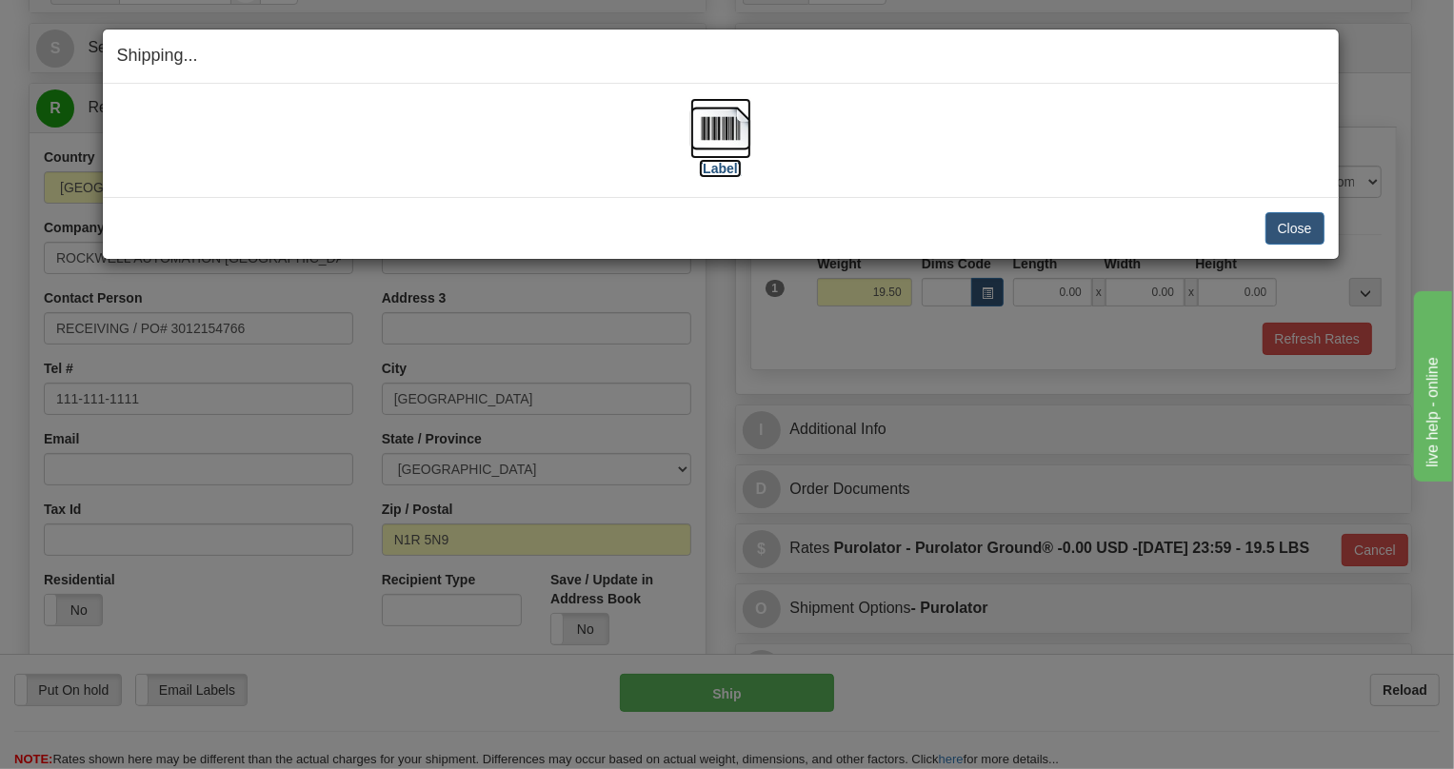
click at [713, 126] on img at bounding box center [720, 128] width 61 height 61
click at [1291, 227] on button "Close" at bounding box center [1294, 228] width 59 height 32
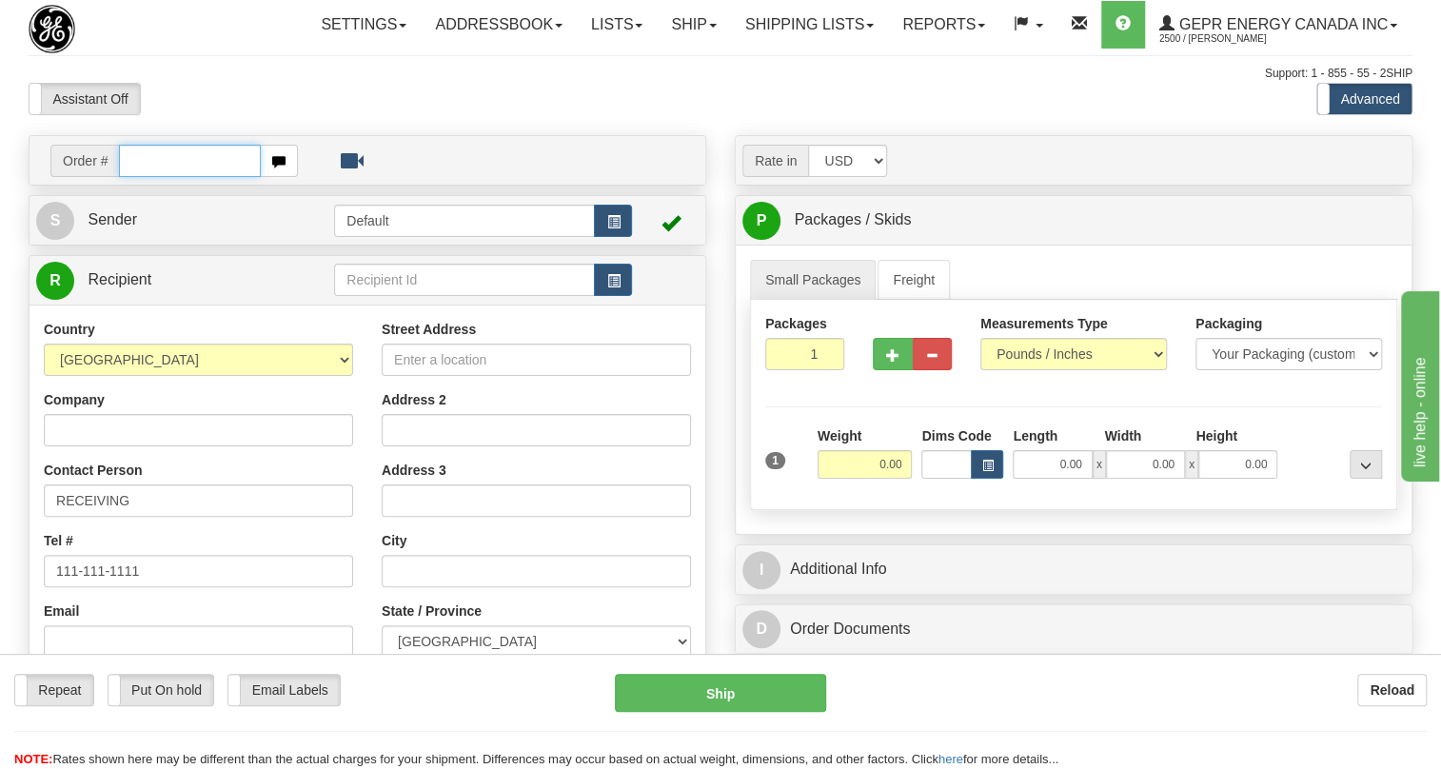
click at [155, 177] on input "text" at bounding box center [190, 161] width 142 height 32
click at [134, 177] on input "text" at bounding box center [190, 161] width 142 height 32
paste input "0086680919"
click at [147, 177] on input "0086680919" at bounding box center [190, 161] width 142 height 32
type input "86680919"
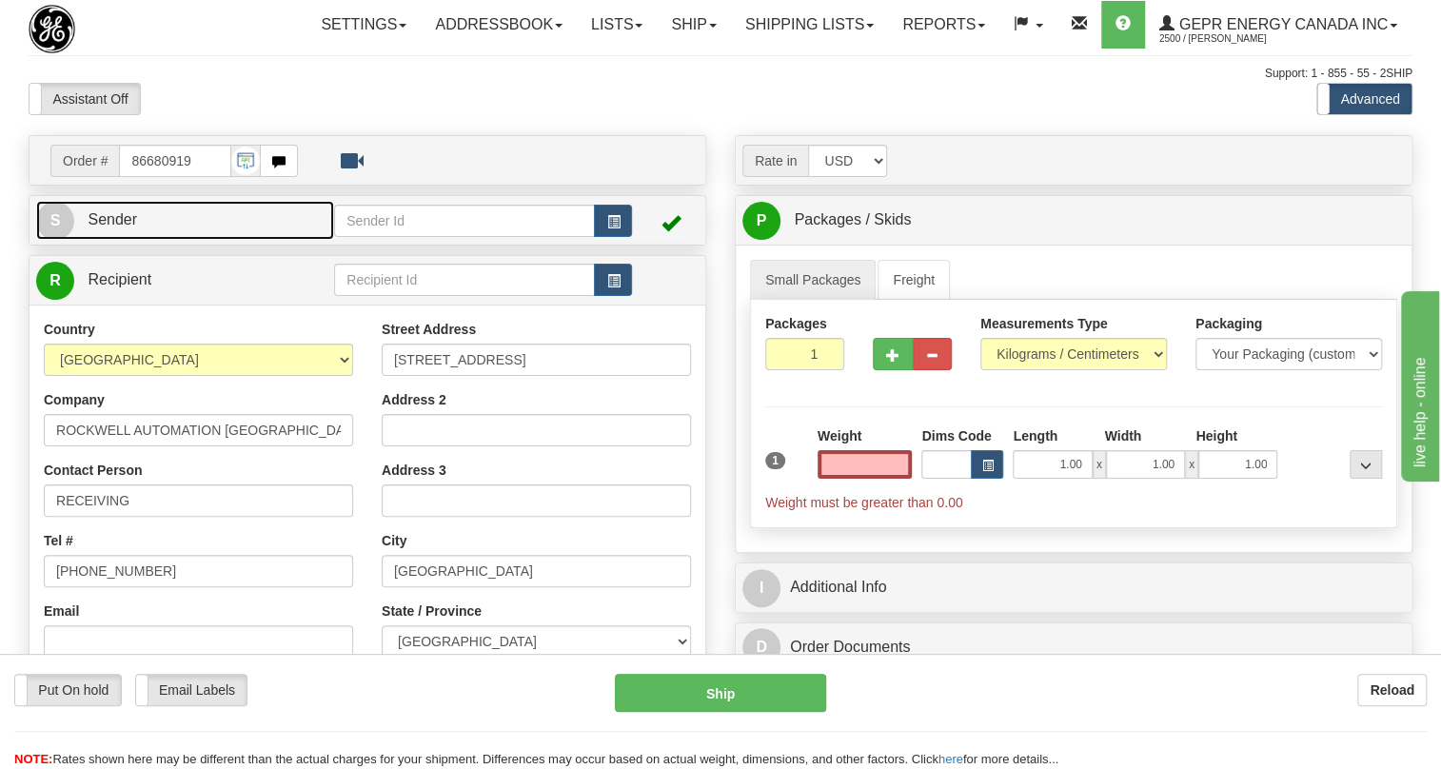
type input "0.00"
click at [123, 228] on span "Sender" at bounding box center [113, 219] width 50 height 16
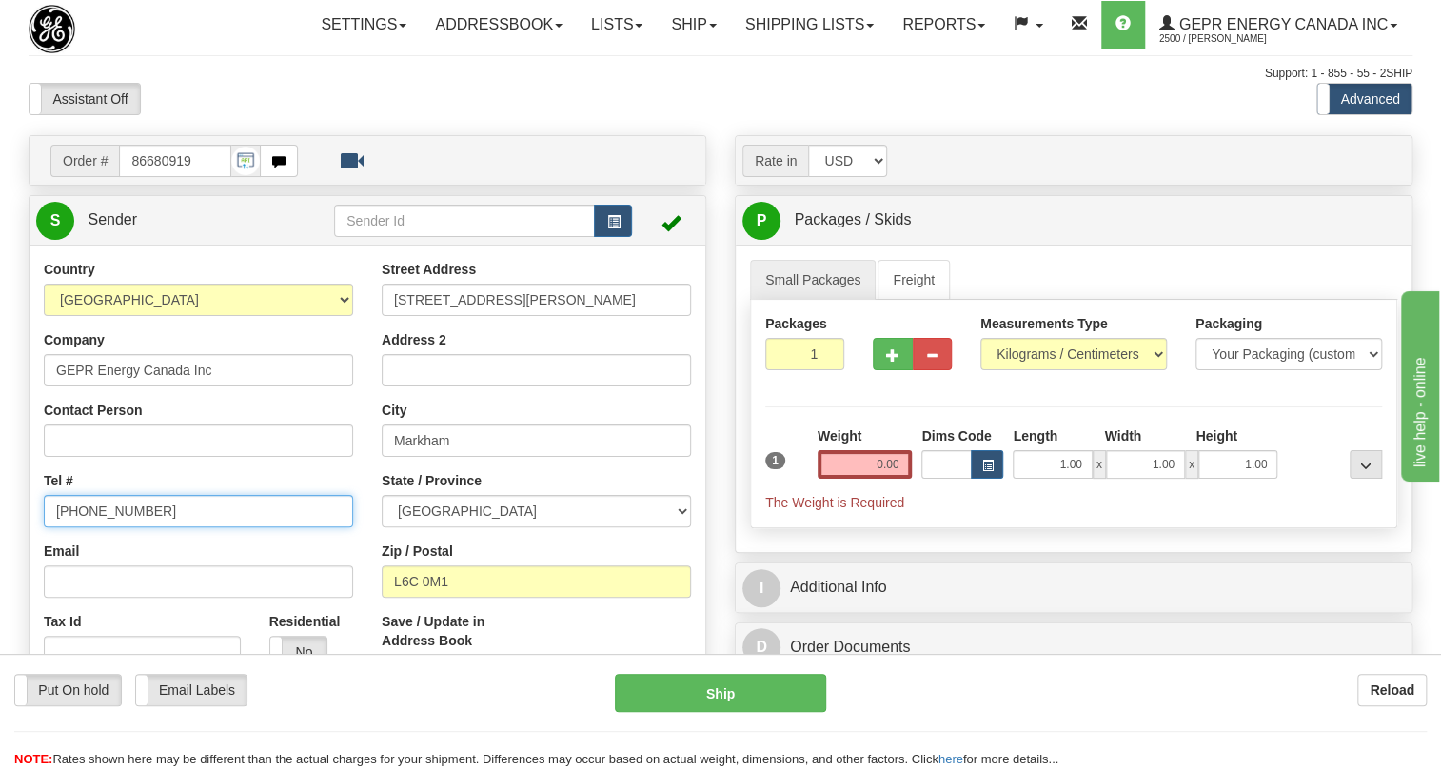
click at [103, 527] on input "[PHONE_NUMBER]" at bounding box center [198, 511] width 309 height 32
paste input "[PHONE_NUMBER]"
type input "[PHONE_NUMBER]"
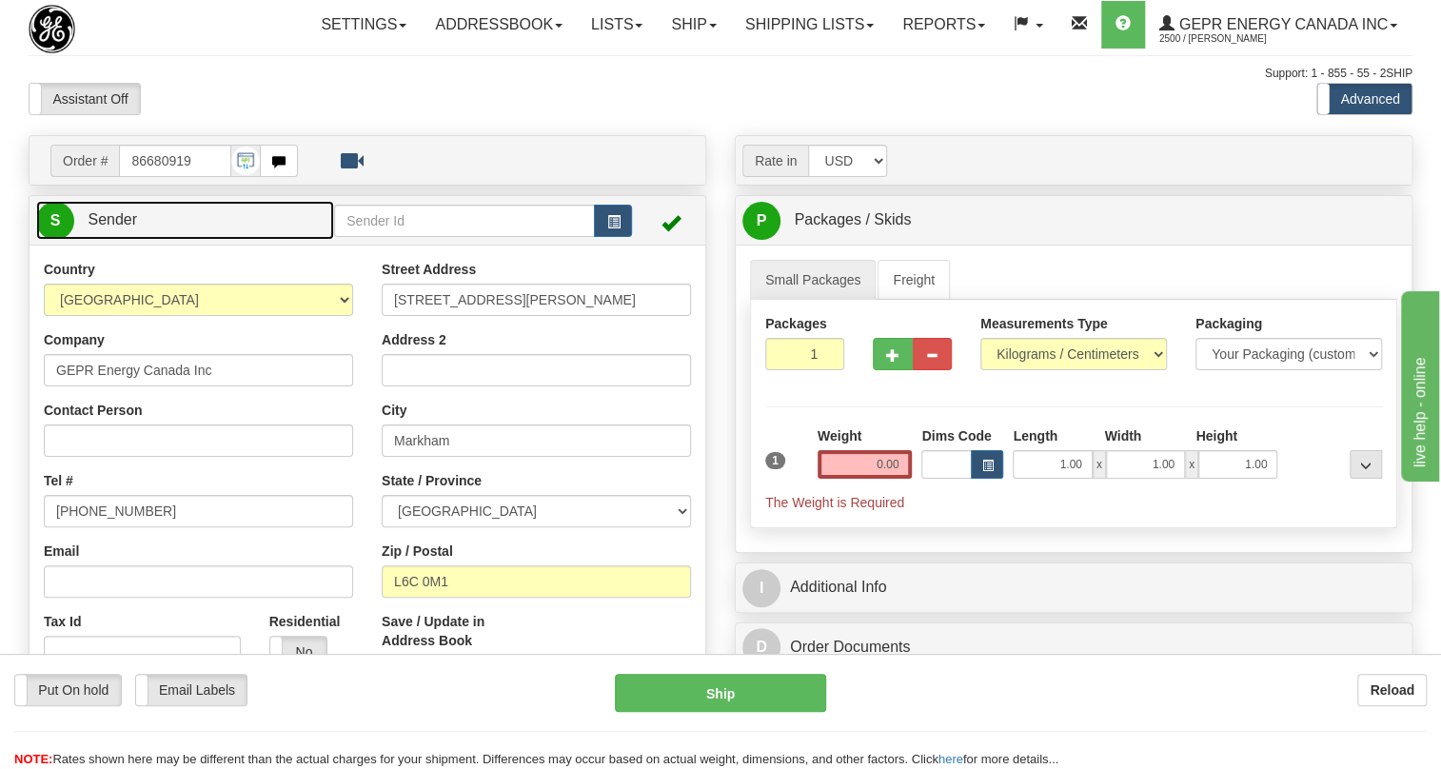
click at [107, 228] on span "Sender" at bounding box center [113, 219] width 50 height 16
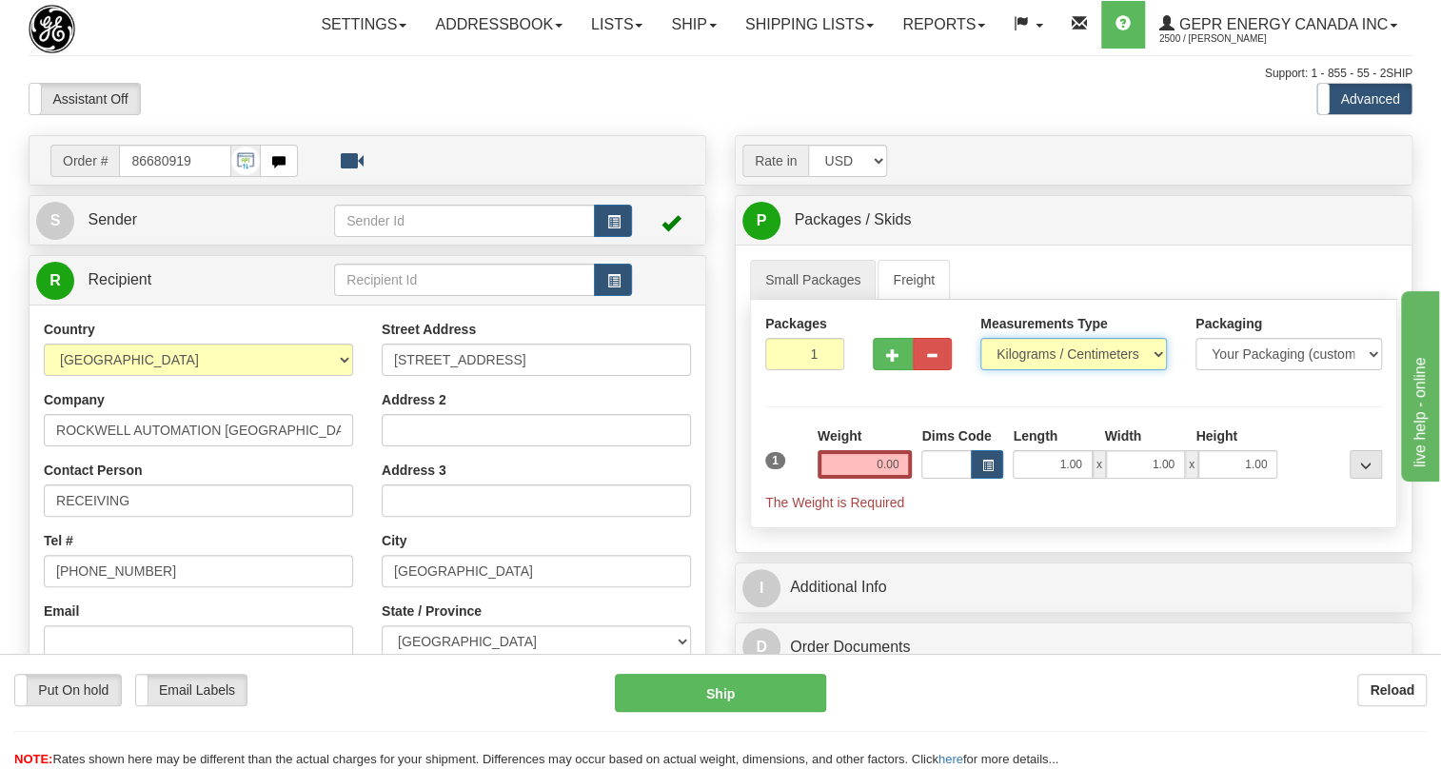
click at [1080, 370] on select "Pounds / Inches Kilograms / Centimeters" at bounding box center [1074, 354] width 187 height 32
select select "0"
click at [981, 370] on select "Pounds / Inches Kilograms / Centimeters" at bounding box center [1074, 354] width 187 height 32
click at [1057, 479] on input "1.00" at bounding box center [1052, 464] width 79 height 29
type input "0.00"
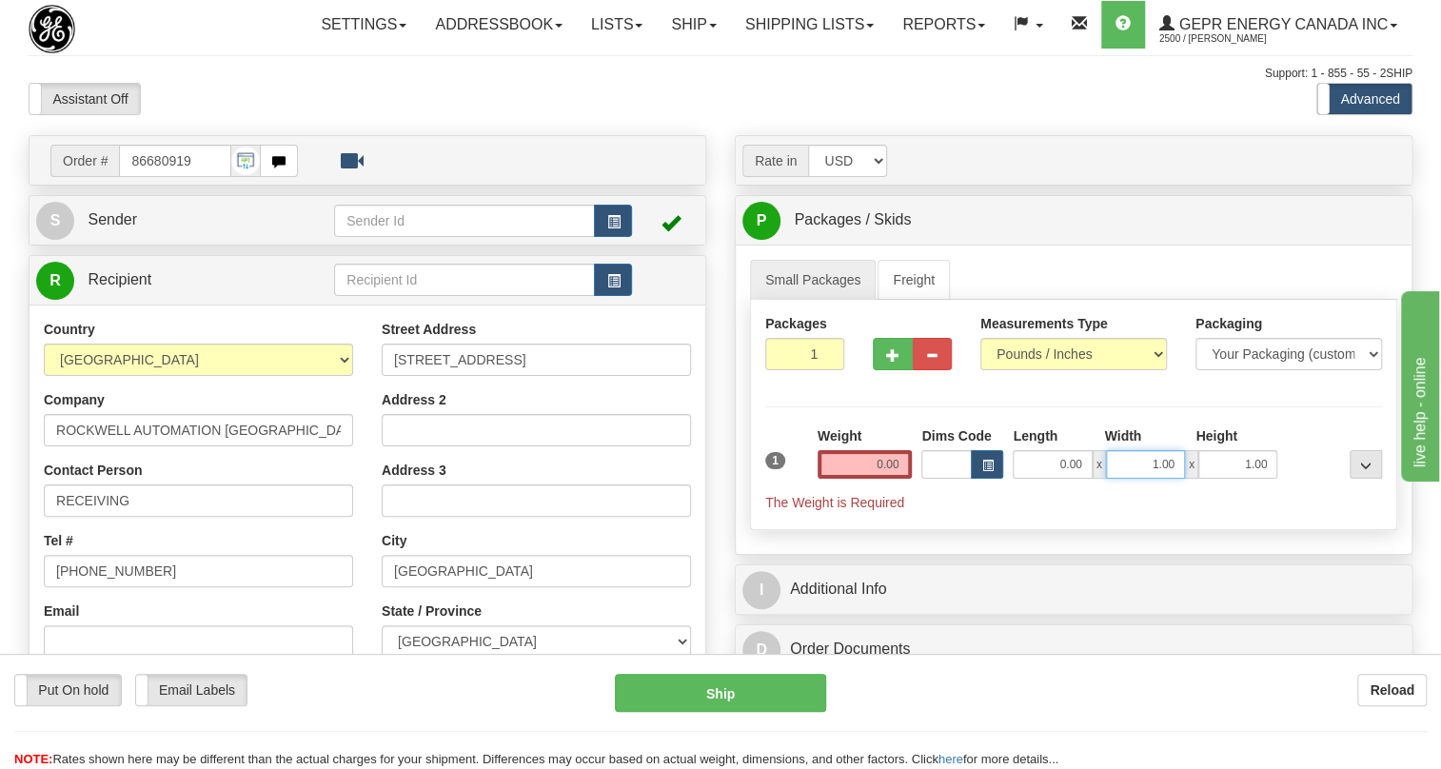
click at [1139, 479] on input "1.00" at bounding box center [1145, 464] width 79 height 29
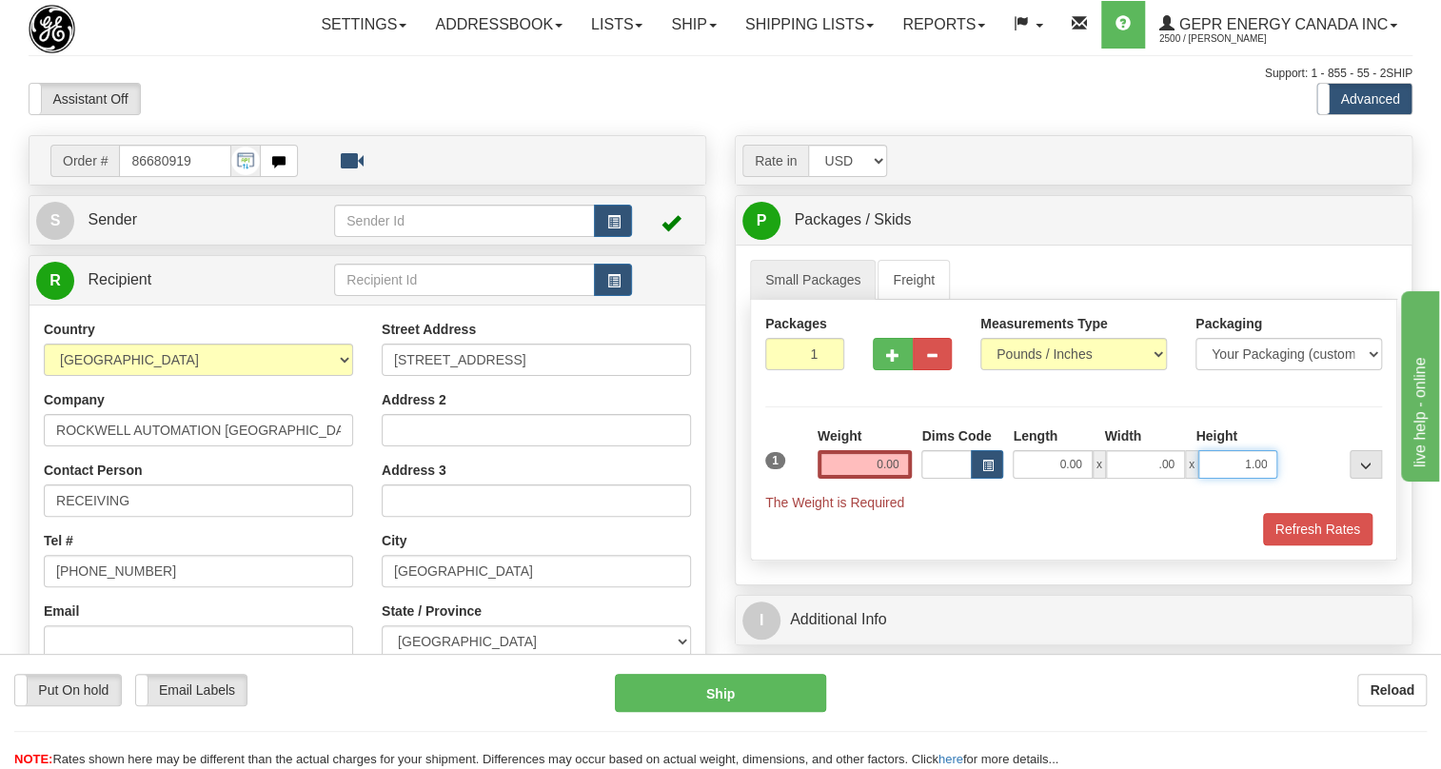
type input "0.00"
click at [1228, 479] on input "1.00" at bounding box center [1238, 464] width 79 height 29
type input "0.00"
click at [857, 479] on input "0.00" at bounding box center [865, 464] width 95 height 29
type input "0.00"
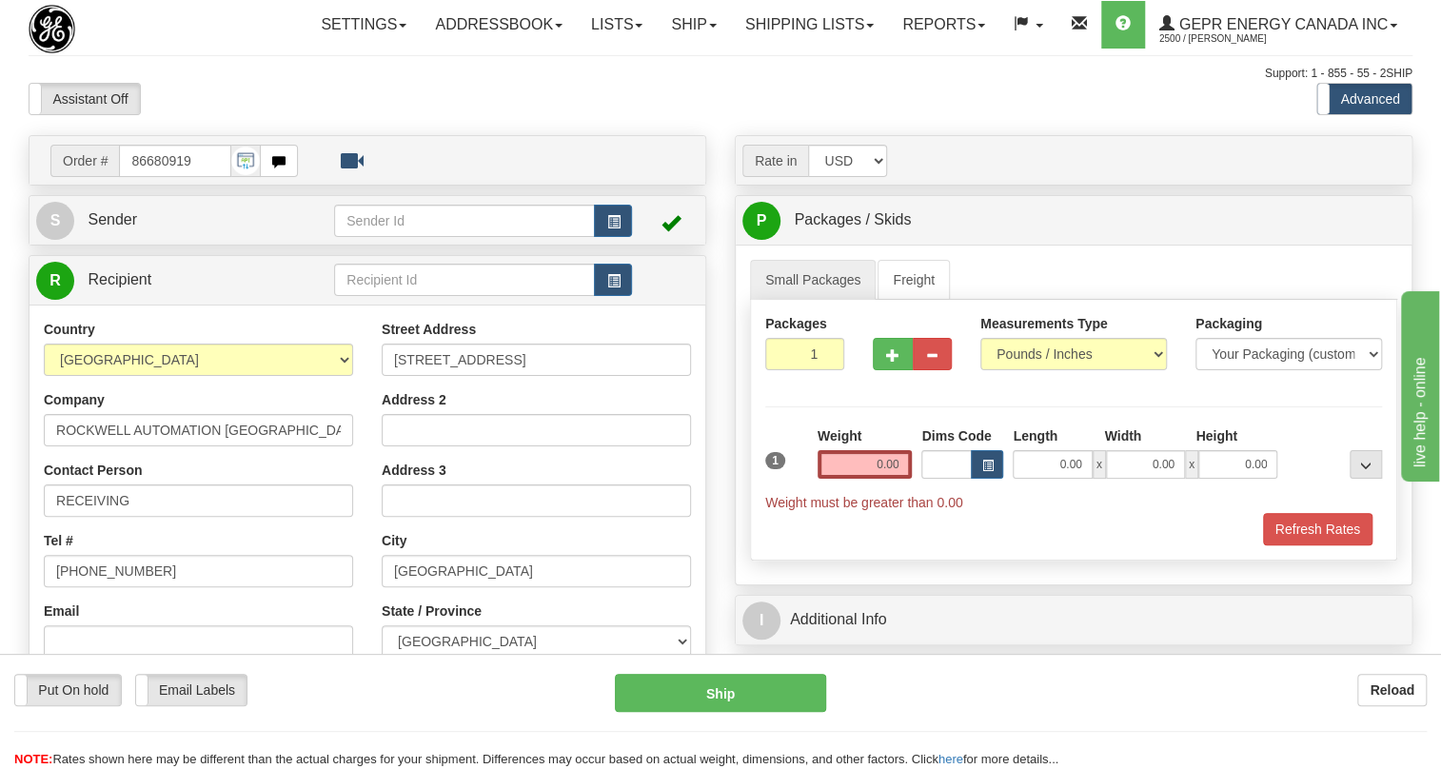
click at [1031, 546] on div "Refresh Rates" at bounding box center [1074, 529] width 626 height 32
click at [866, 479] on input "0.00" at bounding box center [865, 464] width 95 height 29
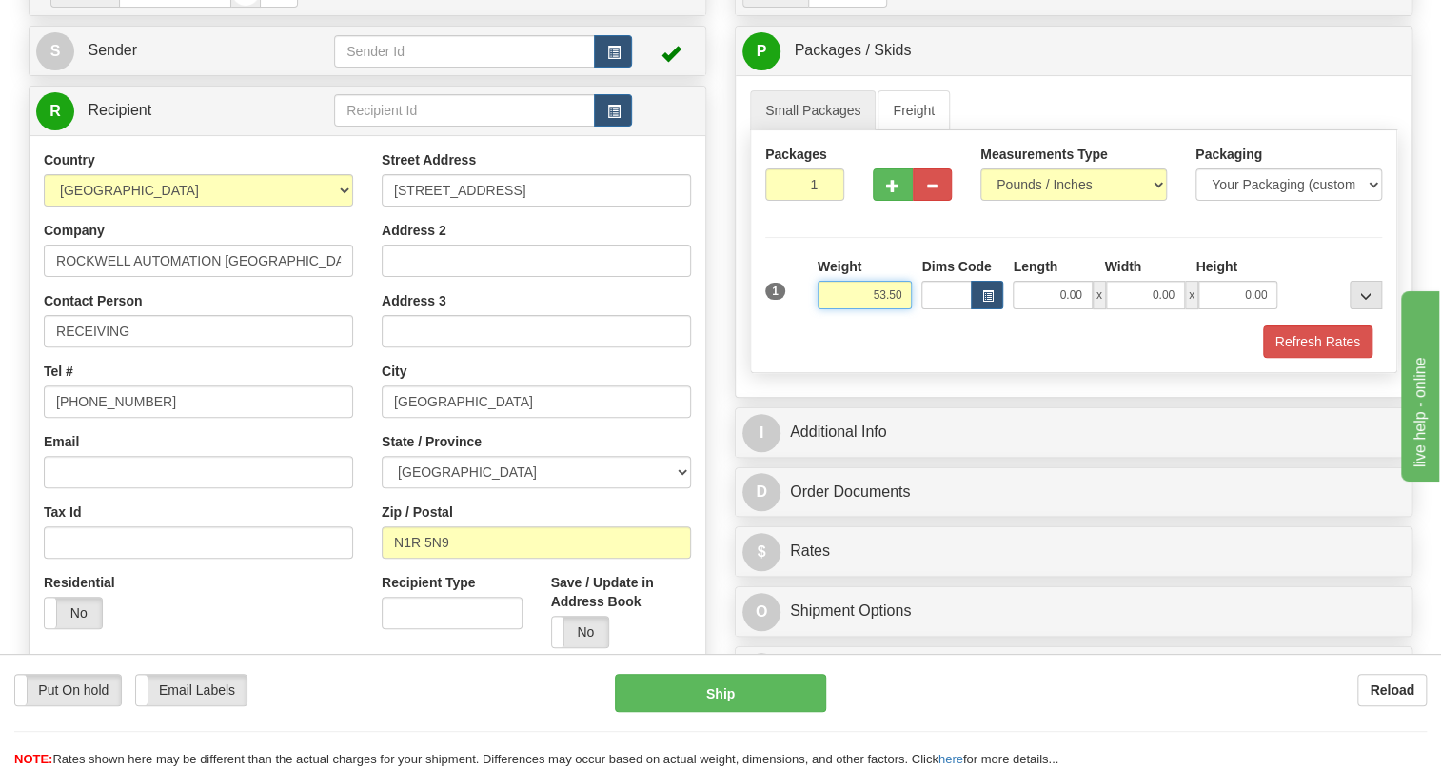
scroll to position [172, 0]
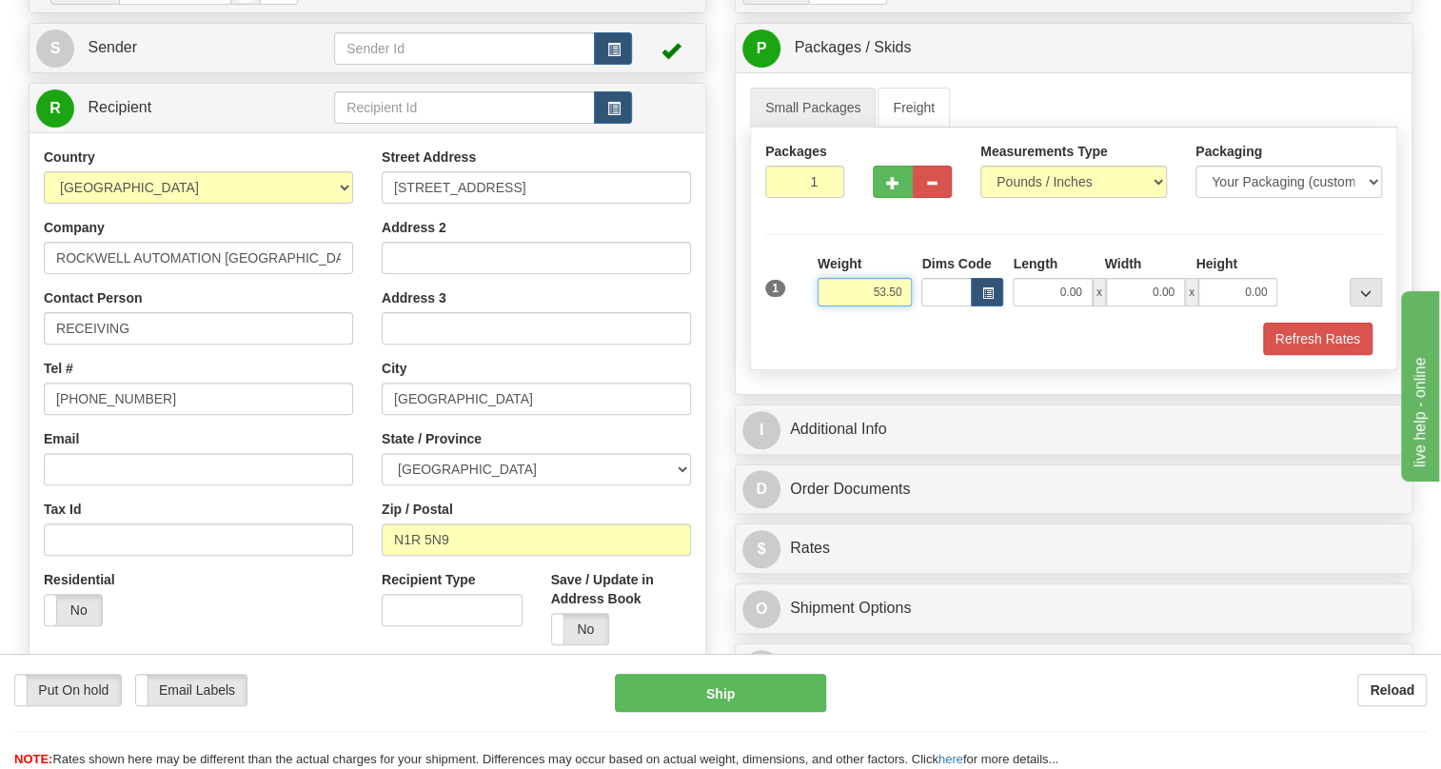
type input "53.50"
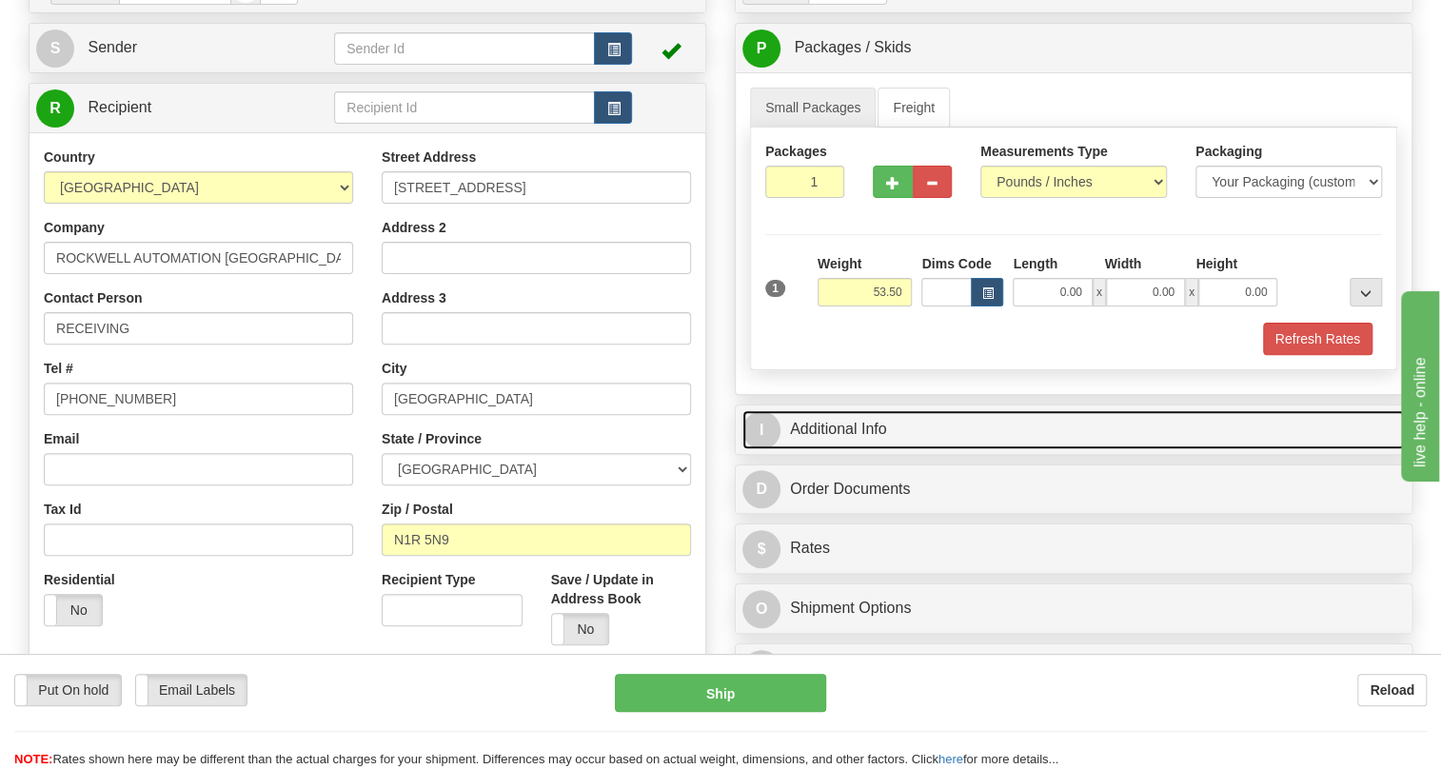
click at [842, 449] on link "I Additional Info" at bounding box center [1074, 429] width 663 height 39
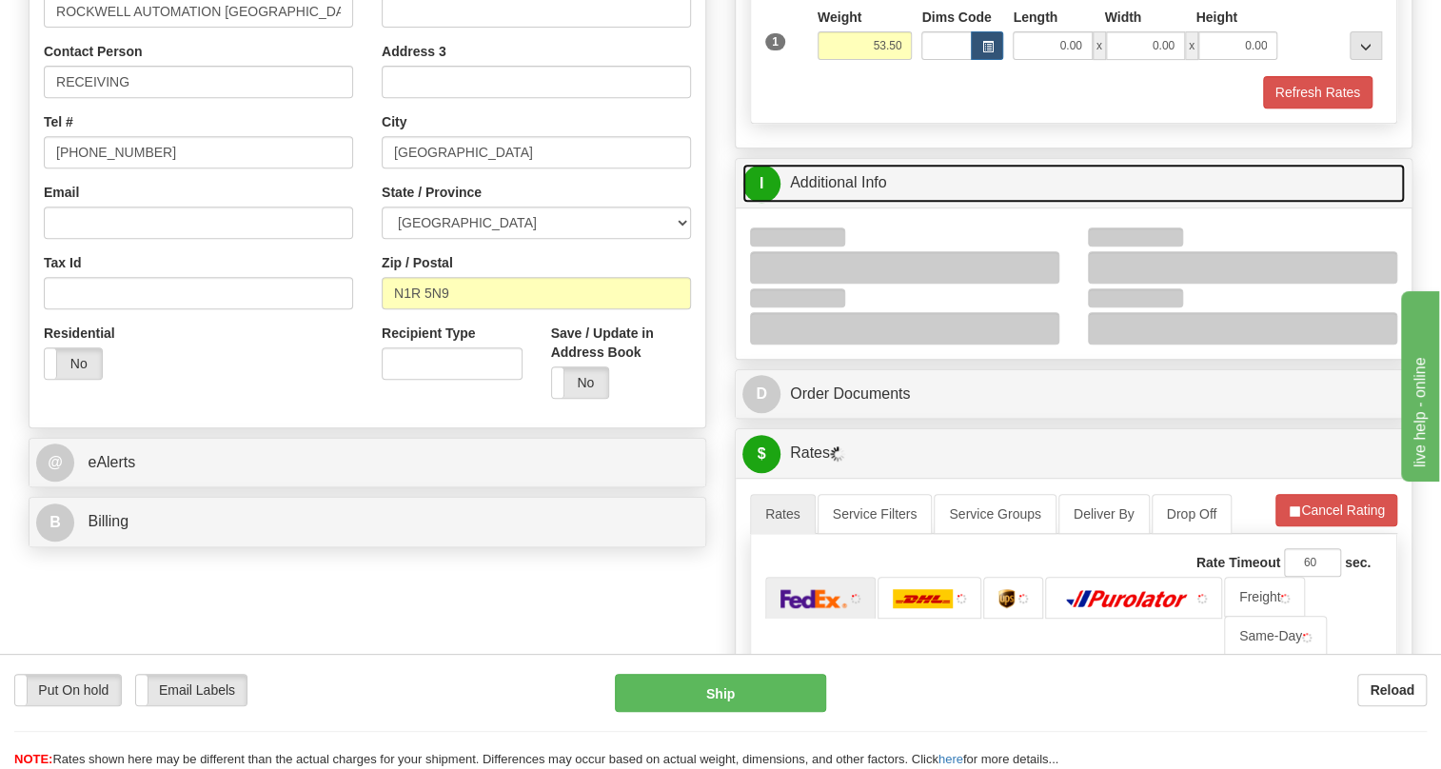
scroll to position [432, 0]
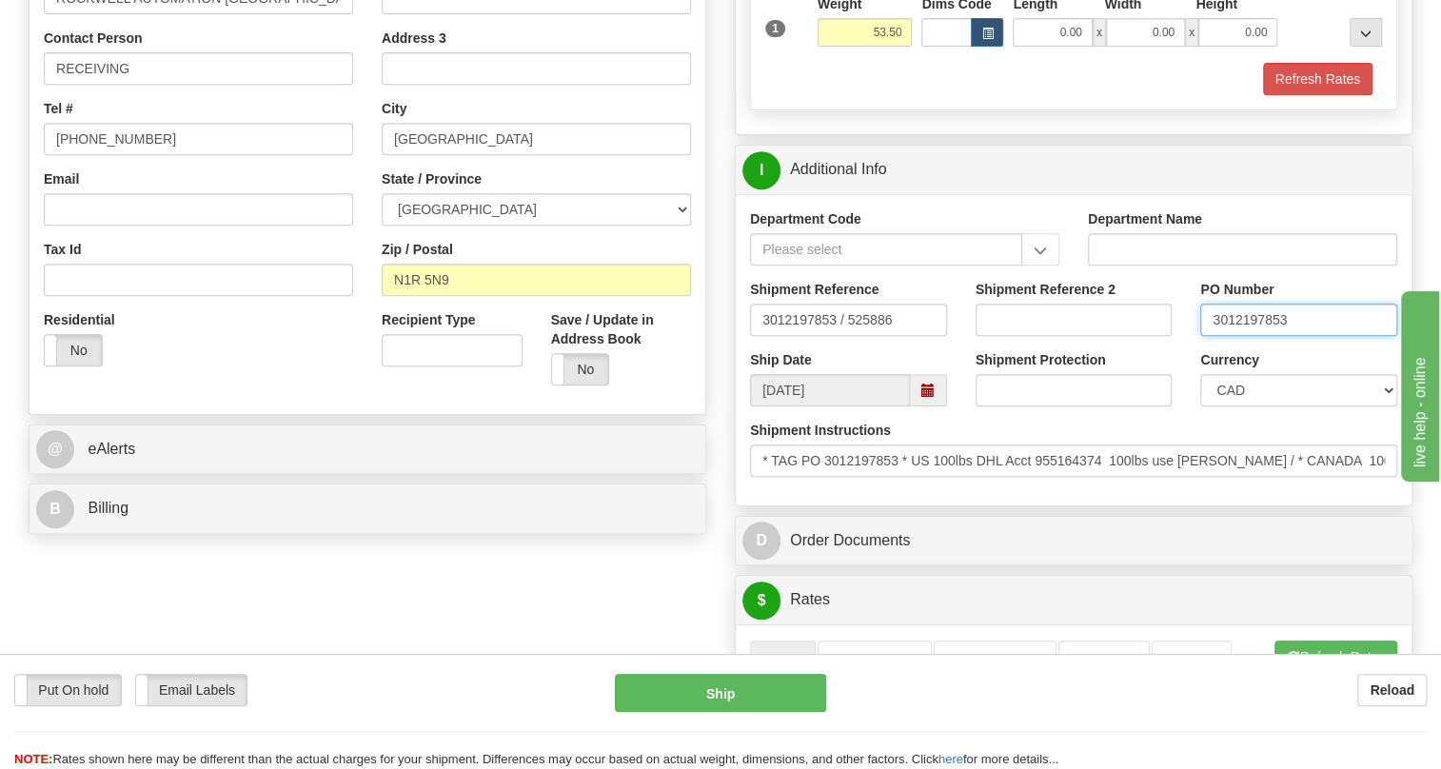
click at [1257, 336] on input "3012197853" at bounding box center [1299, 320] width 197 height 32
click at [189, 85] on input "RECEIVING" at bounding box center [198, 68] width 309 height 32
paste input "3012197853"
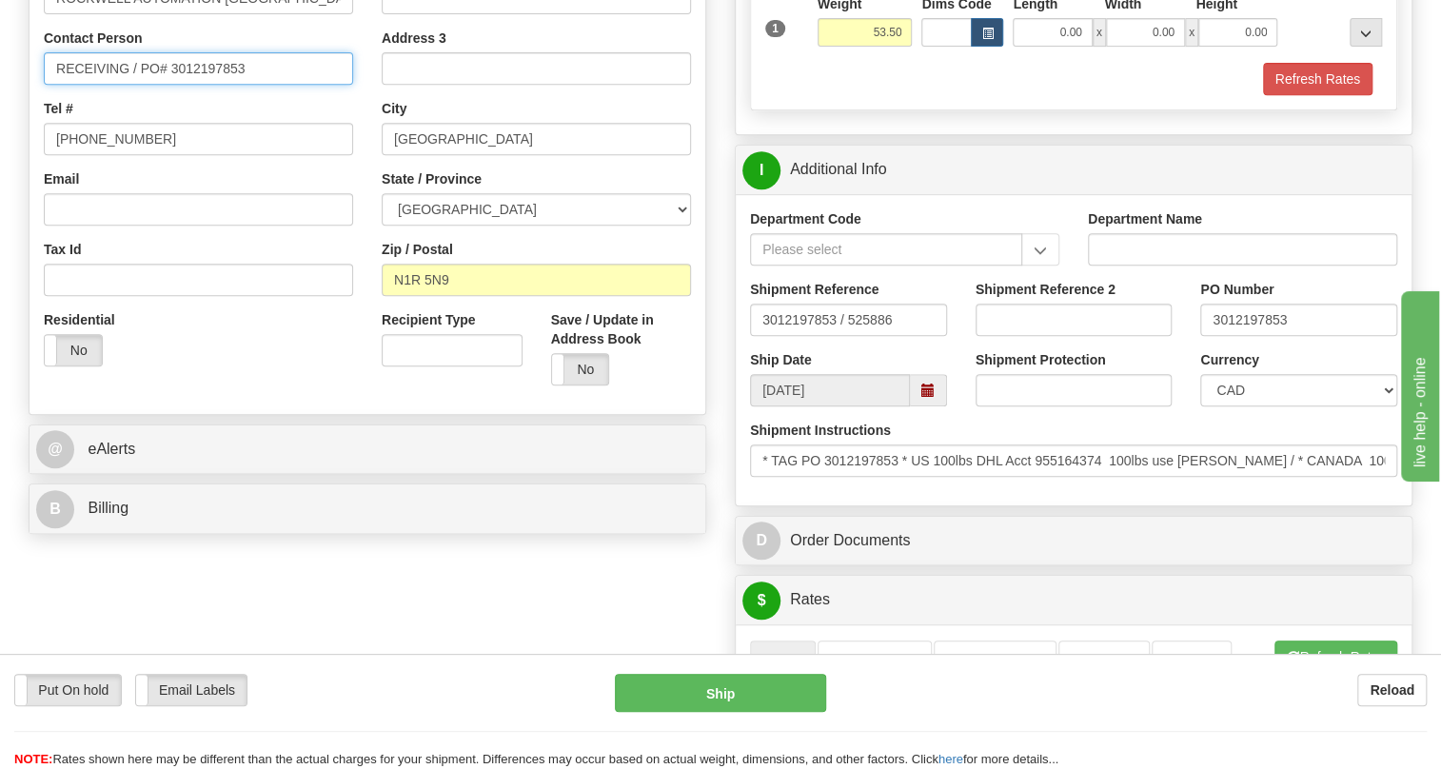
type input "RECEIVING / PO# 3012197853"
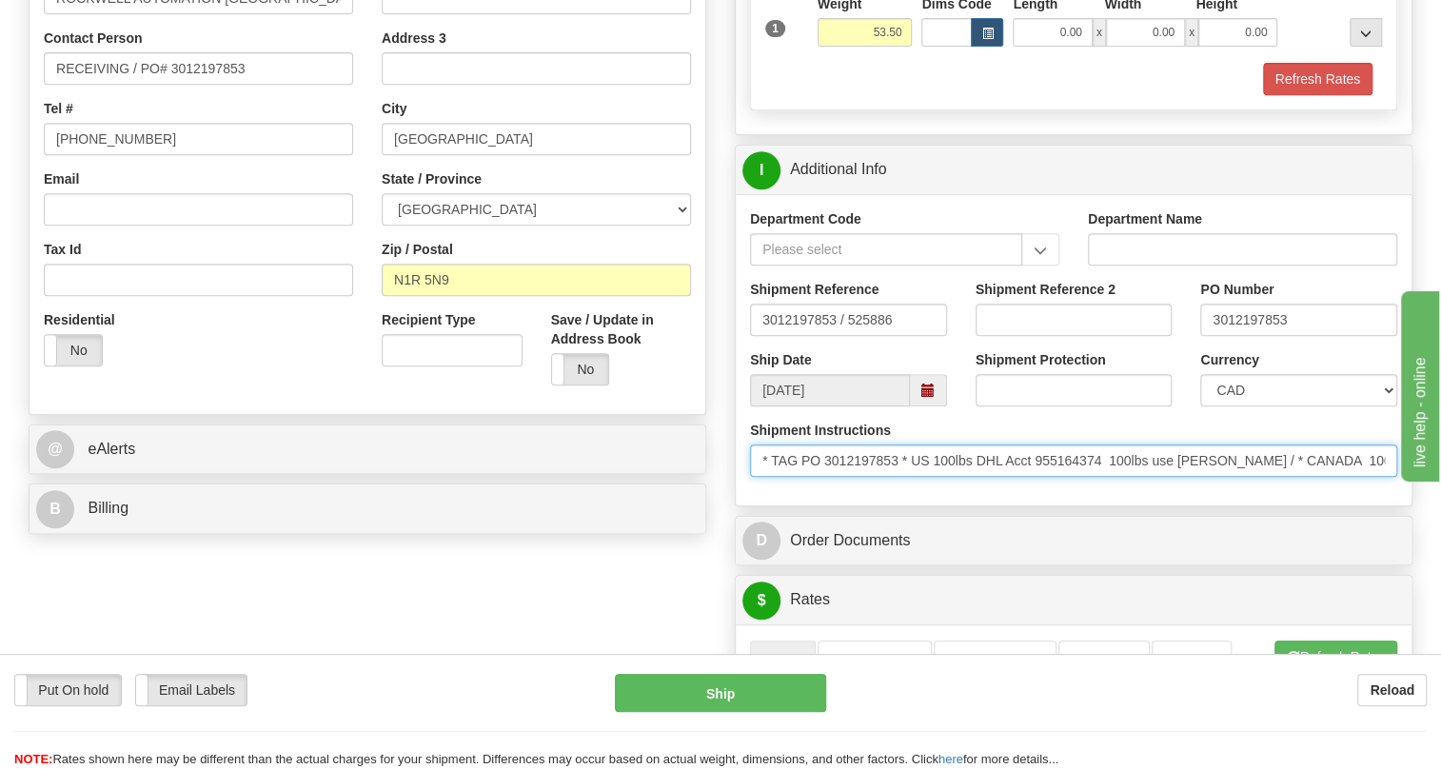
click at [757, 477] on input "* TAG PO 3012197853 * US 100lbs DHL Acct 955164374 100lbs use [PERSON_NAME] / *…" at bounding box center [1073, 461] width 647 height 32
drag, startPoint x: 757, startPoint y: 504, endPoint x: 1428, endPoint y: 502, distance: 671.2
click at [1428, 502] on div "Toggle navigation Settings Shipping Preferences Fields Preferences New" at bounding box center [720, 575] width 1441 height 2015
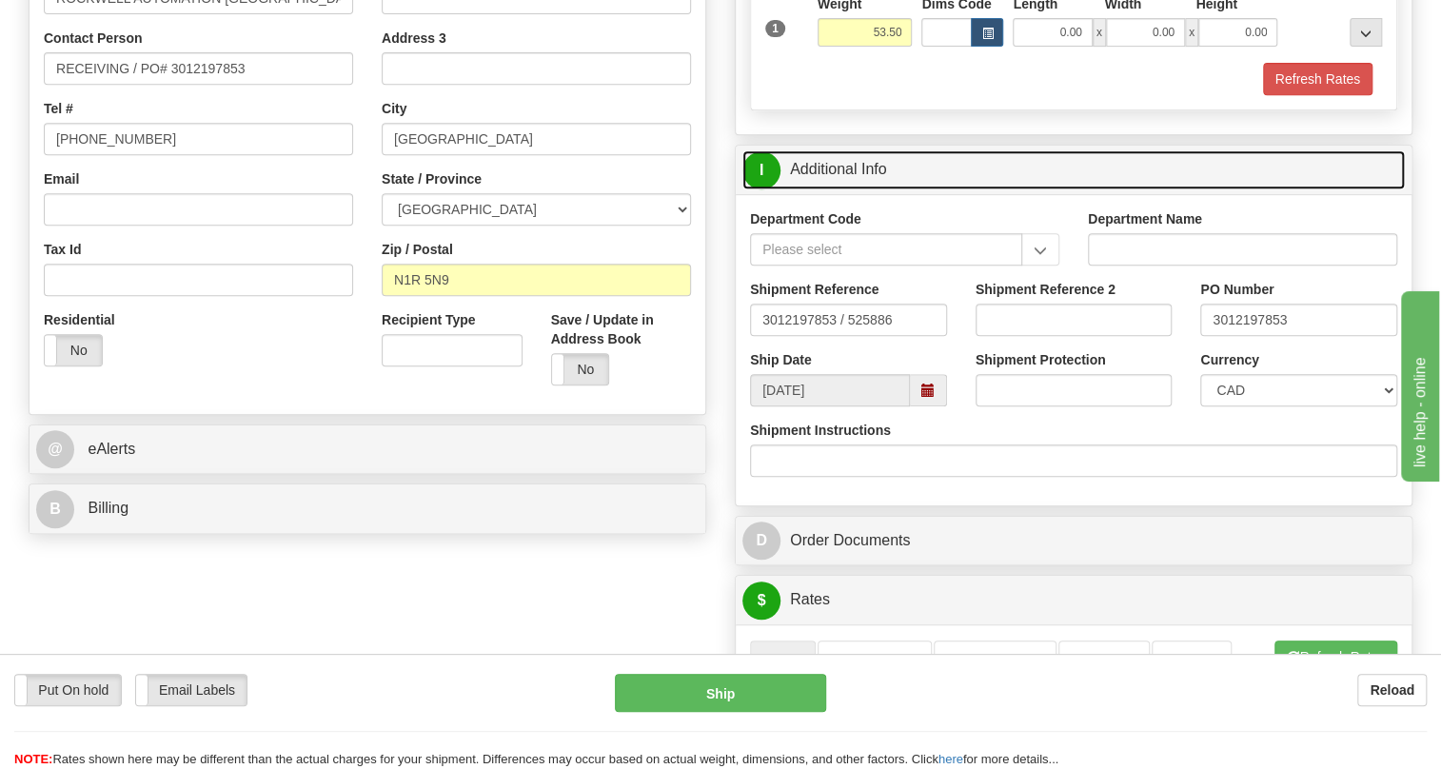
click at [828, 189] on link "I Additional Info" at bounding box center [1074, 169] width 663 height 39
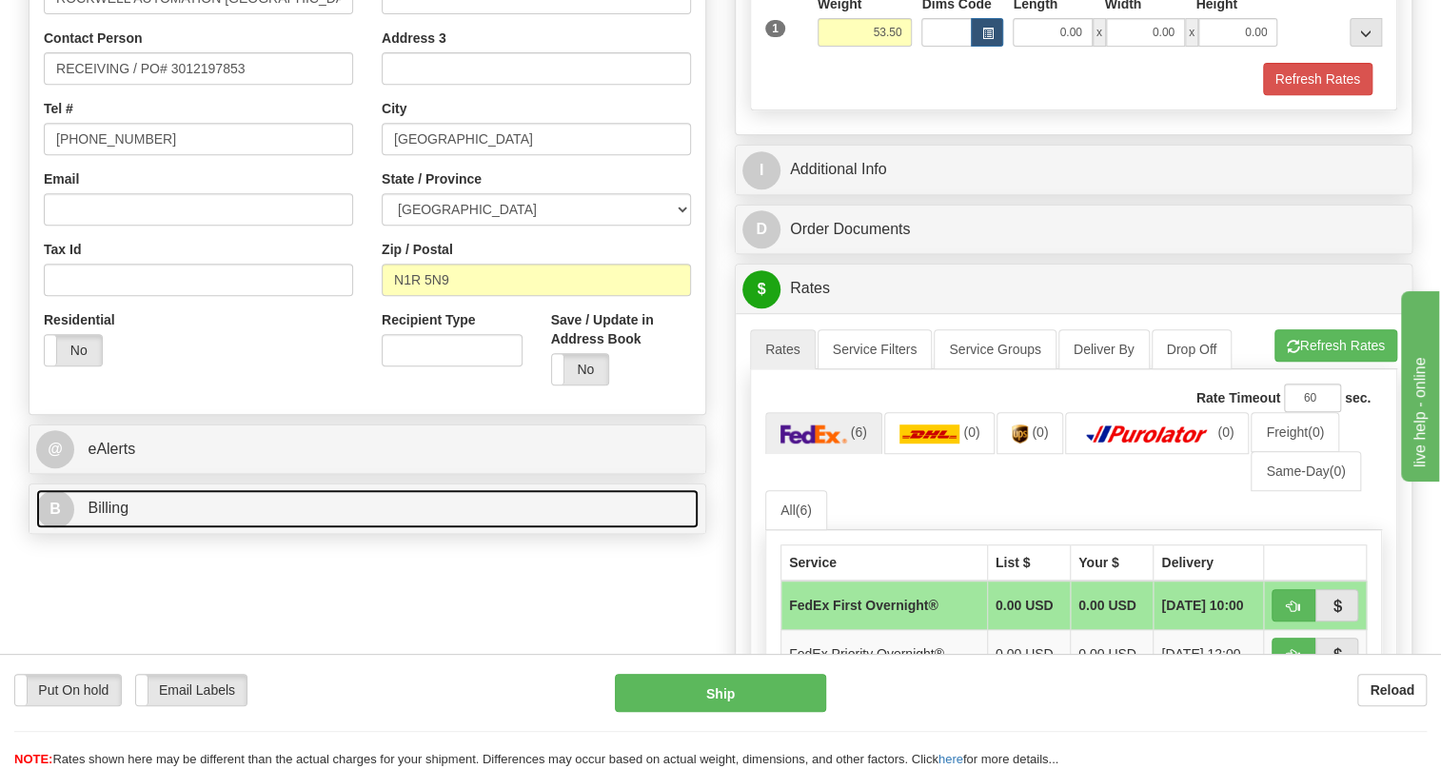
click at [122, 516] on span "Billing" at bounding box center [108, 508] width 41 height 16
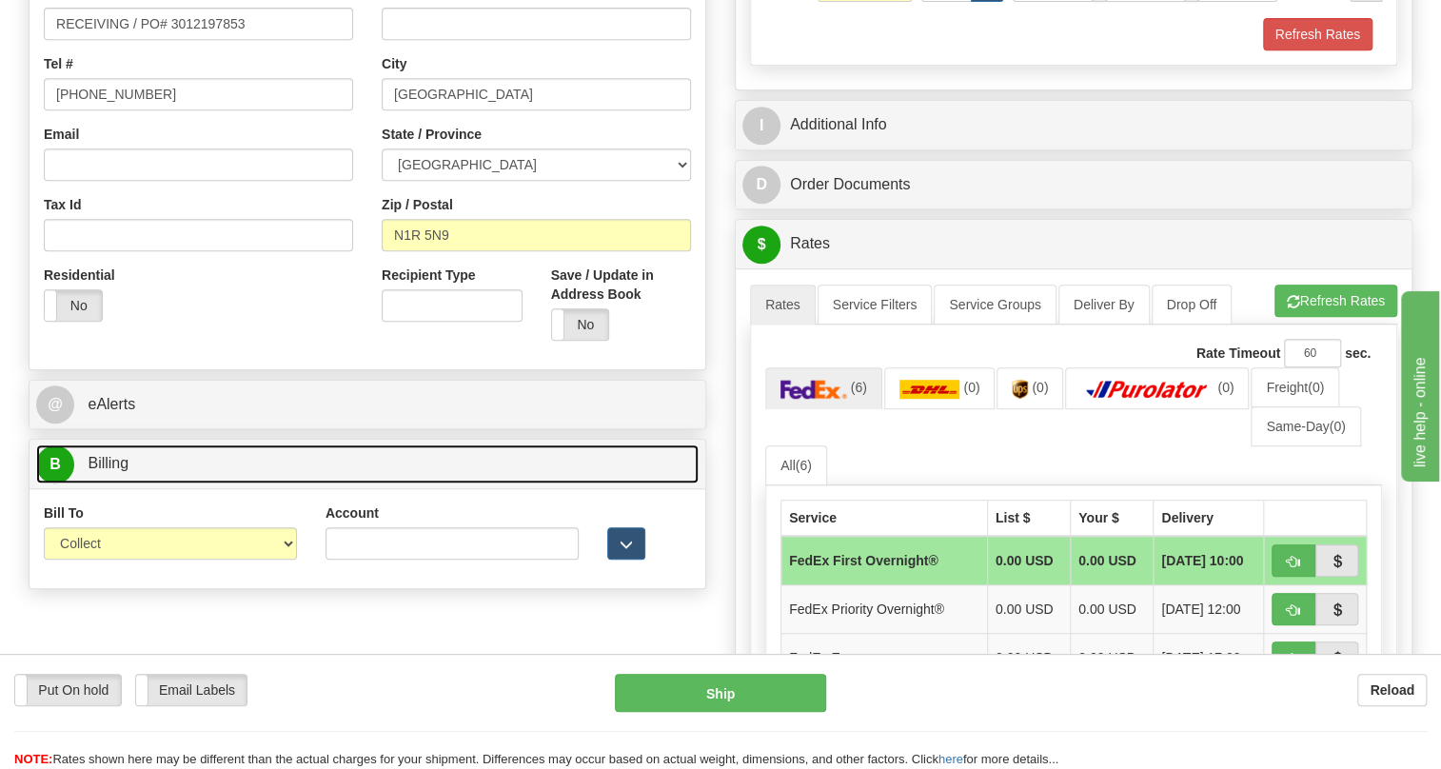
scroll to position [519, 0]
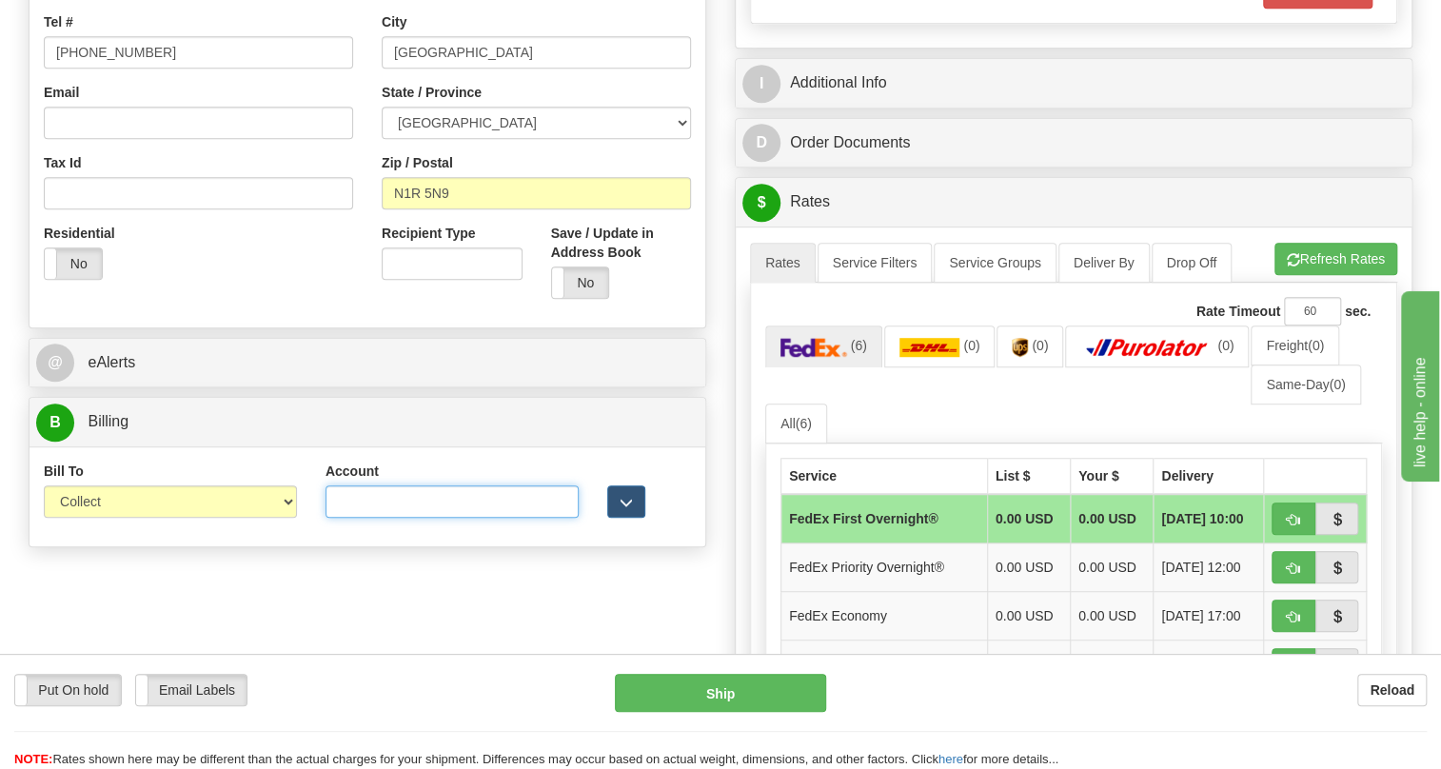
click at [343, 518] on input "Account" at bounding box center [452, 502] width 253 height 32
type input "0666089"
click at [283, 518] on select "Sender Recipient Third Party Collect" at bounding box center [170, 502] width 253 height 32
select select "2"
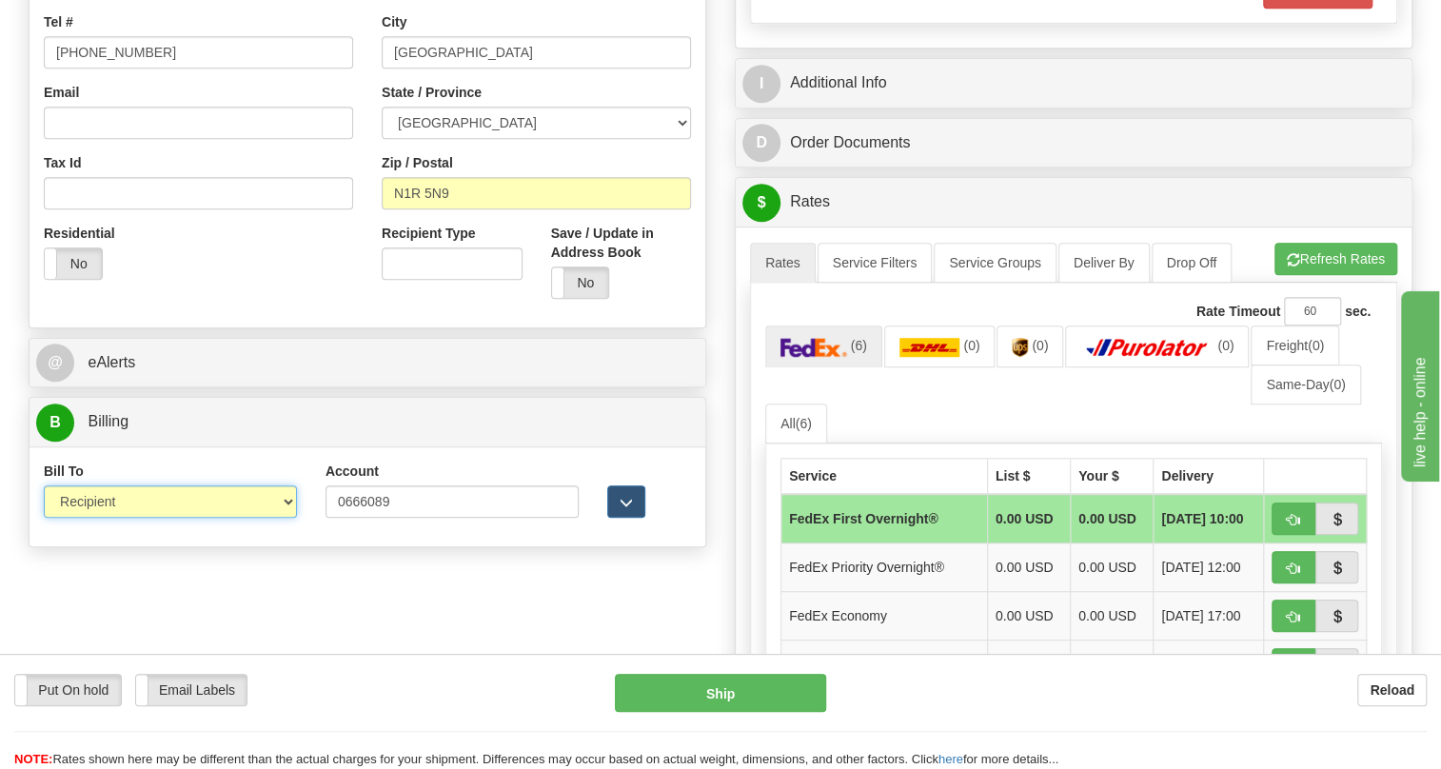
click at [44, 518] on select "Sender Recipient Third Party Collect" at bounding box center [170, 502] width 253 height 32
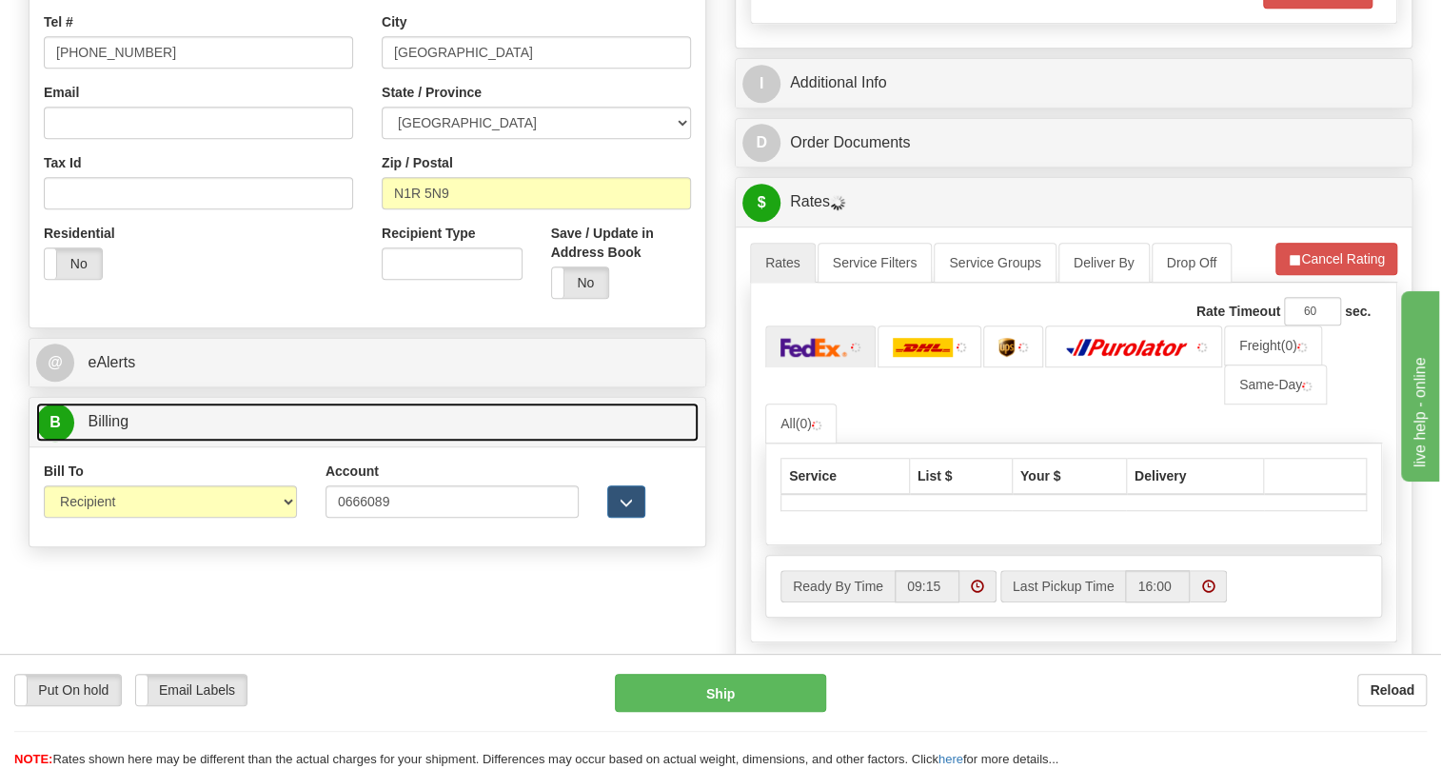
click at [106, 429] on span "Billing" at bounding box center [108, 421] width 41 height 16
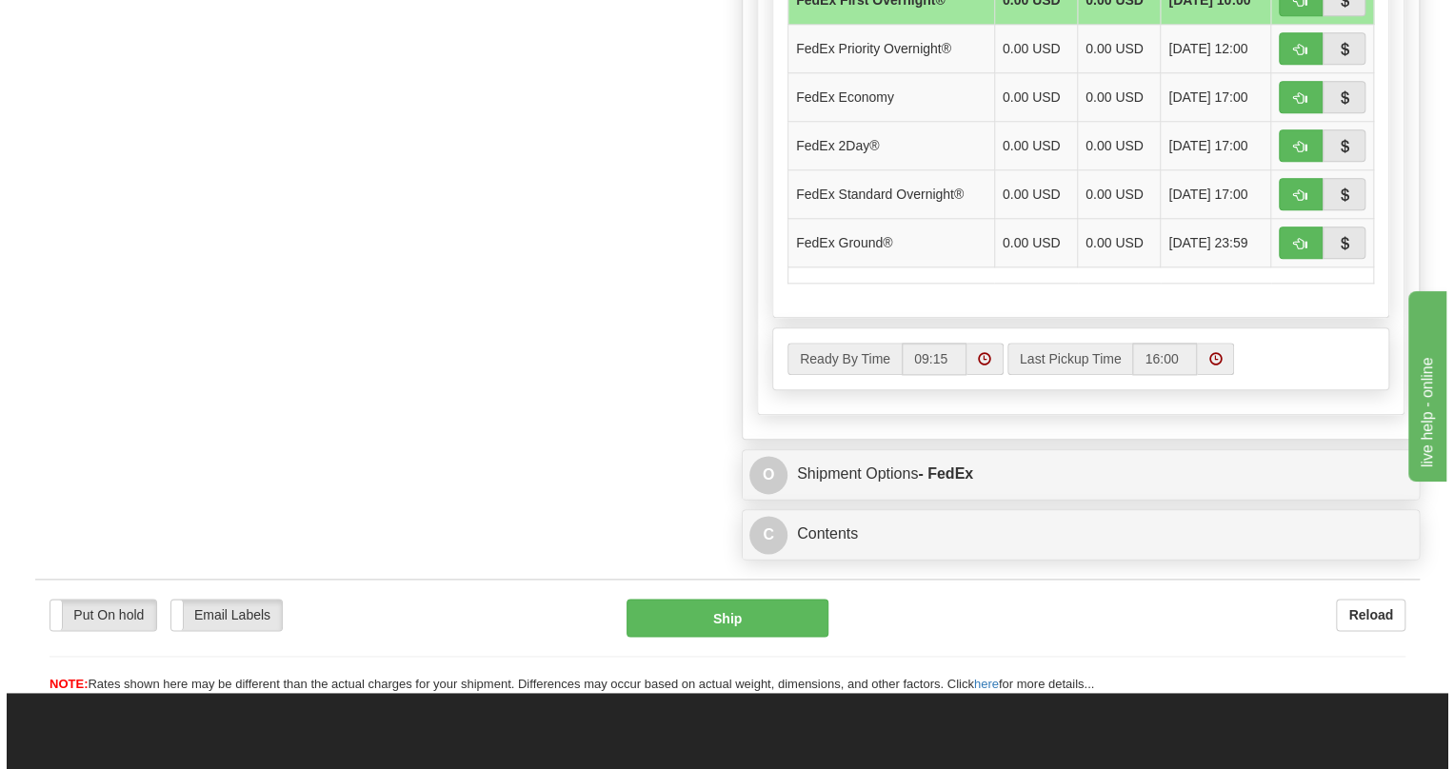
scroll to position [1124, 0]
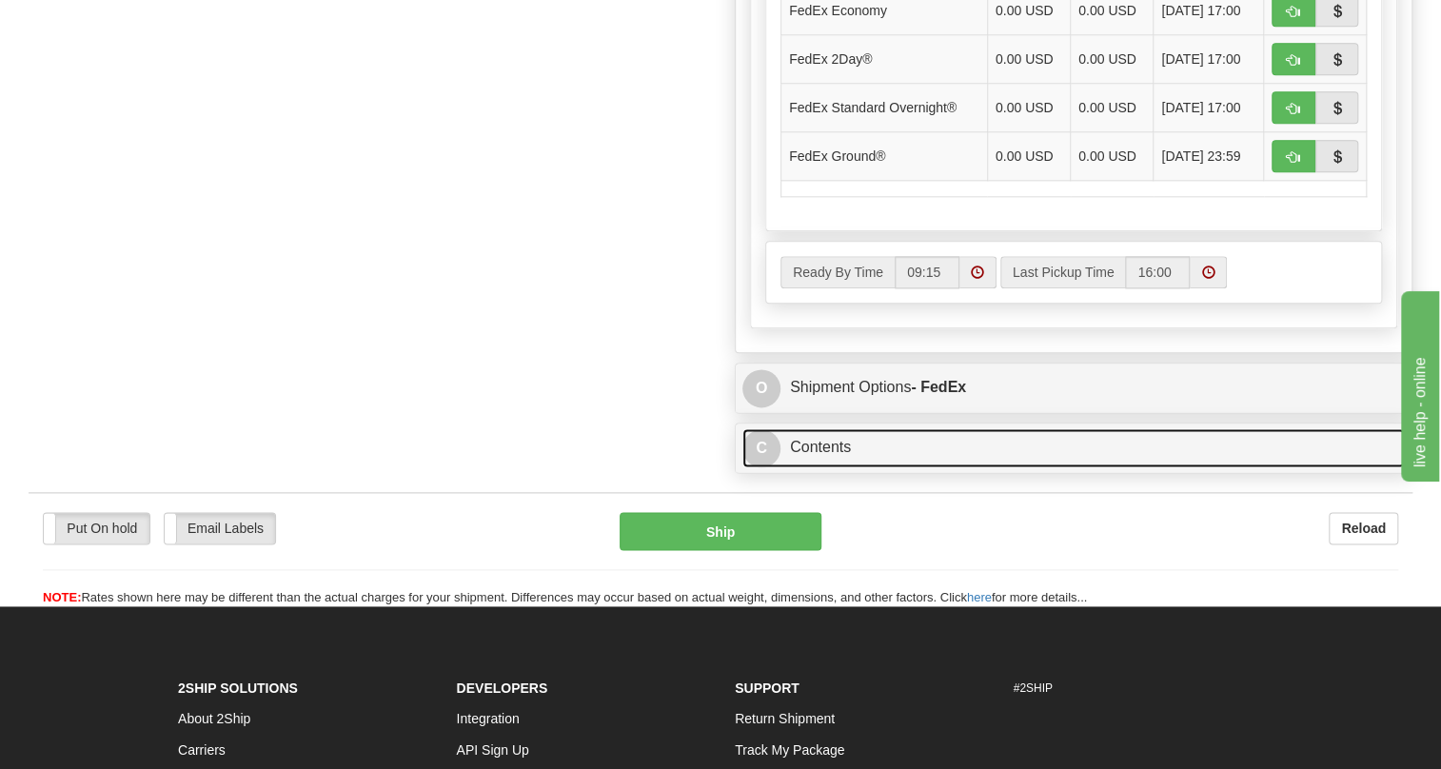
click at [837, 467] on link "C Contents" at bounding box center [1074, 447] width 663 height 39
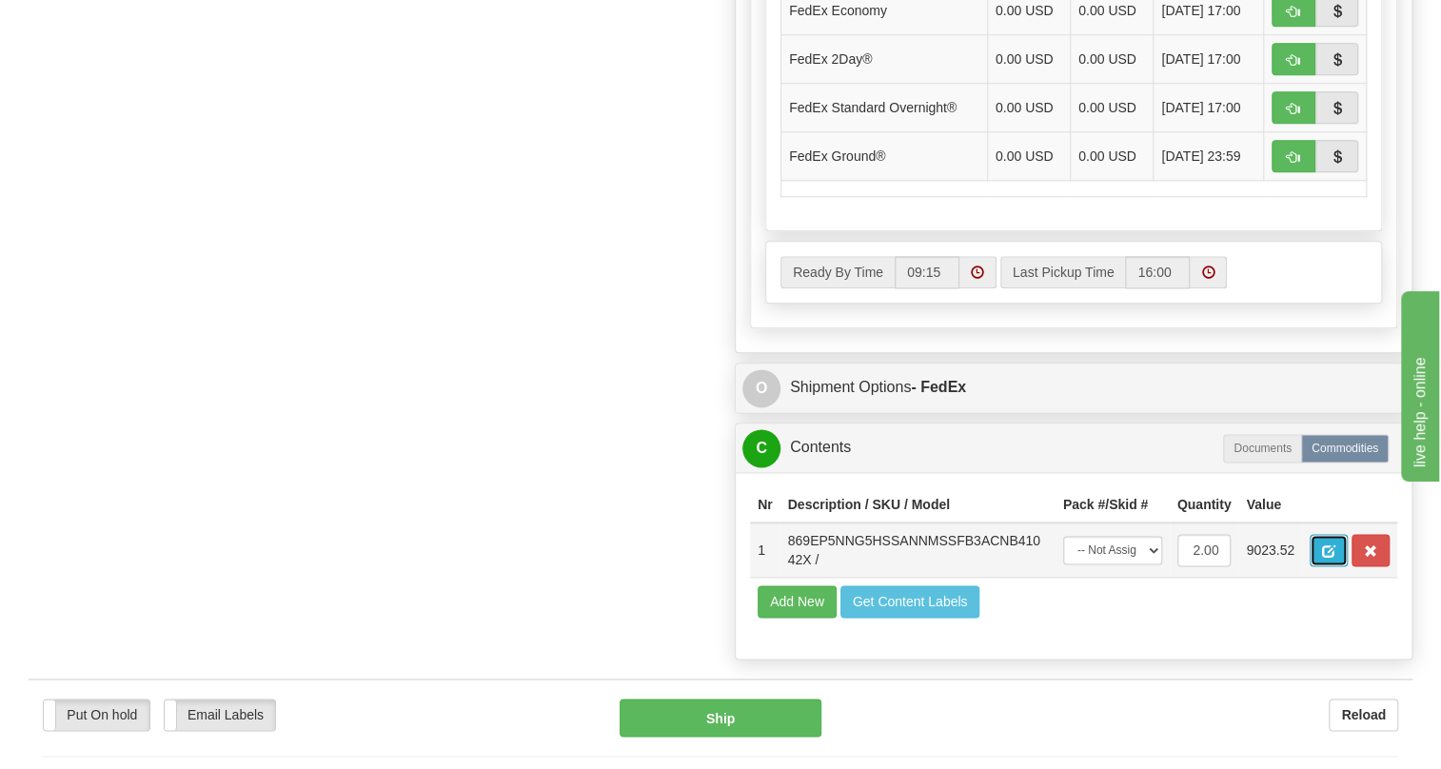
click at [1332, 558] on span "button" at bounding box center [1328, 552] width 13 height 12
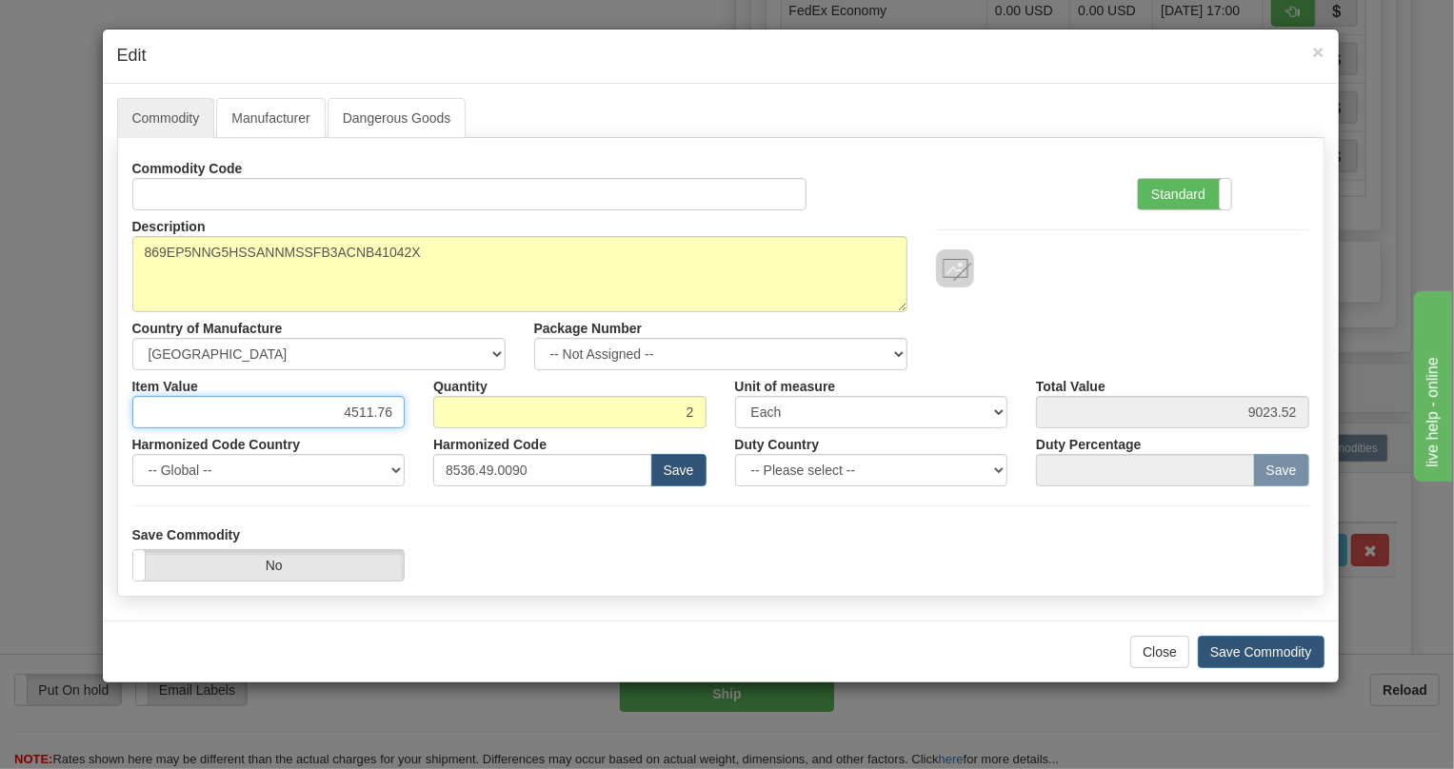
click at [380, 412] on input "4511.76" at bounding box center [268, 412] width 273 height 32
type input "7517.00"
type input "15034.00"
click at [1177, 189] on label "Standard" at bounding box center [1184, 194] width 93 height 30
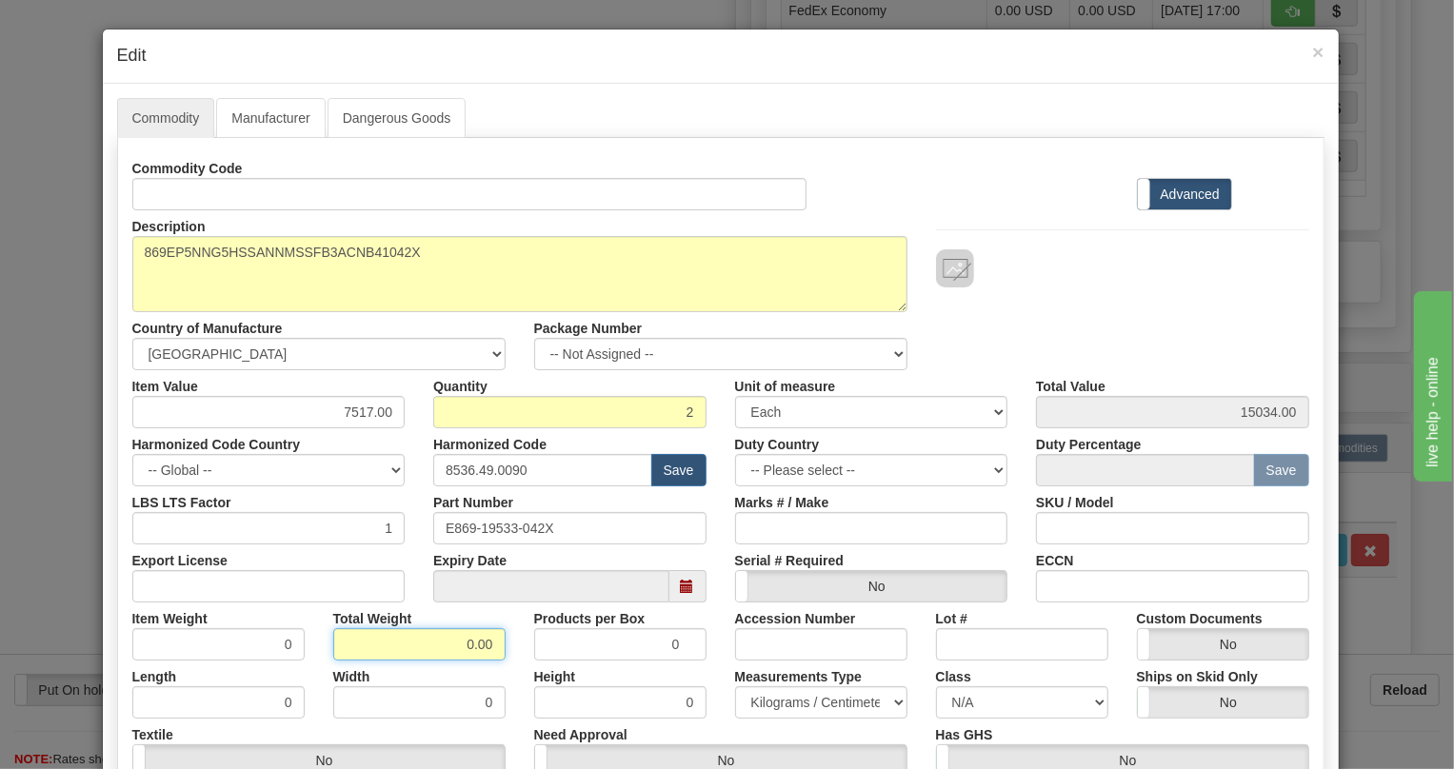
click at [457, 647] on input "0.00" at bounding box center [419, 644] width 172 height 32
type input "1.00"
type input "0.5000"
click at [790, 704] on select "Pounds / Inches Kilograms / Centimeters" at bounding box center [821, 702] width 172 height 32
select select "0"
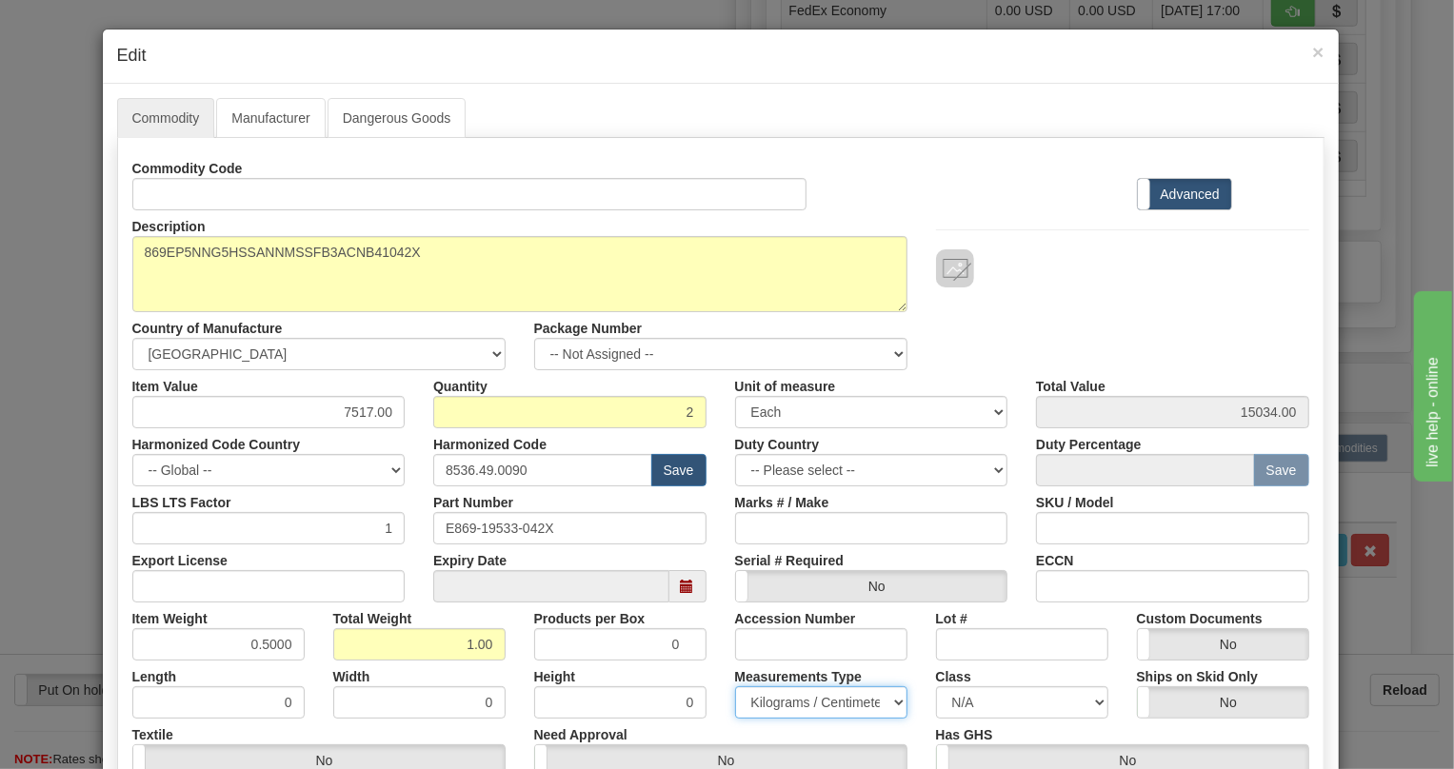
click at [735, 686] on select "Pounds / Inches Kilograms / Centimeters" at bounding box center [821, 702] width 172 height 32
click at [705, 668] on div "Height 0" at bounding box center [620, 690] width 201 height 58
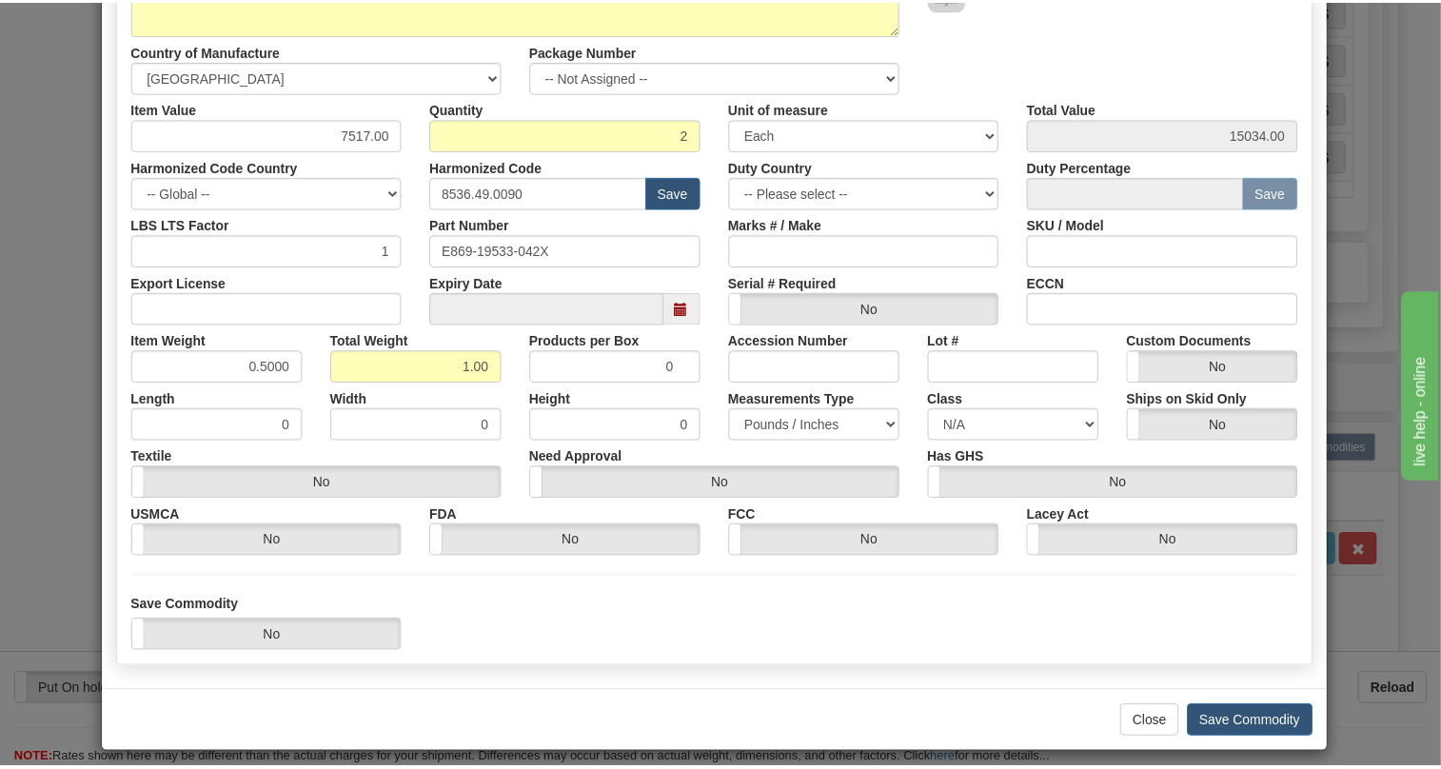
scroll to position [289, 0]
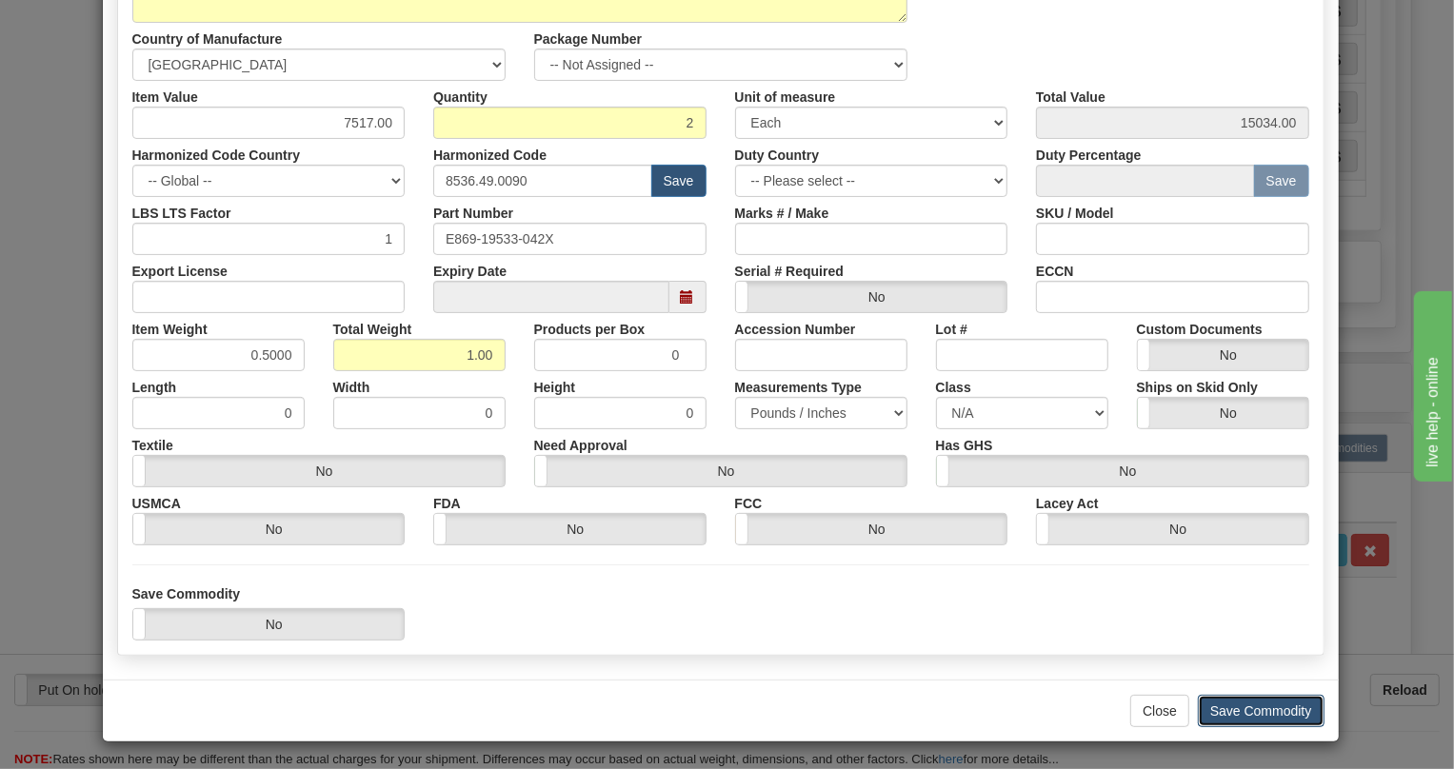
click at [1250, 709] on button "Save Commodity" at bounding box center [1261, 711] width 127 height 32
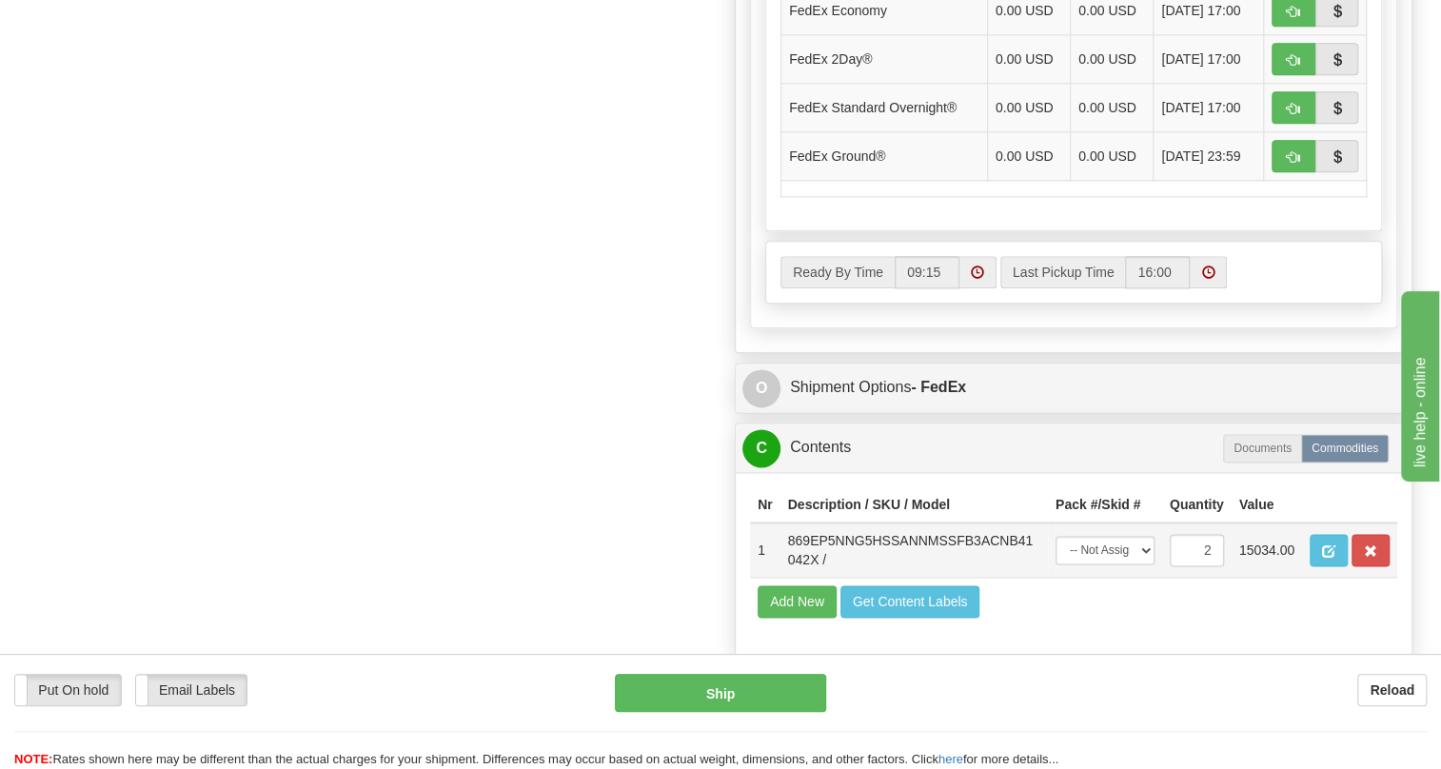
scroll to position [1211, 0]
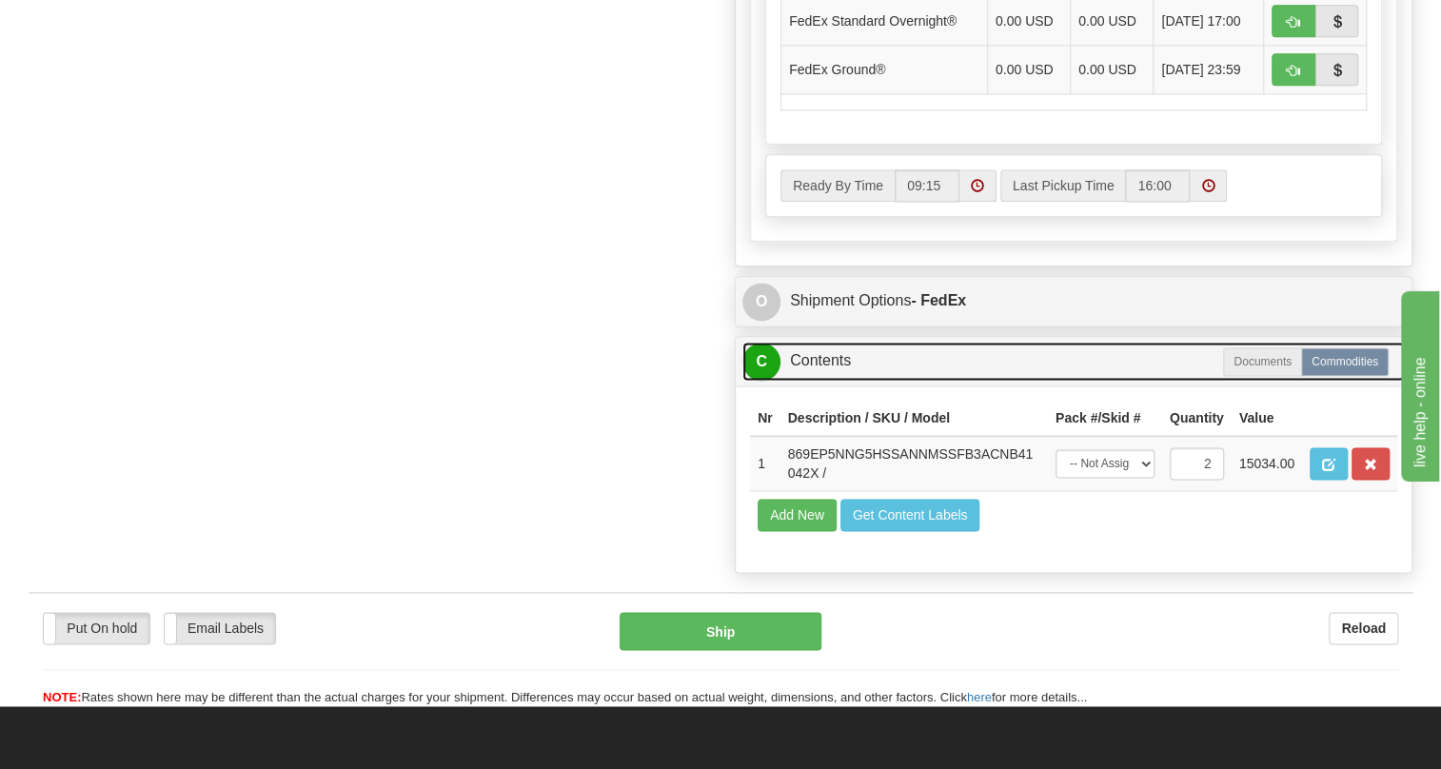
click at [838, 381] on link "C Contents" at bounding box center [1074, 361] width 663 height 39
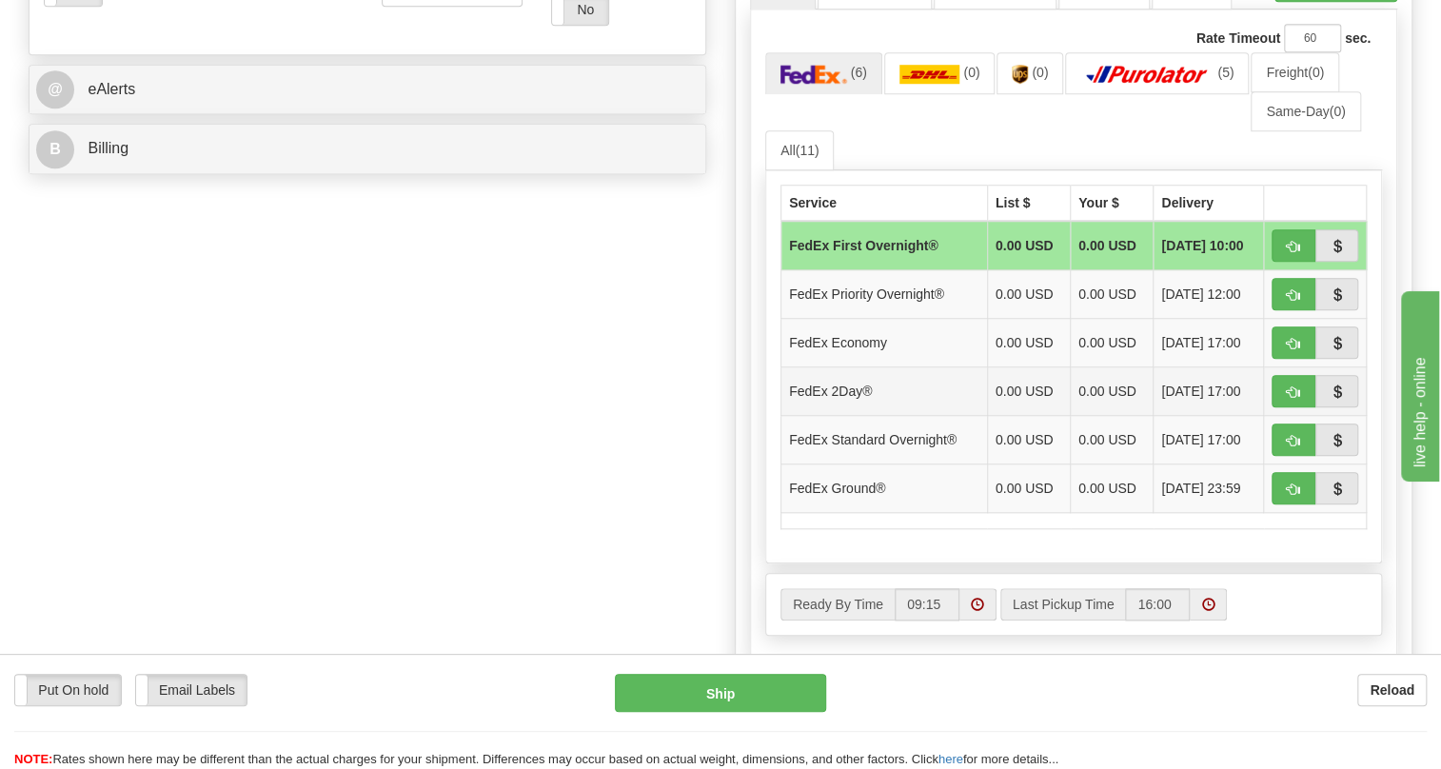
scroll to position [779, 0]
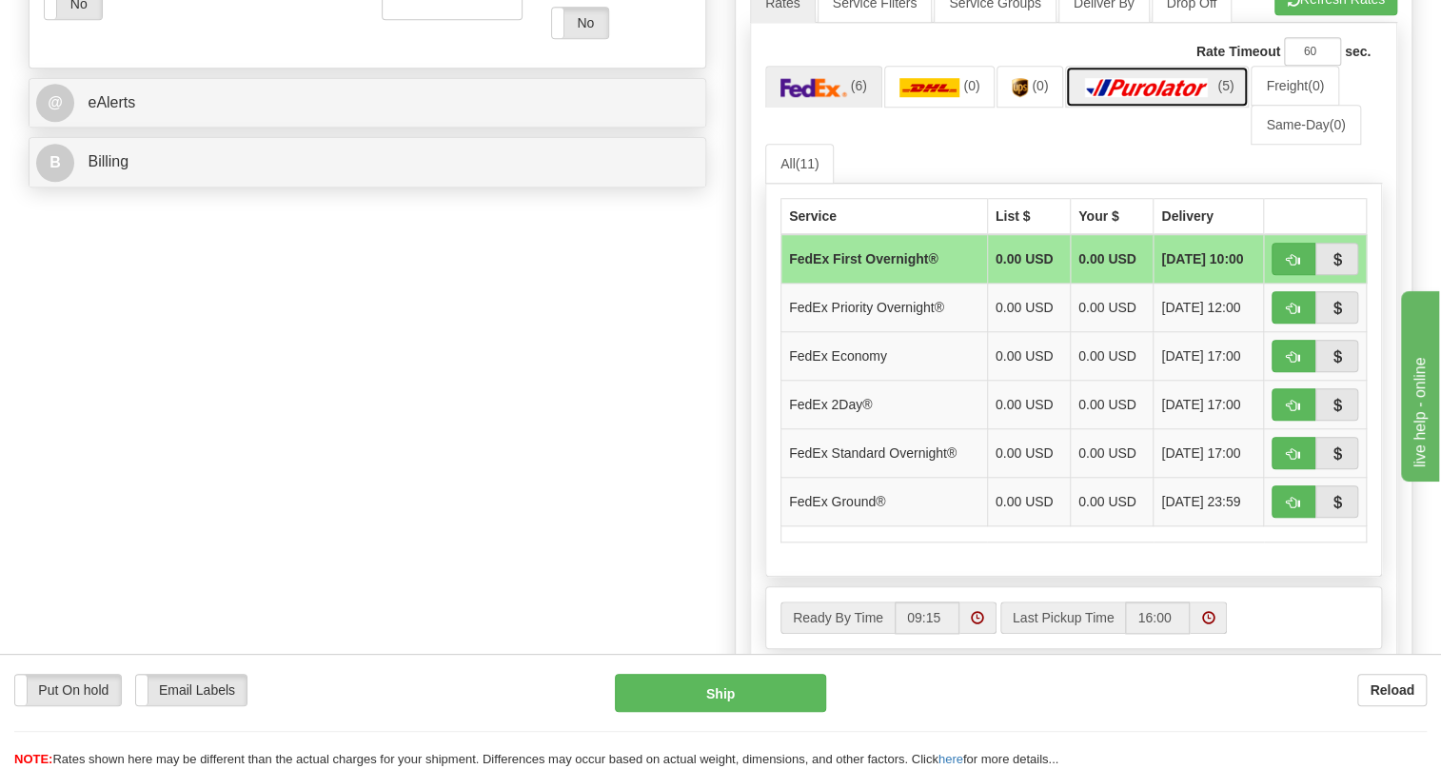
click at [1142, 97] on img at bounding box center [1147, 87] width 133 height 19
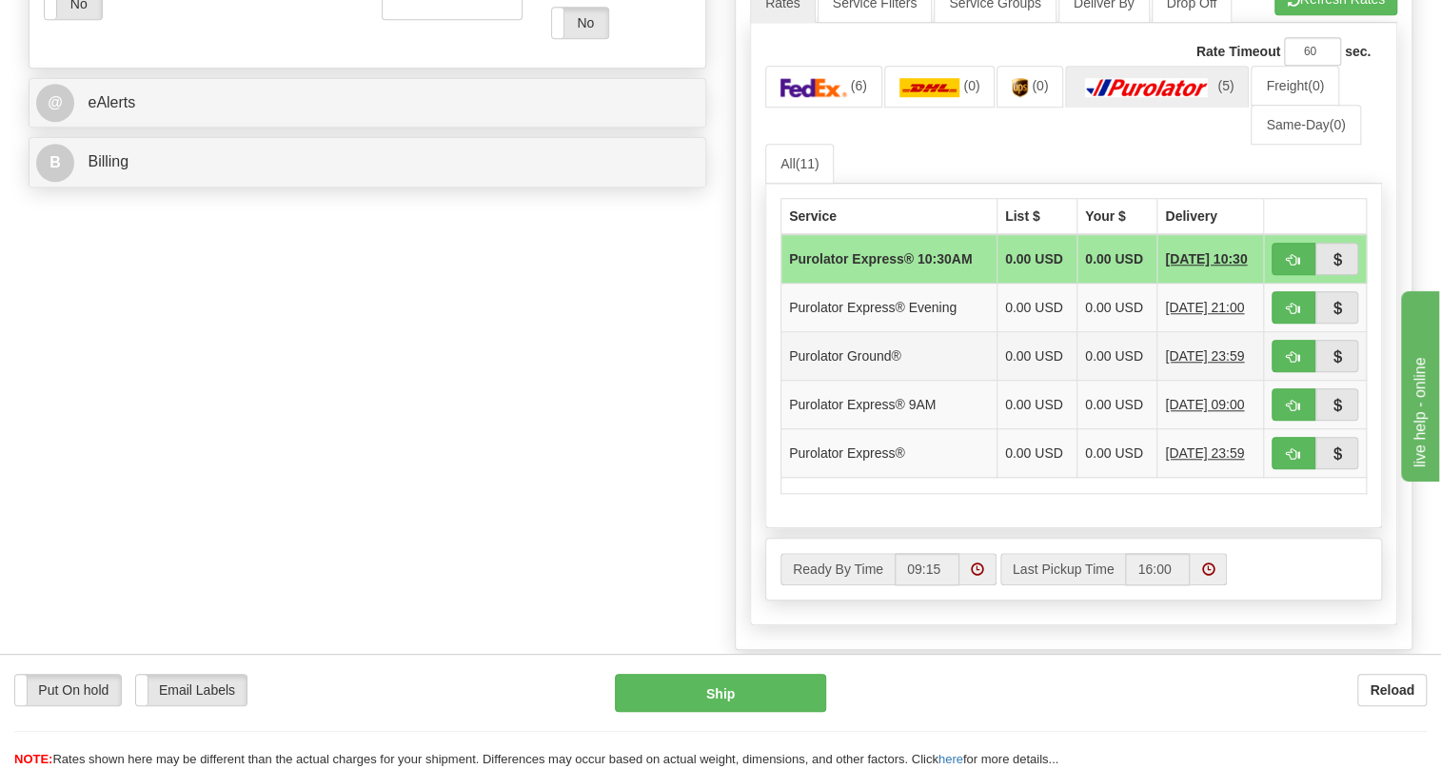
click at [868, 381] on td "Purolator Ground®" at bounding box center [890, 356] width 216 height 49
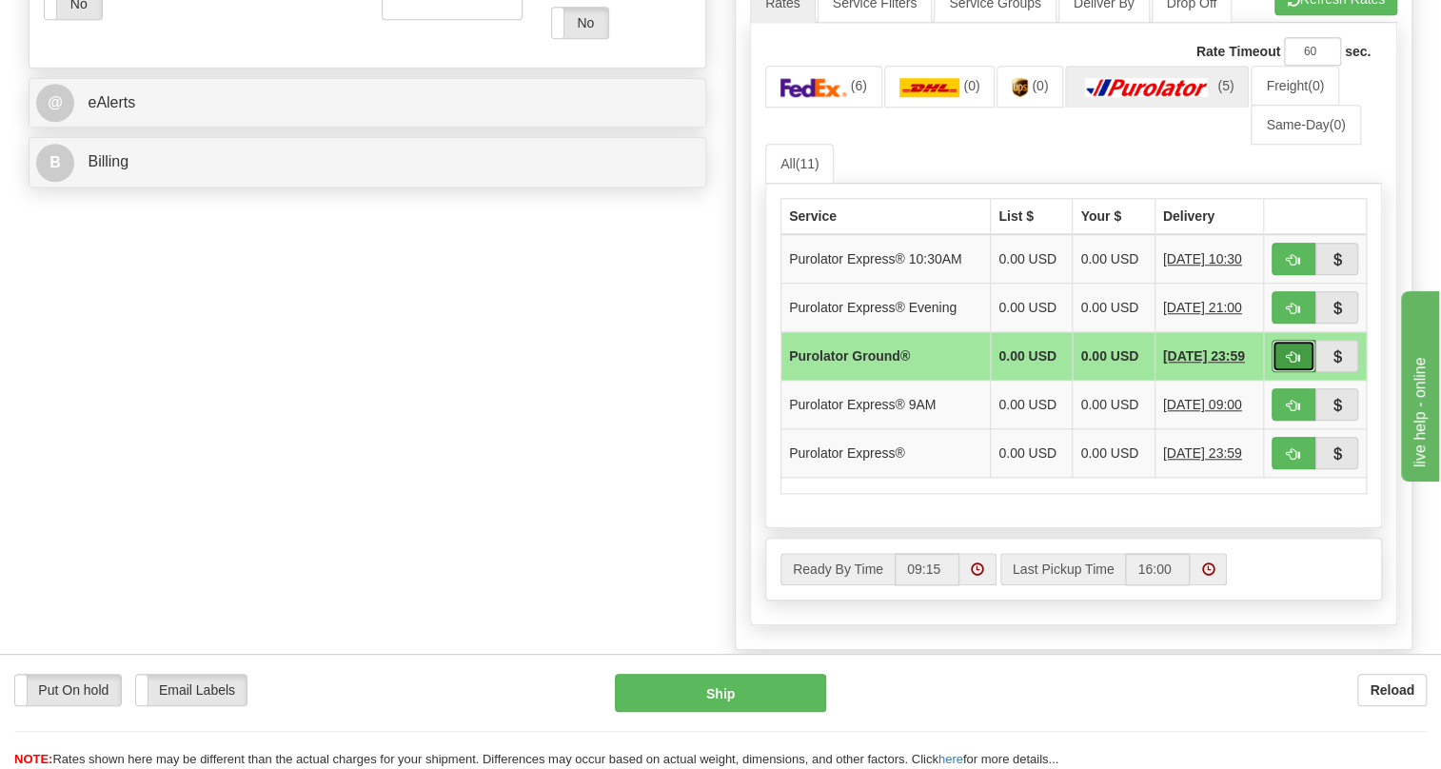
click at [1290, 364] on span "button" at bounding box center [1293, 357] width 13 height 12
type input "260"
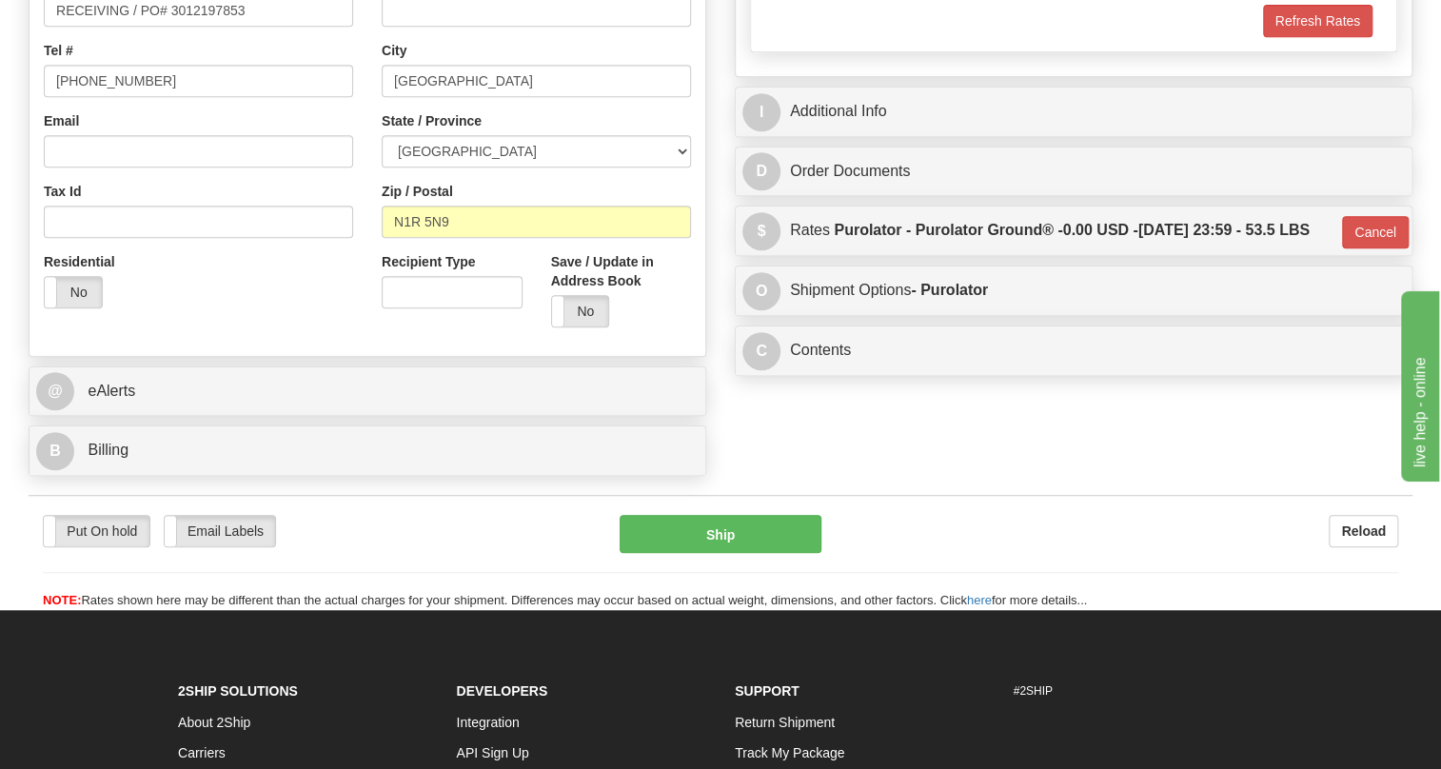
scroll to position [489, 0]
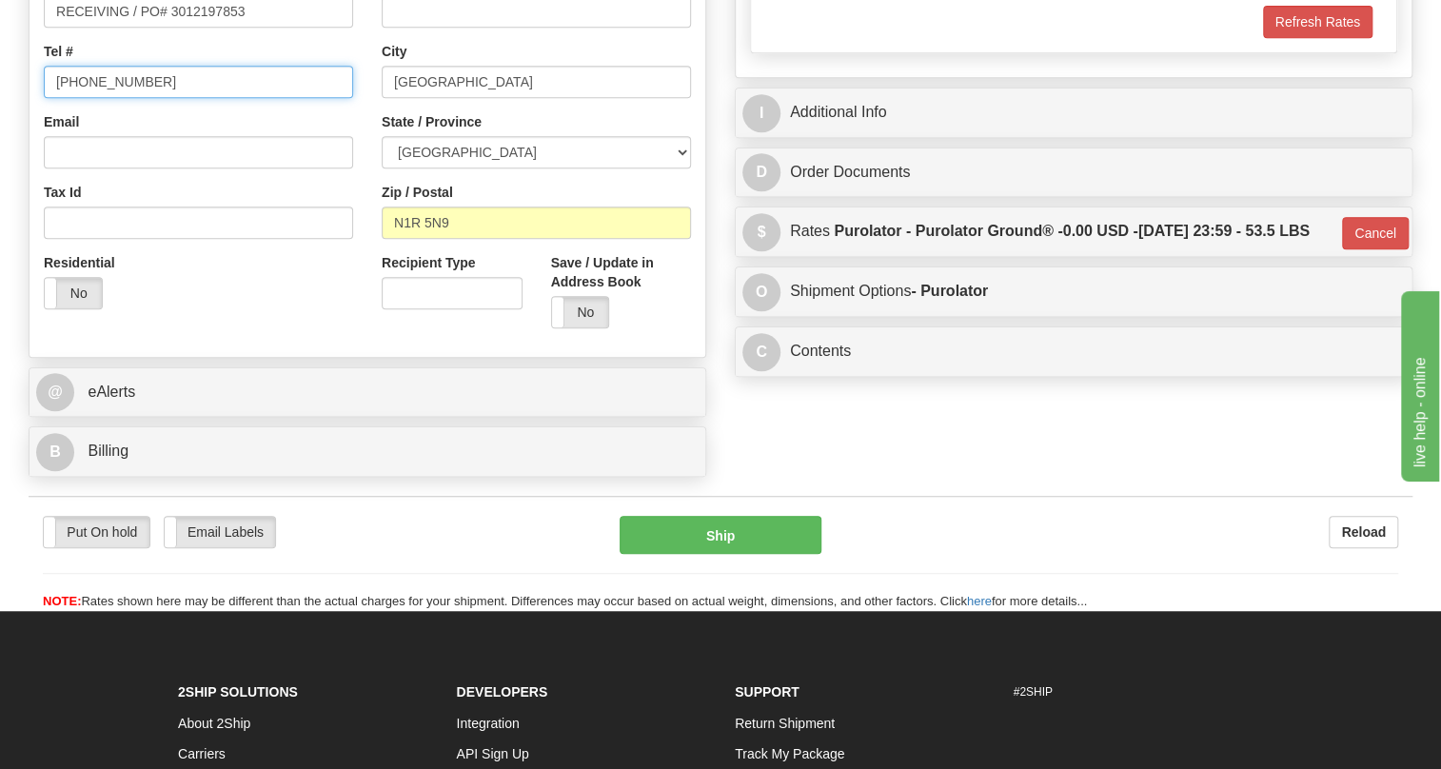
click at [118, 98] on input "[PHONE_NUMBER]" at bounding box center [198, 82] width 309 height 32
type input "111-111-1111"
click at [100, 28] on input "RECEIVING / PO# 3012197853" at bounding box center [198, 11] width 309 height 32
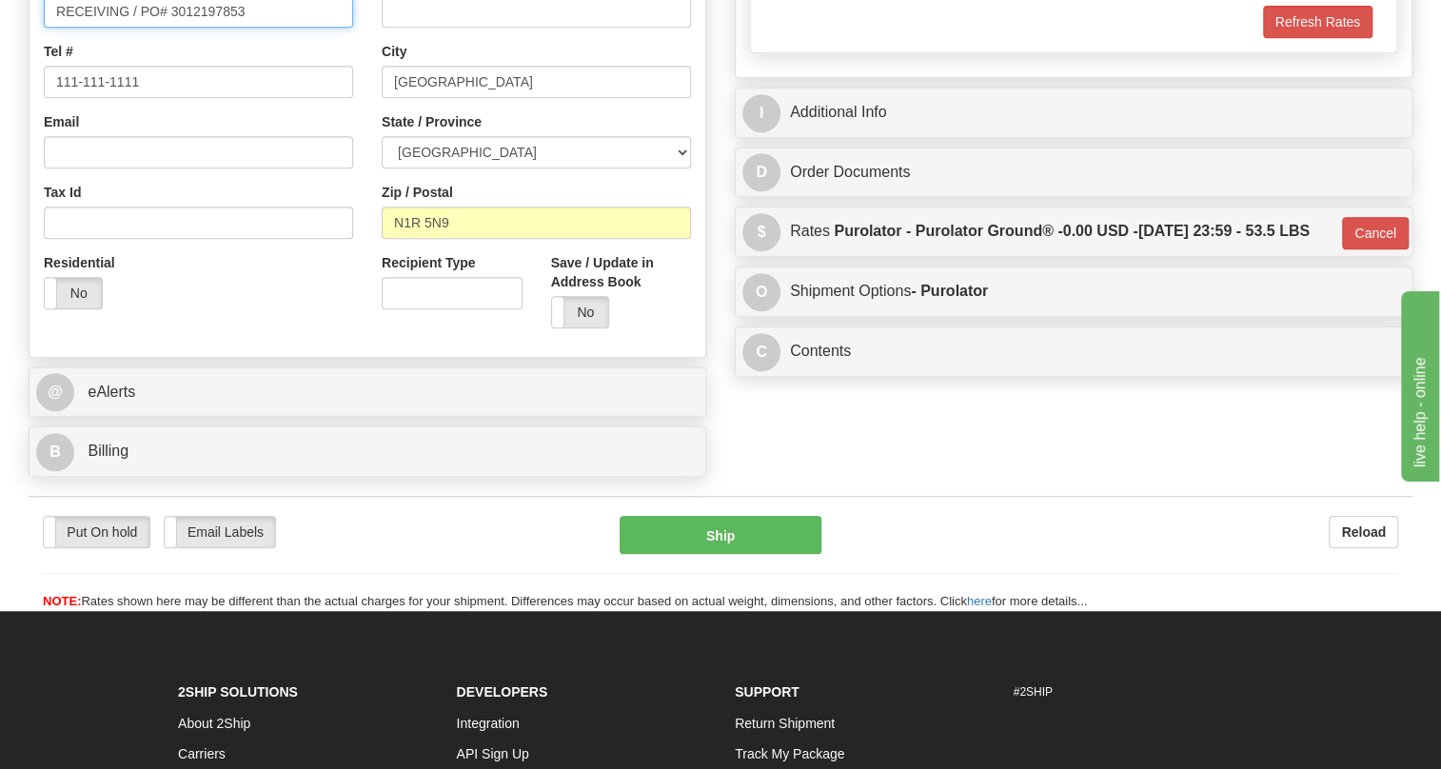
click at [100, 28] on input "RECEIVING / PO# 3012197853" at bounding box center [198, 11] width 309 height 32
paste input "[PERSON_NAME]"
type input "[PERSON_NAME] / PO# 3012197853"
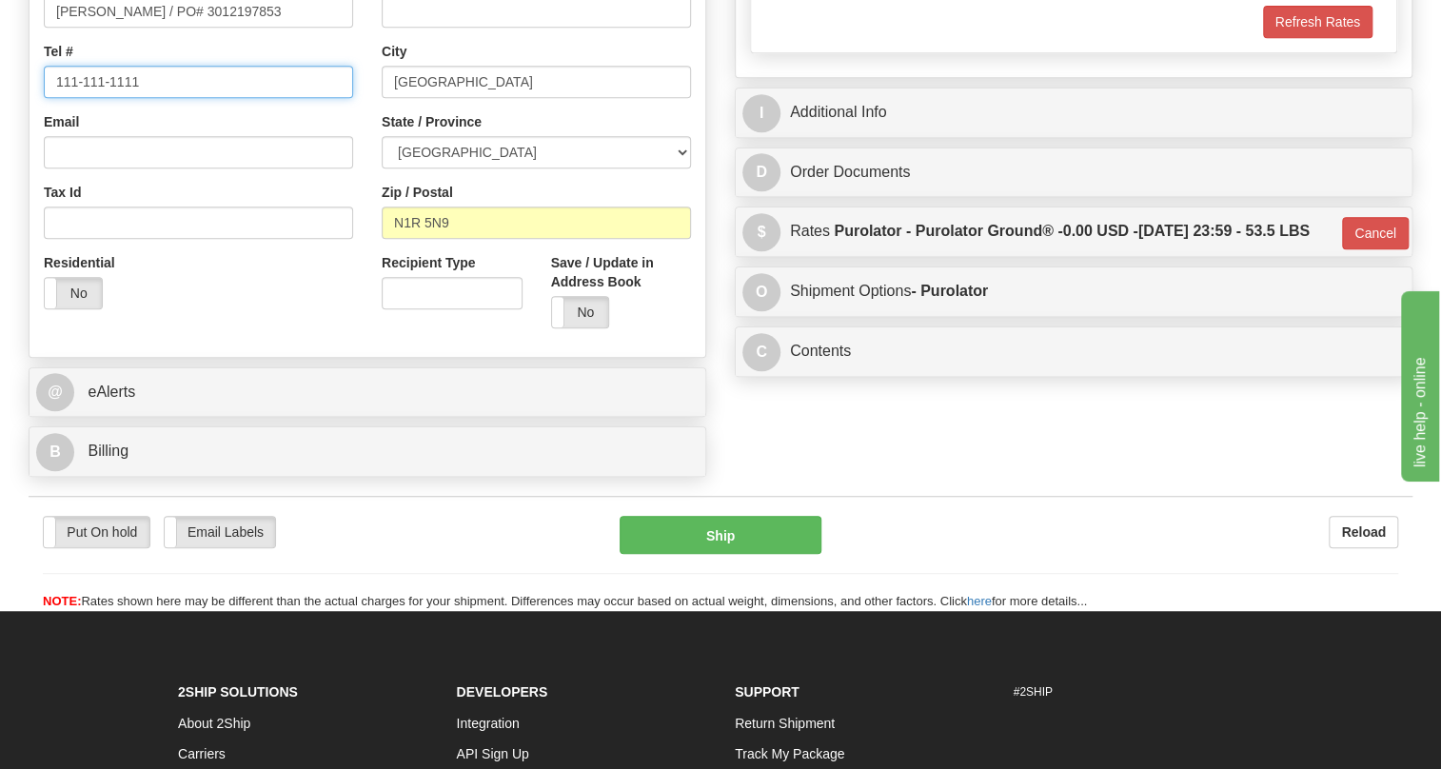
click at [127, 98] on input "111-111-1111" at bounding box center [198, 82] width 309 height 32
paste input "[PHONE_NUMBER]"
type input "[PHONE_NUMBER]"
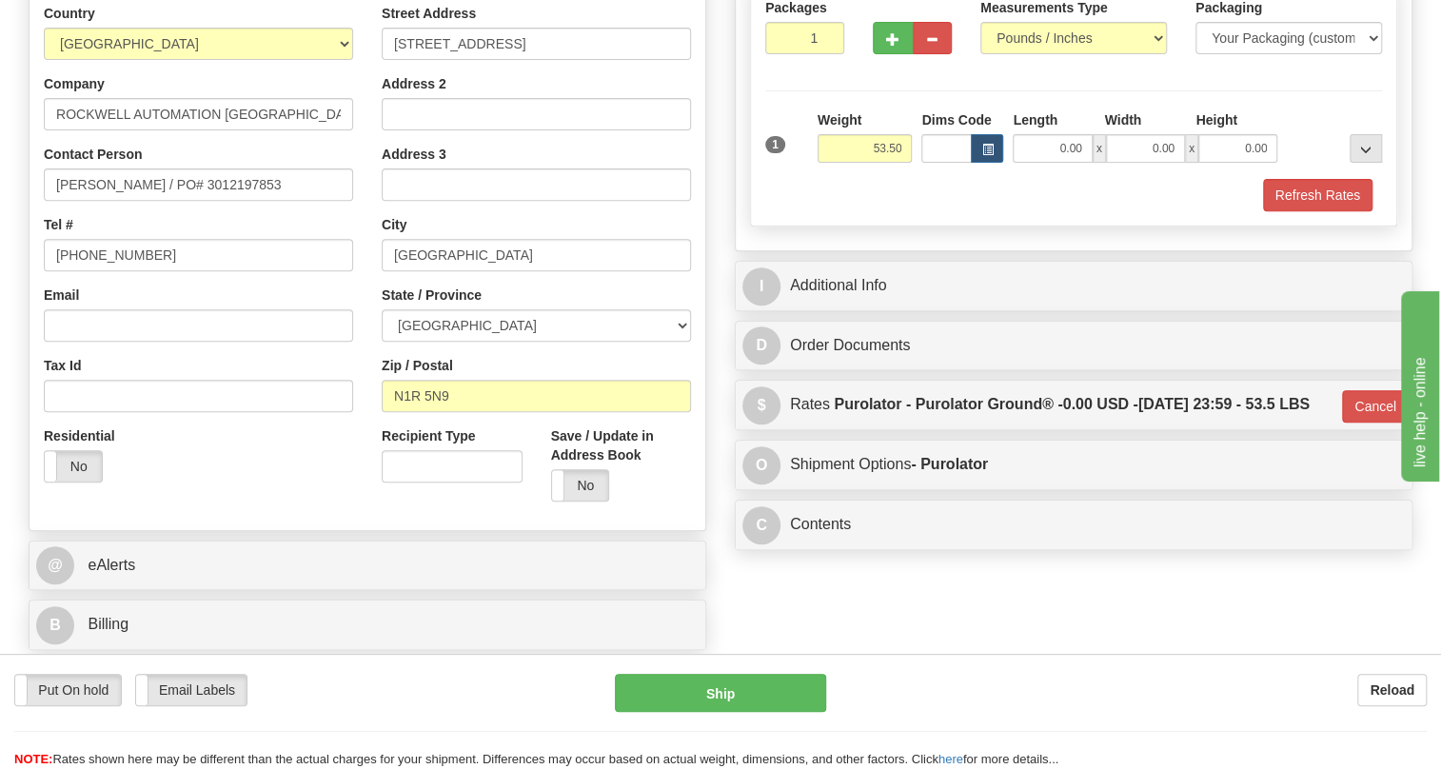
scroll to position [229, 0]
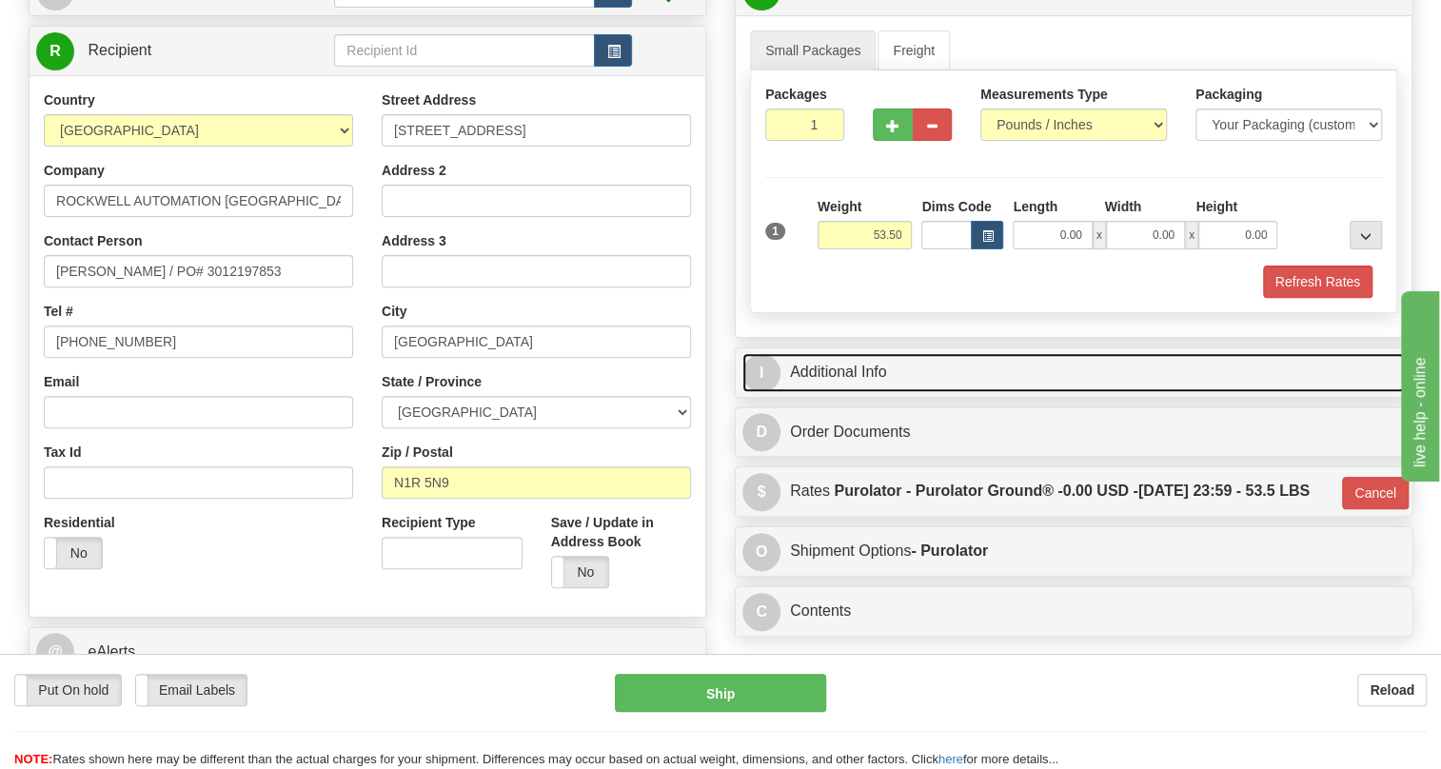
click at [869, 392] on link "I Additional Info" at bounding box center [1074, 372] width 663 height 39
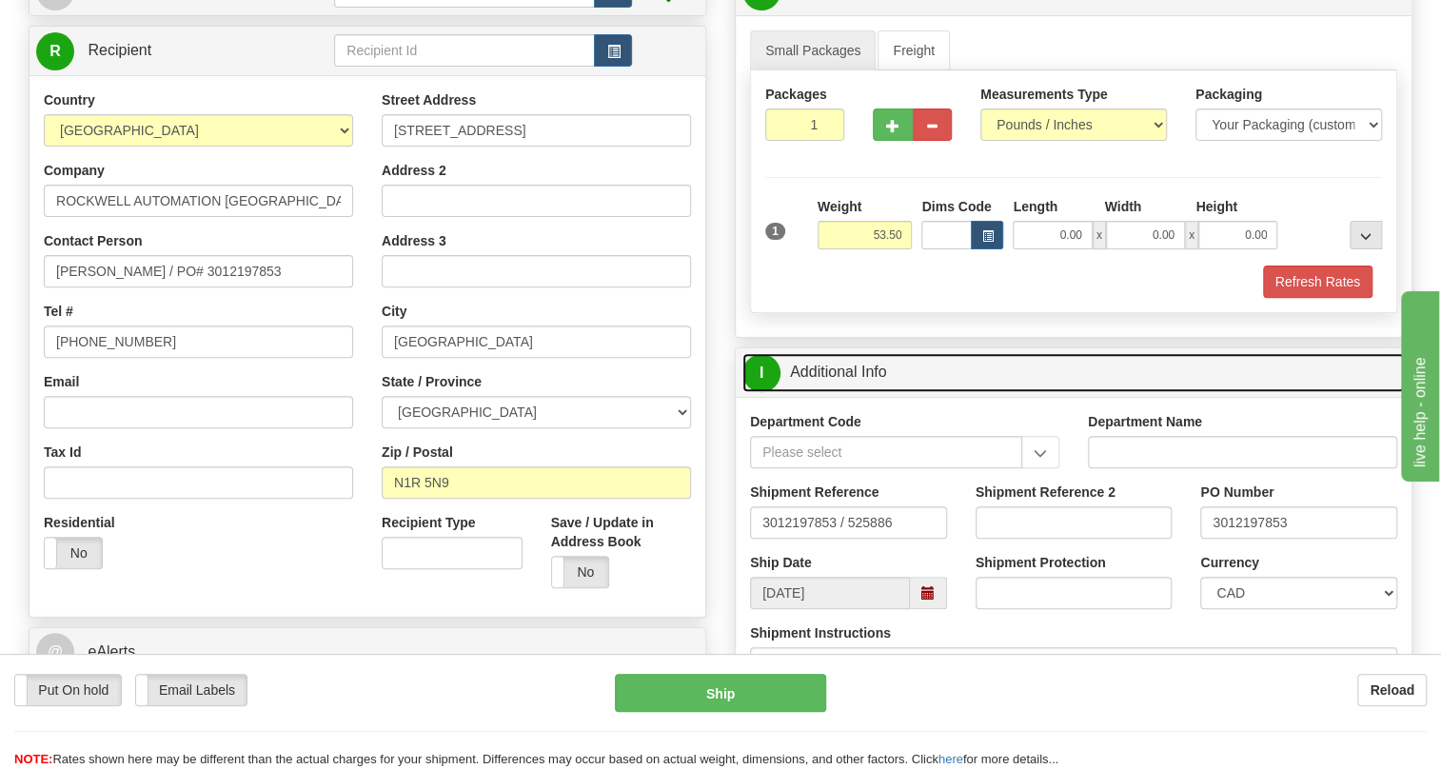
click at [869, 392] on link "I Additional Info" at bounding box center [1074, 372] width 663 height 39
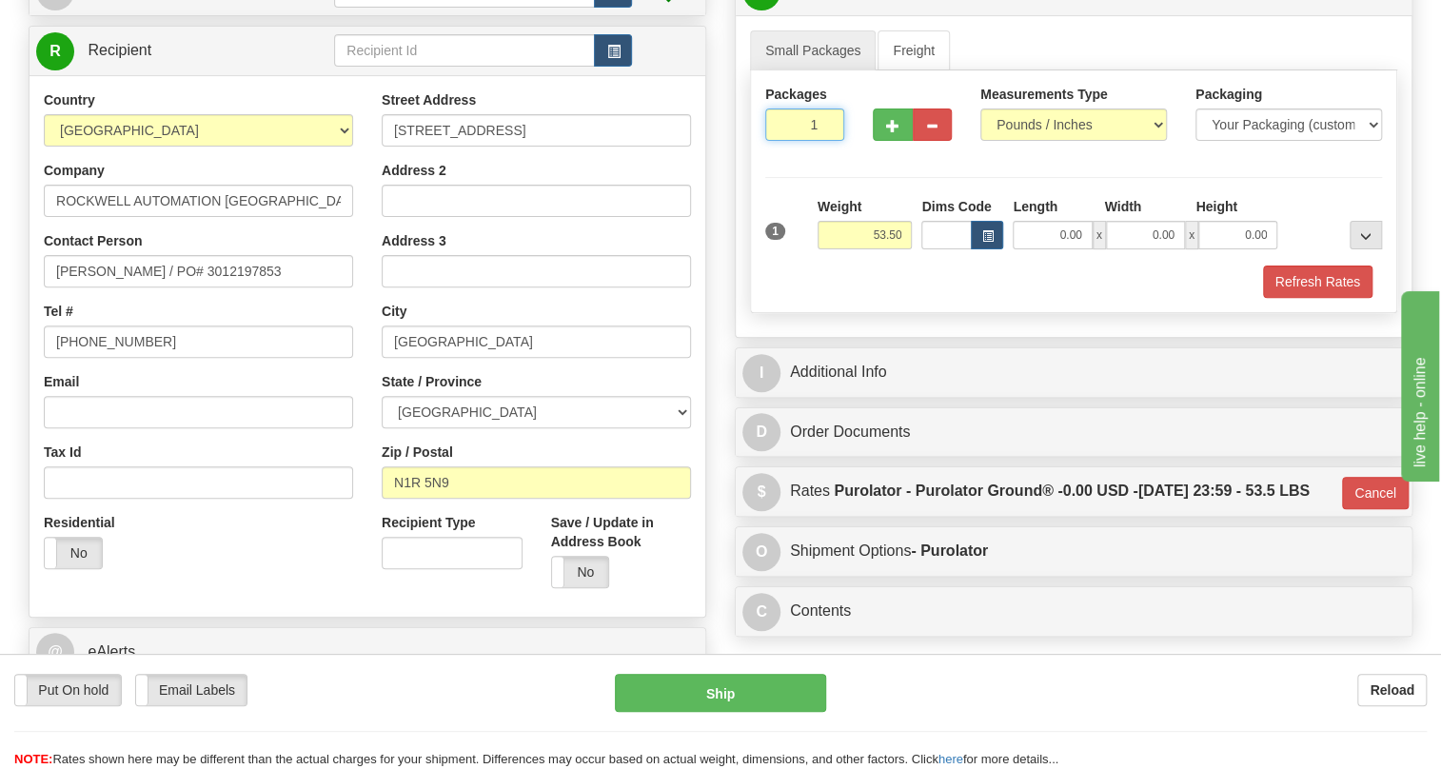
click at [784, 141] on input "1" at bounding box center [804, 125] width 79 height 32
type input "2"
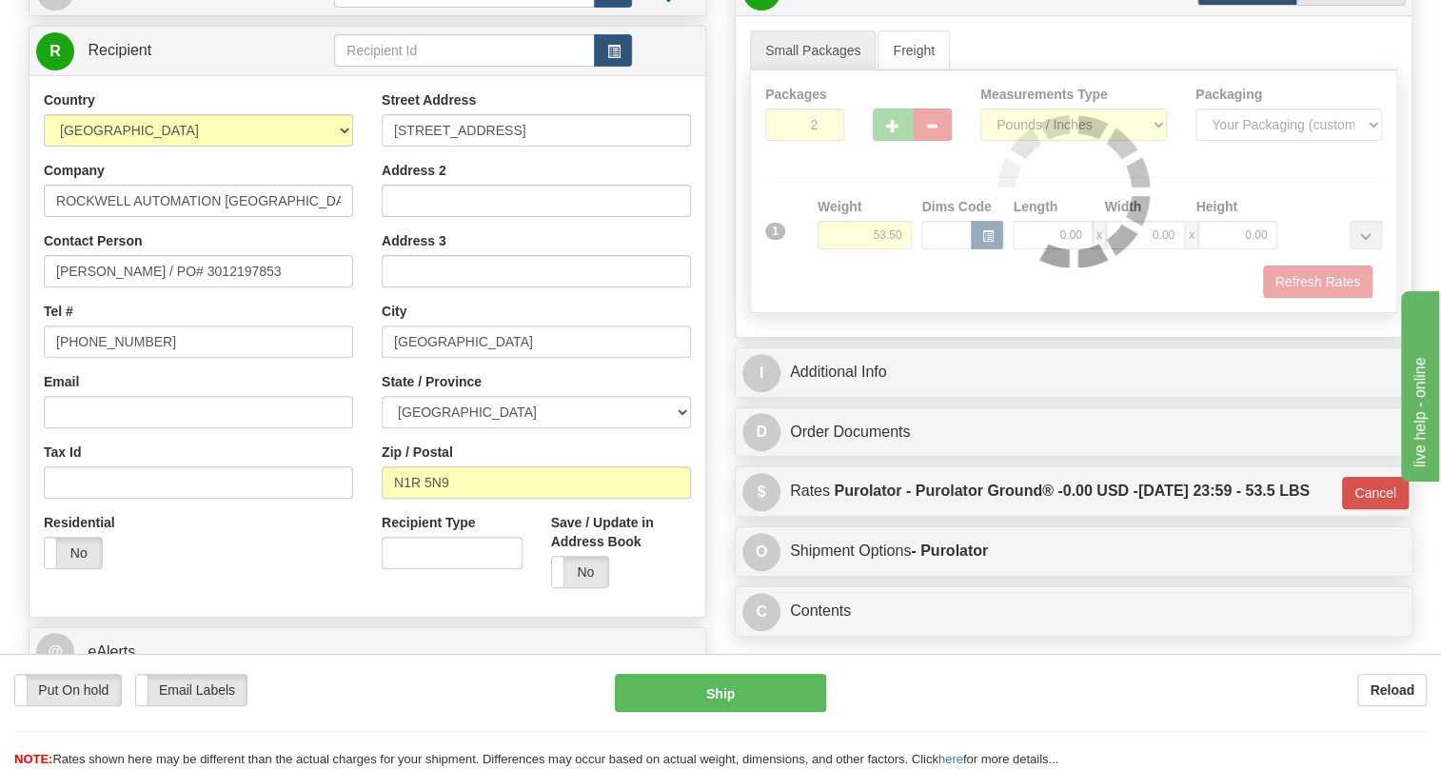
click at [727, 350] on div "Rate in Account Currency ARN AWG AUD AUS BHD BBD BFR BMD BRC BRL GBP UKL BND BG…" at bounding box center [1074, 276] width 706 height 741
type input "260"
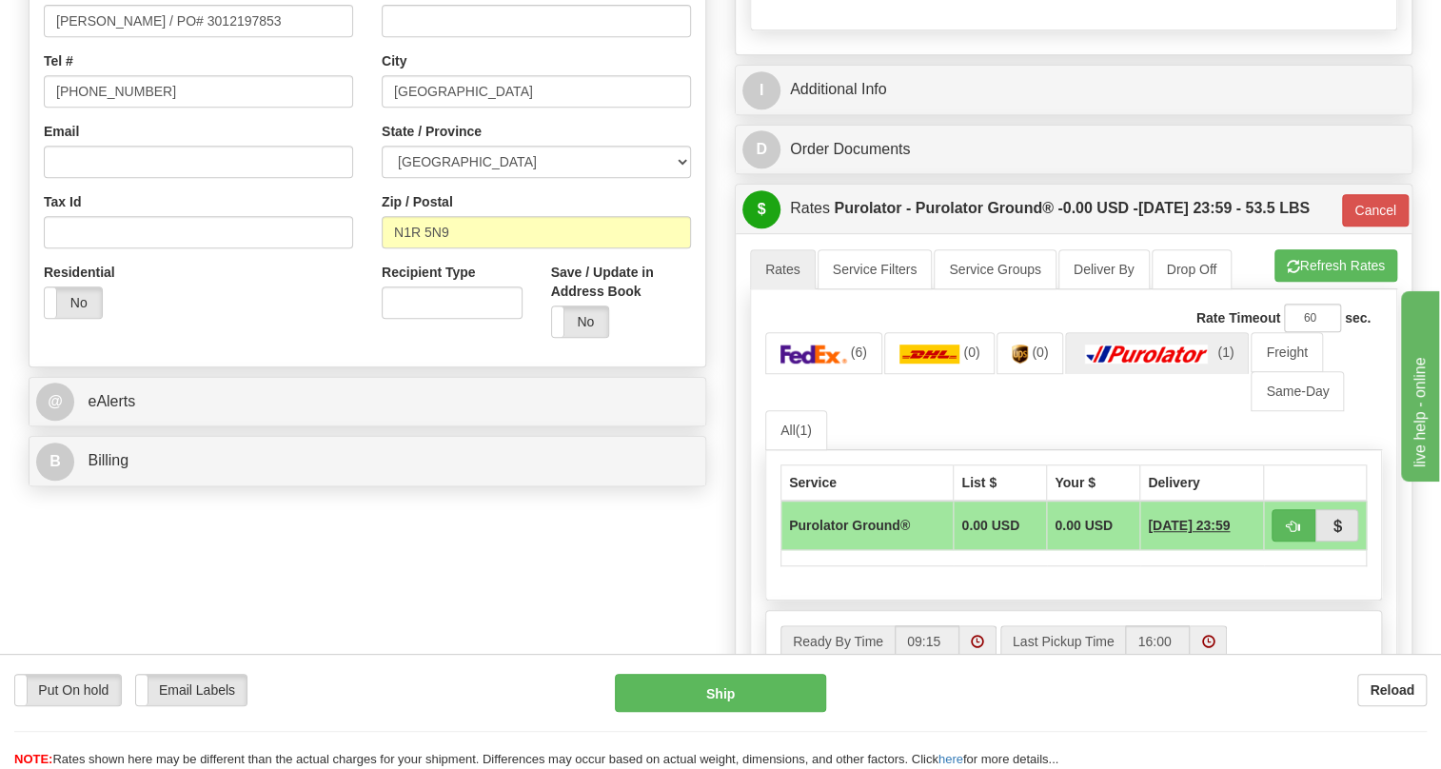
scroll to position [576, 0]
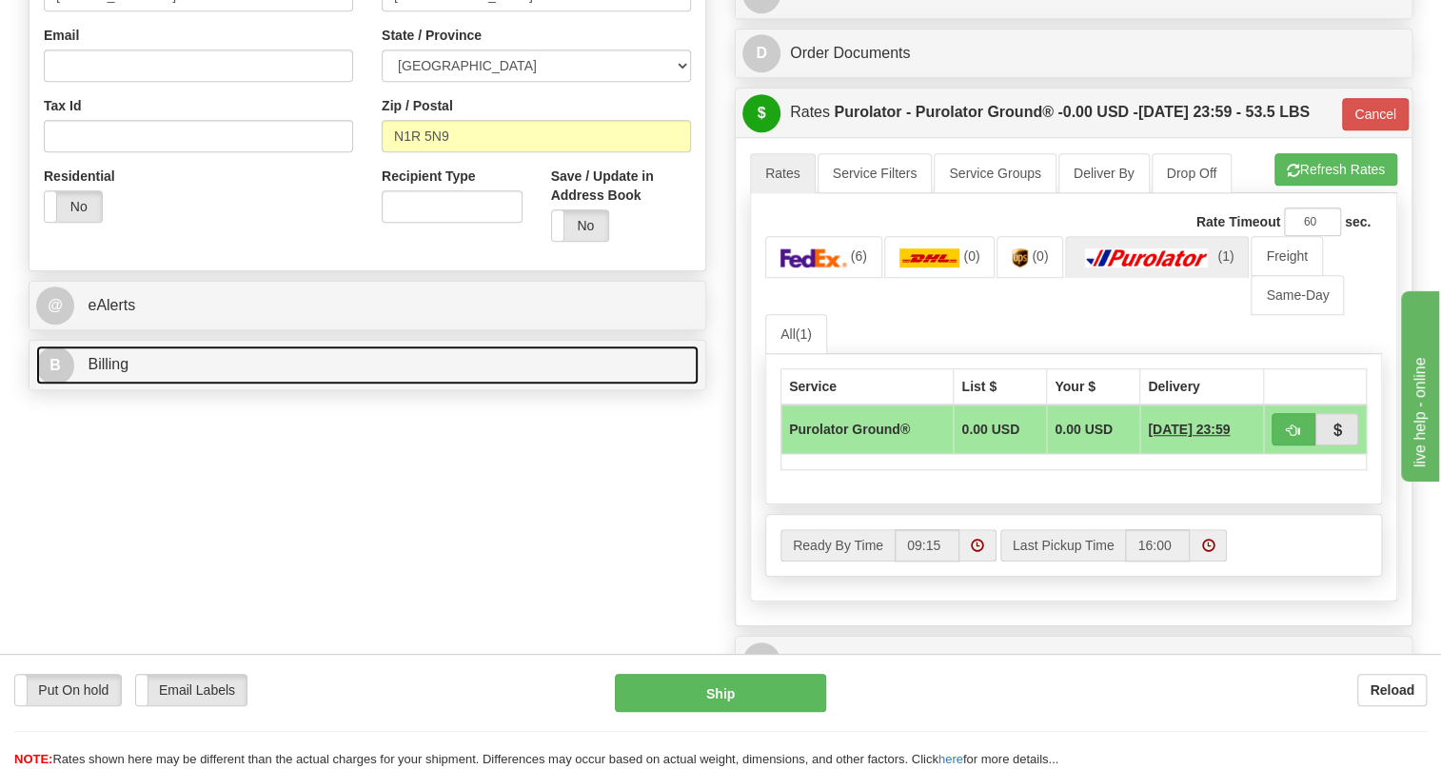
click at [113, 372] on span "Billing" at bounding box center [108, 364] width 41 height 16
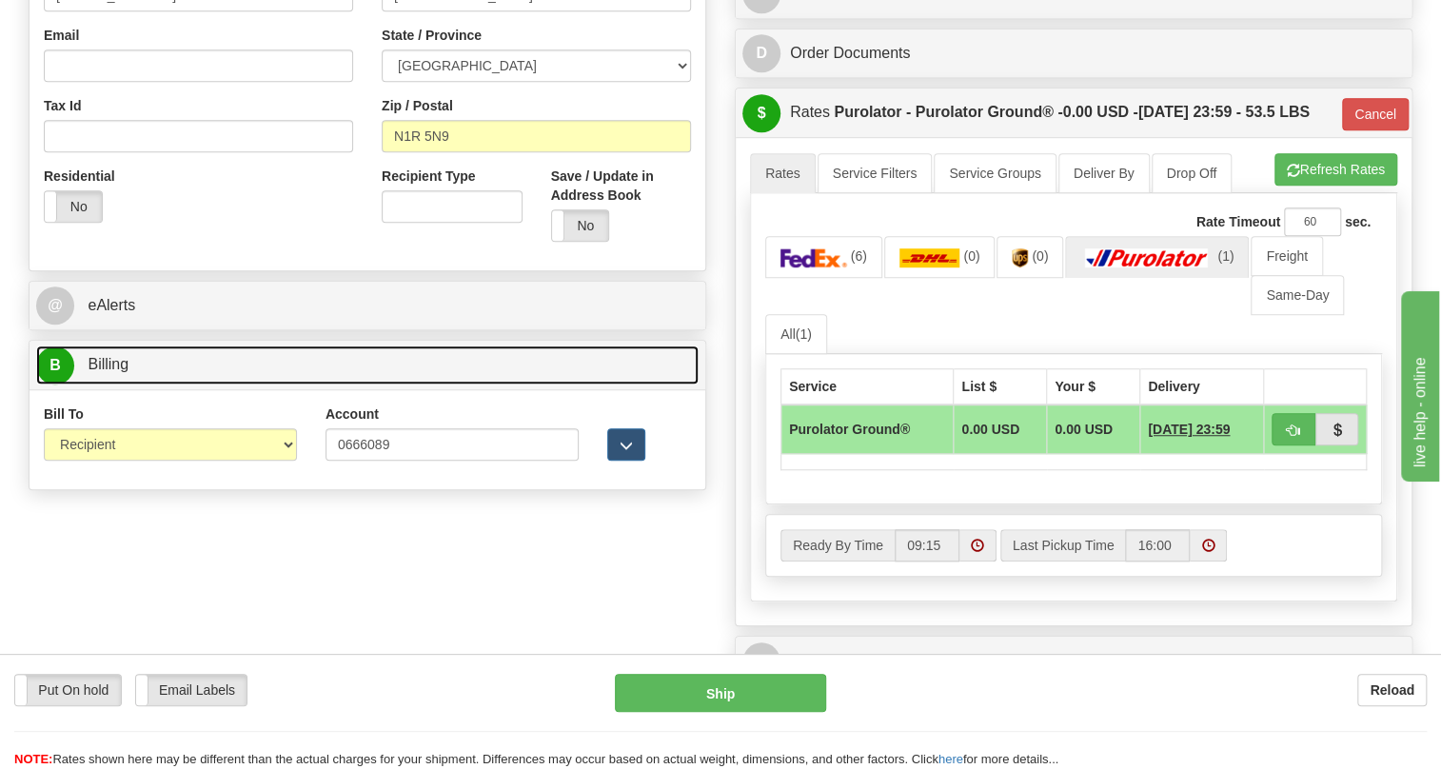
click at [114, 372] on span "Billing" at bounding box center [108, 364] width 41 height 16
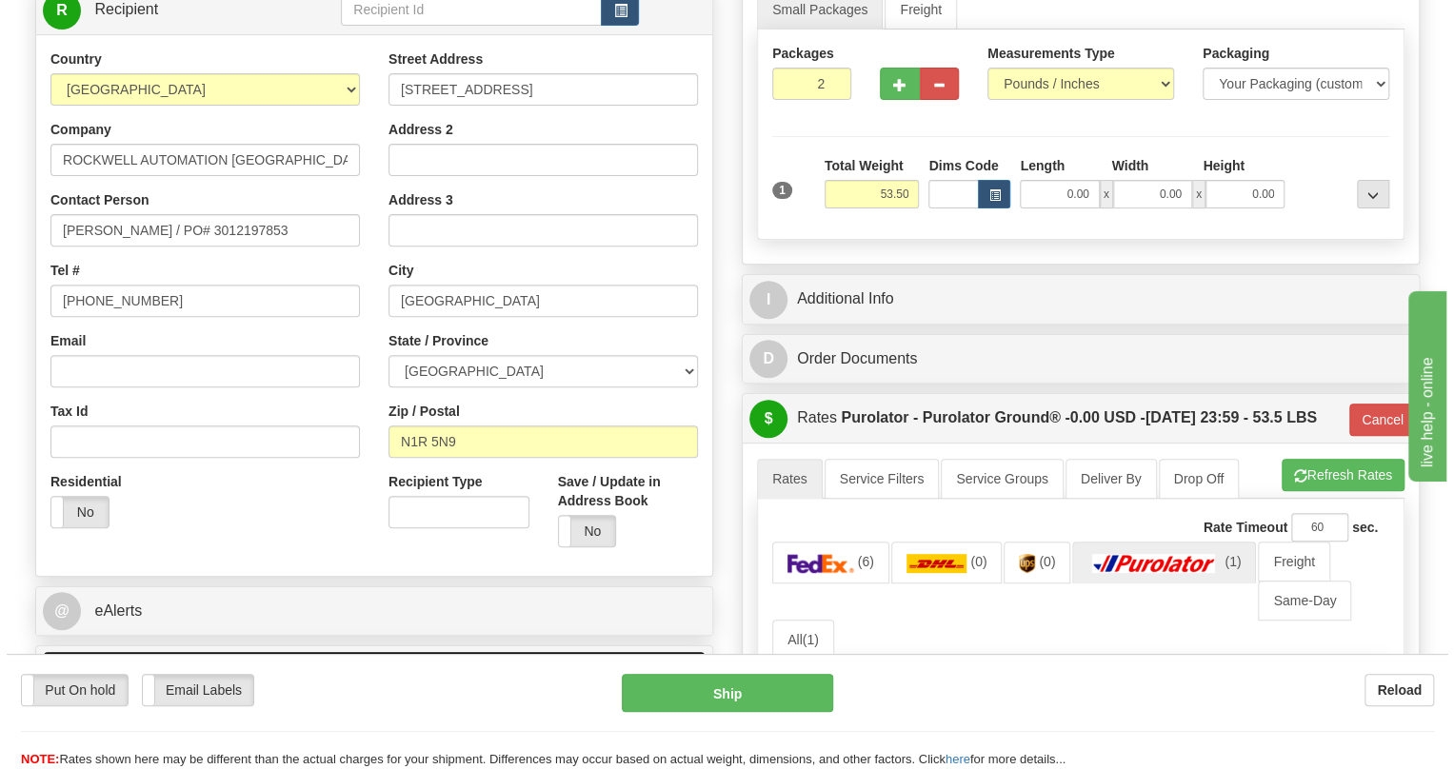
scroll to position [229, 0]
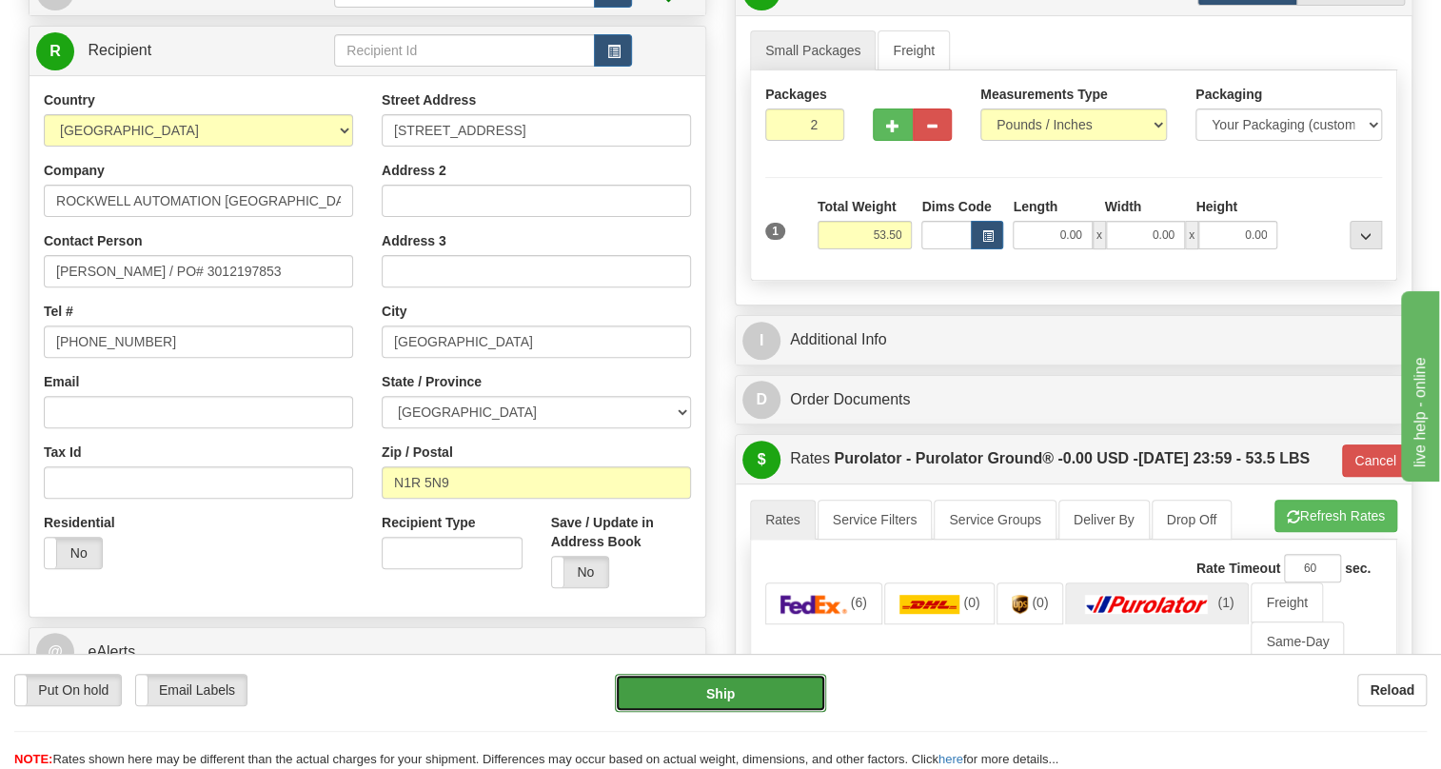
click at [714, 702] on button "Ship" at bounding box center [720, 693] width 211 height 38
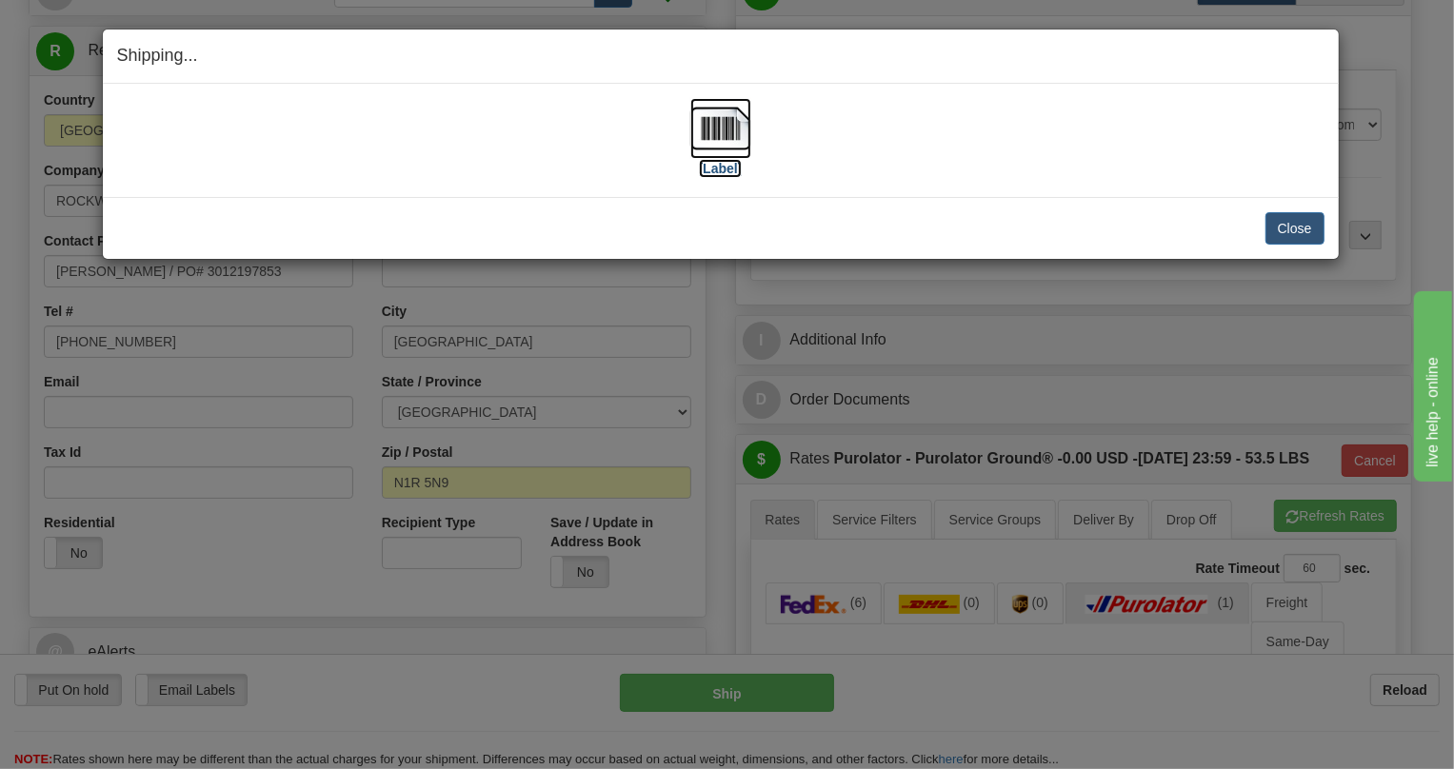
click at [720, 115] on img at bounding box center [720, 128] width 61 height 61
click at [1283, 232] on button "Close" at bounding box center [1294, 228] width 59 height 32
